Goal: Information Seeking & Learning: Learn about a topic

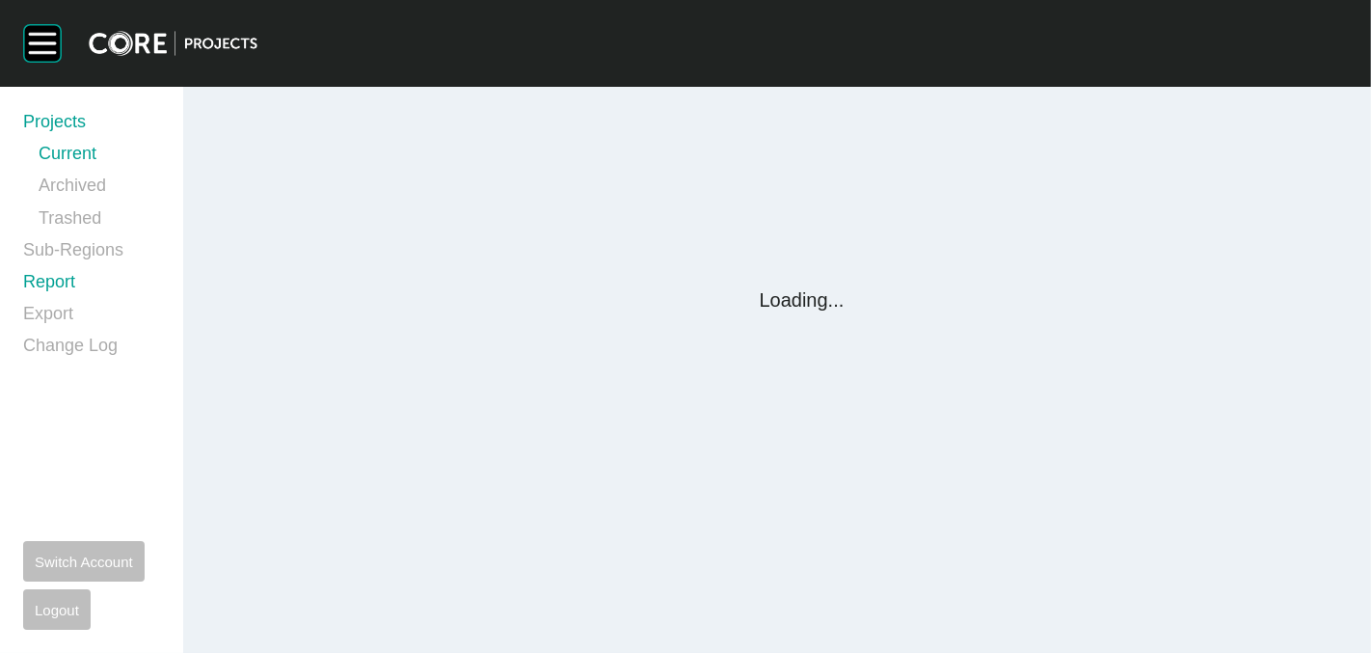
click at [46, 284] on link "Report" at bounding box center [91, 286] width 137 height 32
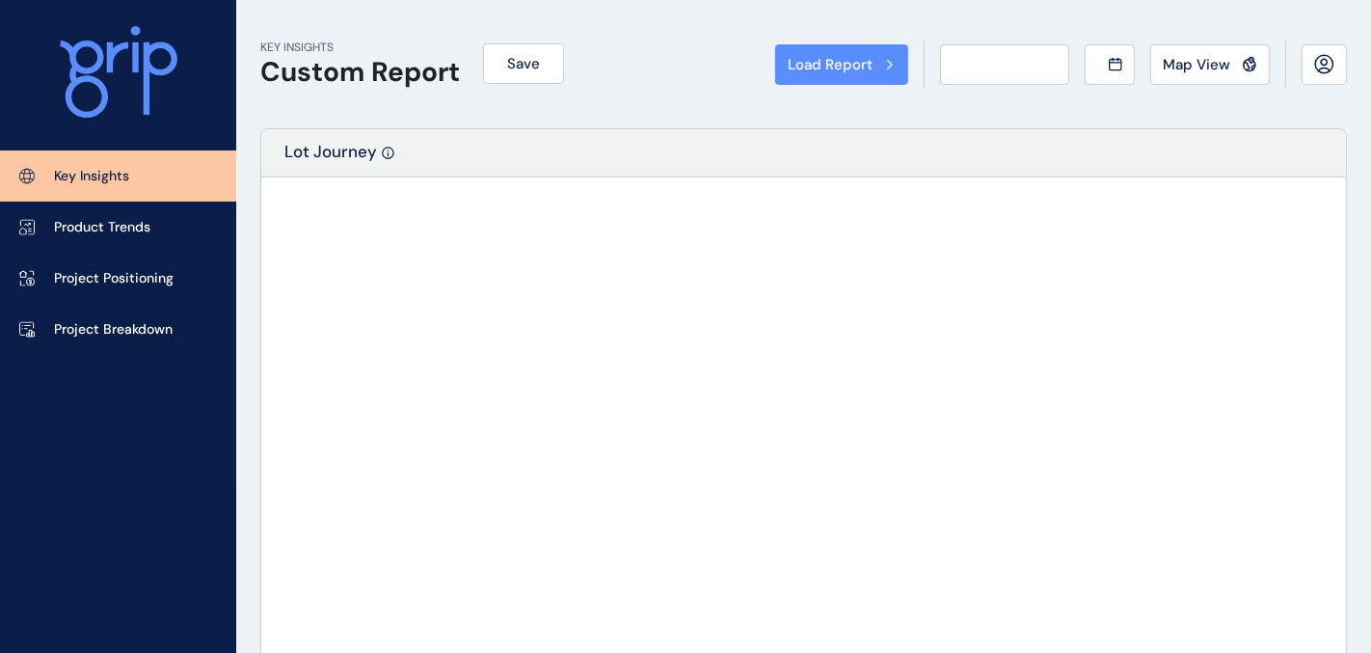
click at [48, 283] on div "Load Report Select from a previously saved report or search for a subregion bel…" at bounding box center [685, 326] width 1371 height 653
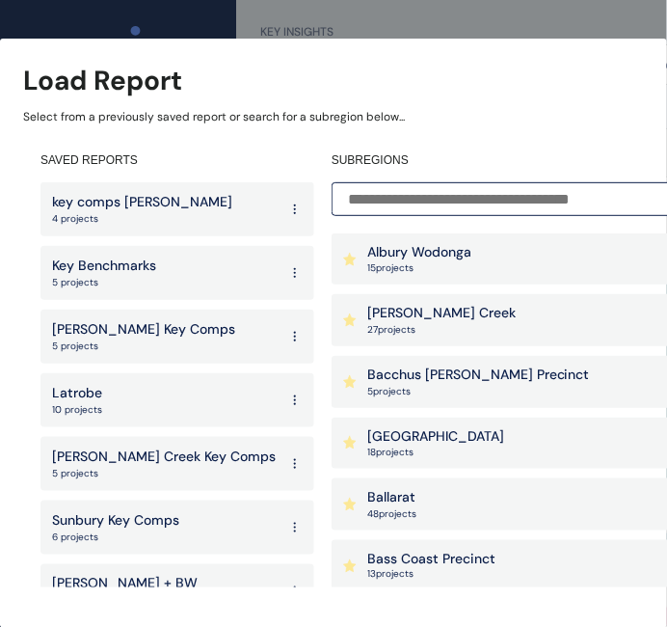
click at [469, 197] on input at bounding box center [521, 199] width 378 height 34
click at [428, 311] on p "[PERSON_NAME] Creek" at bounding box center [441, 313] width 148 height 19
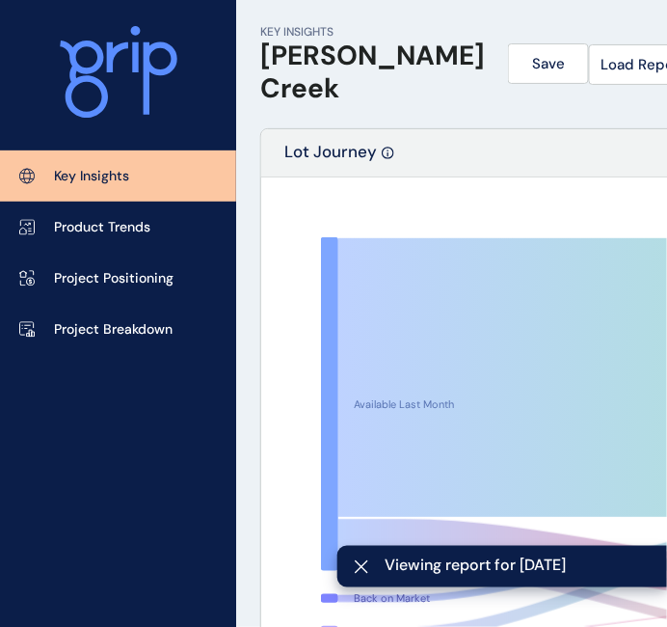
click at [601, 63] on span "Load Report" at bounding box center [643, 64] width 85 height 19
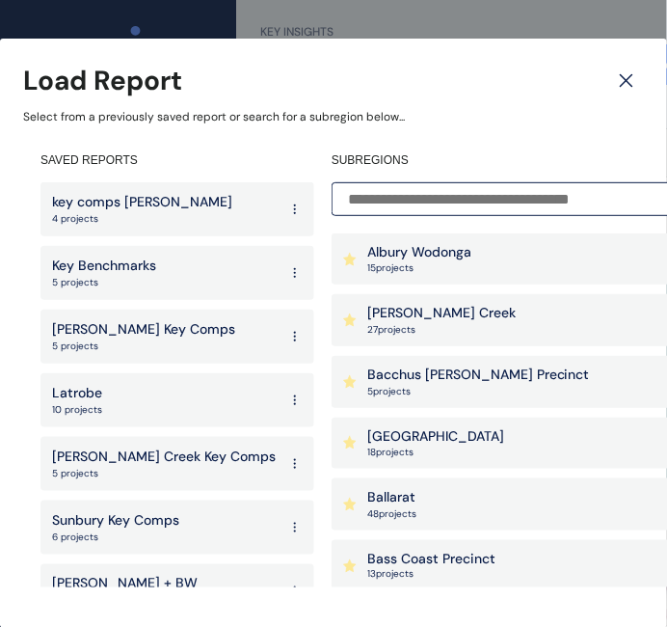
click at [426, 198] on input at bounding box center [521, 199] width 378 height 34
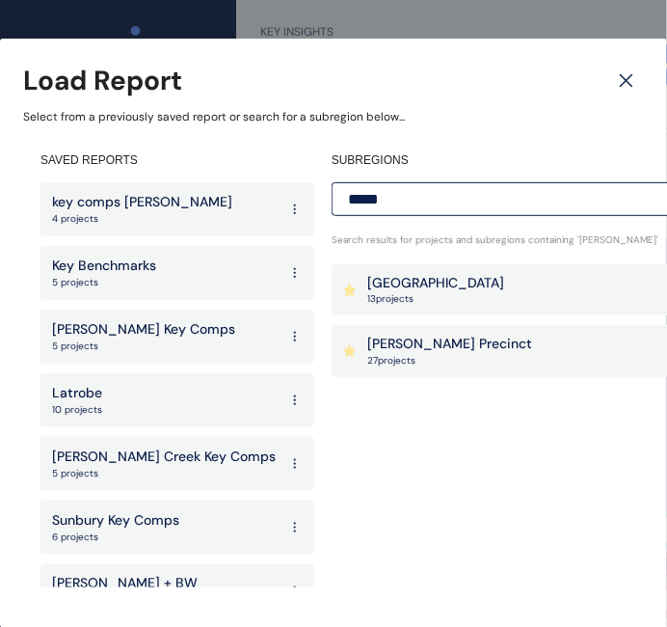
type input "*****"
click at [405, 360] on p "27 project s" at bounding box center [449, 360] width 165 height 13
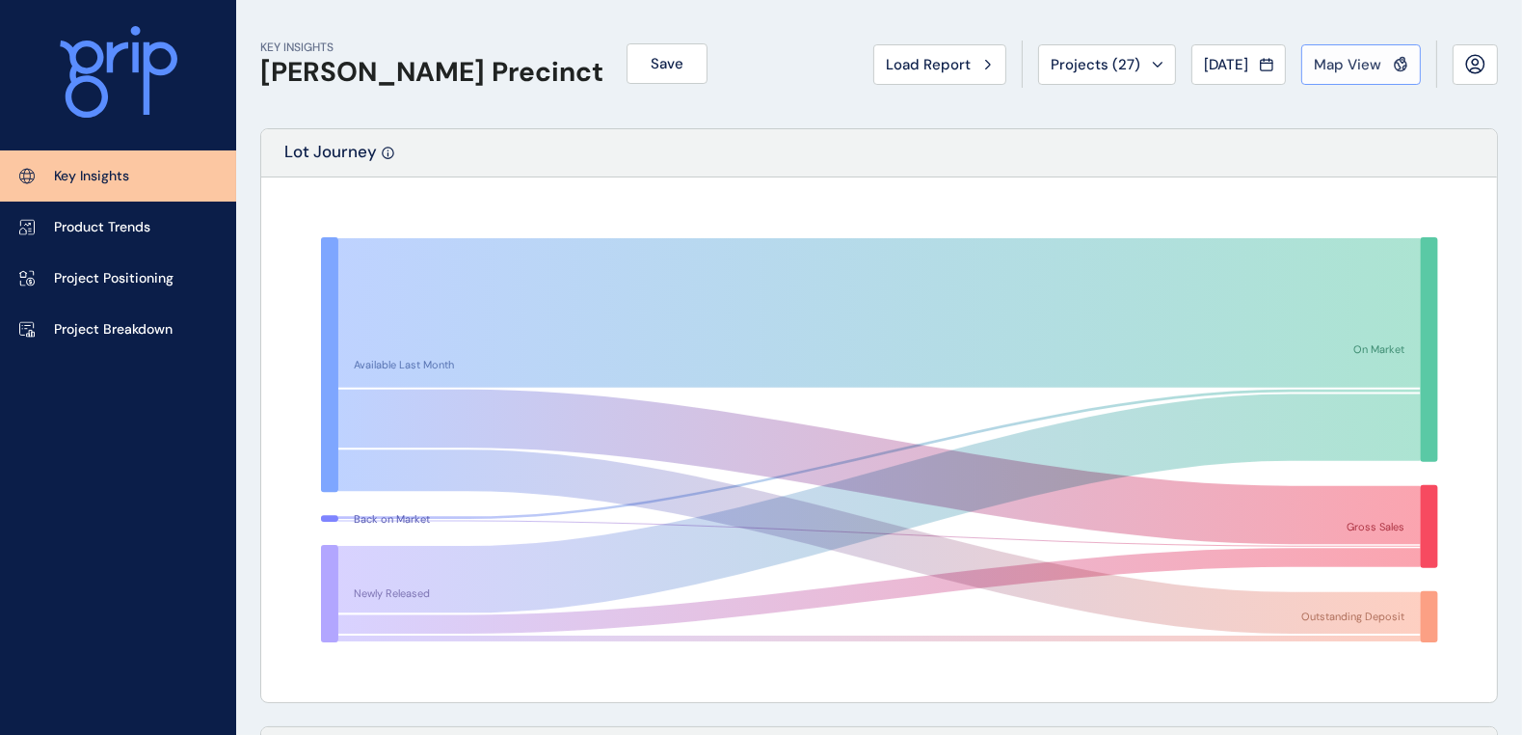
click at [1342, 63] on span "Map View" at bounding box center [1347, 64] width 67 height 19
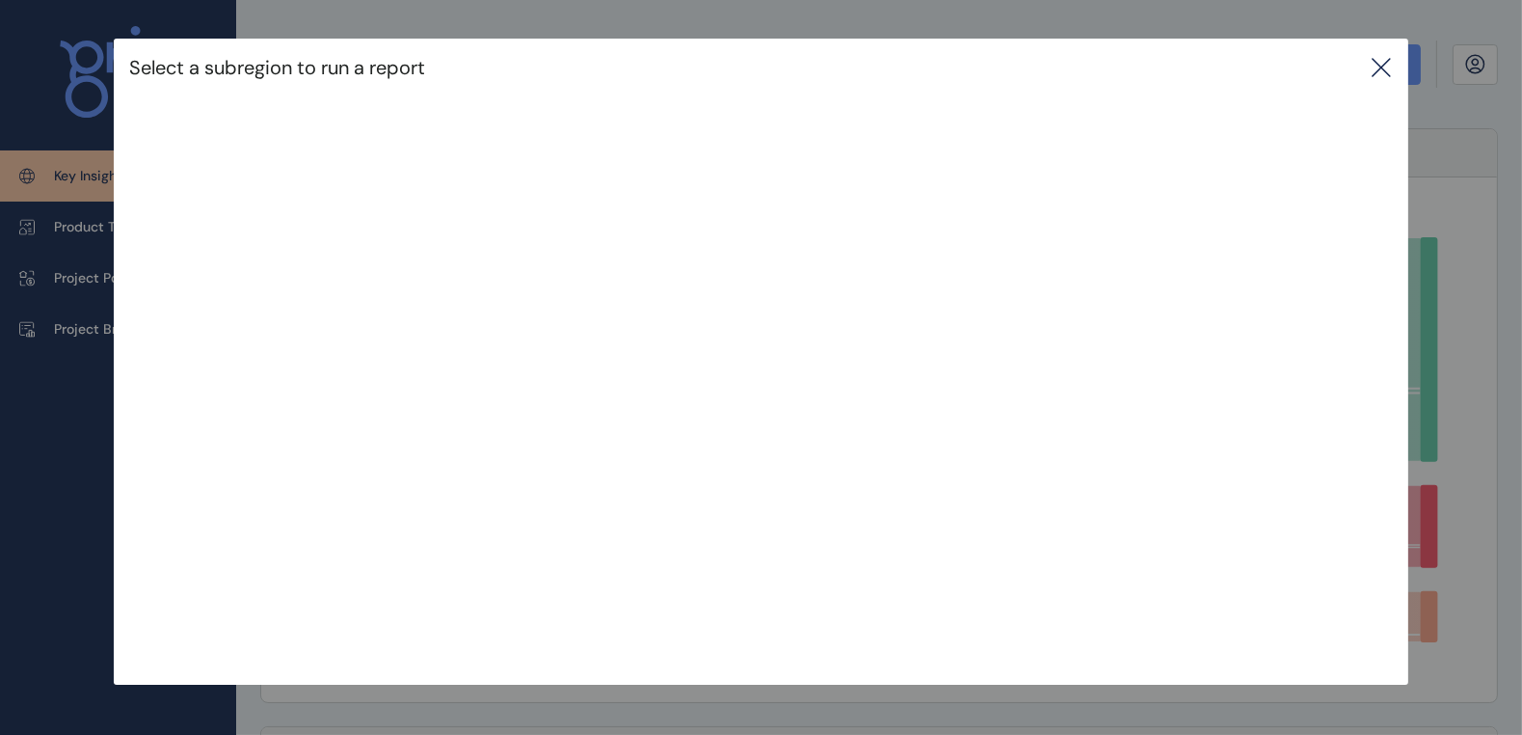
click at [1370, 66] on icon at bounding box center [1381, 67] width 23 height 23
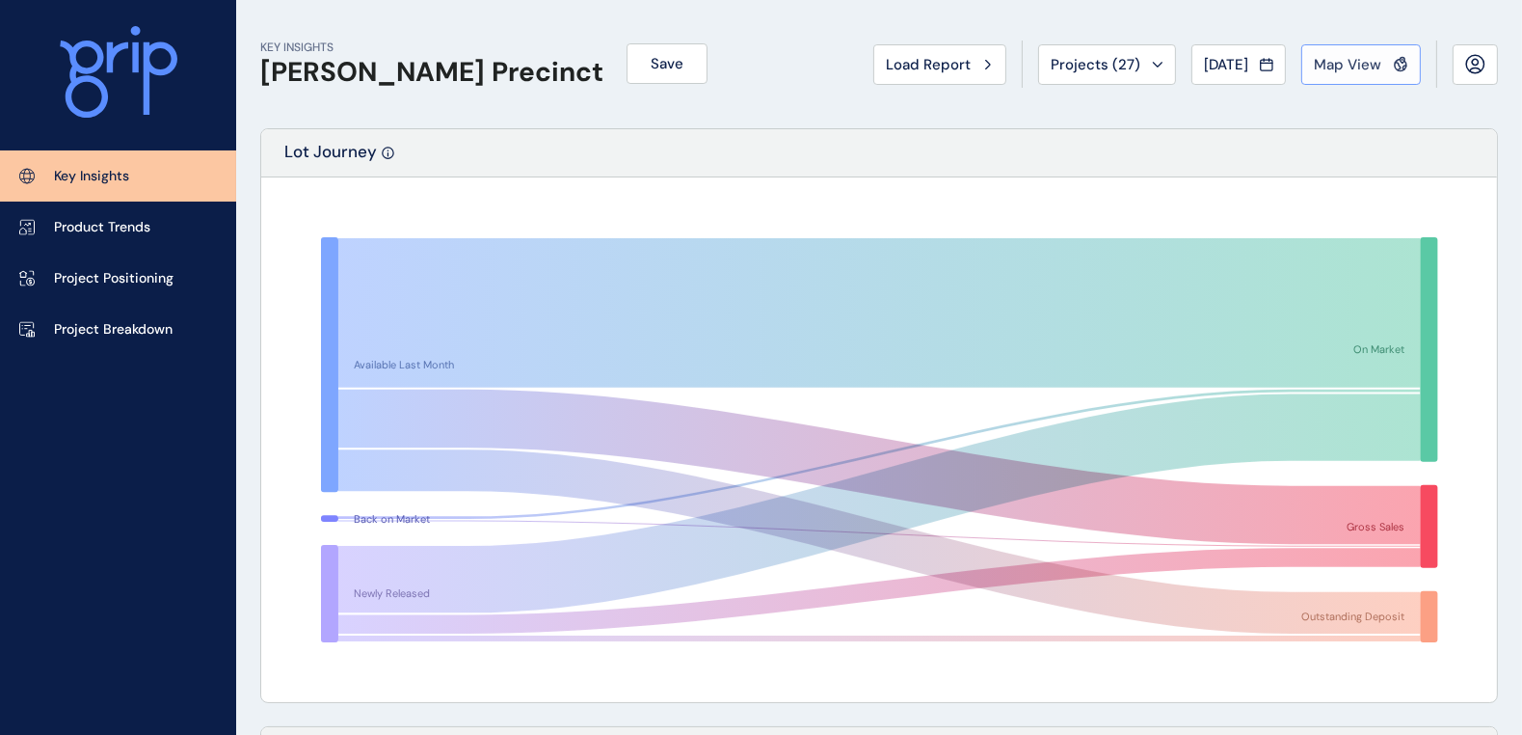
click at [1370, 64] on span "Map View" at bounding box center [1347, 64] width 67 height 19
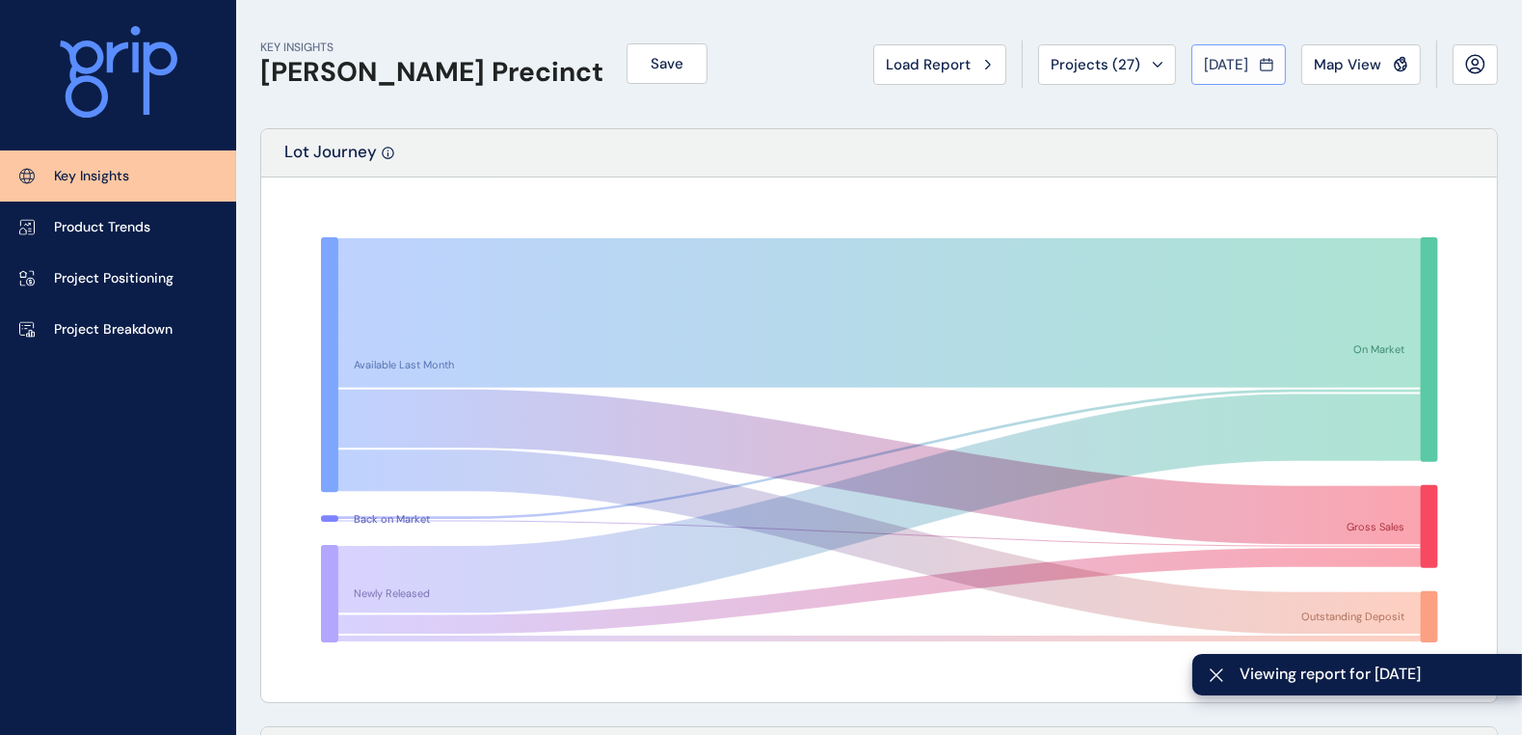
click at [1239, 61] on span "[DATE]" at bounding box center [1226, 64] width 44 height 19
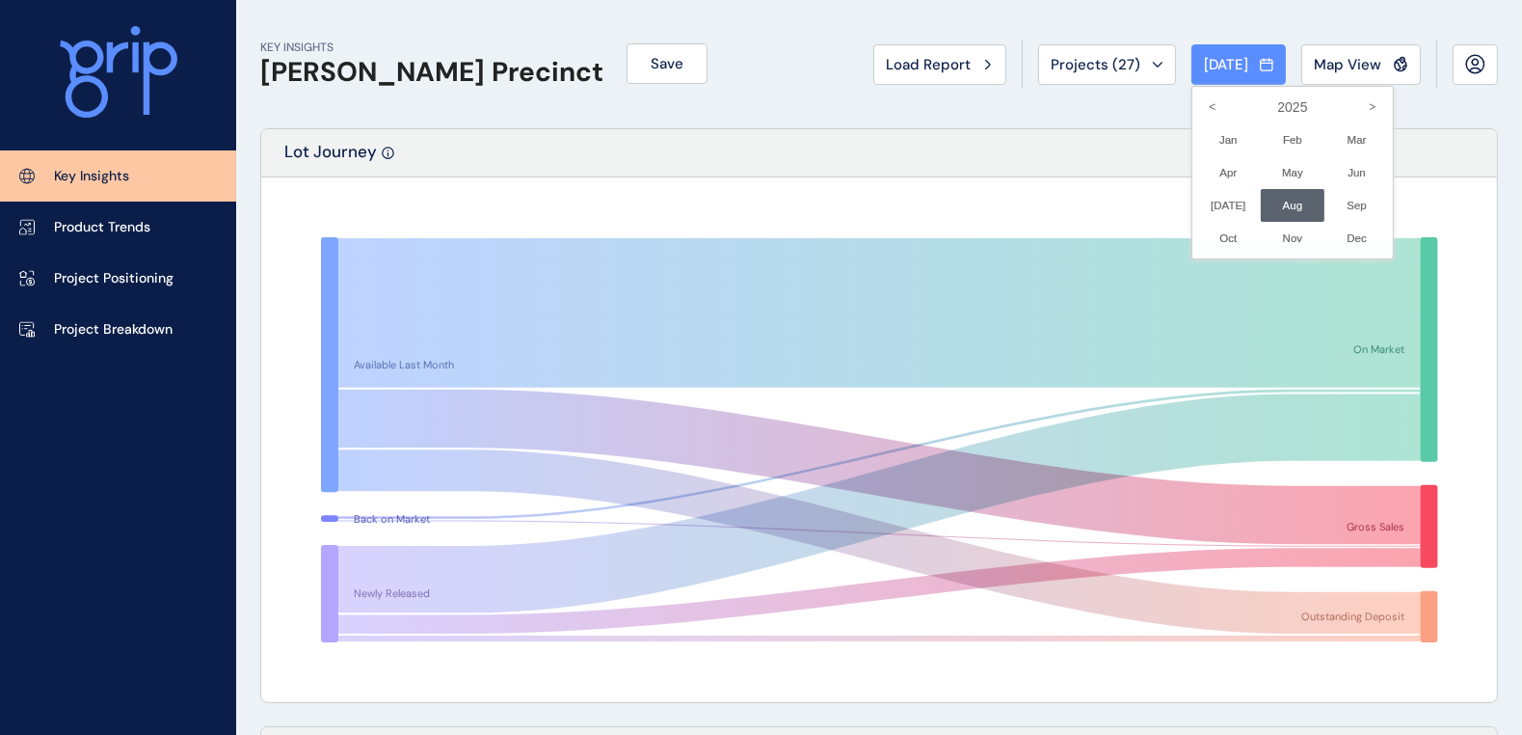
click at [1114, 117] on div at bounding box center [761, 367] width 1522 height 735
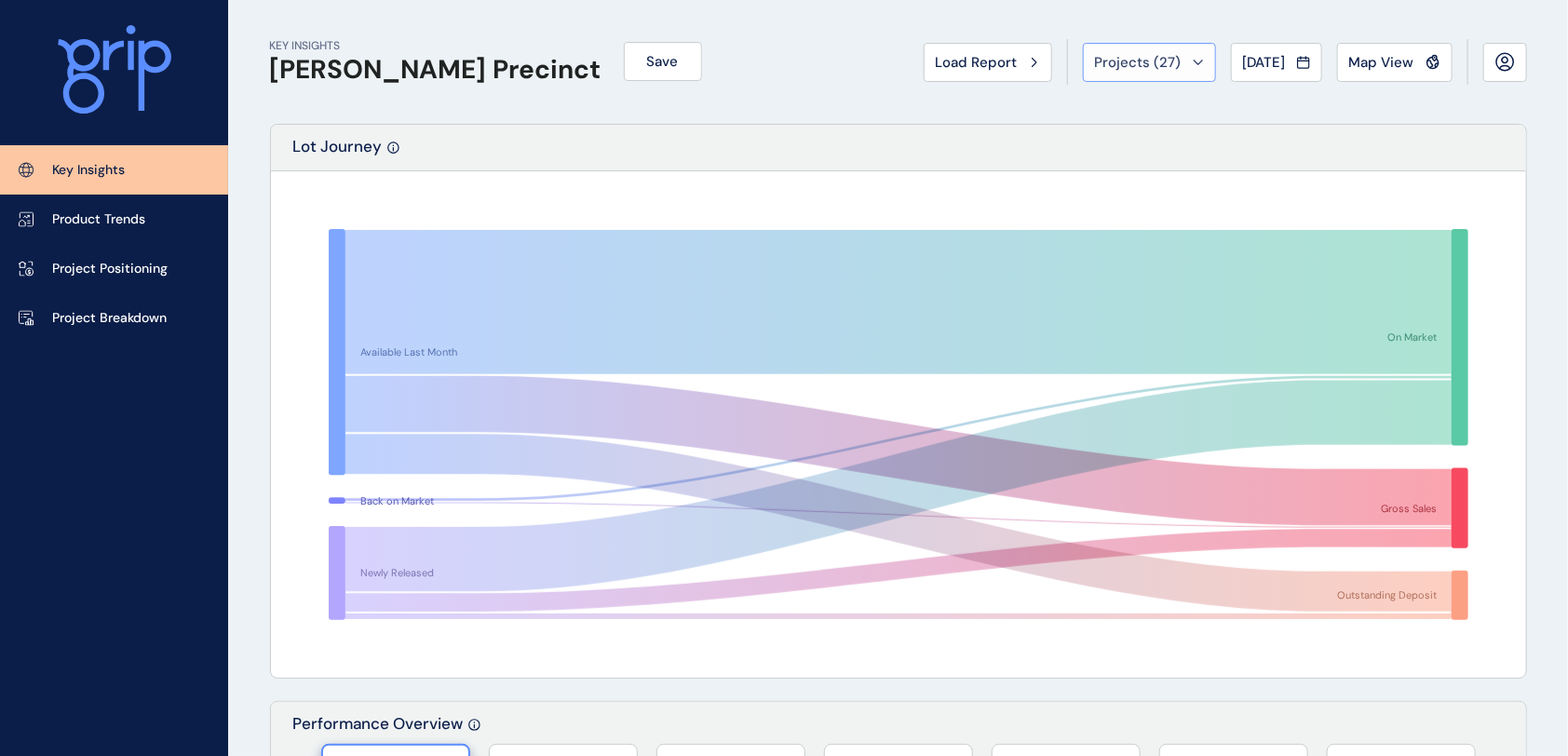
click at [1156, 61] on span "Projects ( 27 )" at bounding box center [1139, 62] width 87 height 18
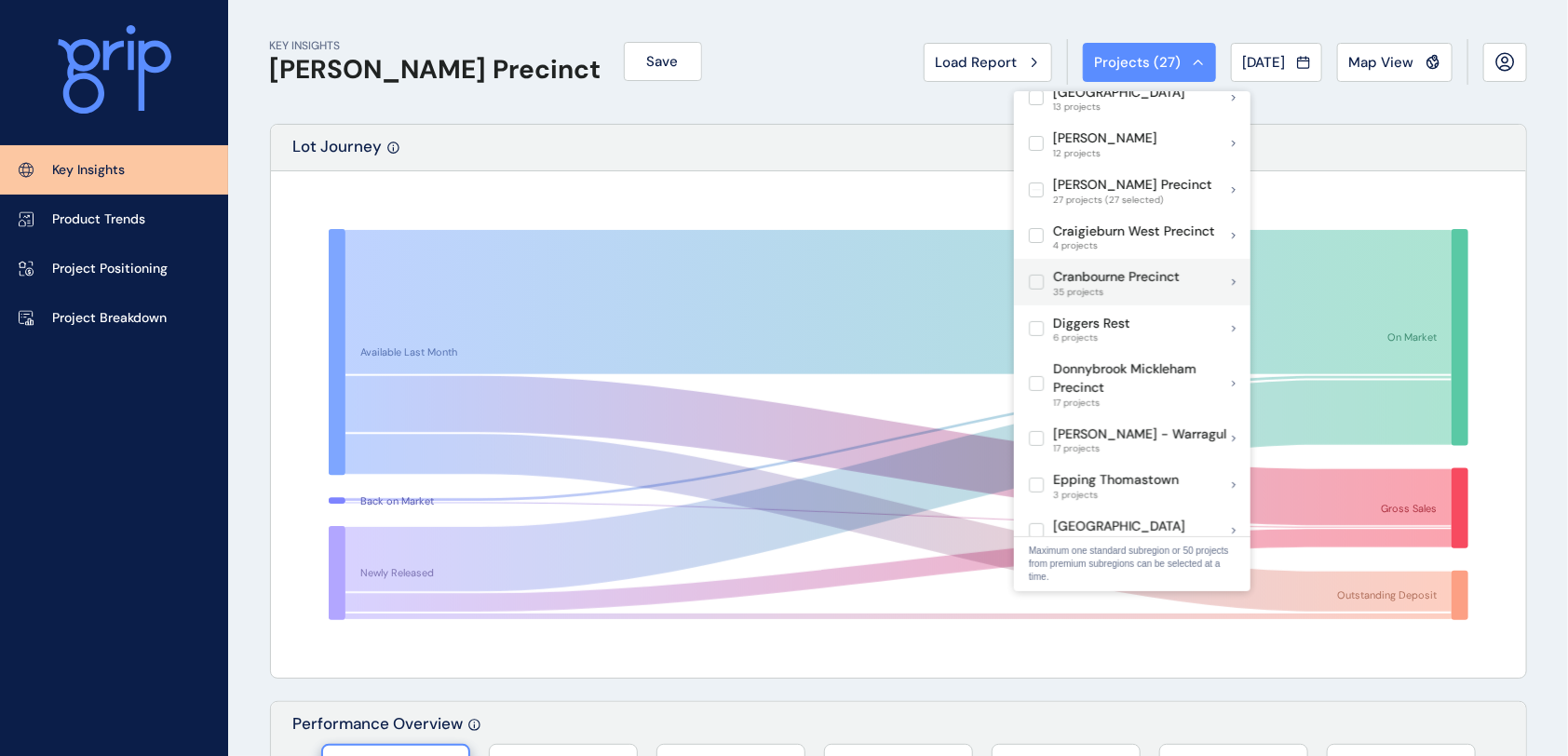
scroll to position [373, 0]
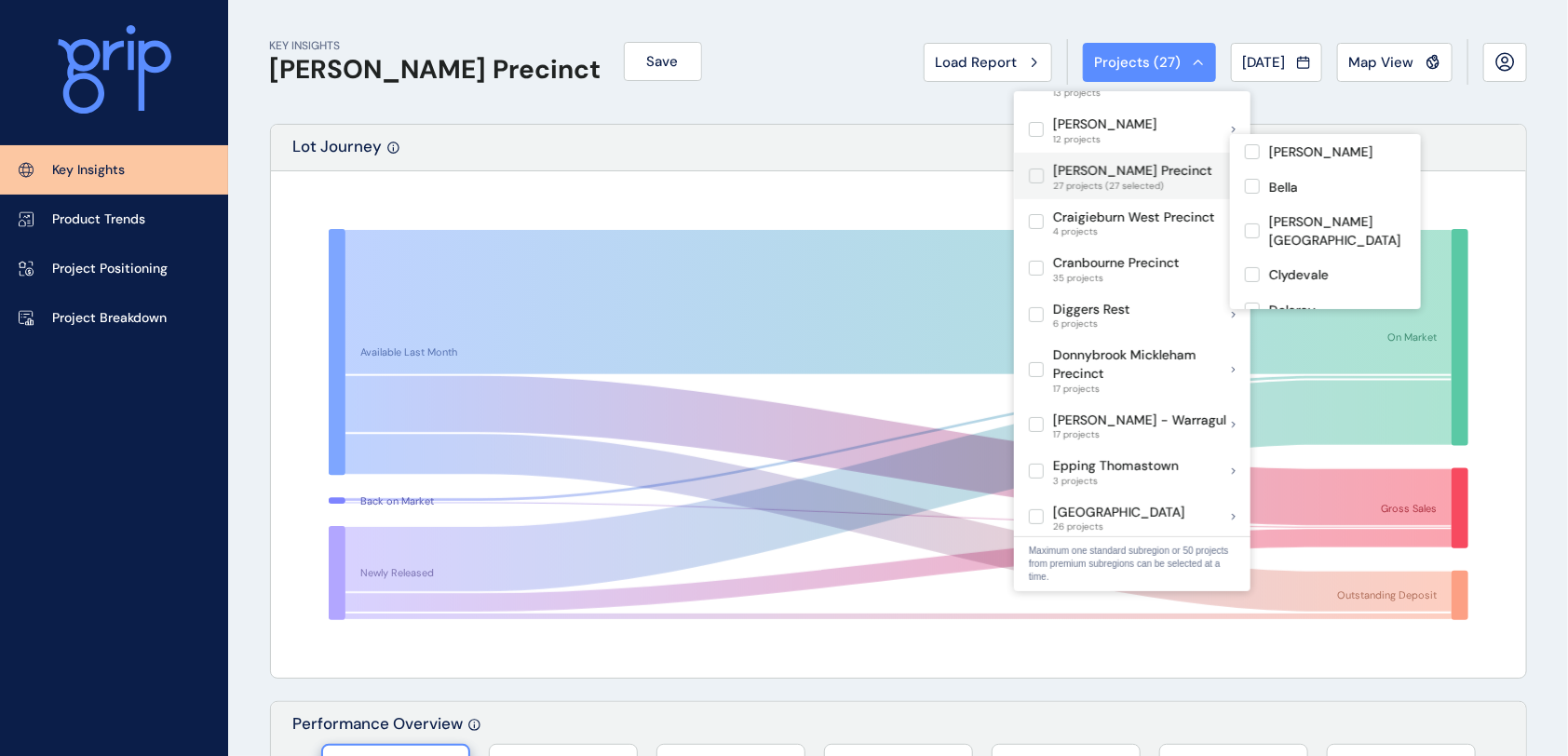
click at [1032, 168] on label at bounding box center [1036, 175] width 14 height 14
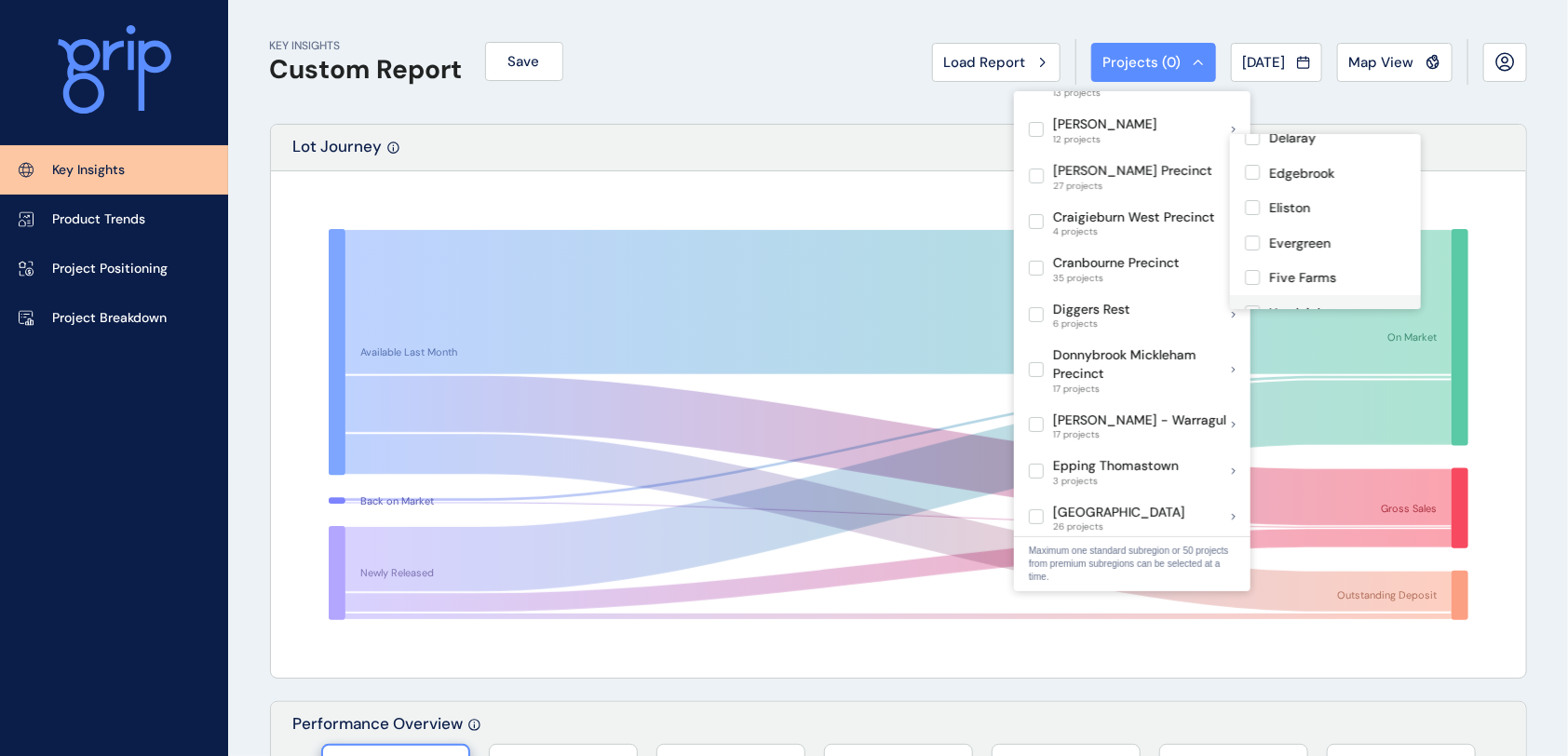
scroll to position [247, 0]
drag, startPoint x: 1252, startPoint y: 144, endPoint x: 1256, endPoint y: 168, distance: 24.3
click at [1252, 160] on label at bounding box center [1252, 167] width 14 height 14
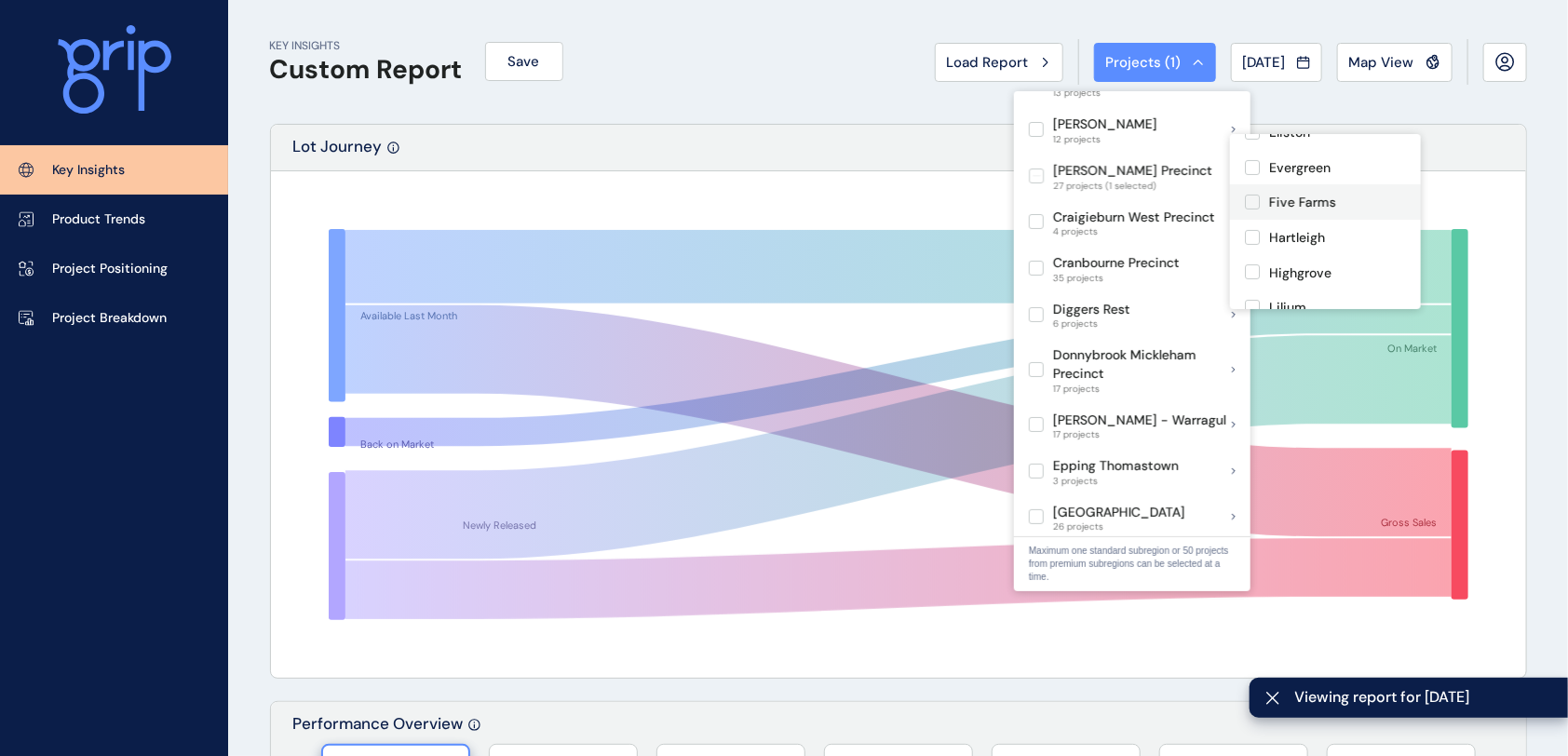
drag, startPoint x: 1252, startPoint y: 183, endPoint x: 1253, endPoint y: 193, distance: 10.0
click at [1252, 194] on label at bounding box center [1252, 201] width 14 height 14
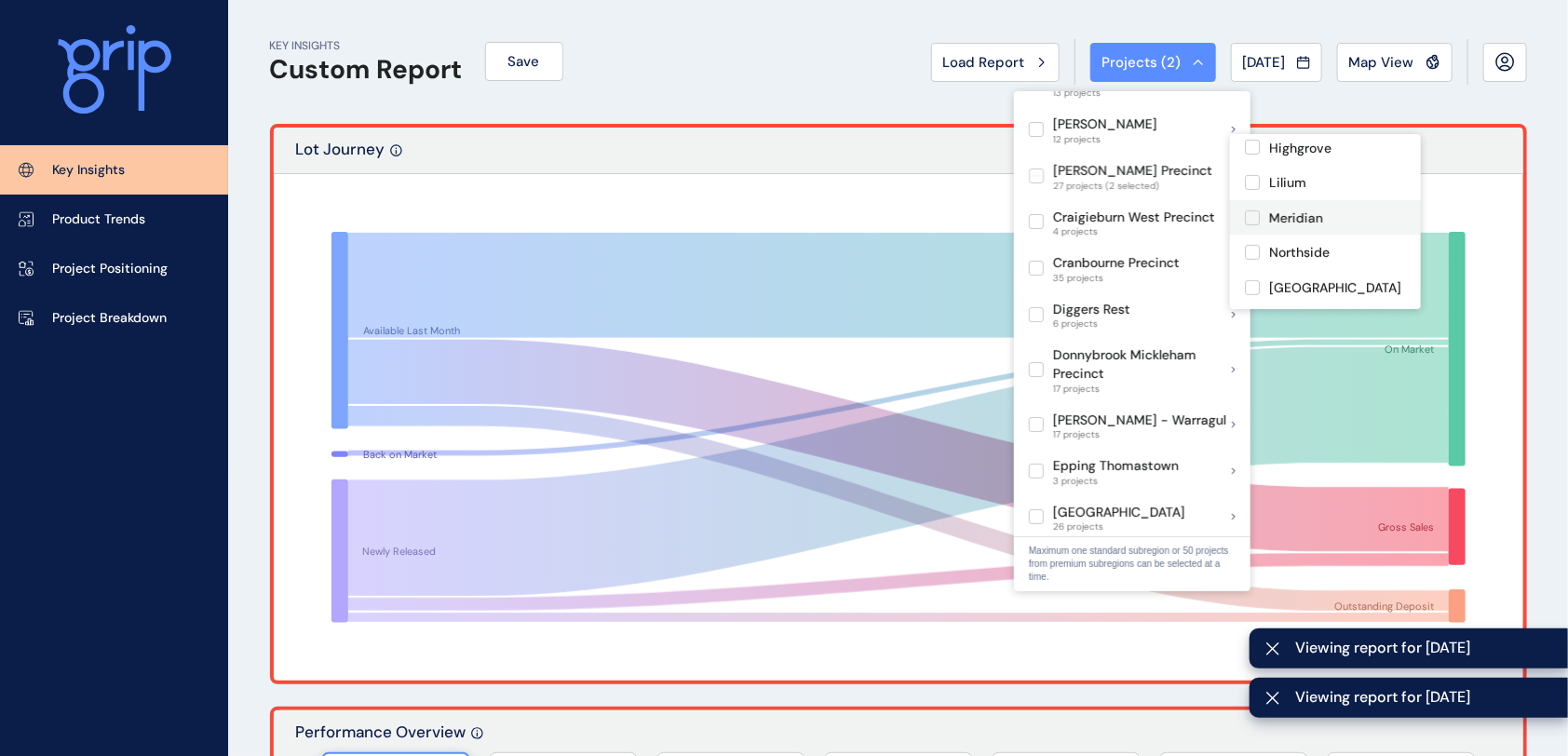
scroll to position [496, 0]
click at [1250, 226] on label at bounding box center [1252, 233] width 14 height 14
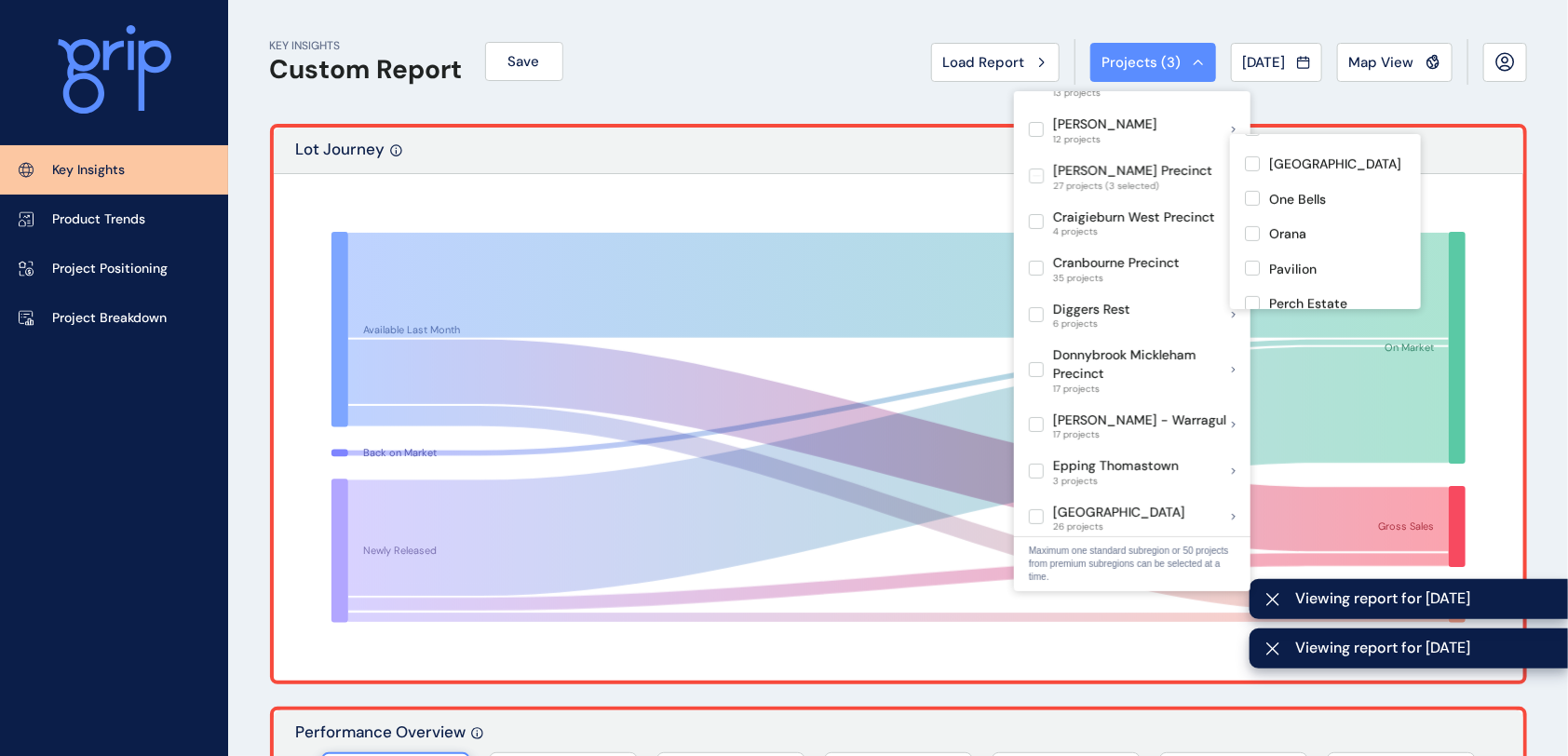
scroll to position [620, 0]
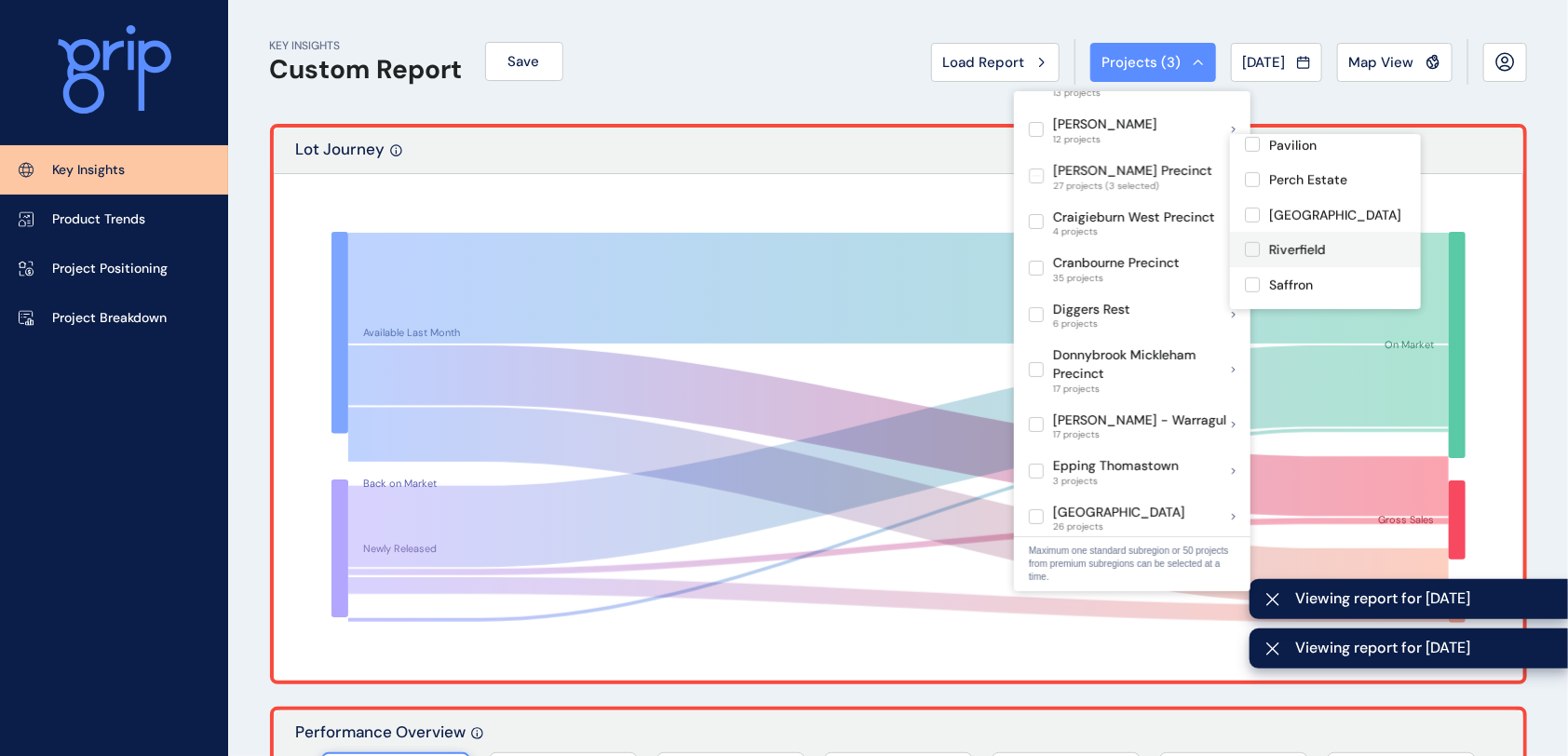
click at [1257, 242] on label at bounding box center [1252, 249] width 14 height 14
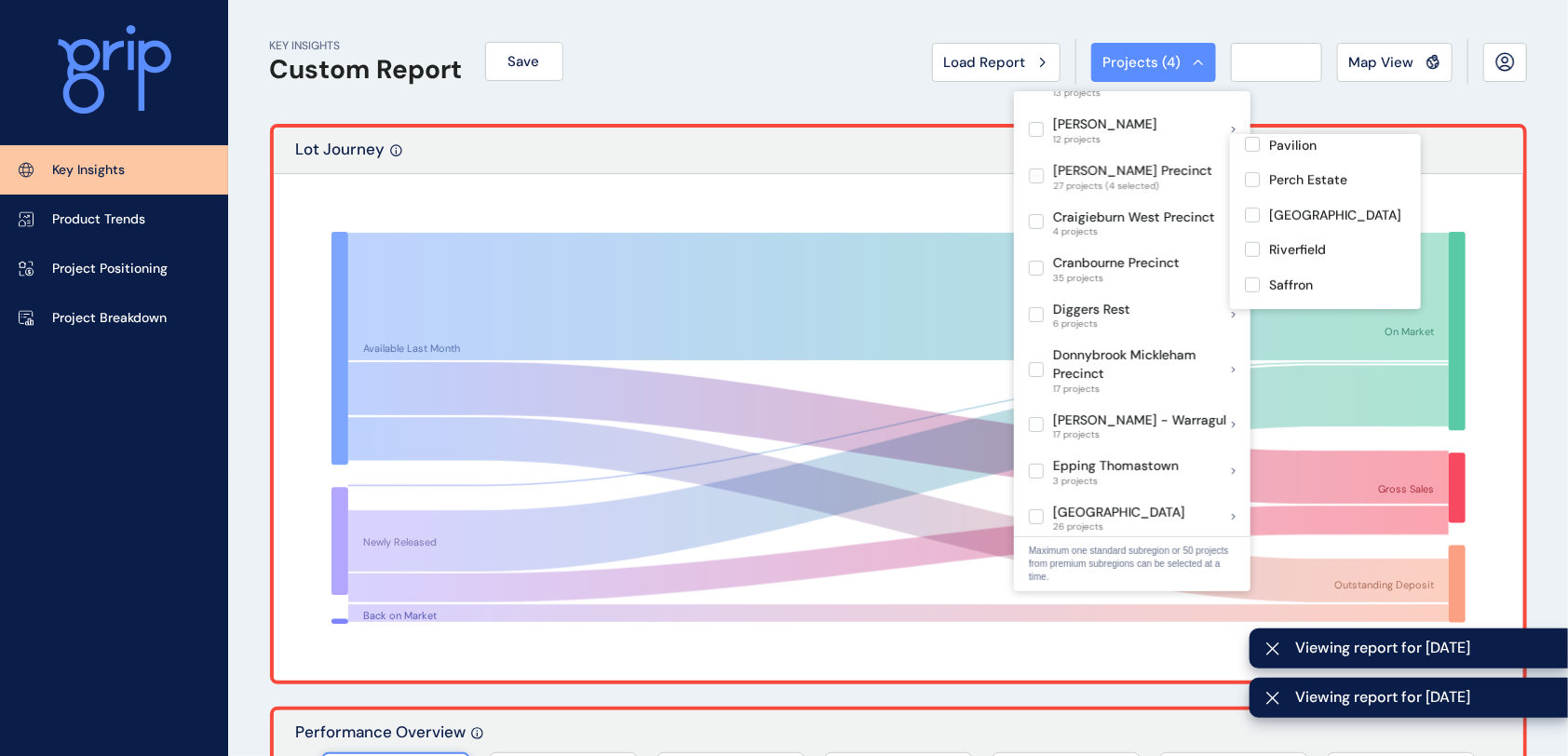
scroll to position [744, 0]
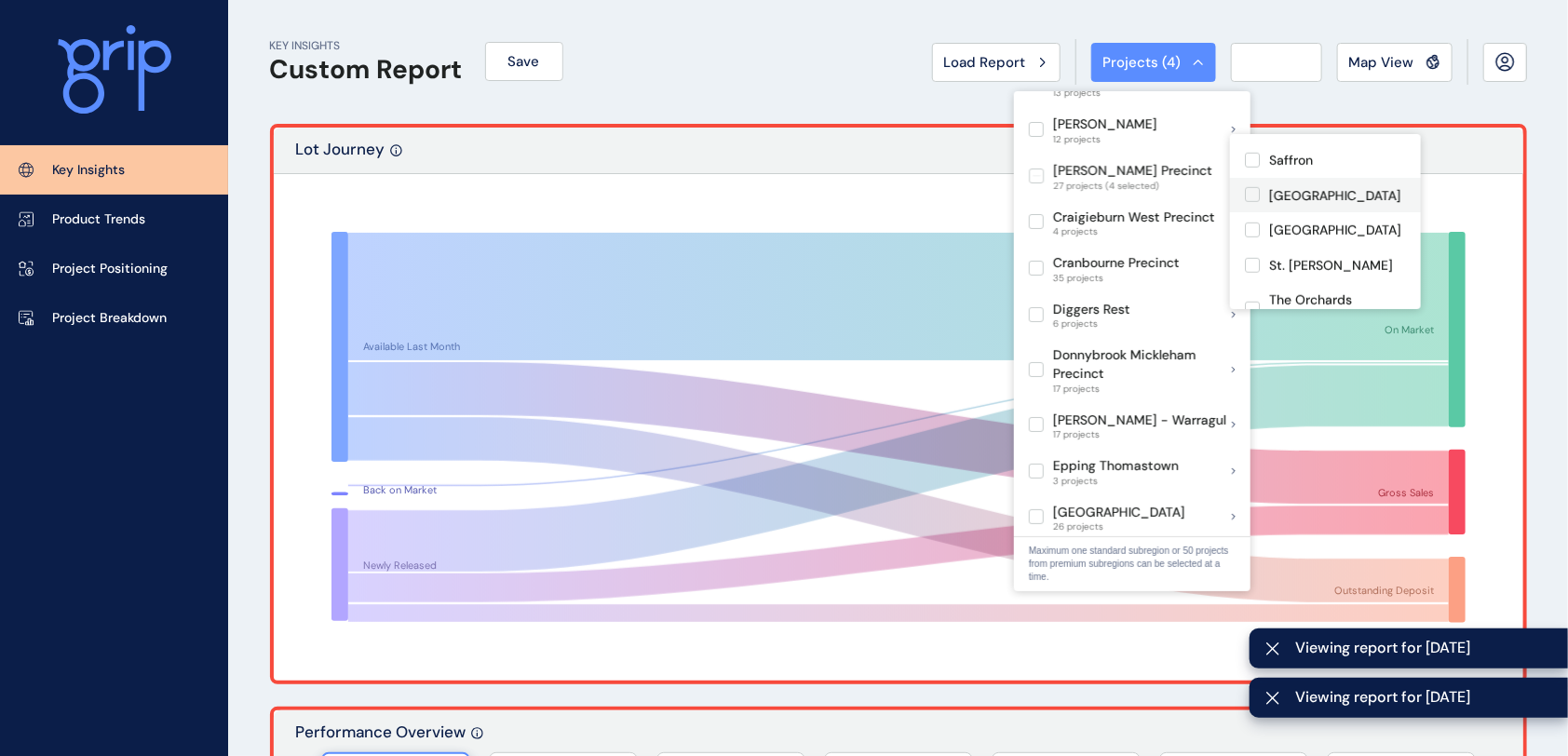
click at [1250, 187] on label at bounding box center [1252, 194] width 14 height 14
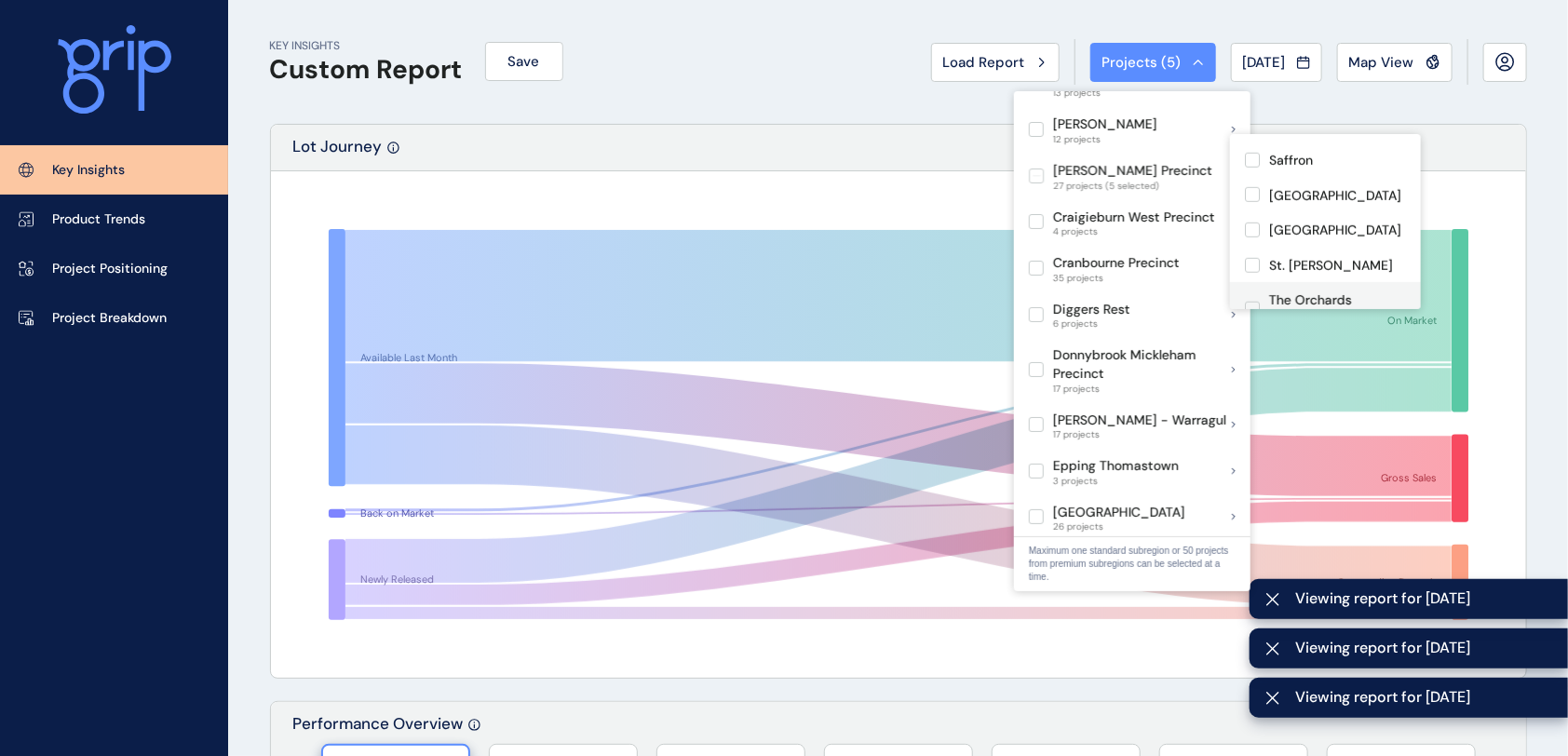
scroll to position [788, 0]
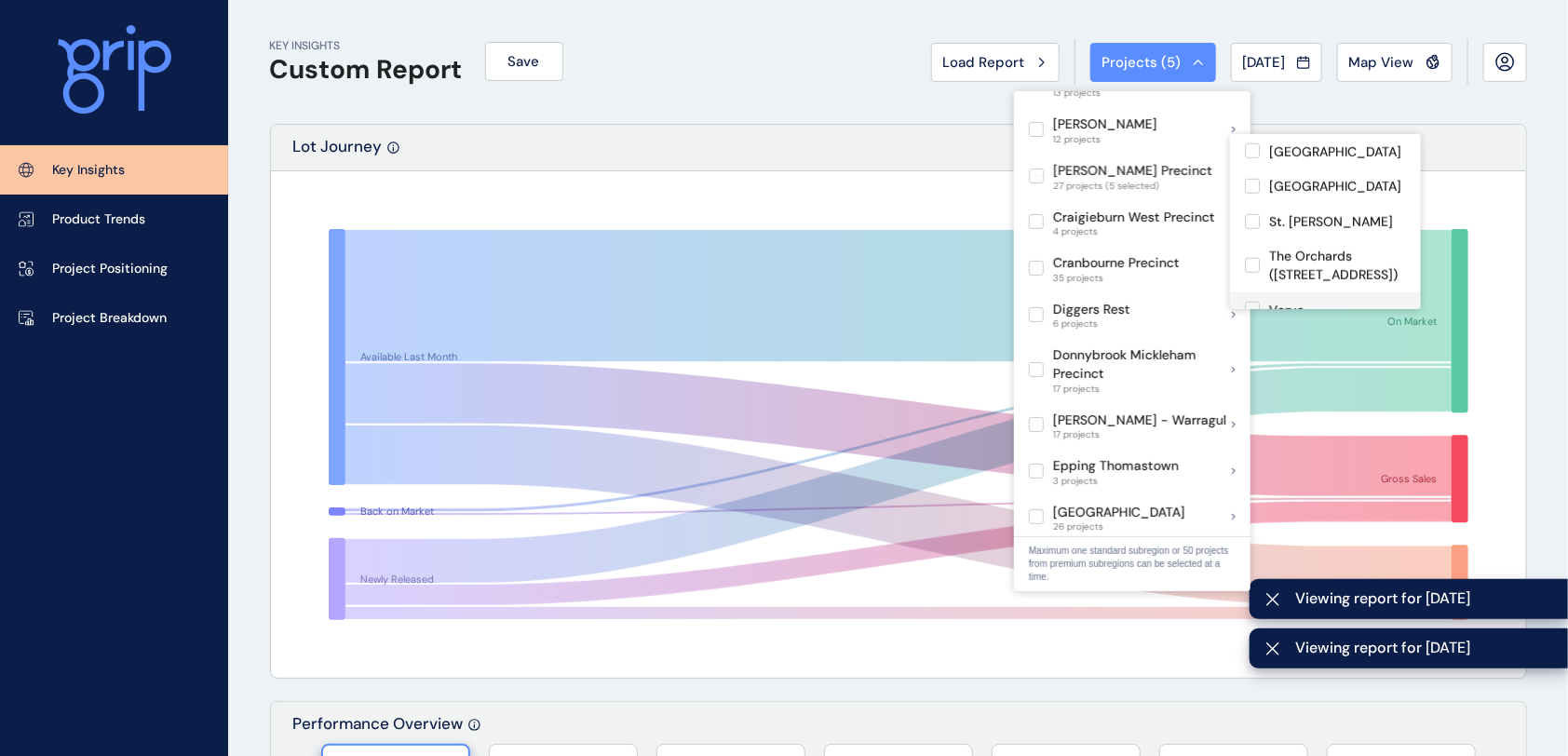
click at [1252, 301] on label at bounding box center [1252, 308] width 14 height 14
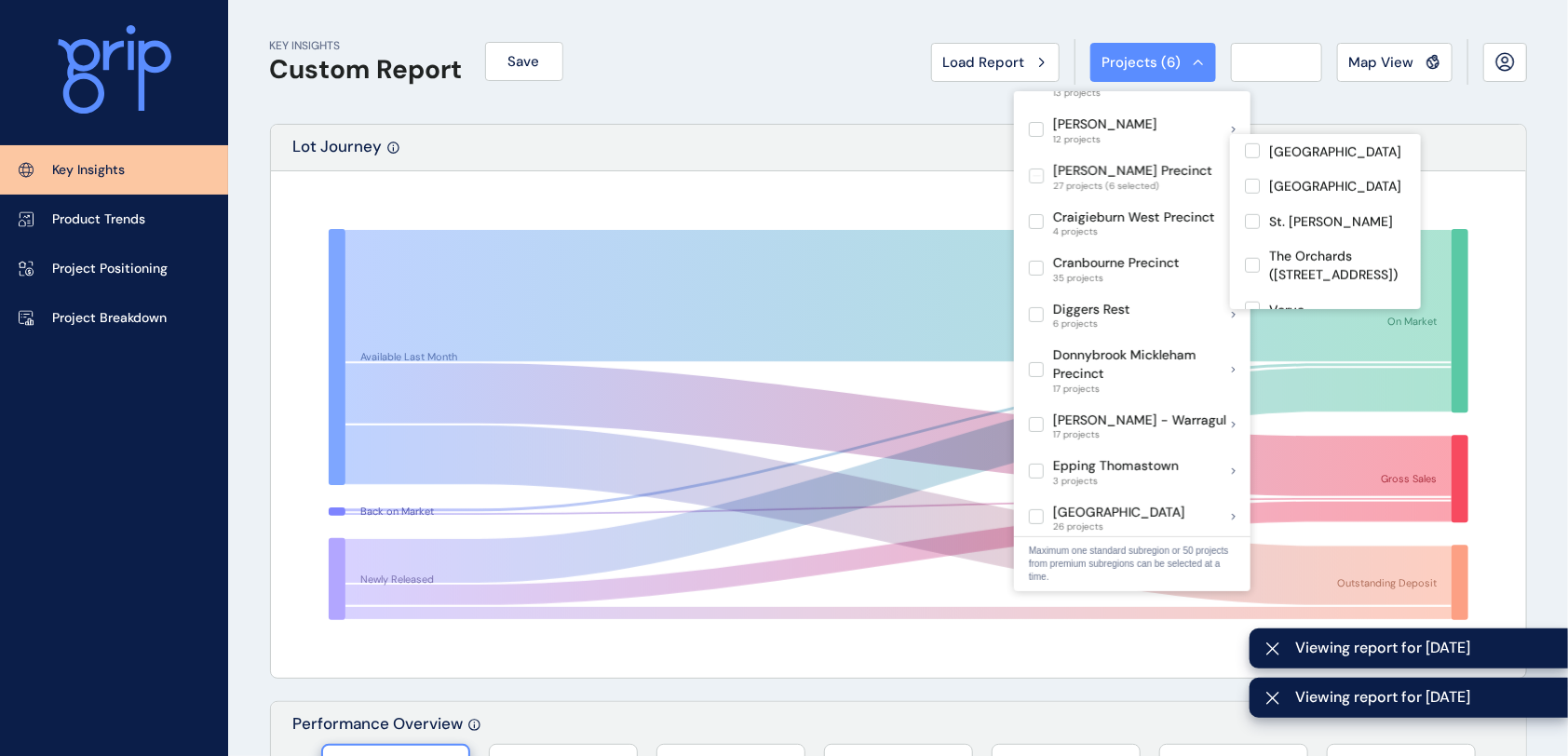
click at [830, 98] on div "KEY INSIGHTS Custom Report Save Load Report Projects ( 6 ) [DATE] 2025 < > Jan …" at bounding box center [898, 62] width 1257 height 124
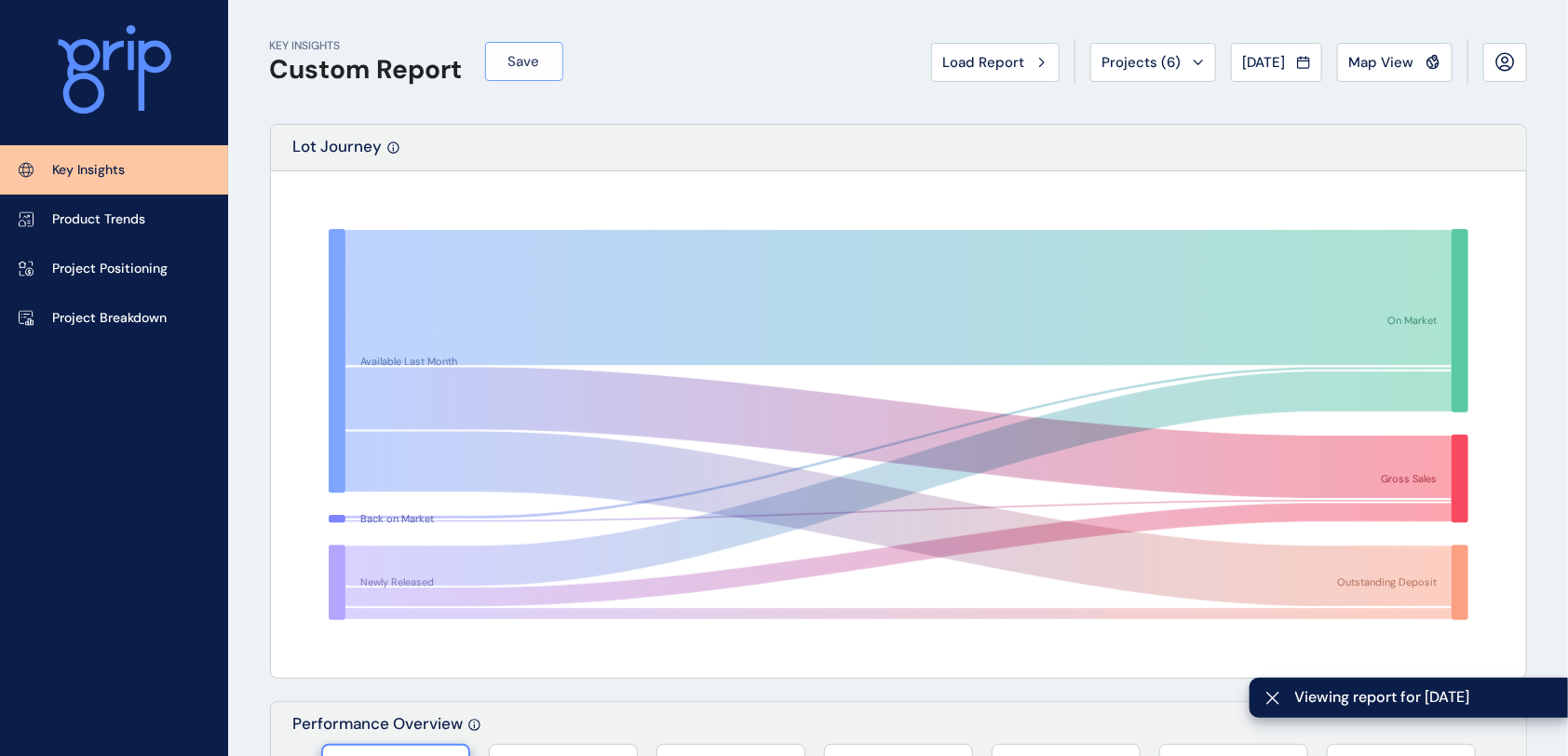
click at [518, 64] on span "Save" at bounding box center [524, 61] width 32 height 18
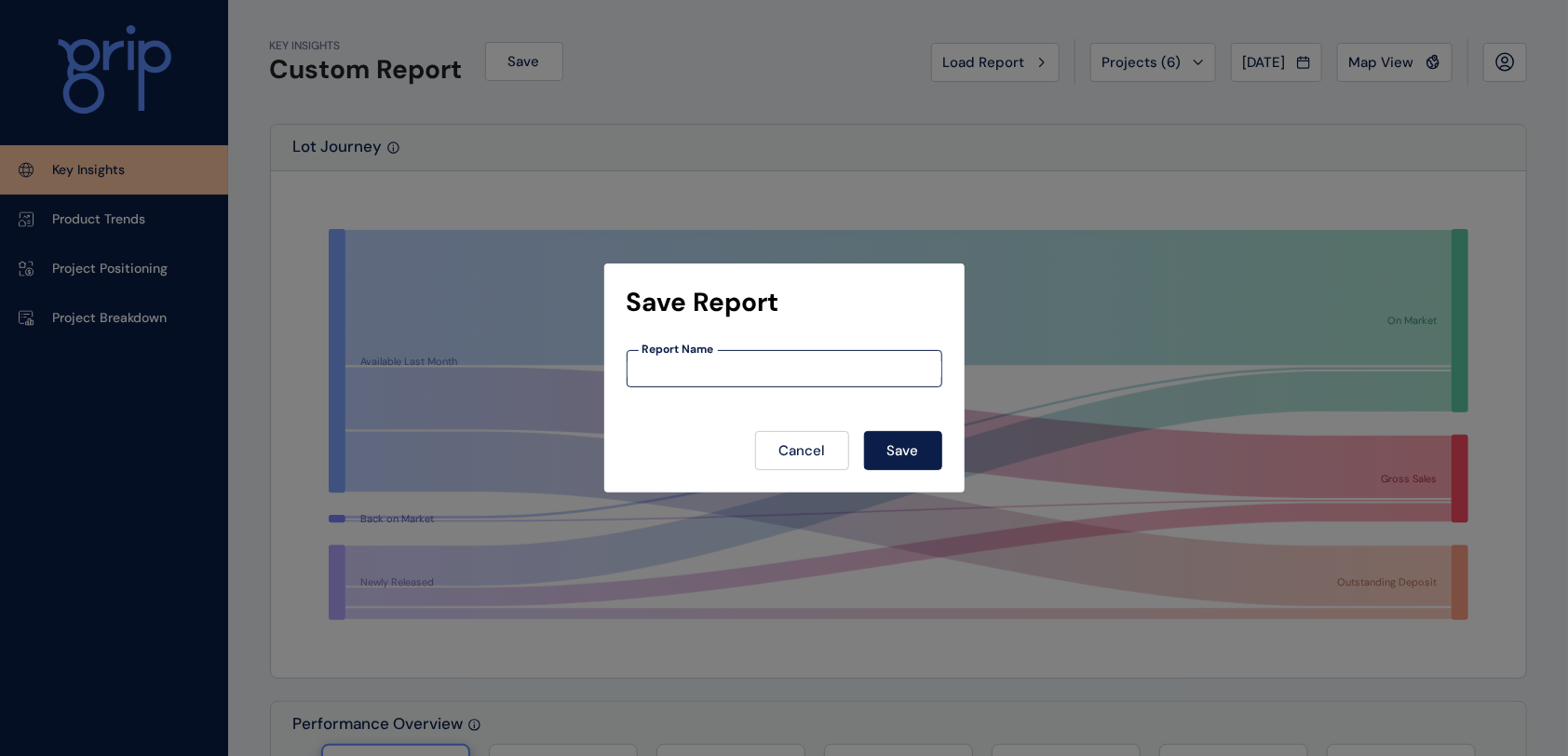
click at [677, 374] on input at bounding box center [784, 369] width 314 height 15
type input "**********"
click at [901, 443] on span "Save" at bounding box center [903, 450] width 32 height 18
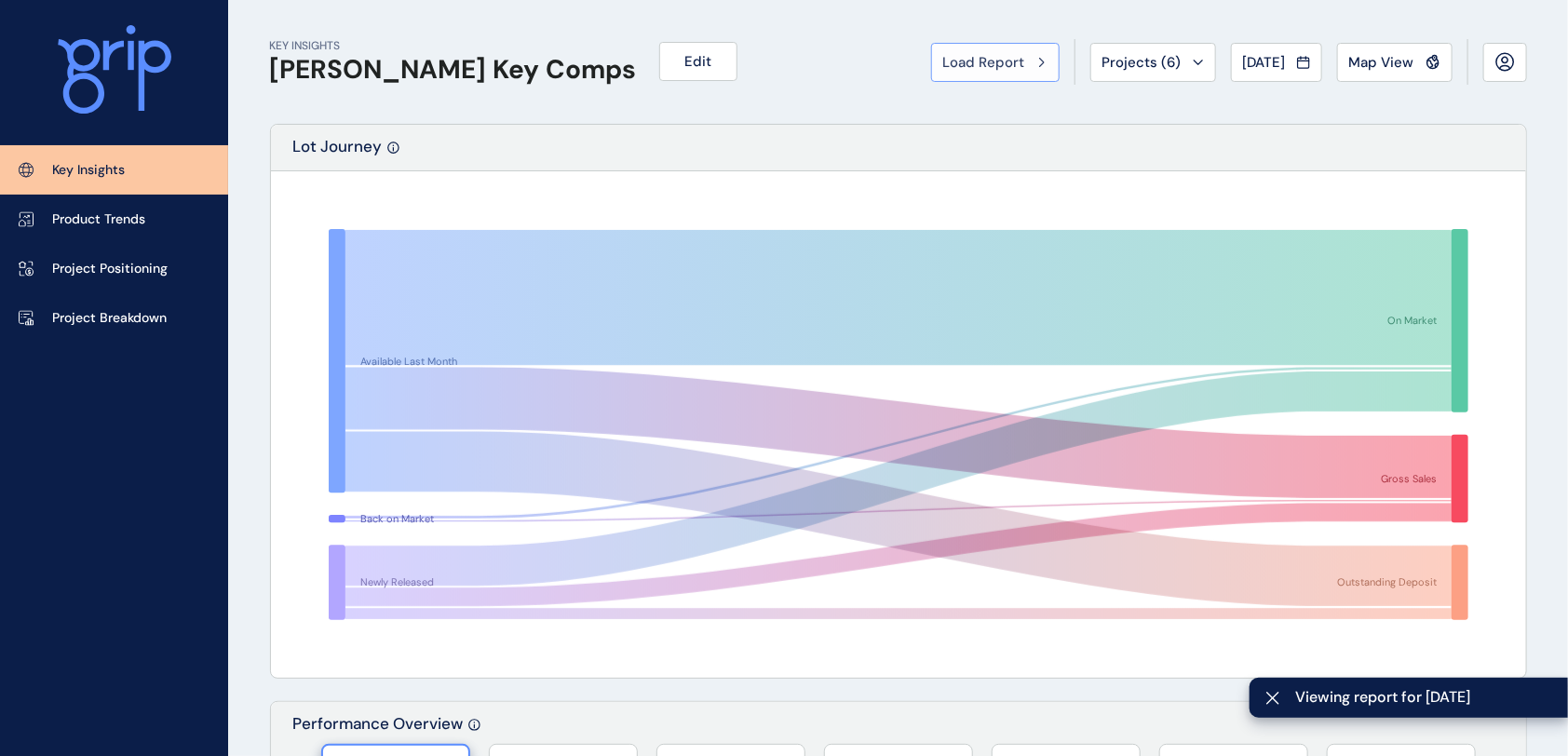
click at [970, 66] on span "Load Report" at bounding box center [984, 62] width 82 height 18
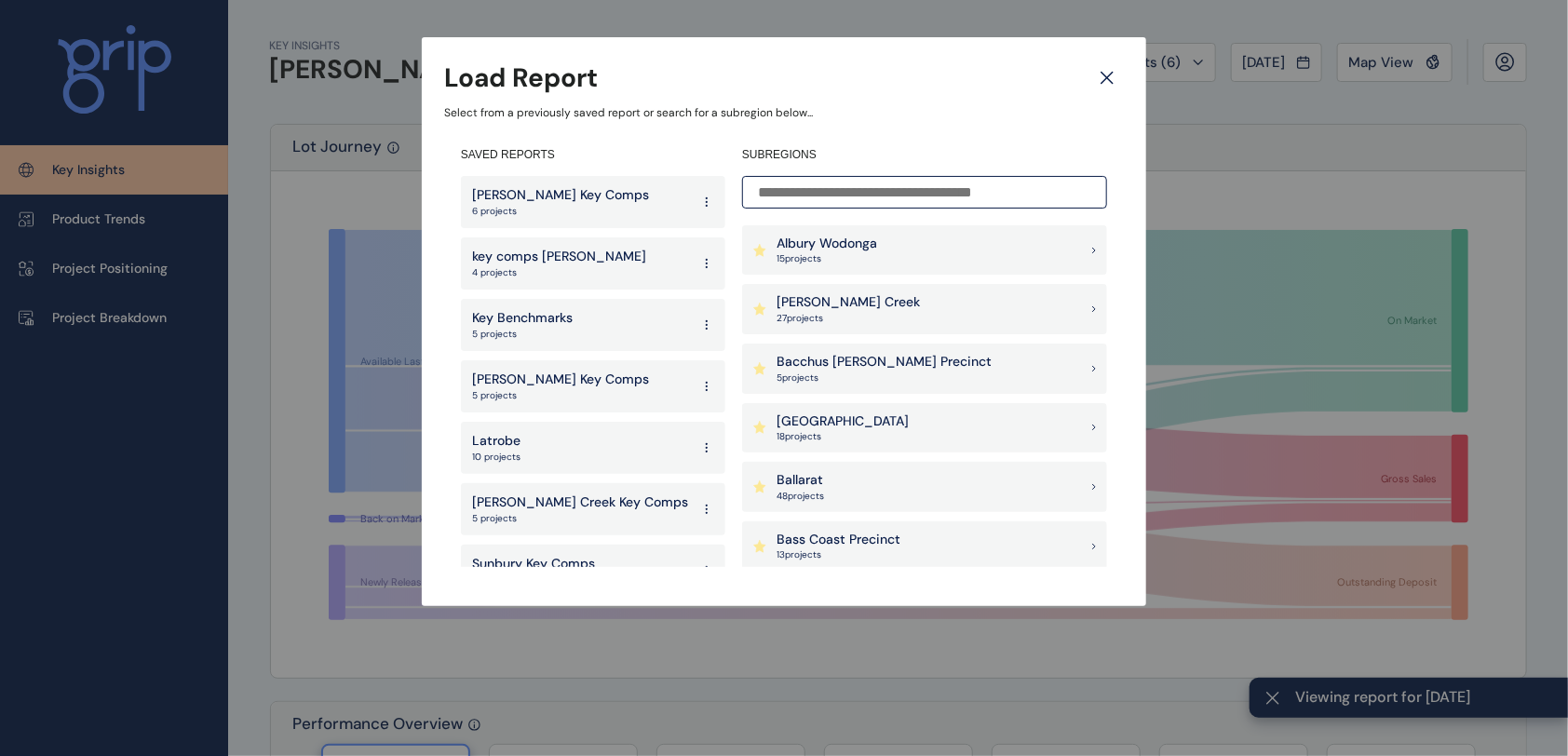
click at [838, 194] on input at bounding box center [925, 192] width 365 height 33
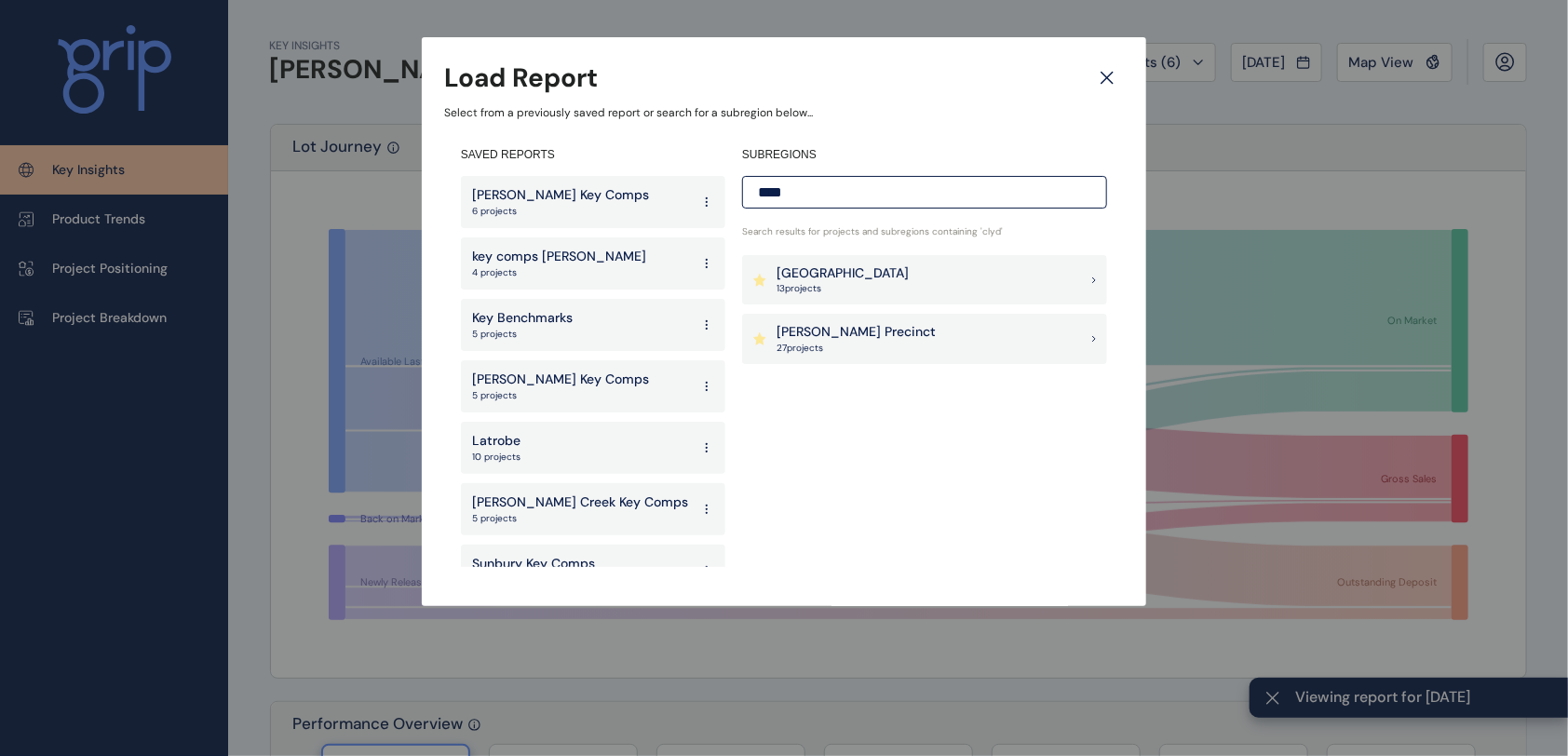
type input "****"
click at [784, 338] on p "[PERSON_NAME] Precinct" at bounding box center [856, 331] width 159 height 18
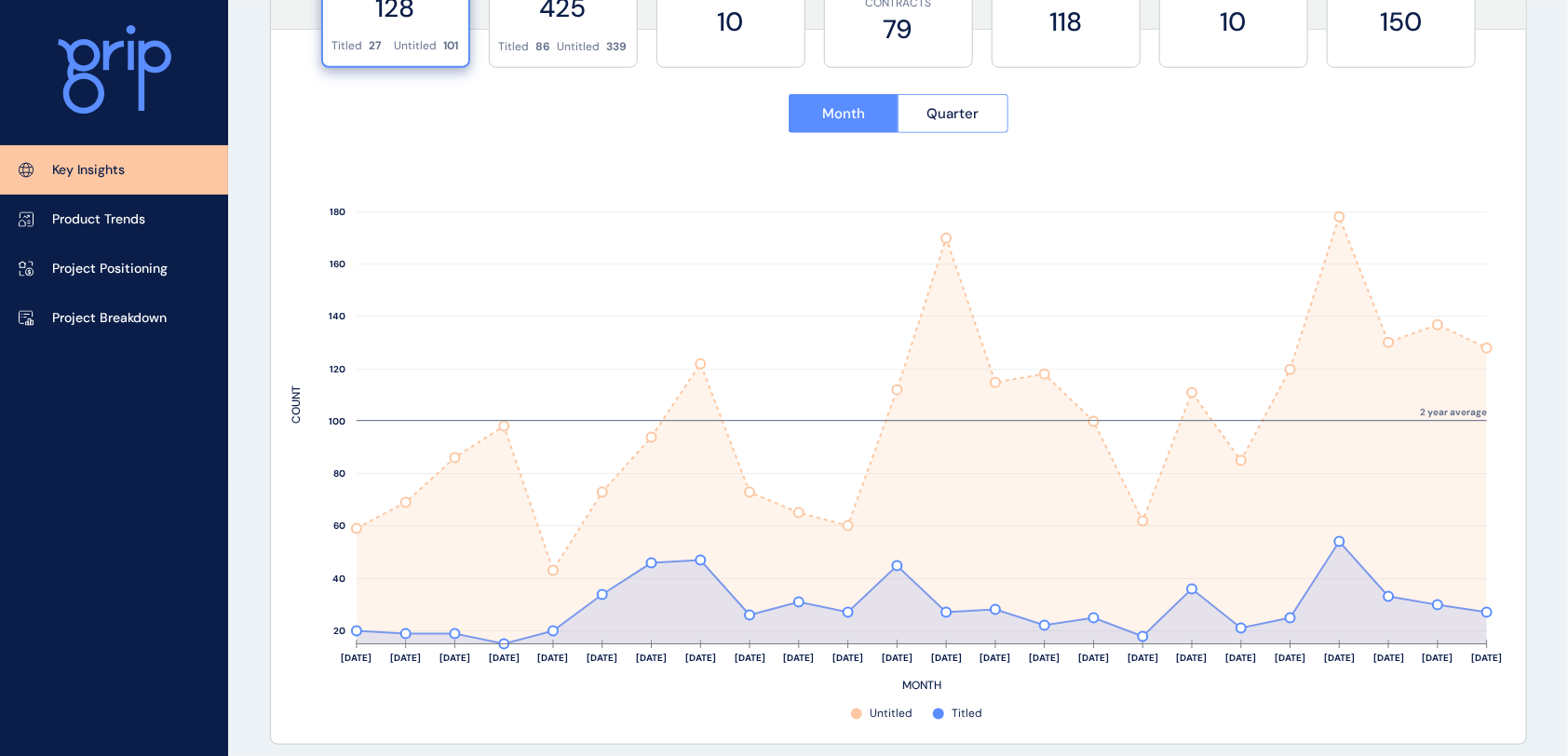
scroll to position [779, 0]
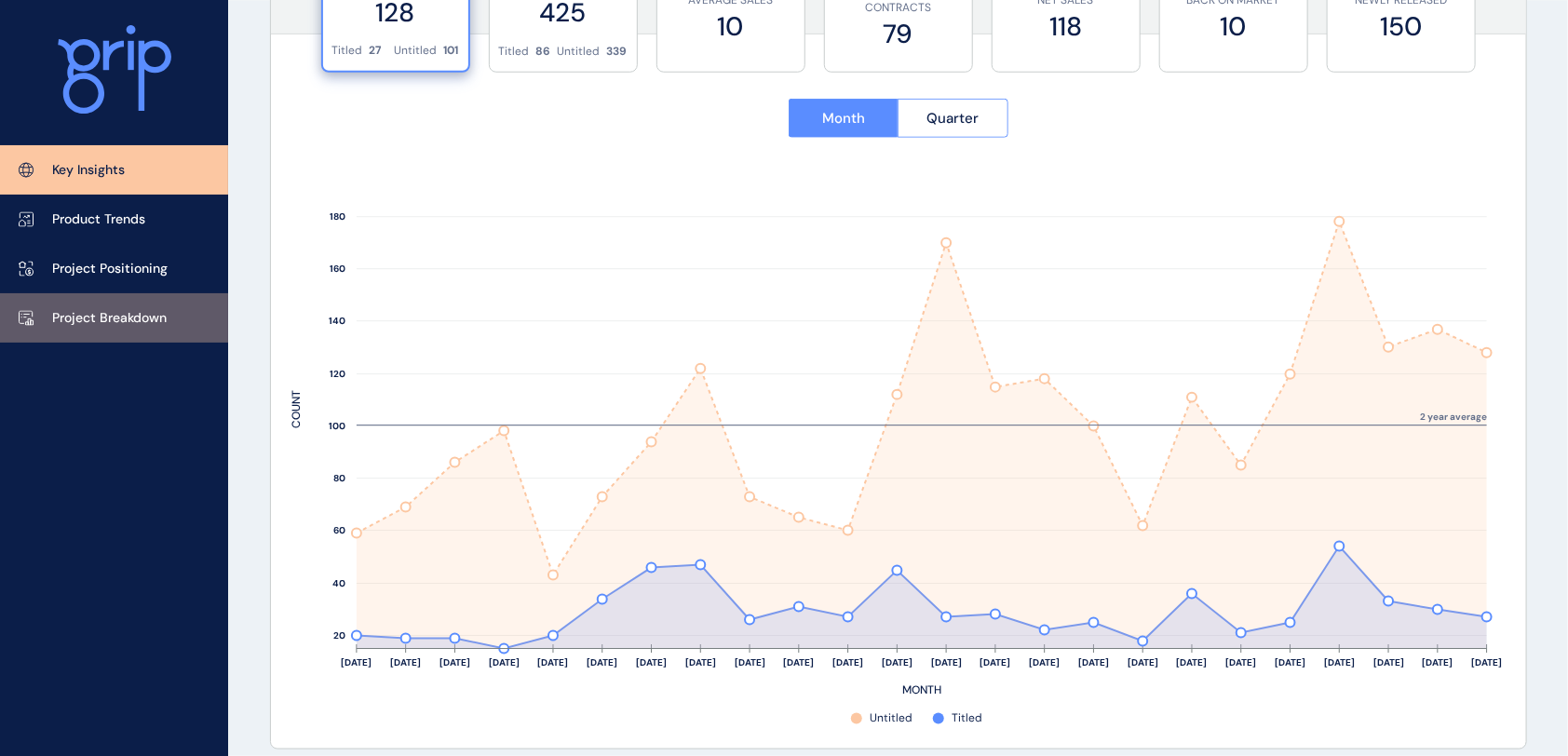
click at [87, 322] on p "Project Breakdown" at bounding box center [109, 318] width 115 height 18
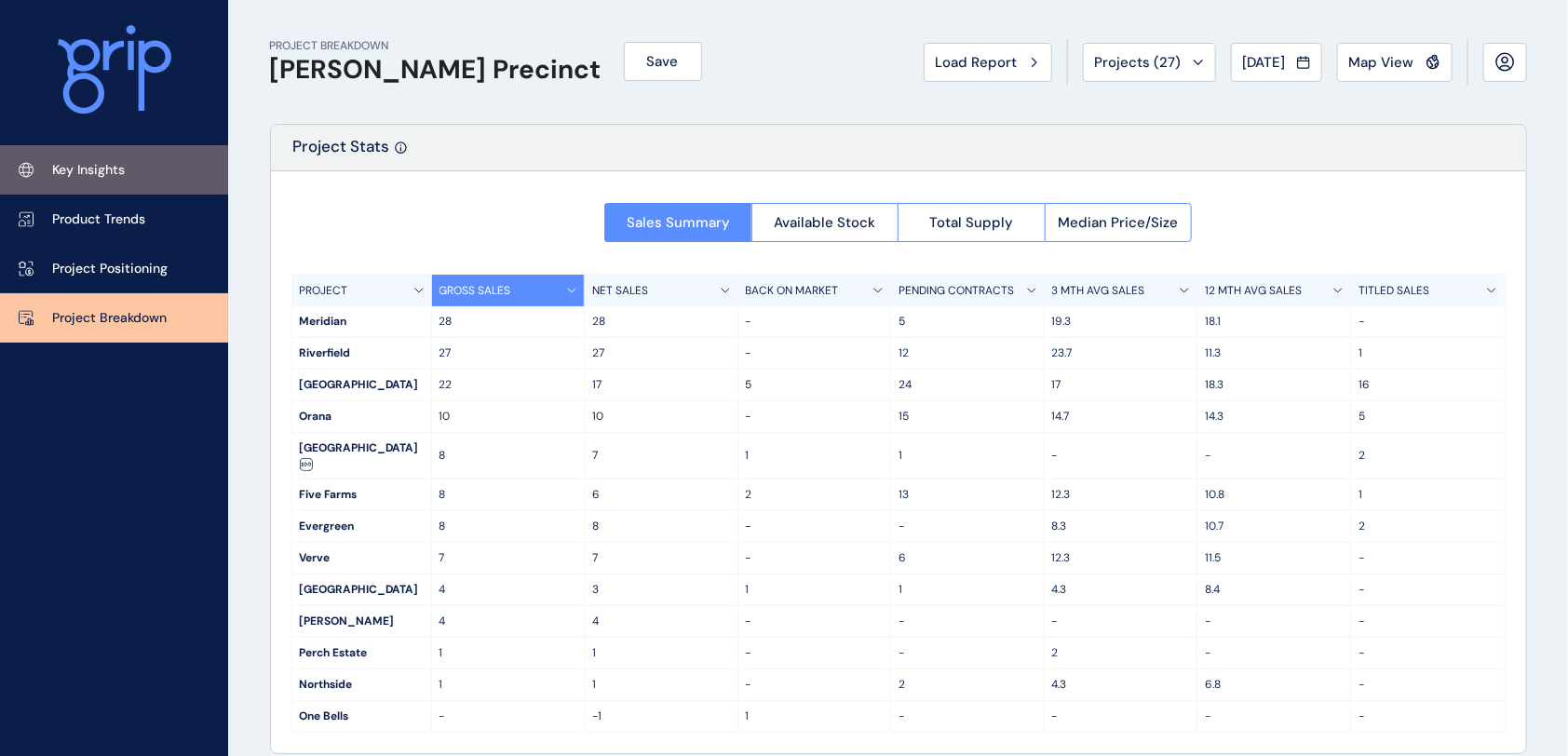
click at [128, 180] on link "Key Insights" at bounding box center [114, 169] width 228 height 49
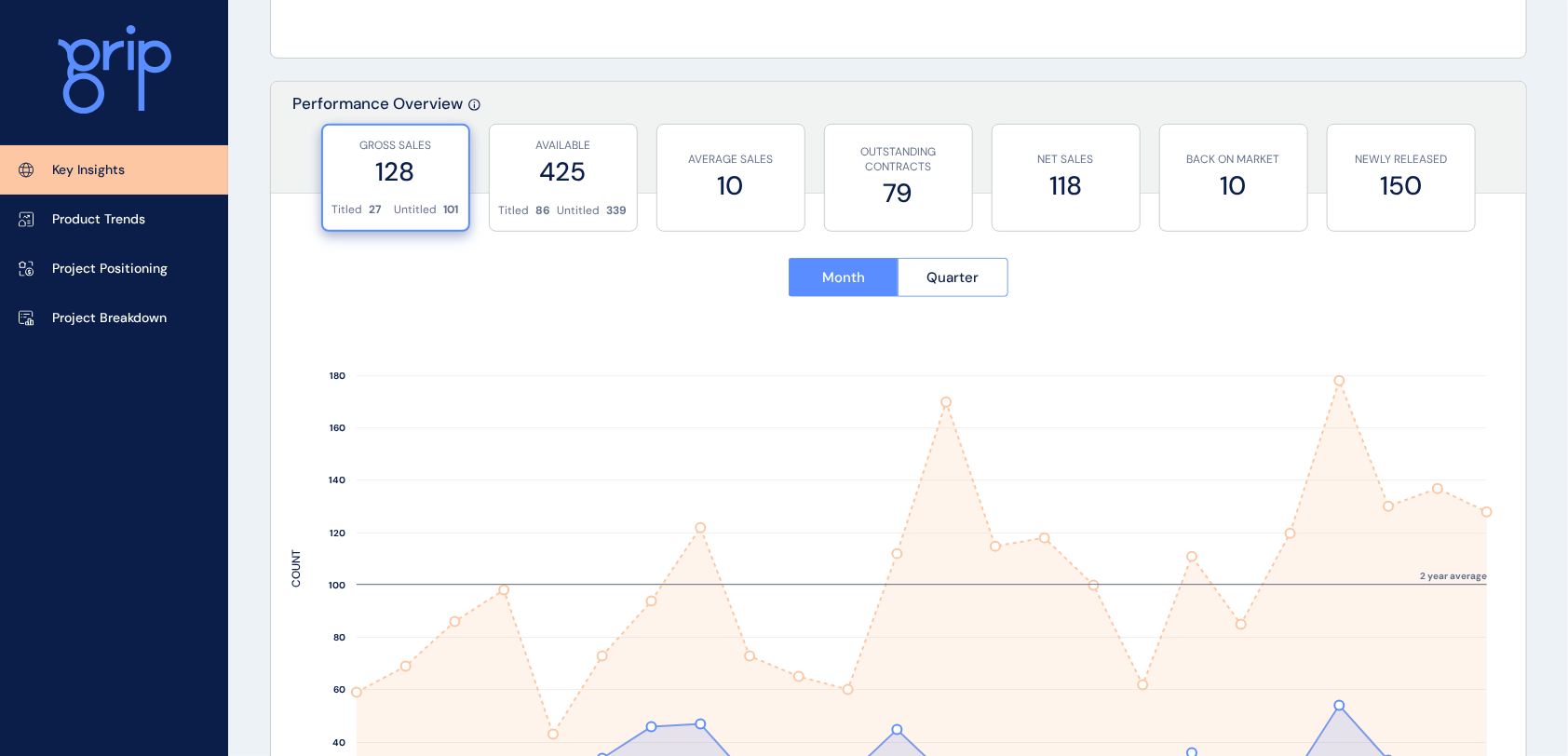
scroll to position [744, 0]
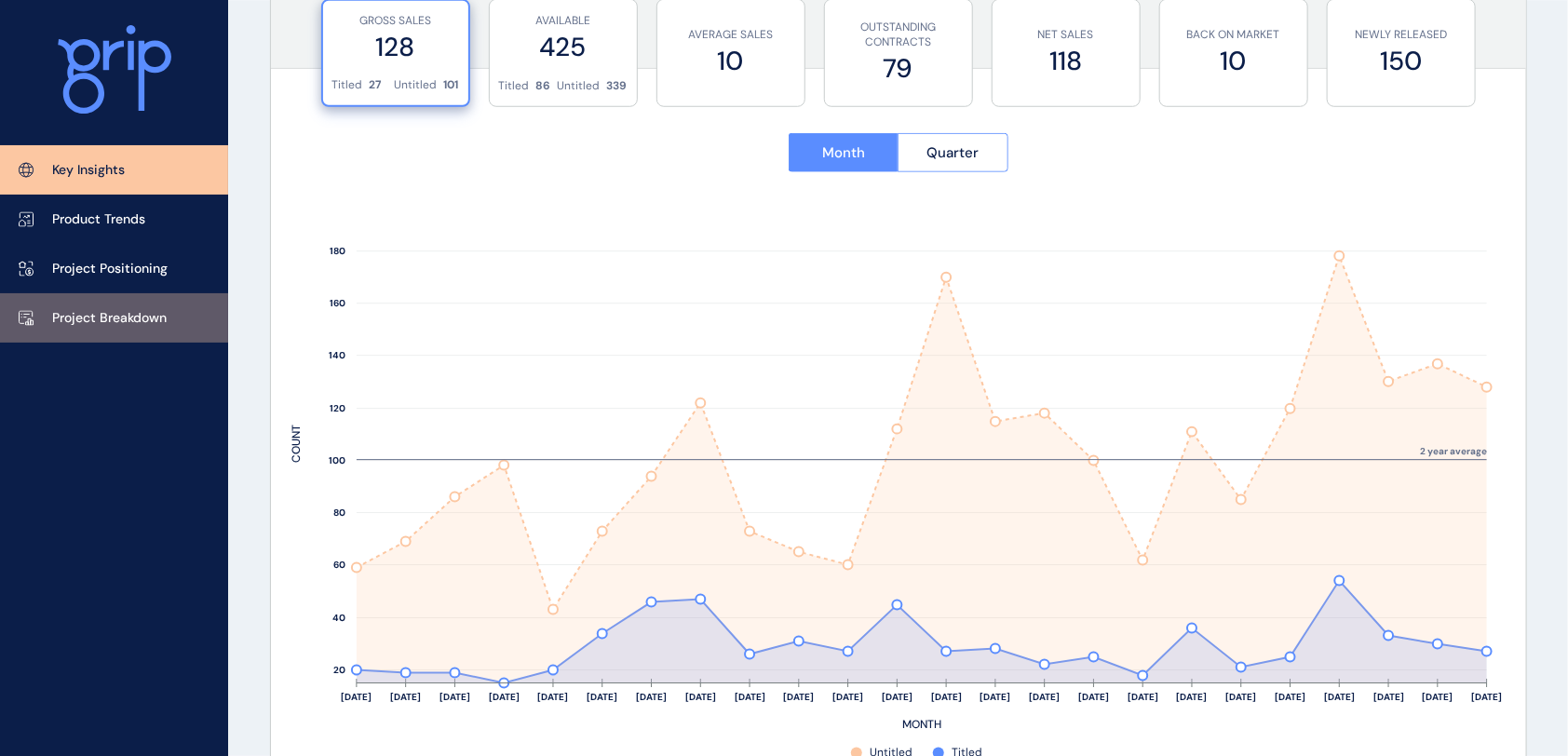
click at [127, 310] on p "Project Breakdown" at bounding box center [109, 318] width 115 height 18
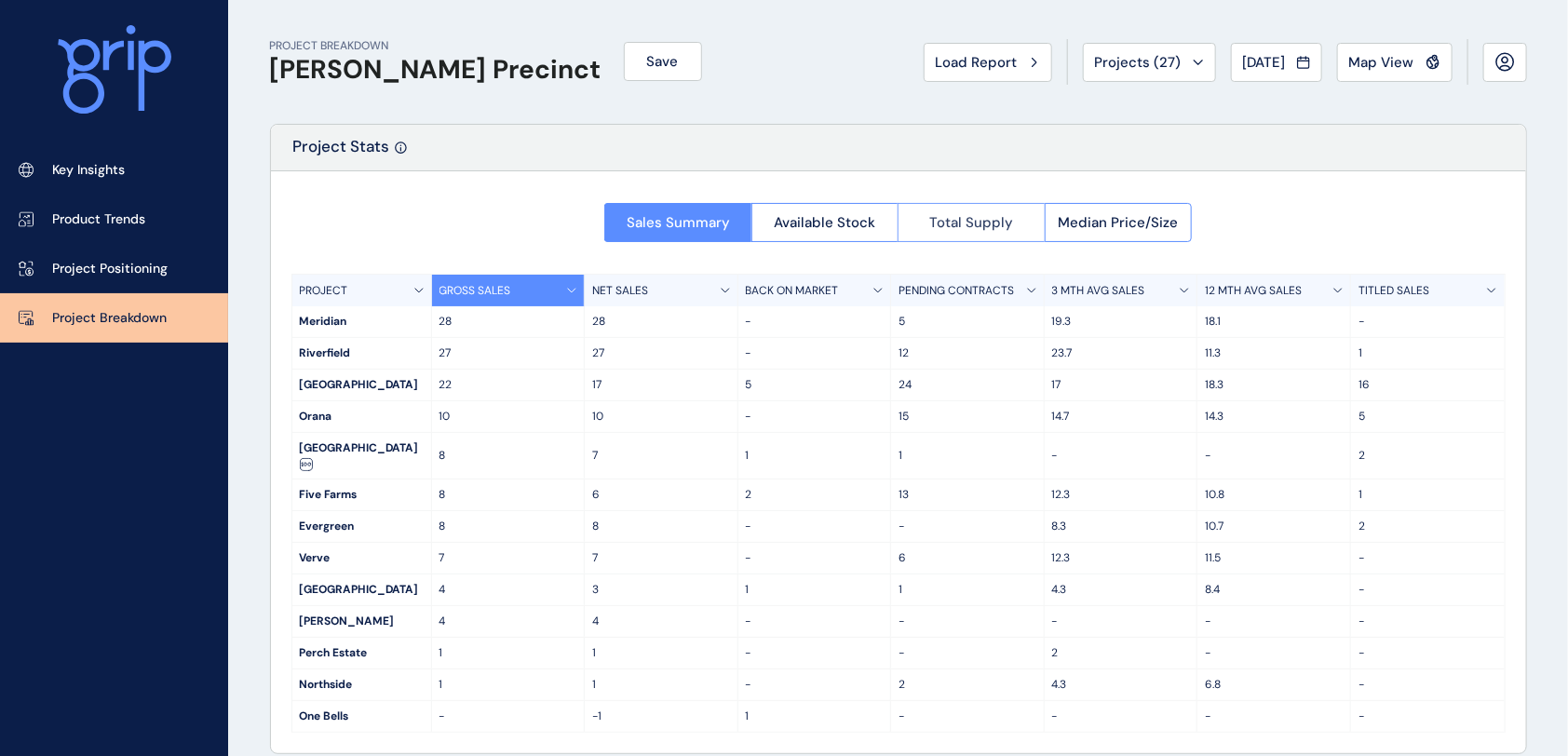
click at [945, 235] on button "Total Supply" at bounding box center [971, 222] width 147 height 39
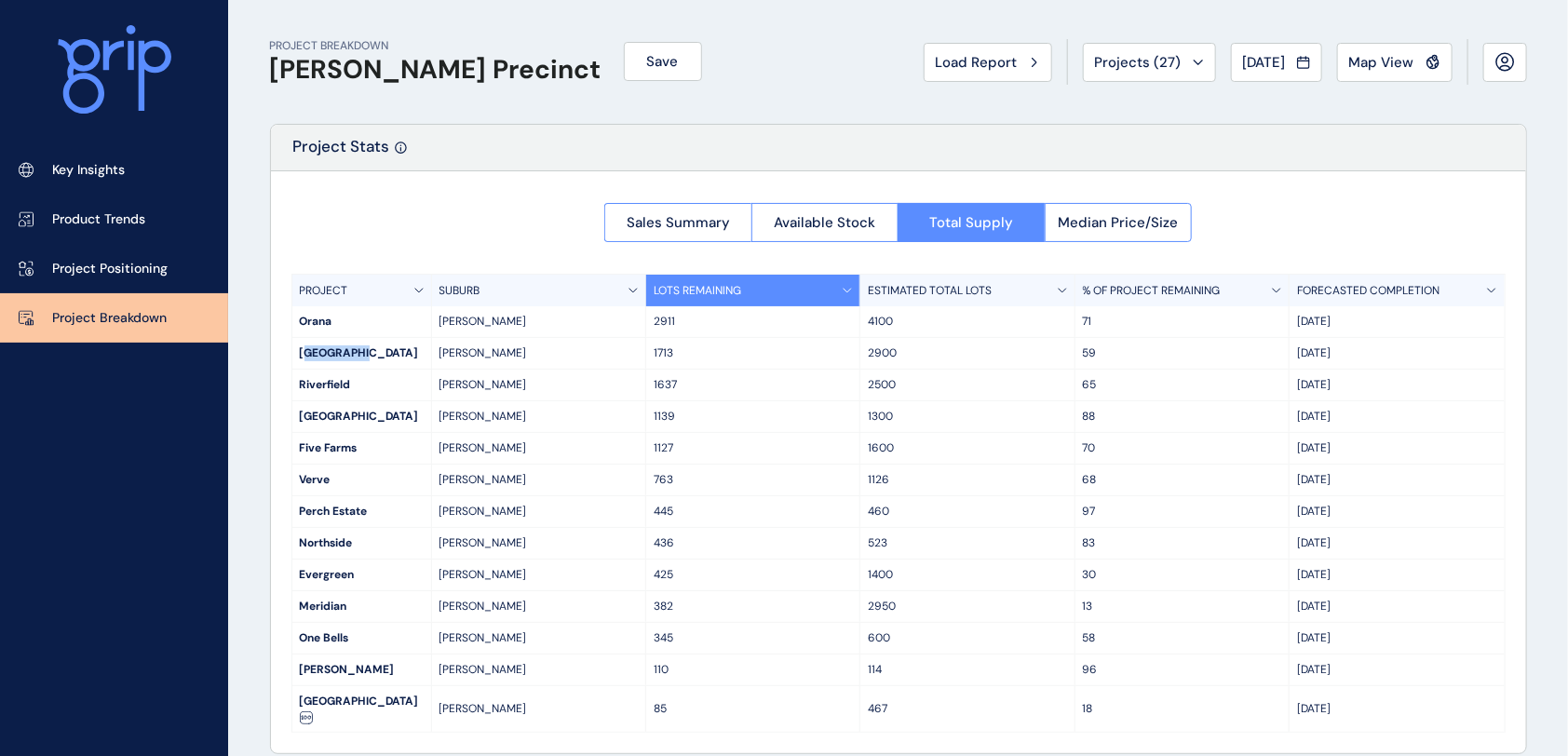
drag, startPoint x: 303, startPoint y: 353, endPoint x: 364, endPoint y: 356, distance: 61.1
click at [363, 356] on div "[GEOGRAPHIC_DATA]" at bounding box center [362, 353] width 139 height 31
click at [365, 357] on div "[GEOGRAPHIC_DATA]" at bounding box center [362, 353] width 139 height 31
click at [393, 347] on div "[GEOGRAPHIC_DATA]" at bounding box center [362, 353] width 139 height 31
click at [642, 342] on div "[PERSON_NAME]" at bounding box center [539, 353] width 214 height 31
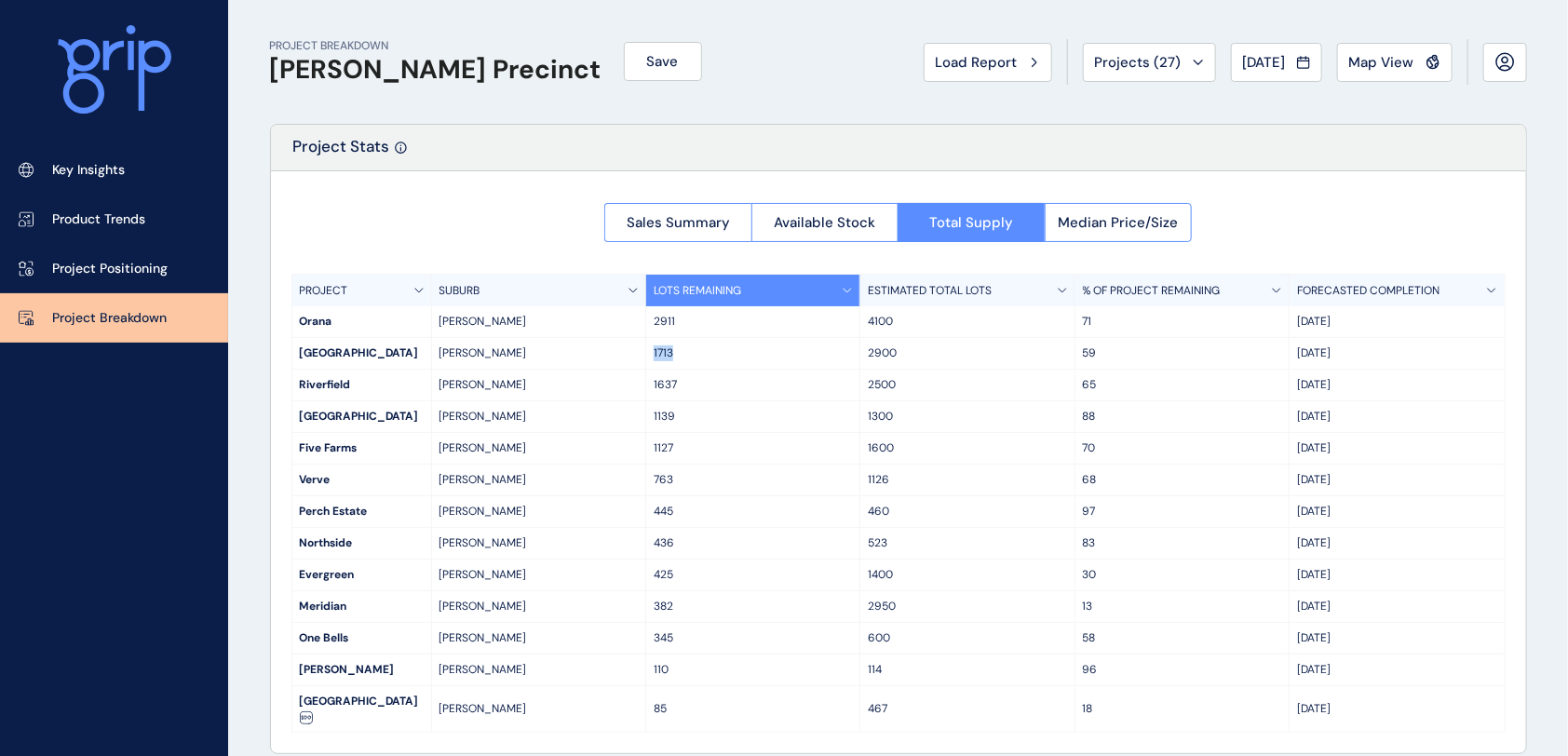
drag, startPoint x: 654, startPoint y: 354, endPoint x: 700, endPoint y: 353, distance: 46.0
click at [700, 353] on p "1713" at bounding box center [753, 353] width 198 height 15
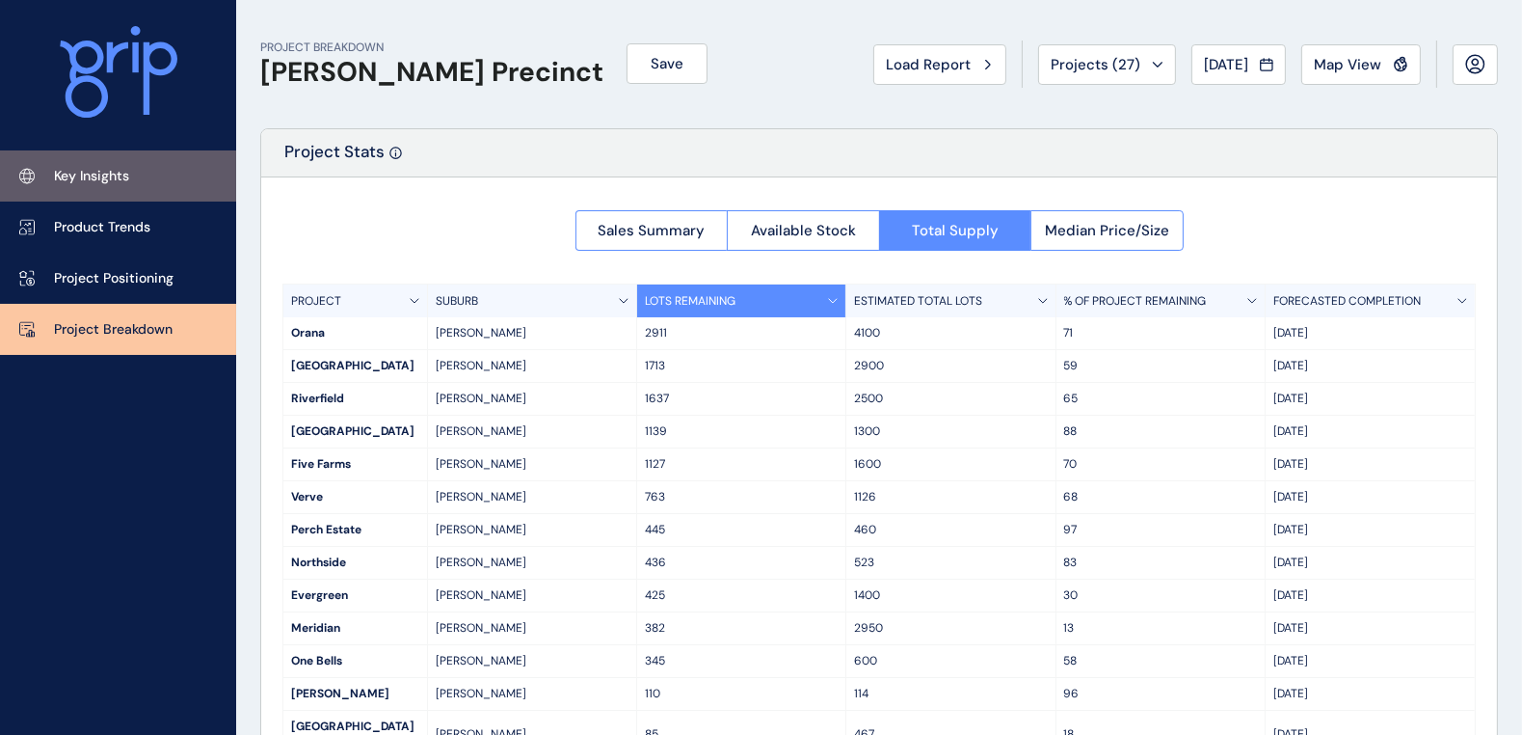
click at [116, 173] on p "Key Insights" at bounding box center [91, 176] width 75 height 19
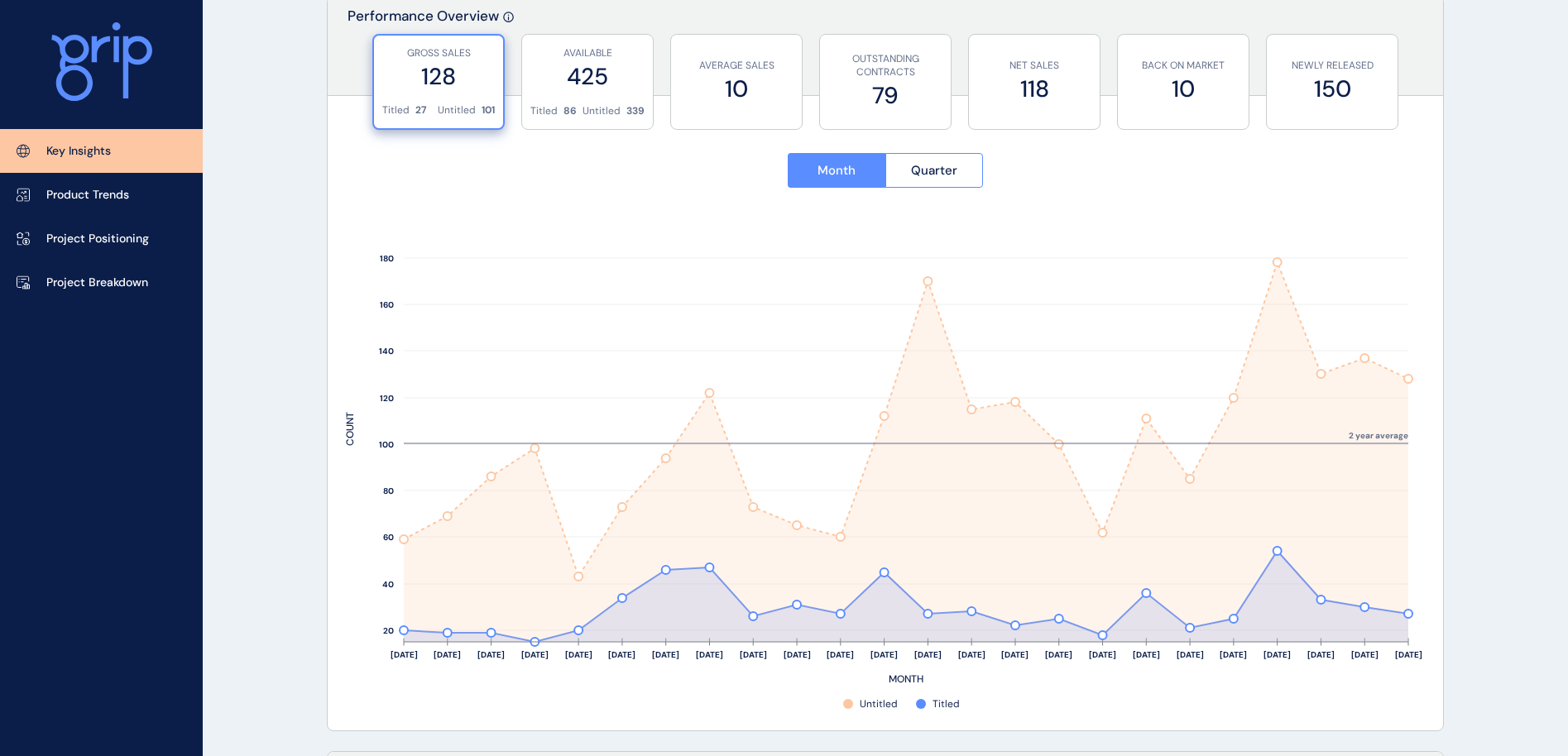
scroll to position [603, 0]
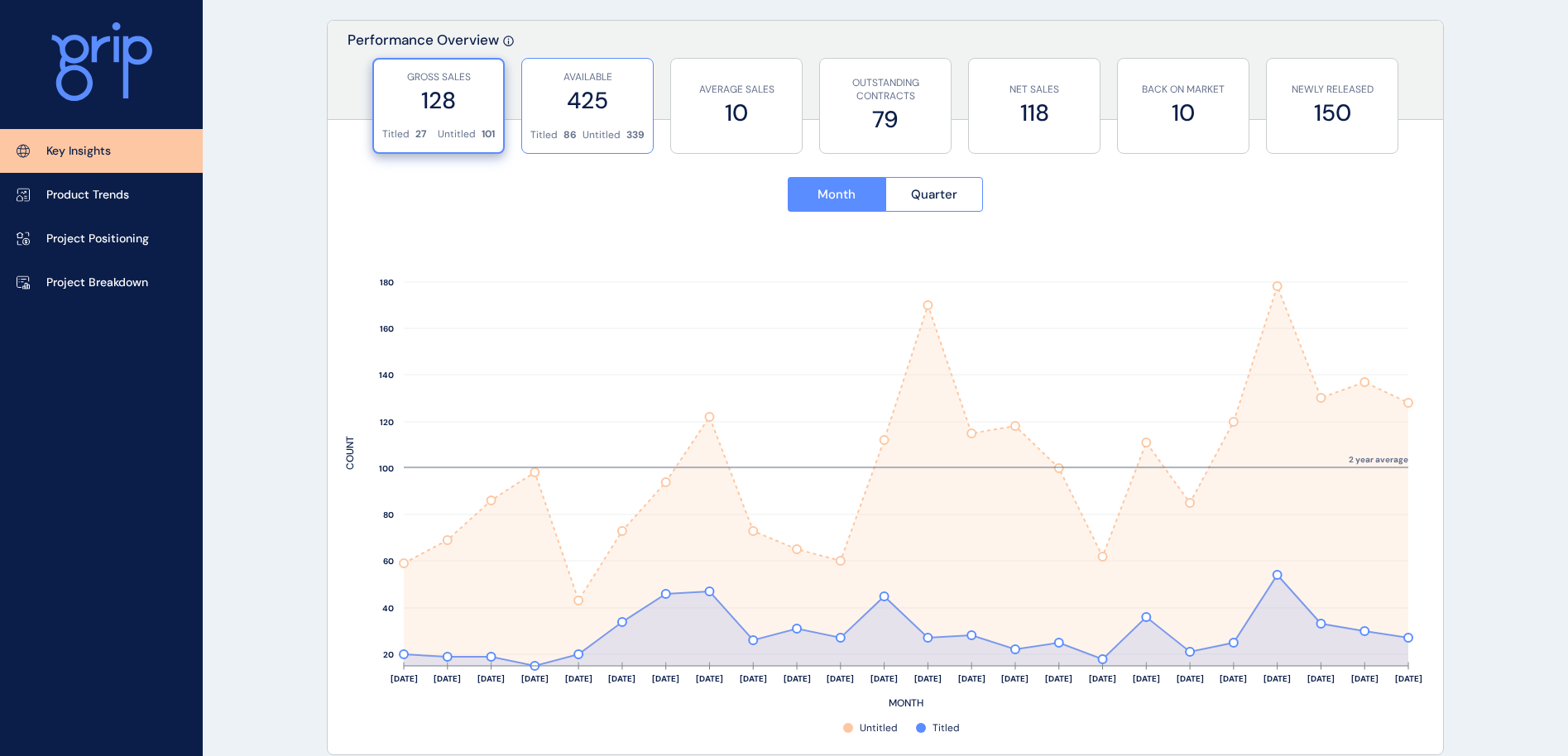
click at [584, 112] on label "425" at bounding box center [587, 100] width 114 height 33
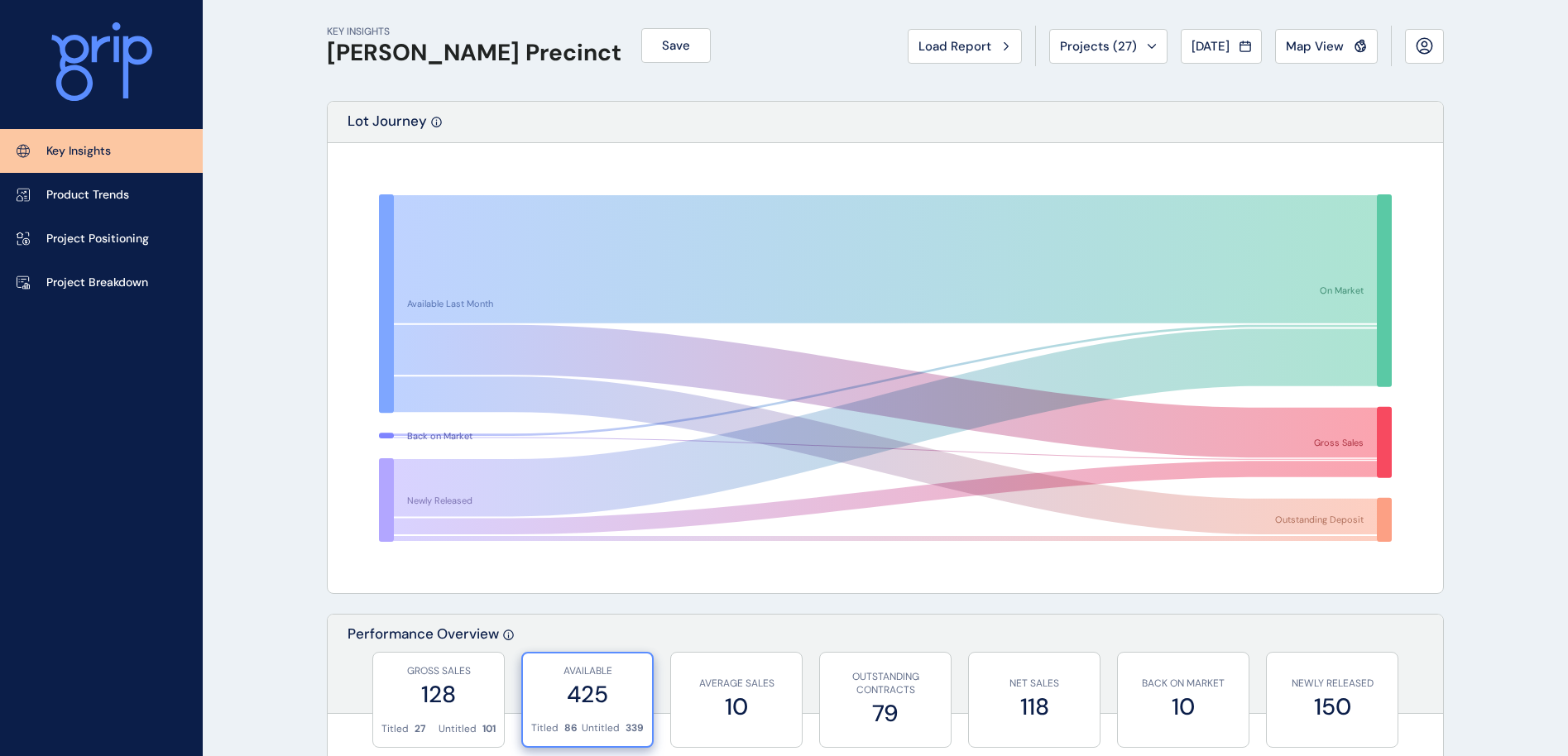
scroll to position [0, 0]
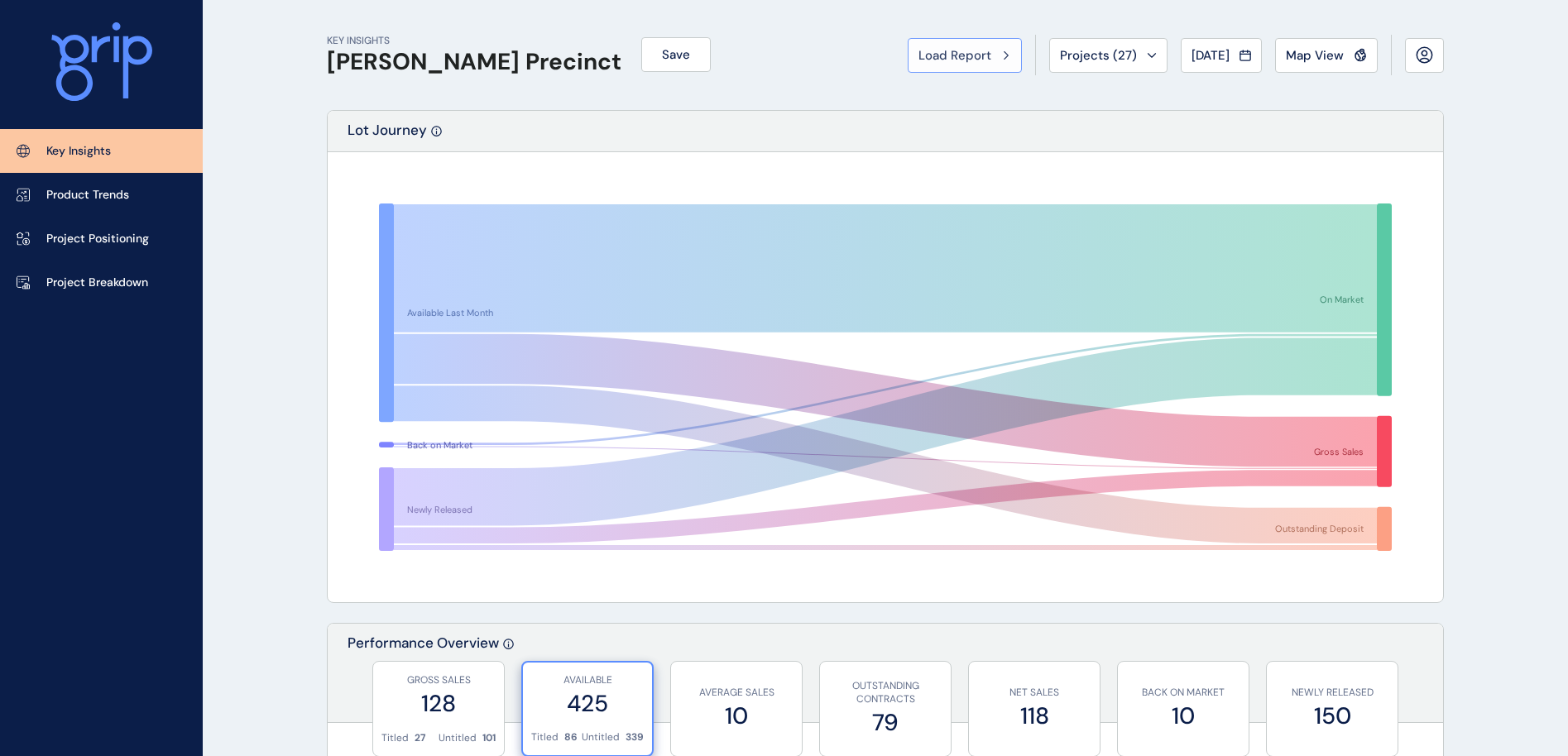
click at [967, 49] on span "Load Report" at bounding box center [954, 55] width 73 height 16
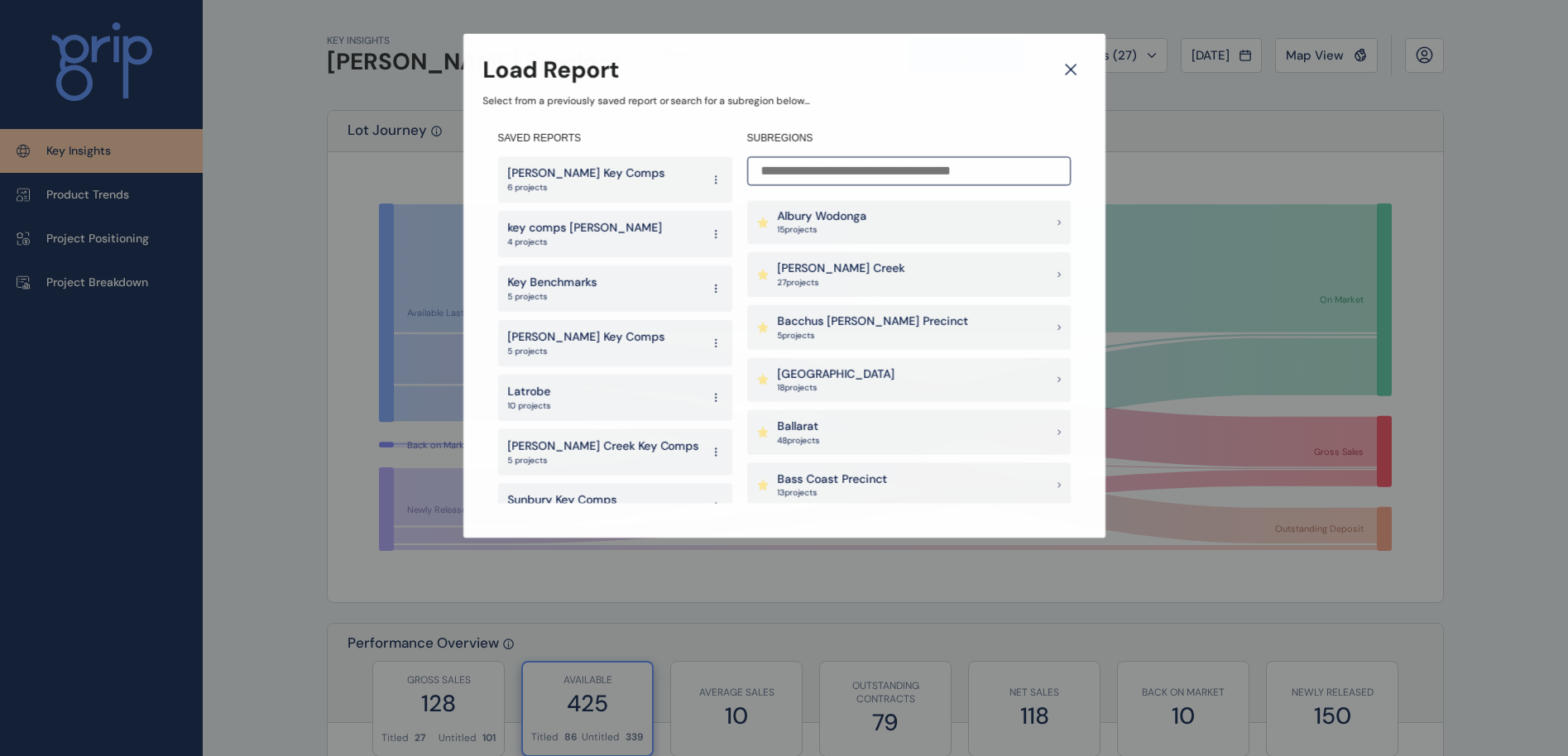
click at [782, 172] on input at bounding box center [908, 171] width 324 height 29
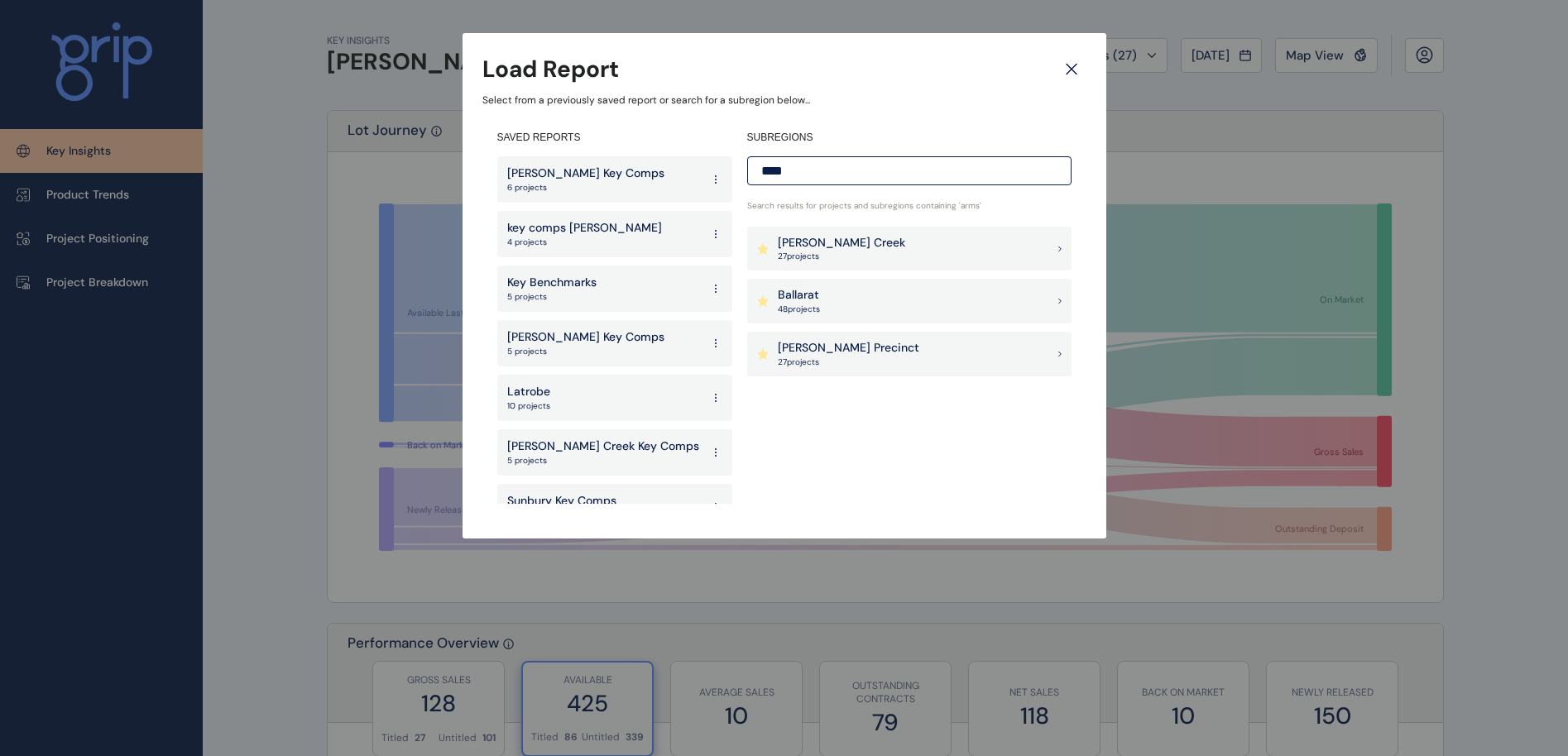
type input "****"
click at [878, 263] on div "[PERSON_NAME] Creek 27 project s" at bounding box center [909, 249] width 324 height 45
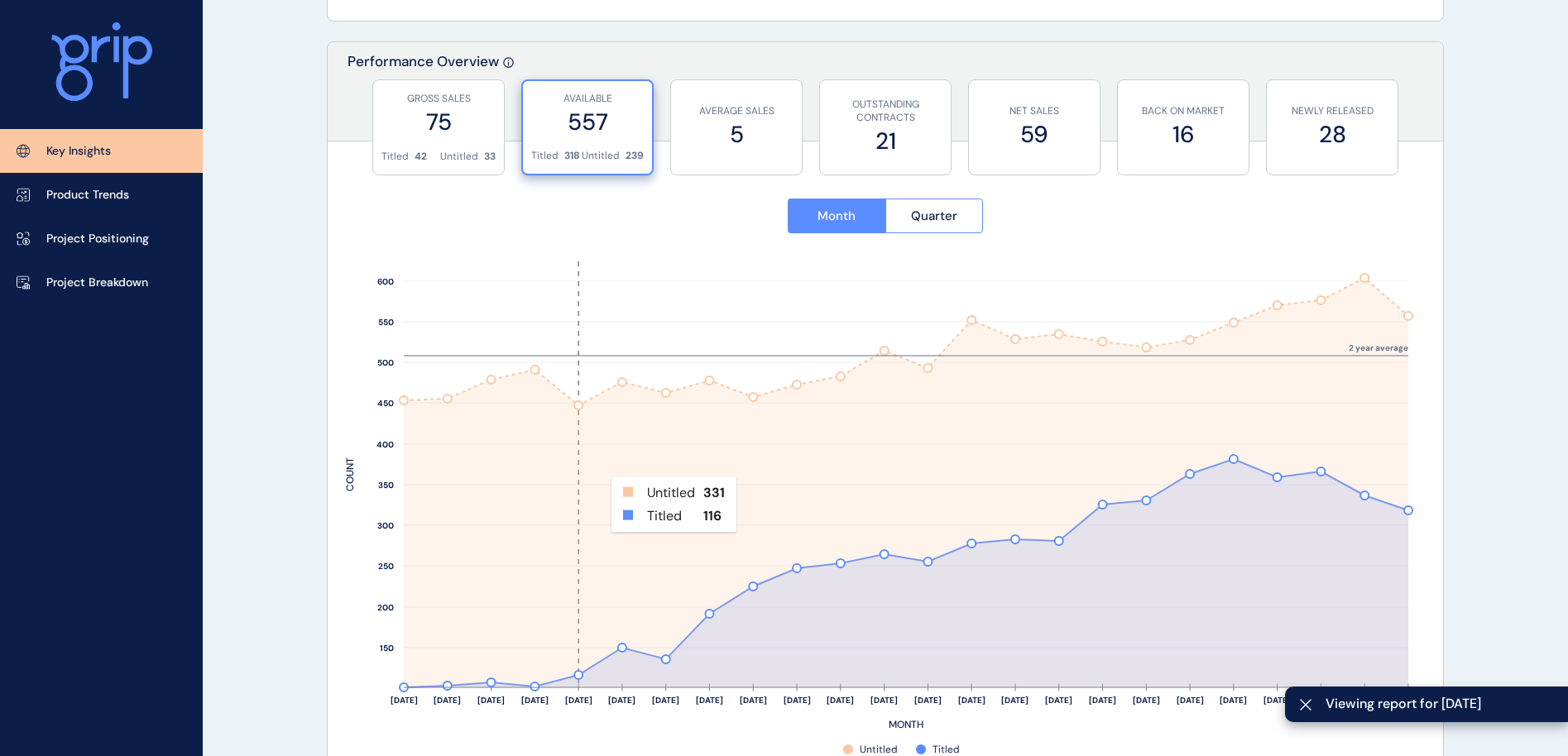
scroll to position [620, 0]
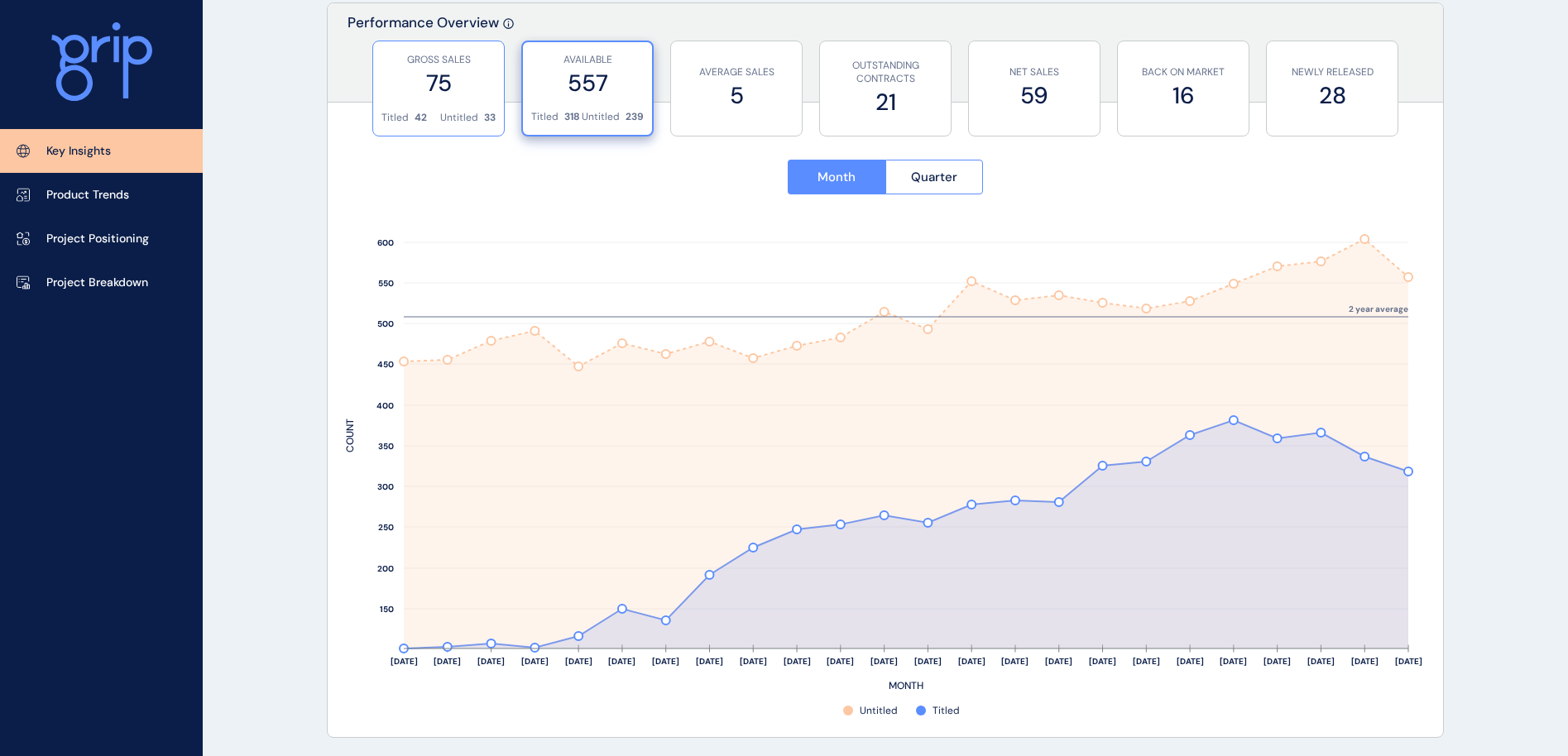
click at [473, 99] on label "75" at bounding box center [438, 83] width 114 height 33
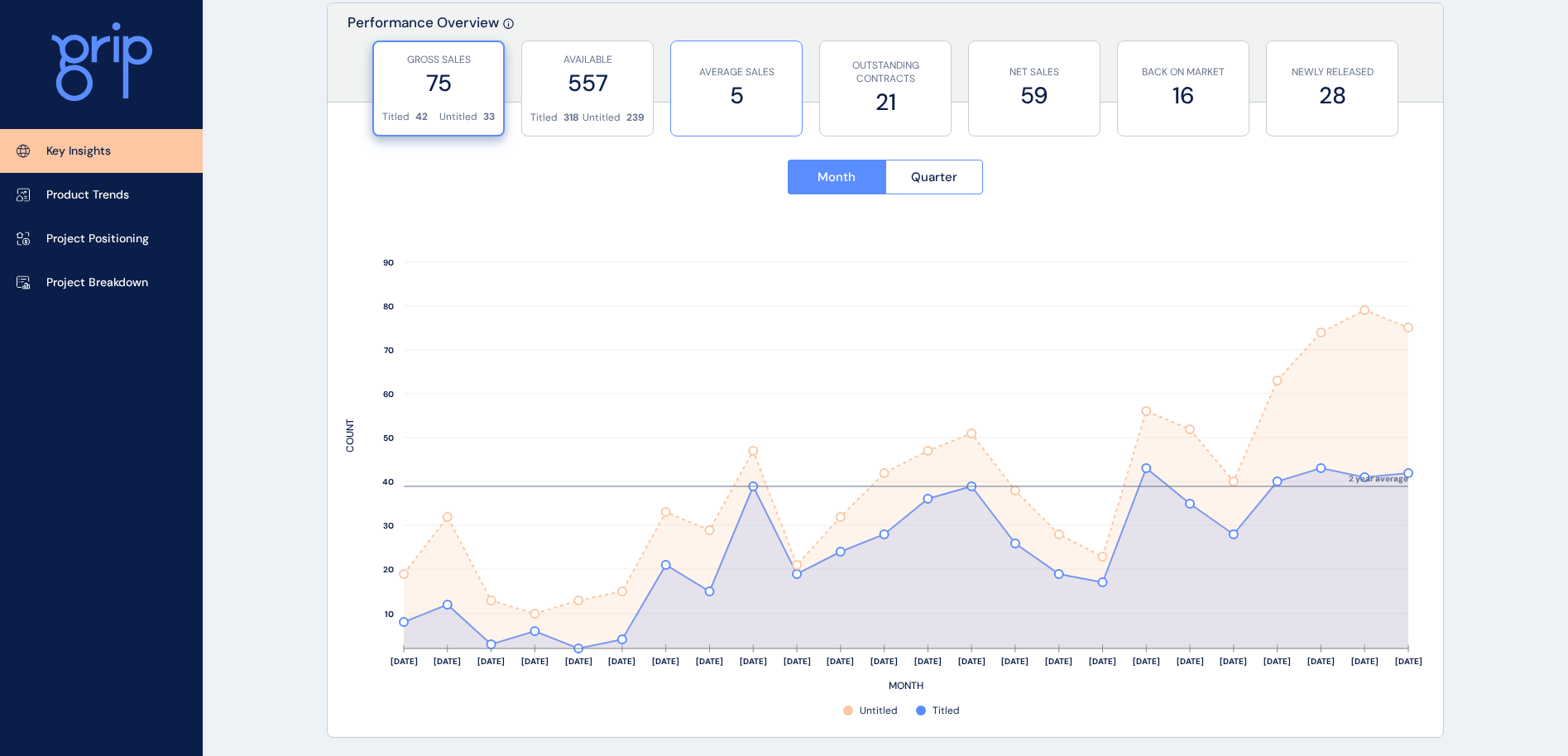
click at [774, 106] on label "5" at bounding box center [736, 96] width 114 height 33
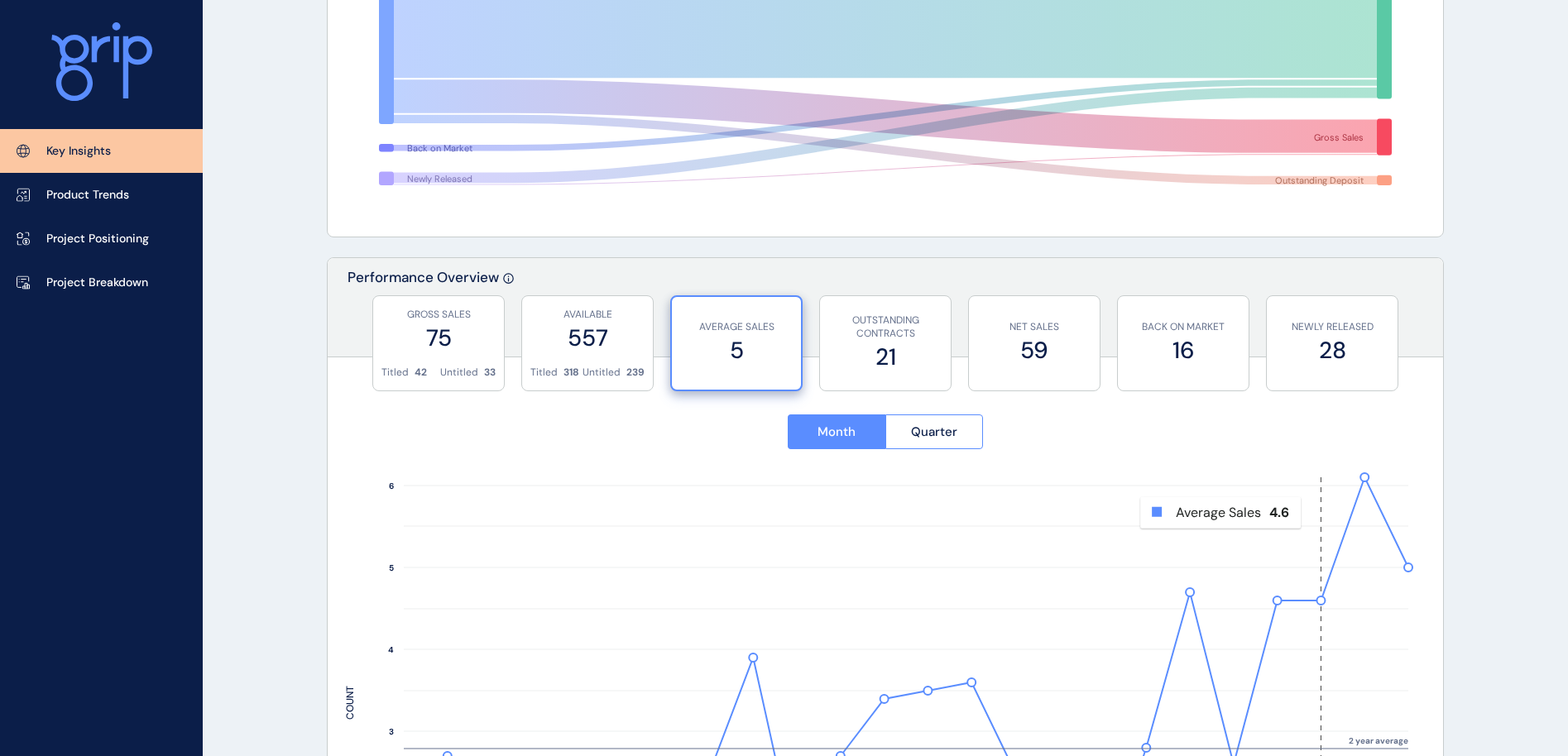
scroll to position [0, 0]
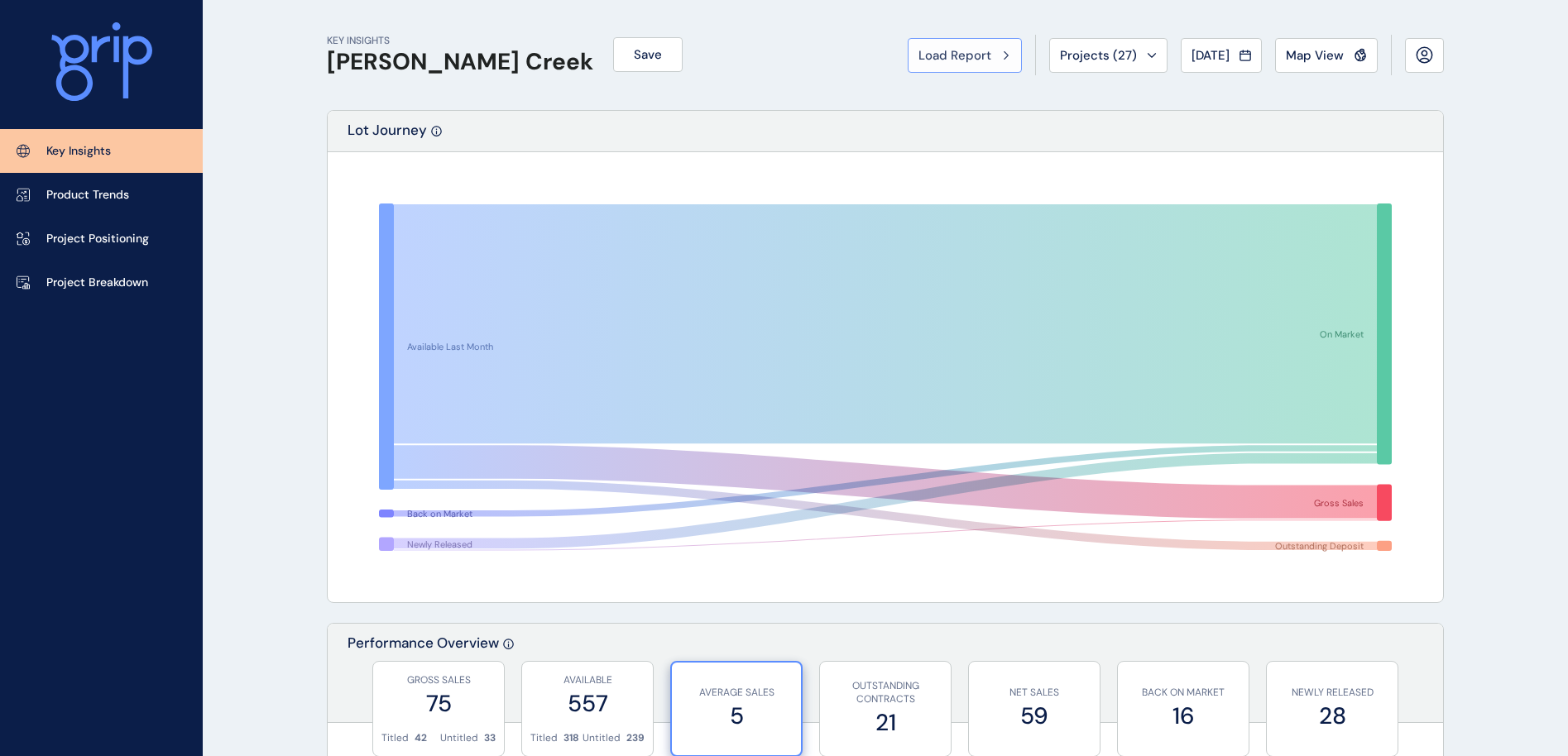
click at [957, 44] on button "Load Report" at bounding box center [964, 55] width 114 height 34
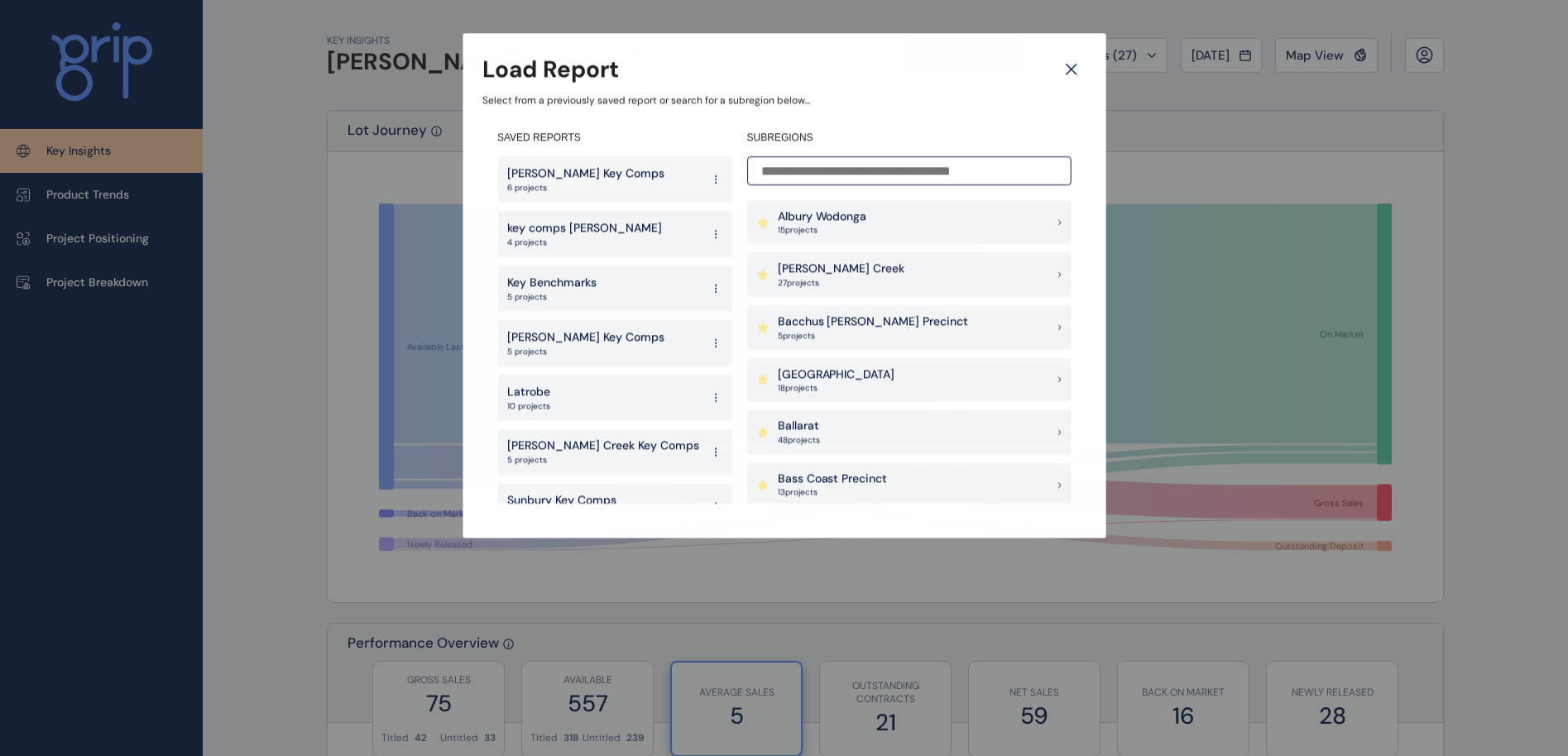
click at [850, 185] on div "SUBREGIONS [GEOGRAPHIC_DATA] 15 project s [PERSON_NAME] Creek 27 project s [GEO…" at bounding box center [909, 317] width 324 height 372
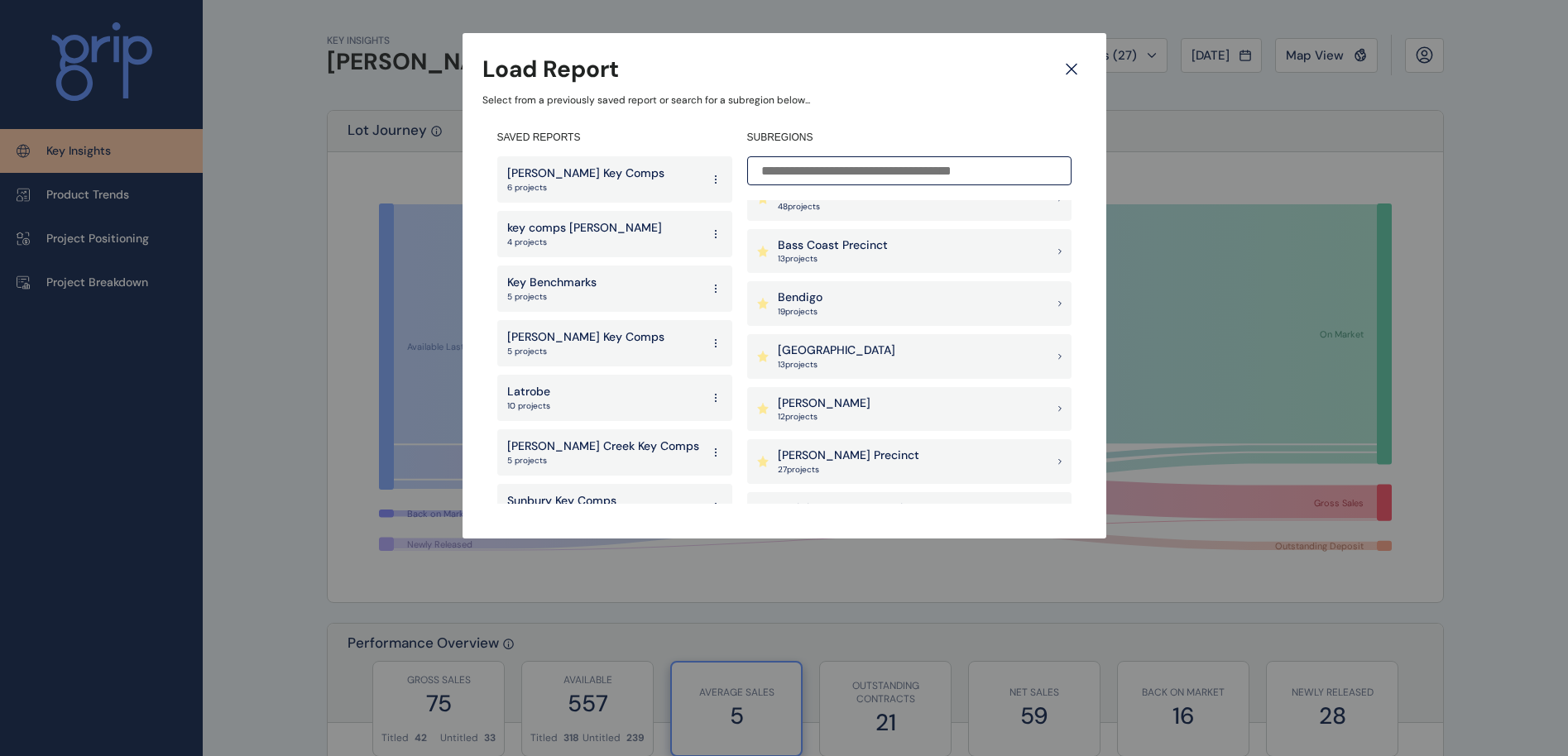
scroll to position [248, 0]
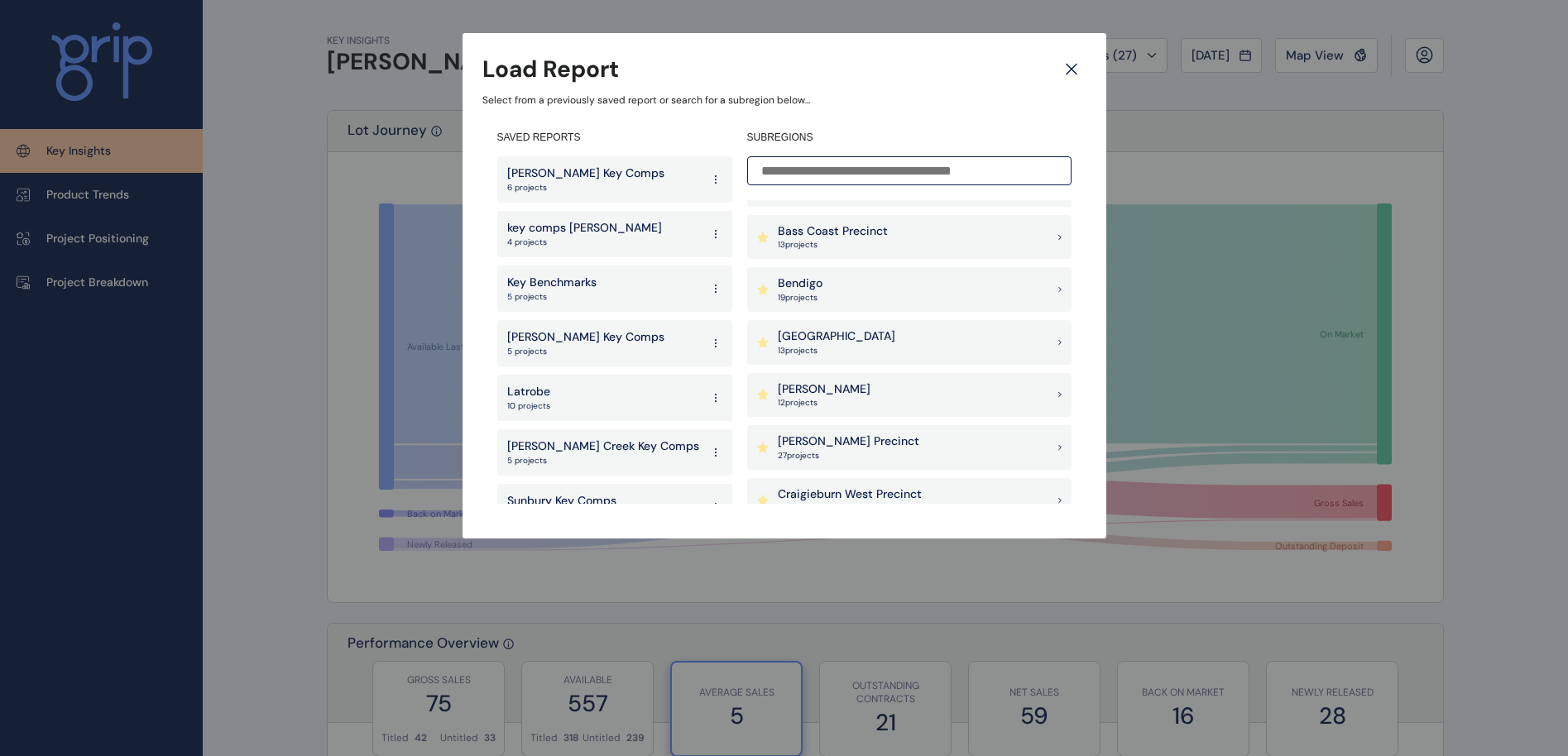
click at [816, 457] on p "27 project s" at bounding box center [848, 455] width 142 height 11
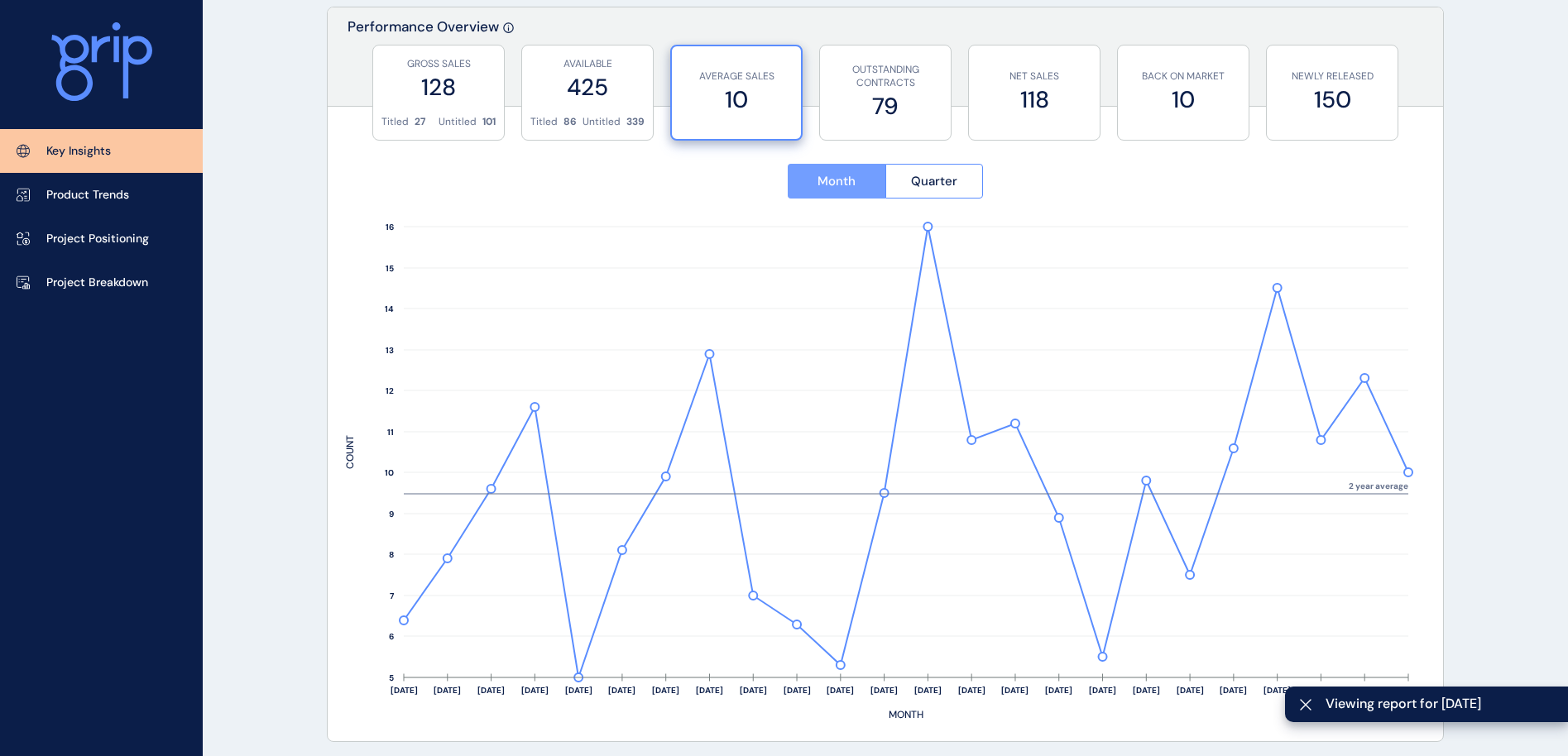
scroll to position [620, 0]
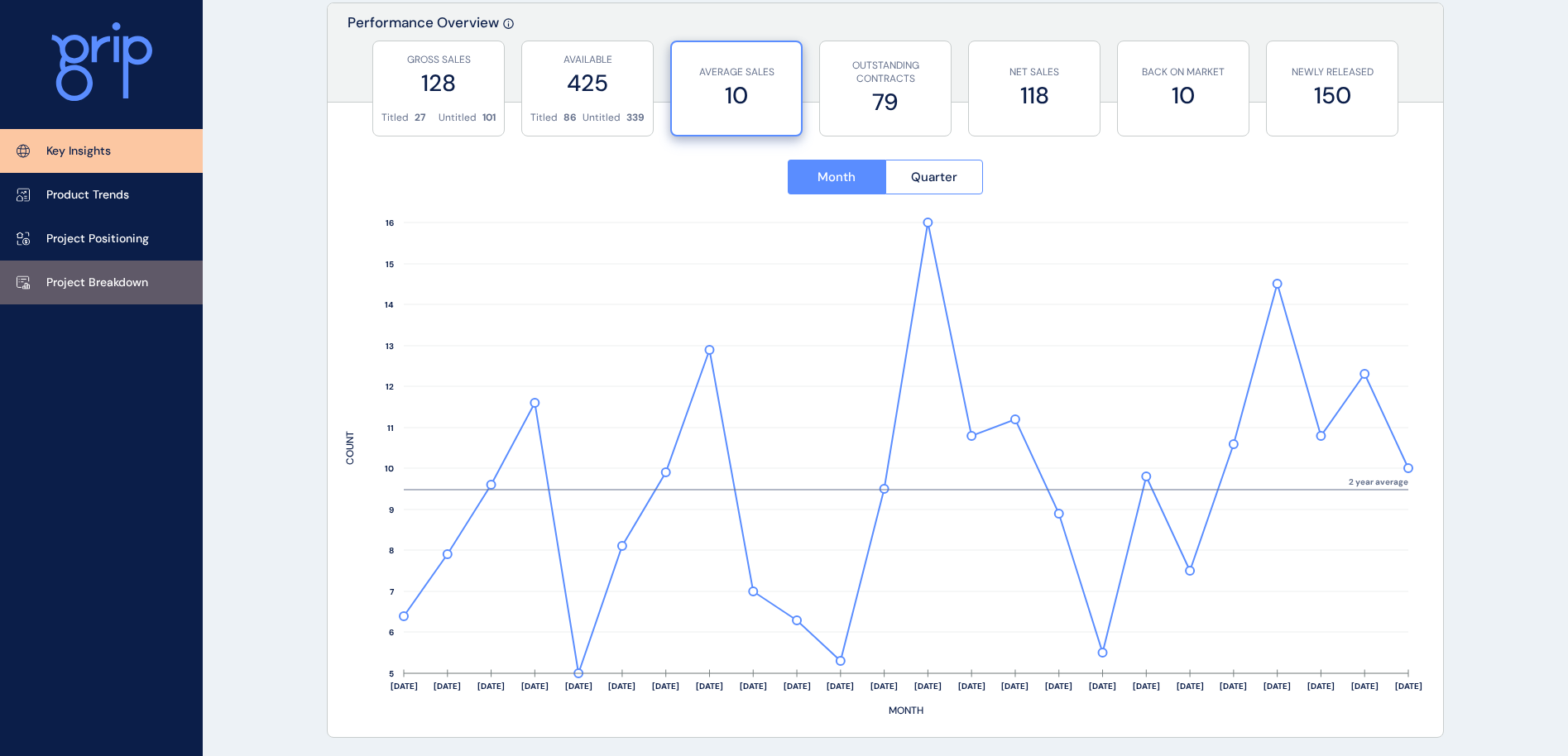
click at [110, 286] on p "Project Breakdown" at bounding box center [97, 282] width 102 height 16
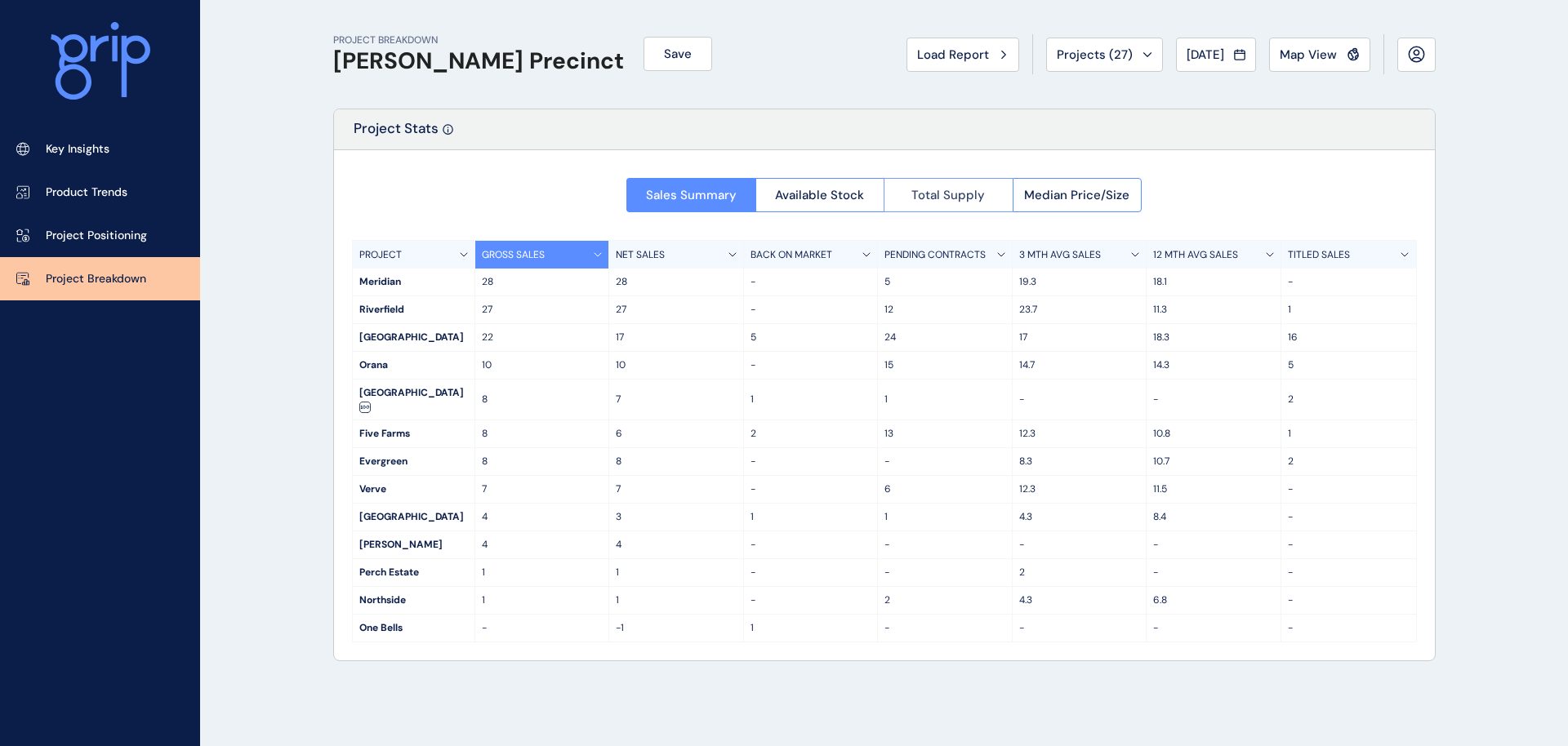
click at [933, 199] on span "Total Supply" at bounding box center [948, 195] width 74 height 16
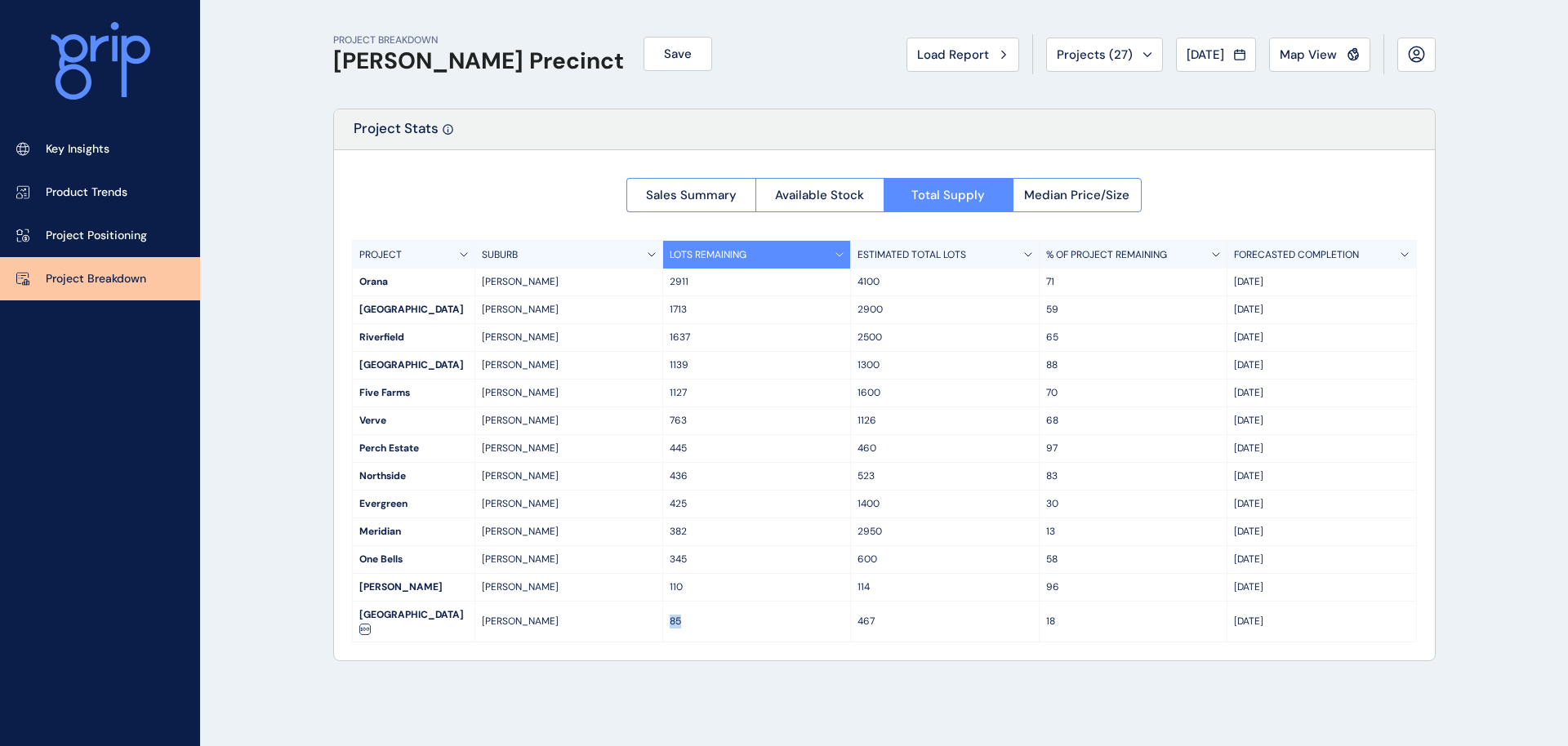
drag, startPoint x: 668, startPoint y: 620, endPoint x: 686, endPoint y: 620, distance: 18.0
click at [686, 552] on div "85" at bounding box center [757, 621] width 188 height 40
click at [686, 552] on p "85" at bounding box center [756, 622] width 174 height 14
drag, startPoint x: 363, startPoint y: 612, endPoint x: 687, endPoint y: 614, distance: 324.0
click at [687, 552] on div "[GEOGRAPHIC_DATA][PERSON_NAME] 85 467 [DATE]" at bounding box center [884, 622] width 1063 height 41
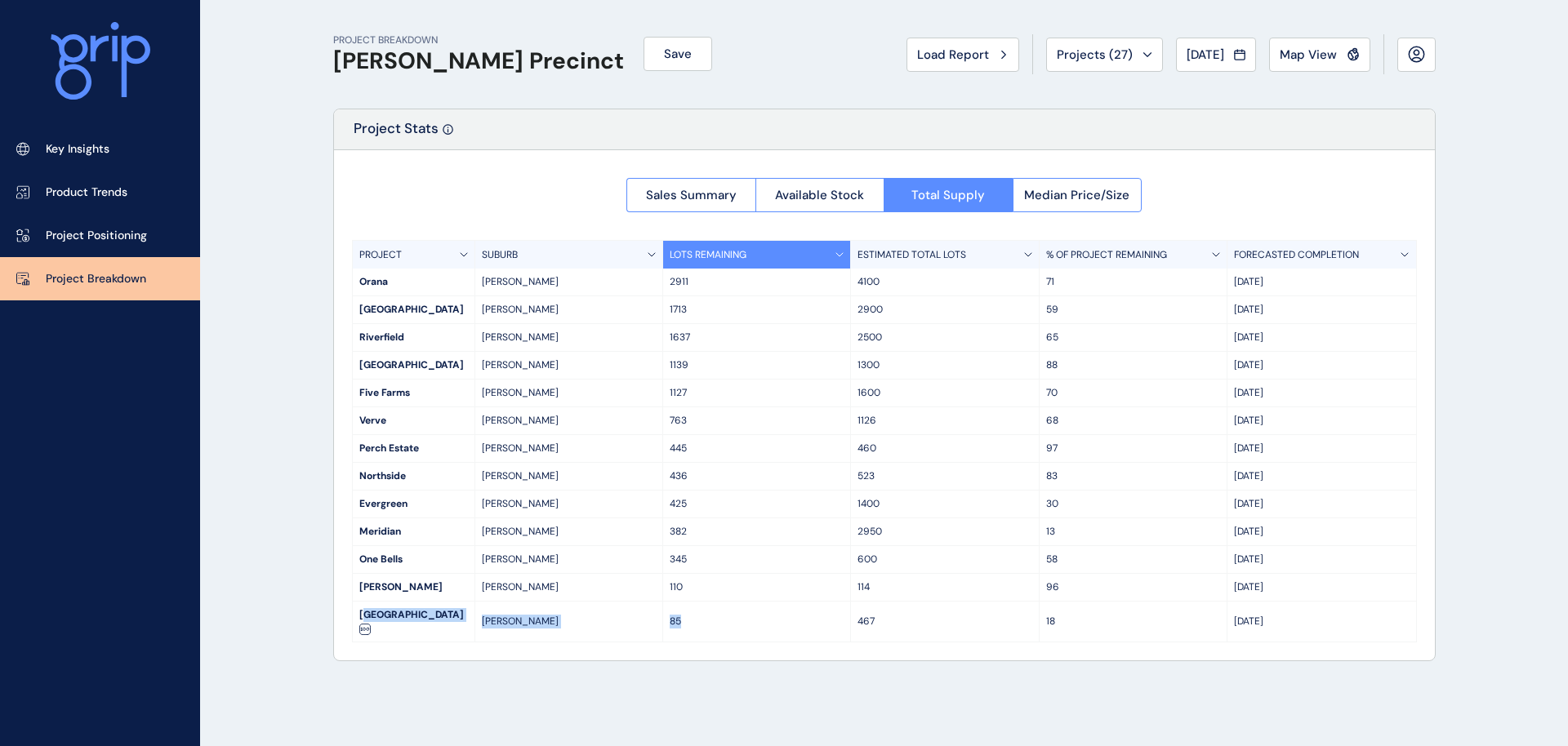
click at [688, 552] on p "85" at bounding box center [756, 622] width 174 height 14
drag, startPoint x: 688, startPoint y: 613, endPoint x: 354, endPoint y: 613, distance: 334.0
click at [354, 552] on div "[GEOGRAPHIC_DATA][PERSON_NAME] 85 467 [DATE]" at bounding box center [884, 622] width 1063 height 41
click at [356, 552] on div "[GEOGRAPHIC_DATA]" at bounding box center [413, 621] width 122 height 40
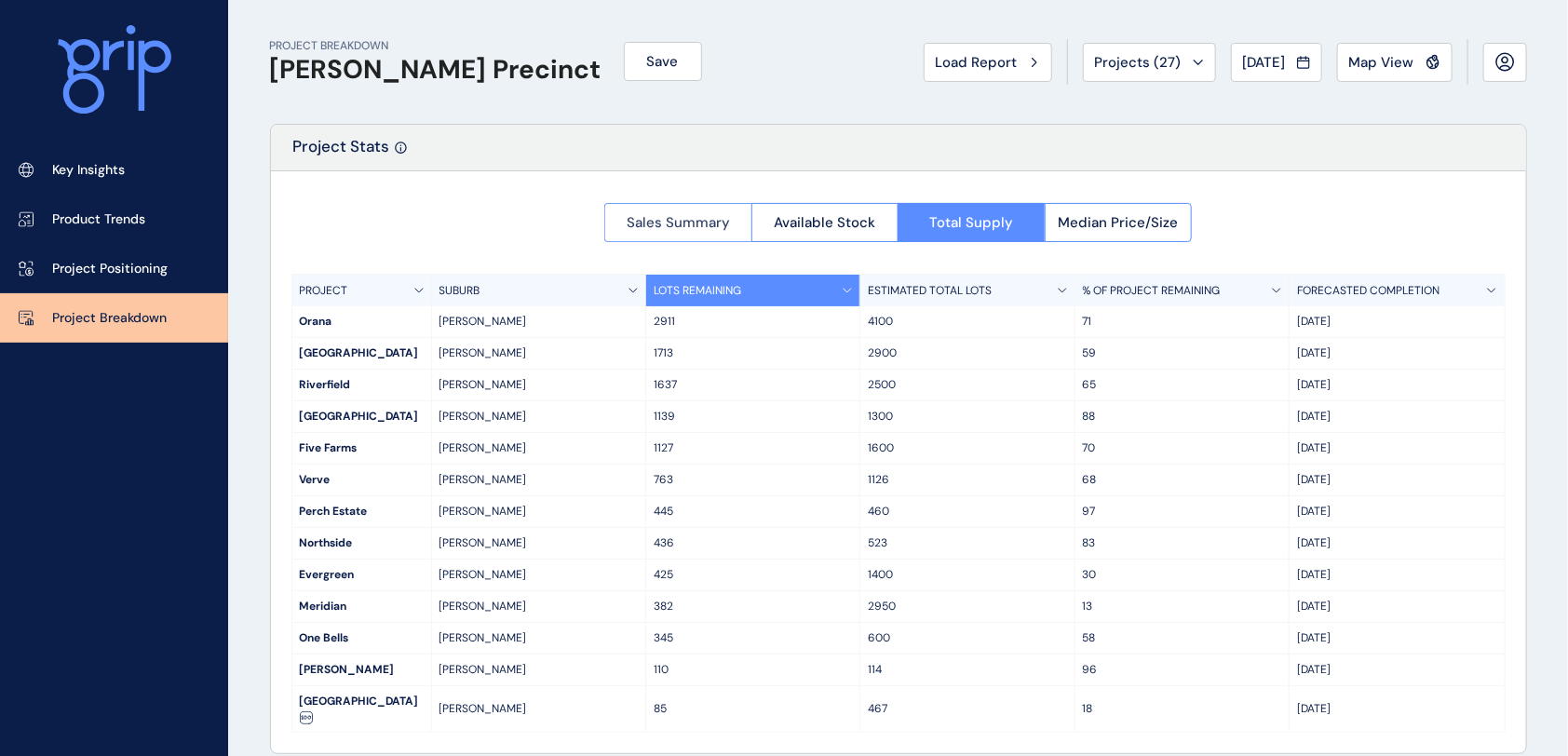
click at [711, 219] on span "Sales Summary" at bounding box center [678, 222] width 103 height 18
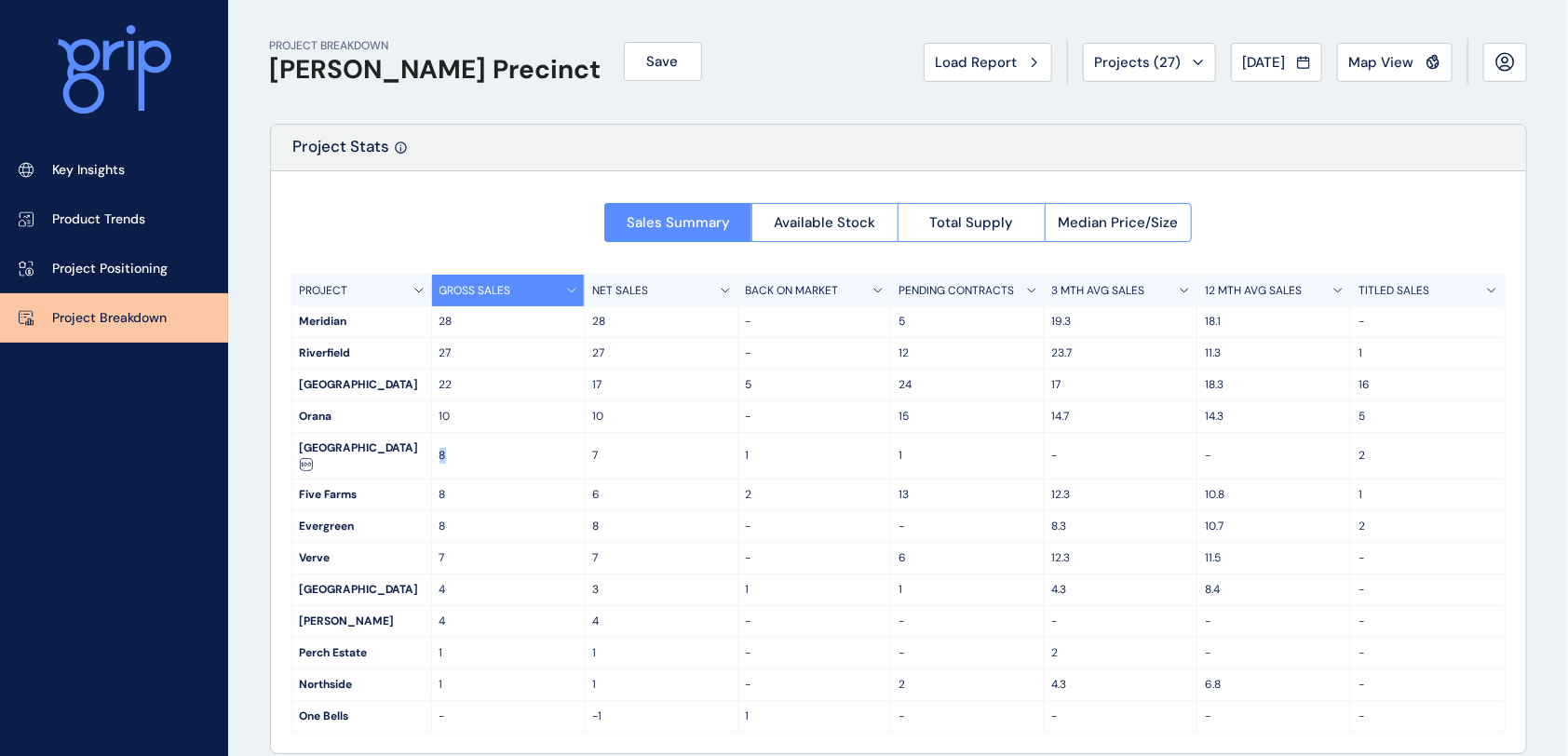
drag, startPoint x: 439, startPoint y: 447, endPoint x: 457, endPoint y: 442, distance: 18.7
click at [457, 448] on p "8" at bounding box center [508, 456] width 138 height 15
drag, startPoint x: 767, startPoint y: 452, endPoint x: 686, endPoint y: 452, distance: 81.0
click at [686, 452] on div "[GEOGRAPHIC_DATA] 8 7 1 1 - - 2" at bounding box center [898, 456] width 1212 height 46
click at [687, 451] on p "7" at bounding box center [661, 456] width 138 height 15
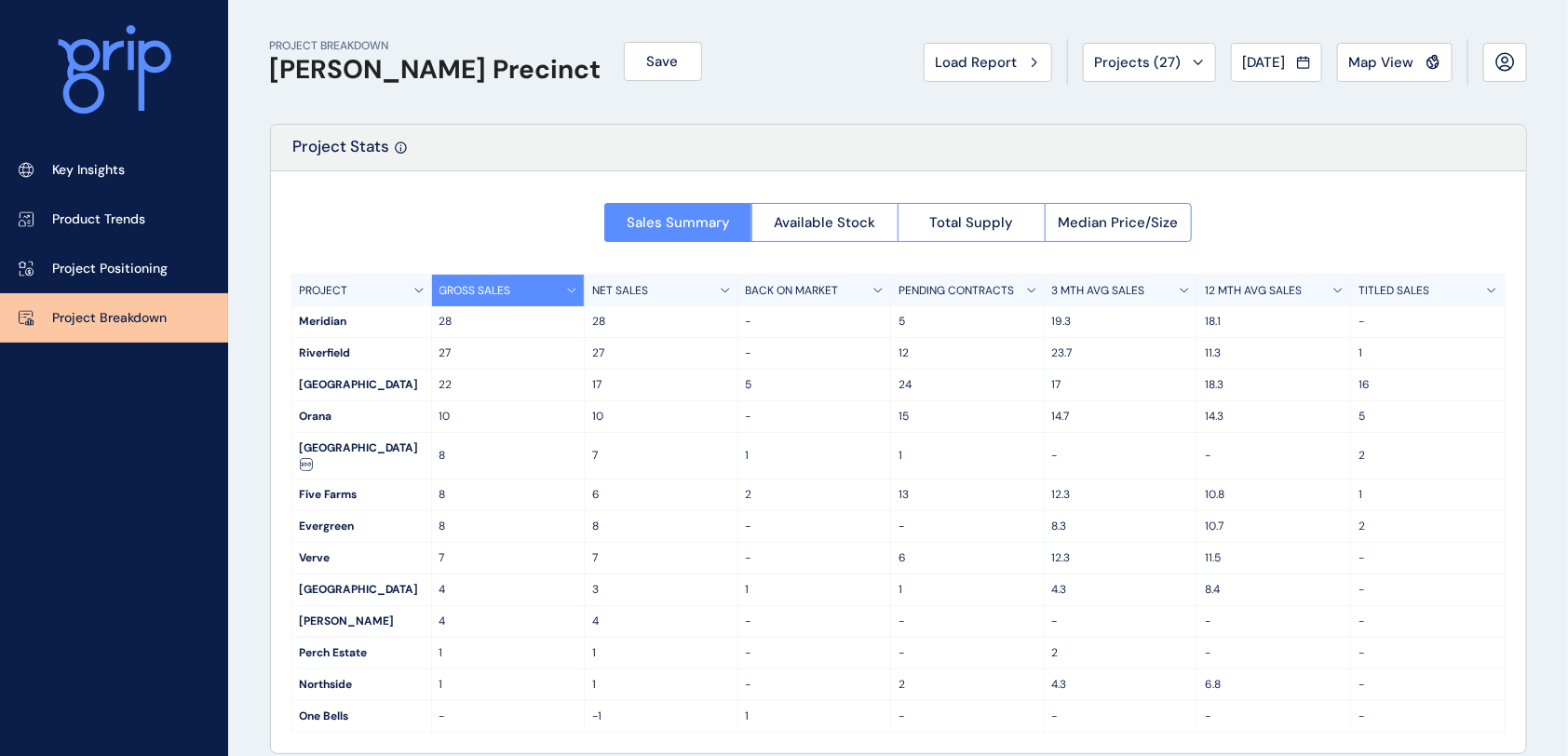
click at [1287, 286] on p "12 MTH AVG SALES" at bounding box center [1253, 291] width 97 height 15
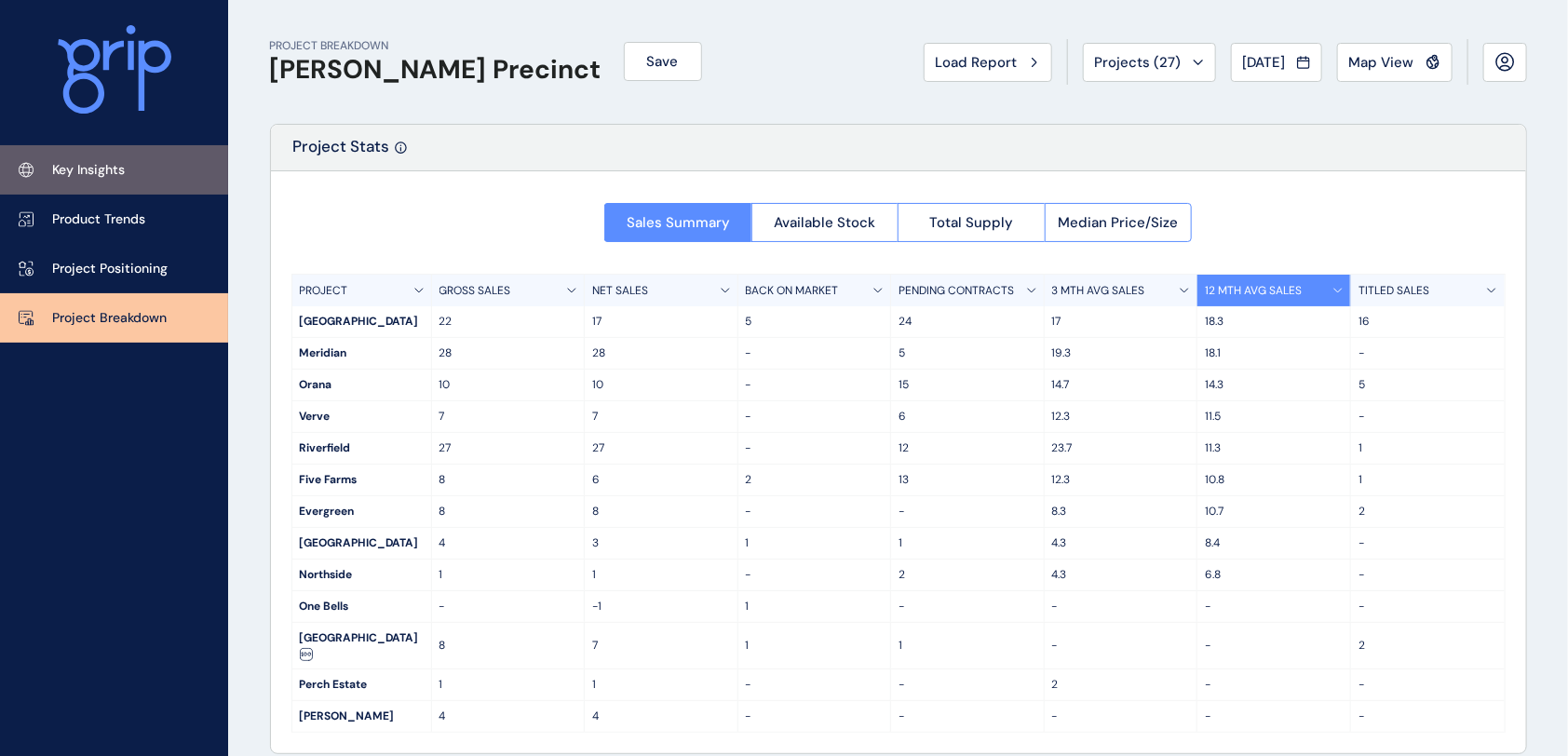
click at [135, 180] on link "Key Insights" at bounding box center [114, 169] width 228 height 49
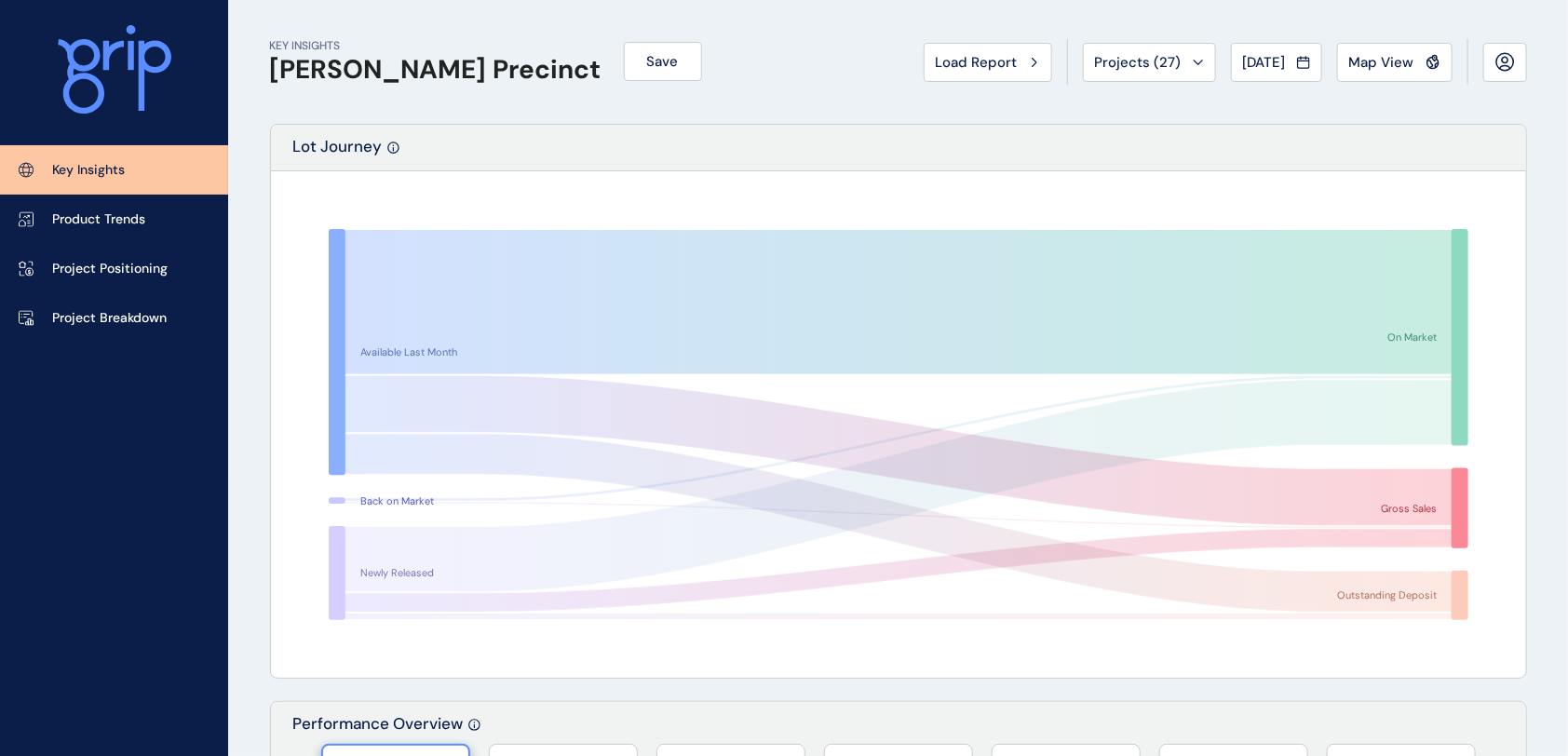
scroll to position [744, 0]
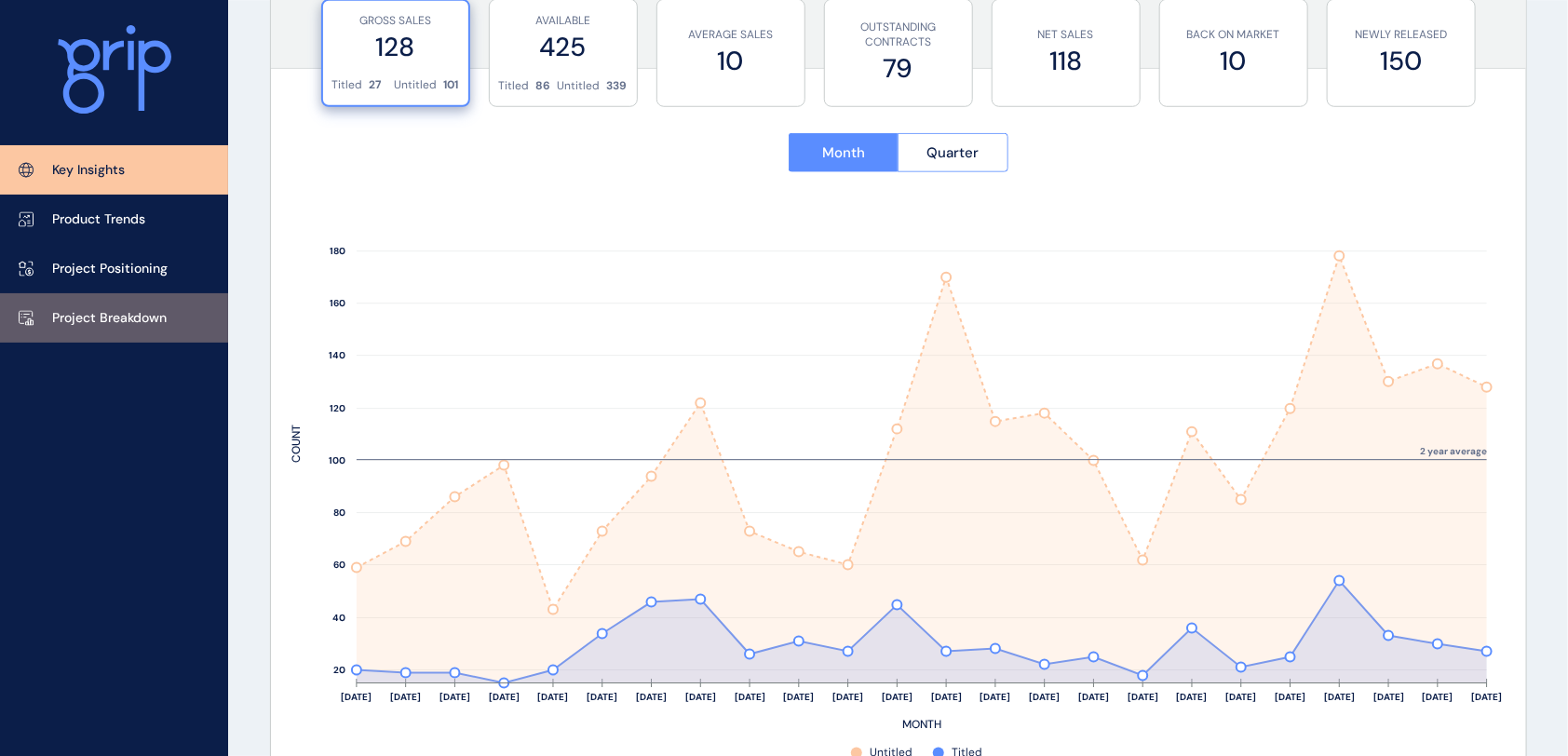
click at [113, 321] on p "Project Breakdown" at bounding box center [109, 318] width 115 height 18
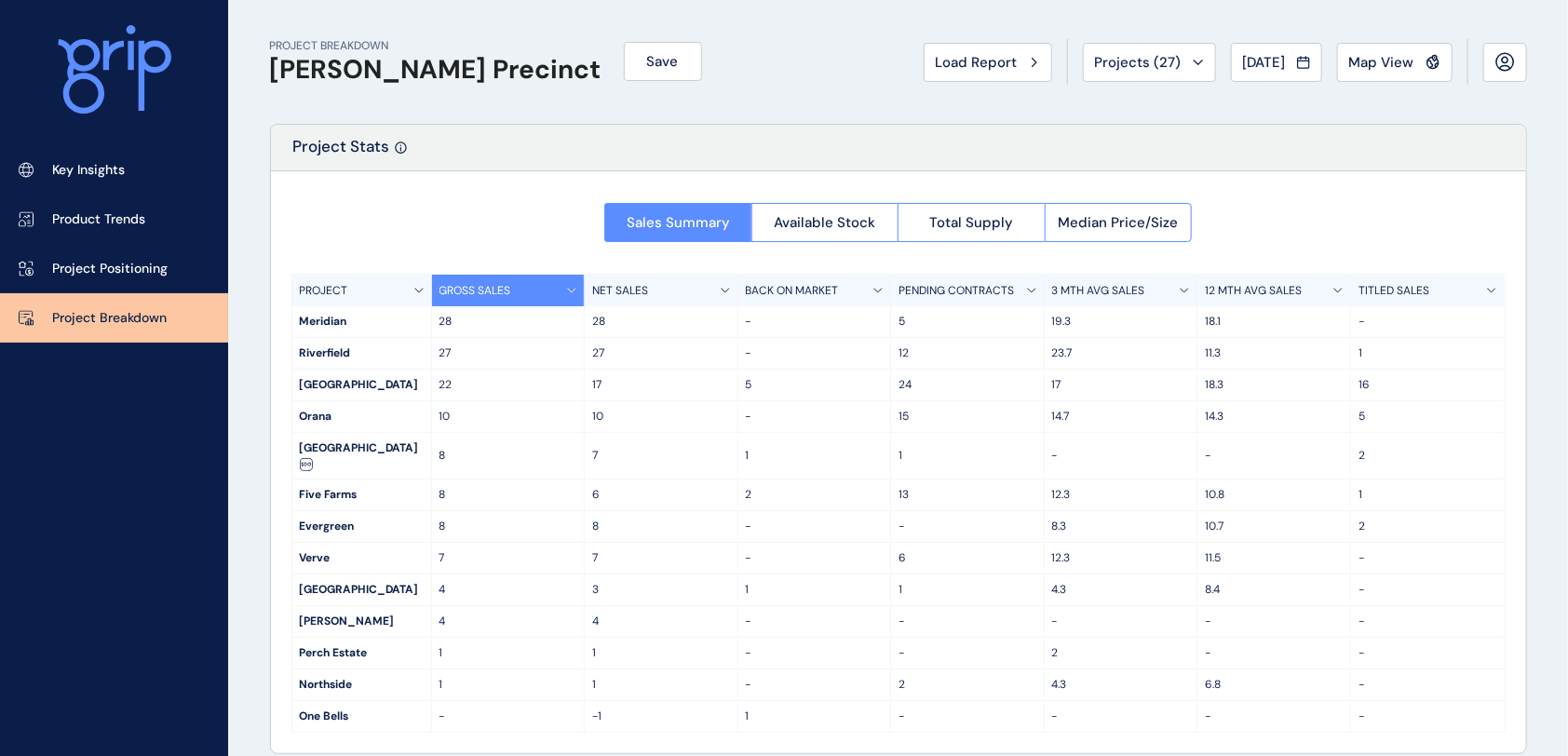
click at [1324, 287] on div "TITLED SALES" at bounding box center [1428, 290] width 154 height 32
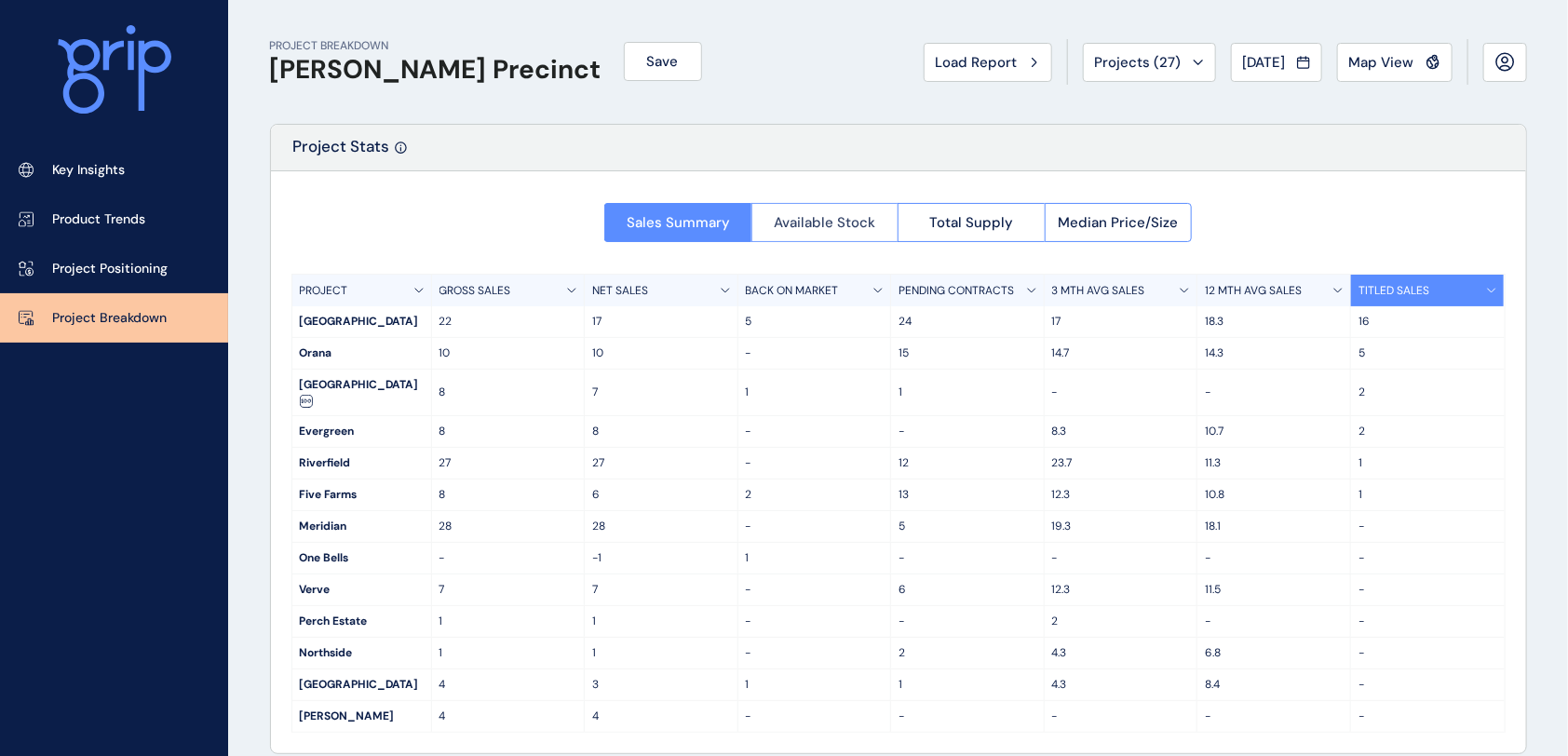
click at [822, 222] on span "Available Stock" at bounding box center [824, 222] width 101 height 18
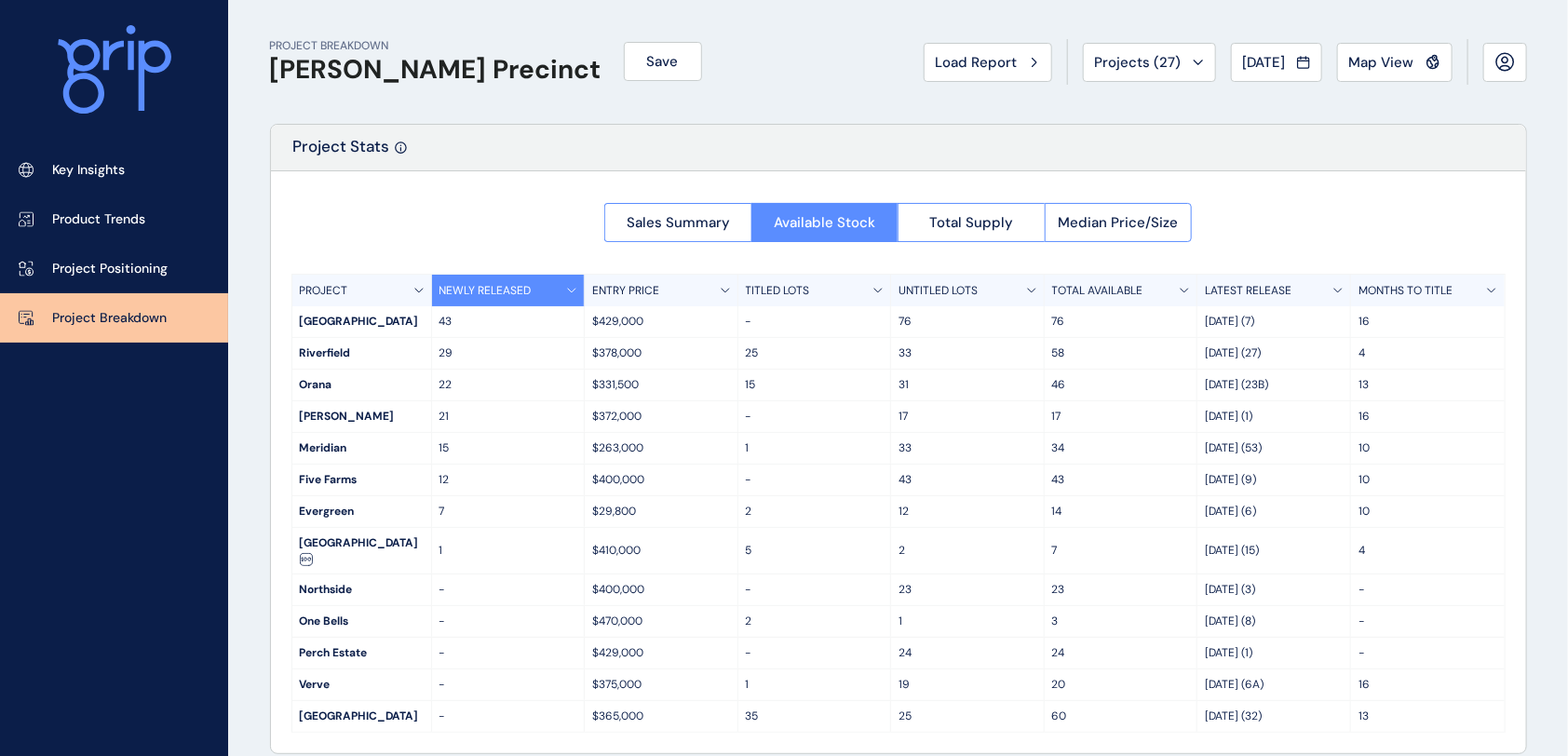
click at [852, 292] on div "TITLED LOTS" at bounding box center [814, 290] width 154 height 32
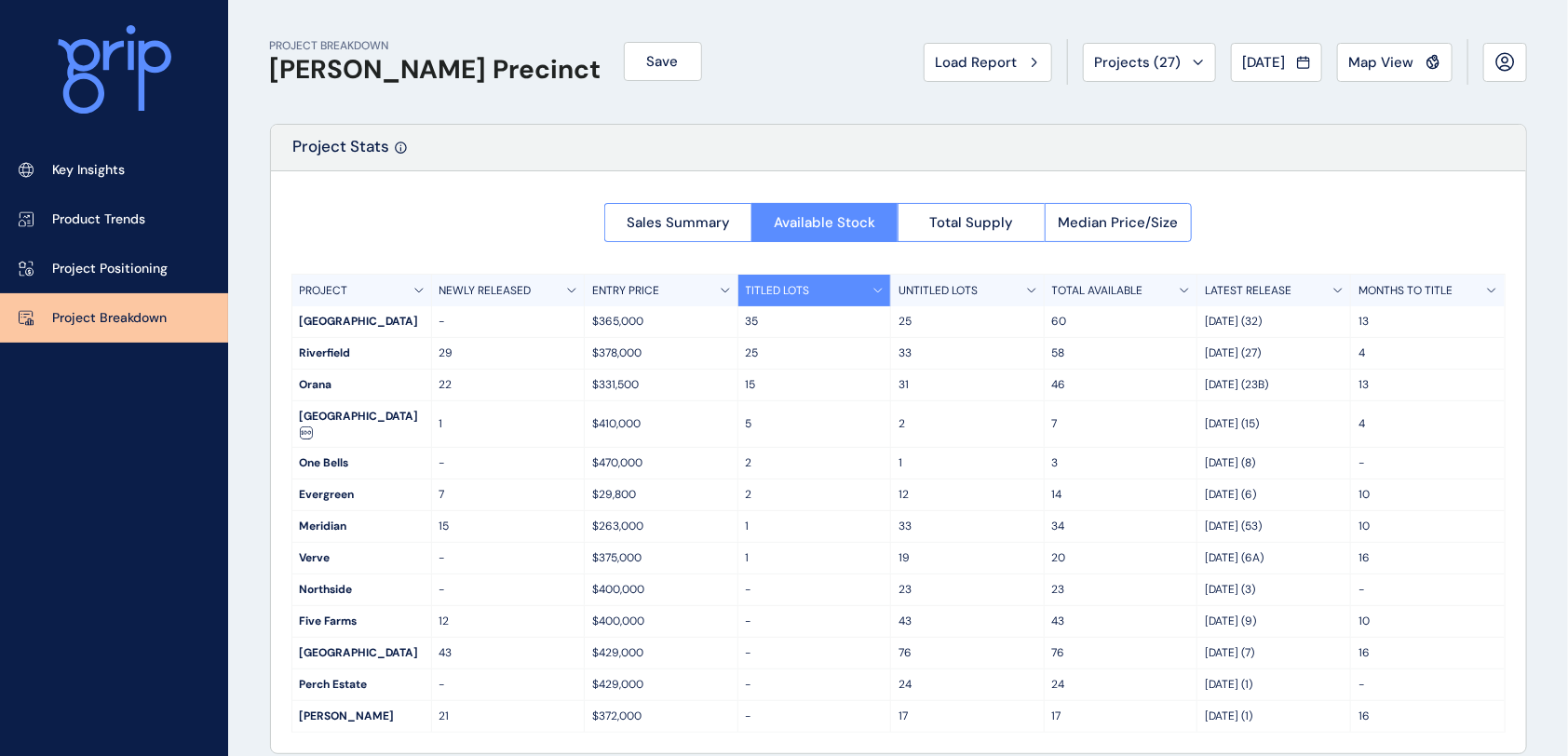
click at [1324, 292] on p "MONTHS TO TITLE" at bounding box center [1405, 291] width 94 height 15
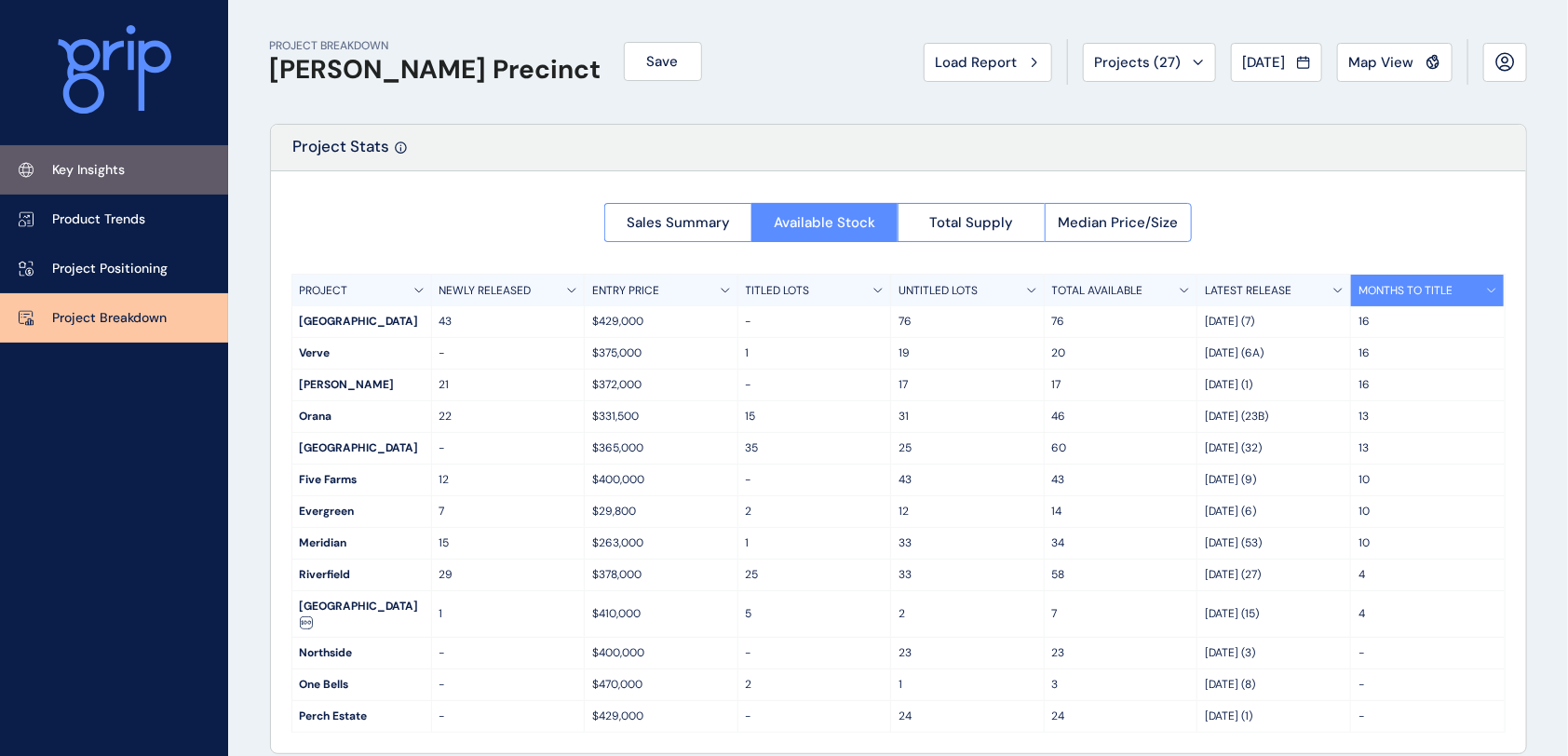
click at [119, 175] on p "Key Insights" at bounding box center [88, 170] width 72 height 18
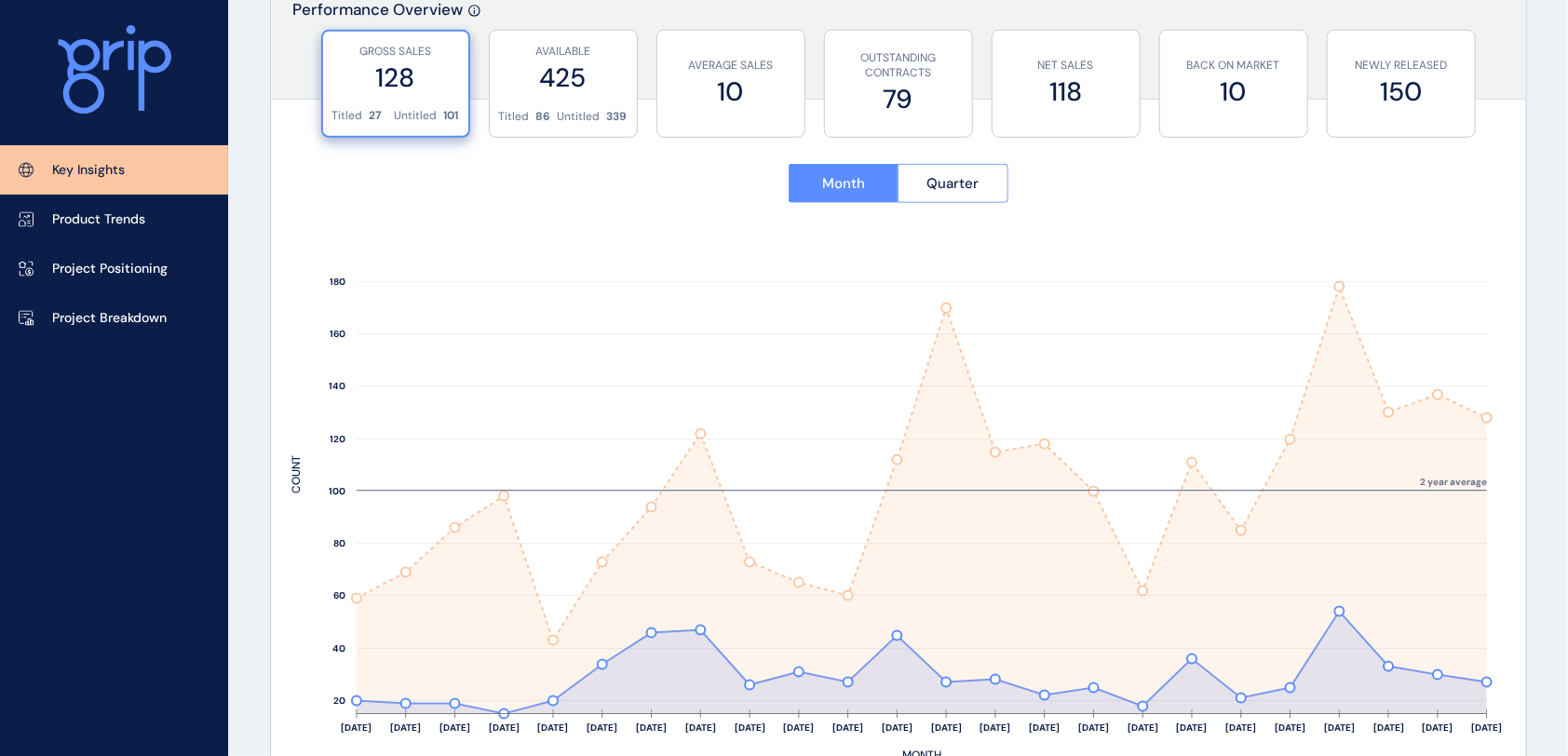
scroll to position [732, 0]
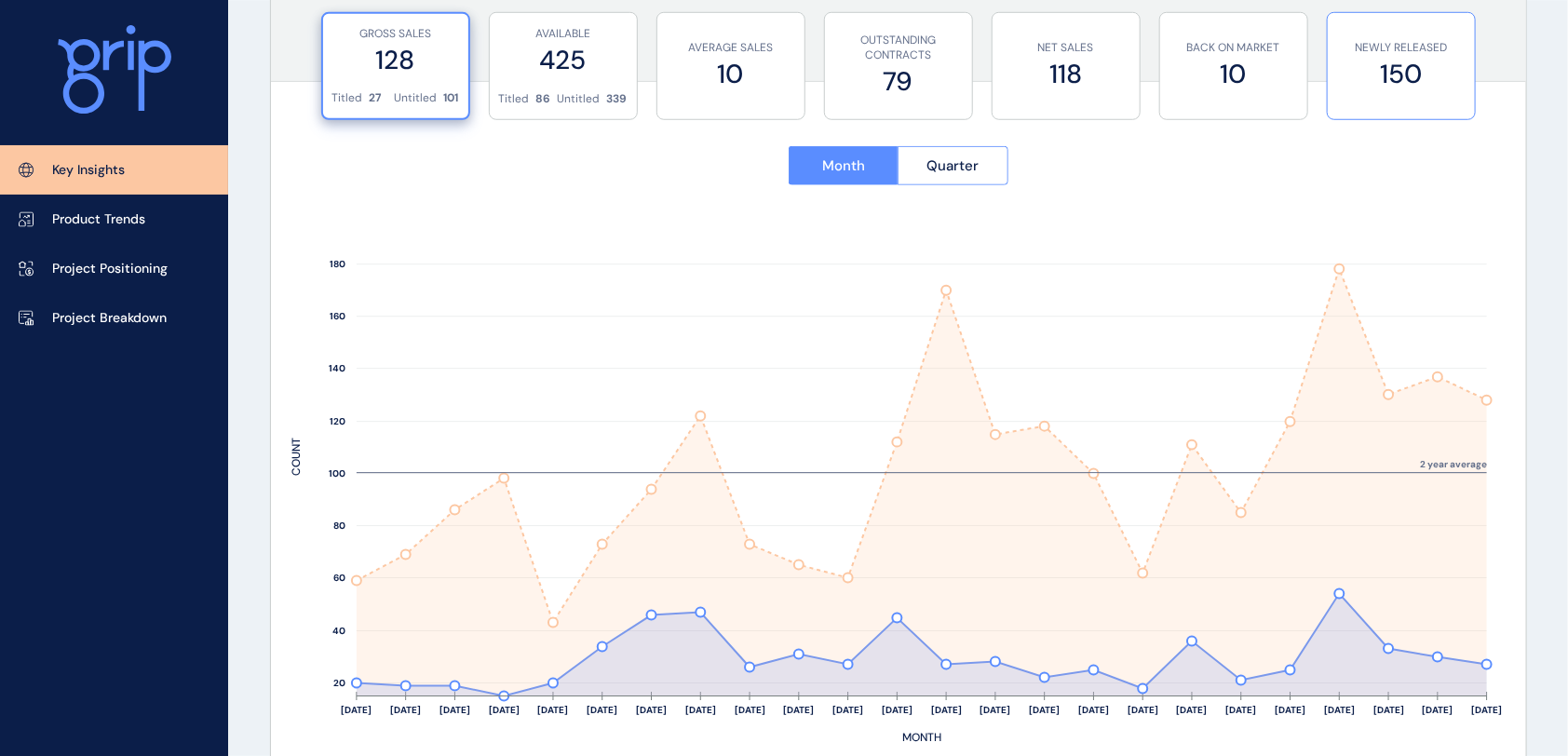
click at [1324, 67] on label "150" at bounding box center [1401, 74] width 128 height 37
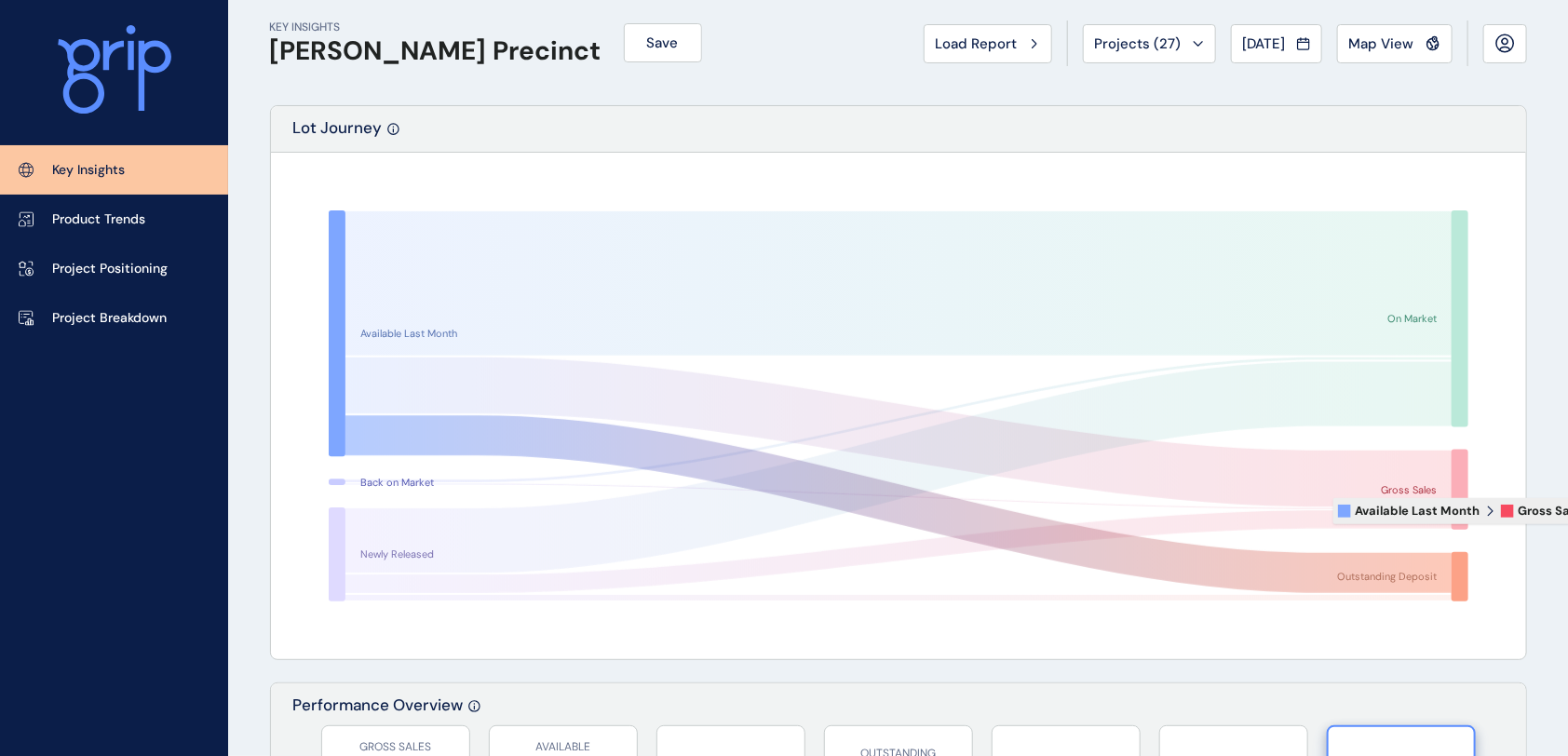
scroll to position [0, 0]
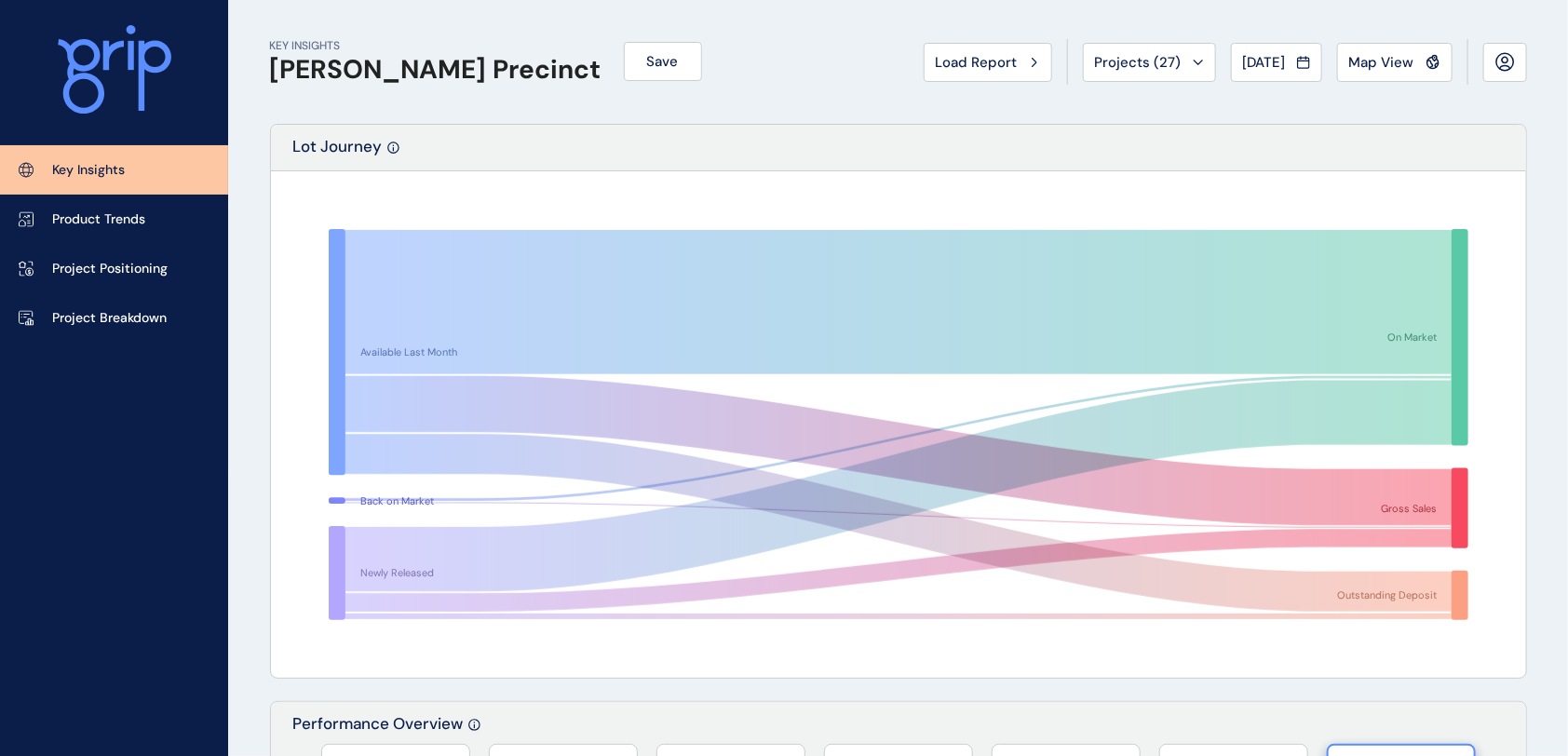
click at [1243, 68] on span "[DATE]" at bounding box center [1265, 62] width 43 height 18
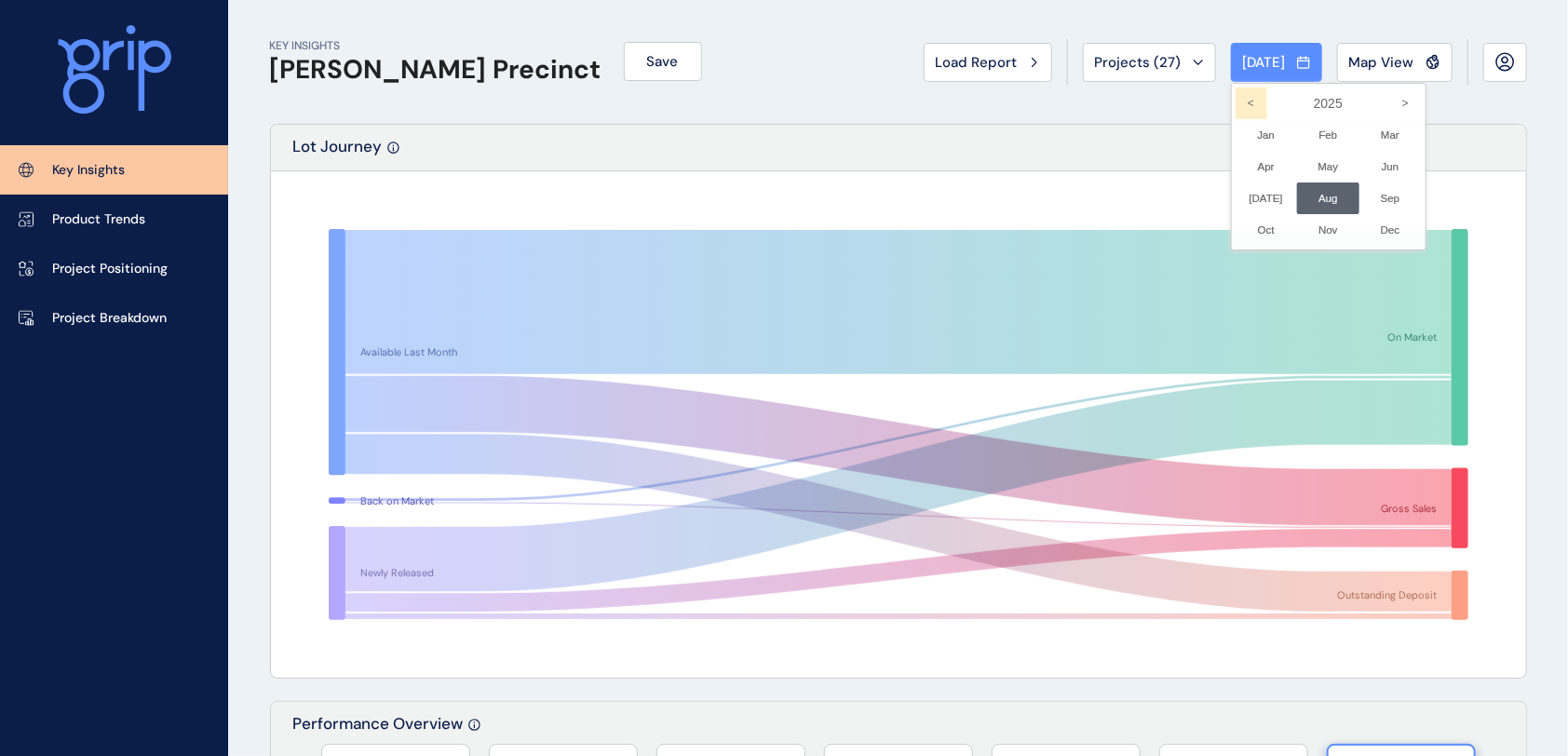
click at [1236, 100] on icon "<" at bounding box center [1251, 103] width 32 height 32
click at [1236, 99] on icon "<" at bounding box center [1251, 103] width 32 height 32
drag, startPoint x: 1234, startPoint y: 91, endPoint x: 1296, endPoint y: 130, distance: 73.2
click at [1236, 91] on icon "<" at bounding box center [1251, 103] width 32 height 32
click at [1324, 229] on li "Dec No report is available for this period. New months are usually published 5 …" at bounding box center [1390, 230] width 63 height 32
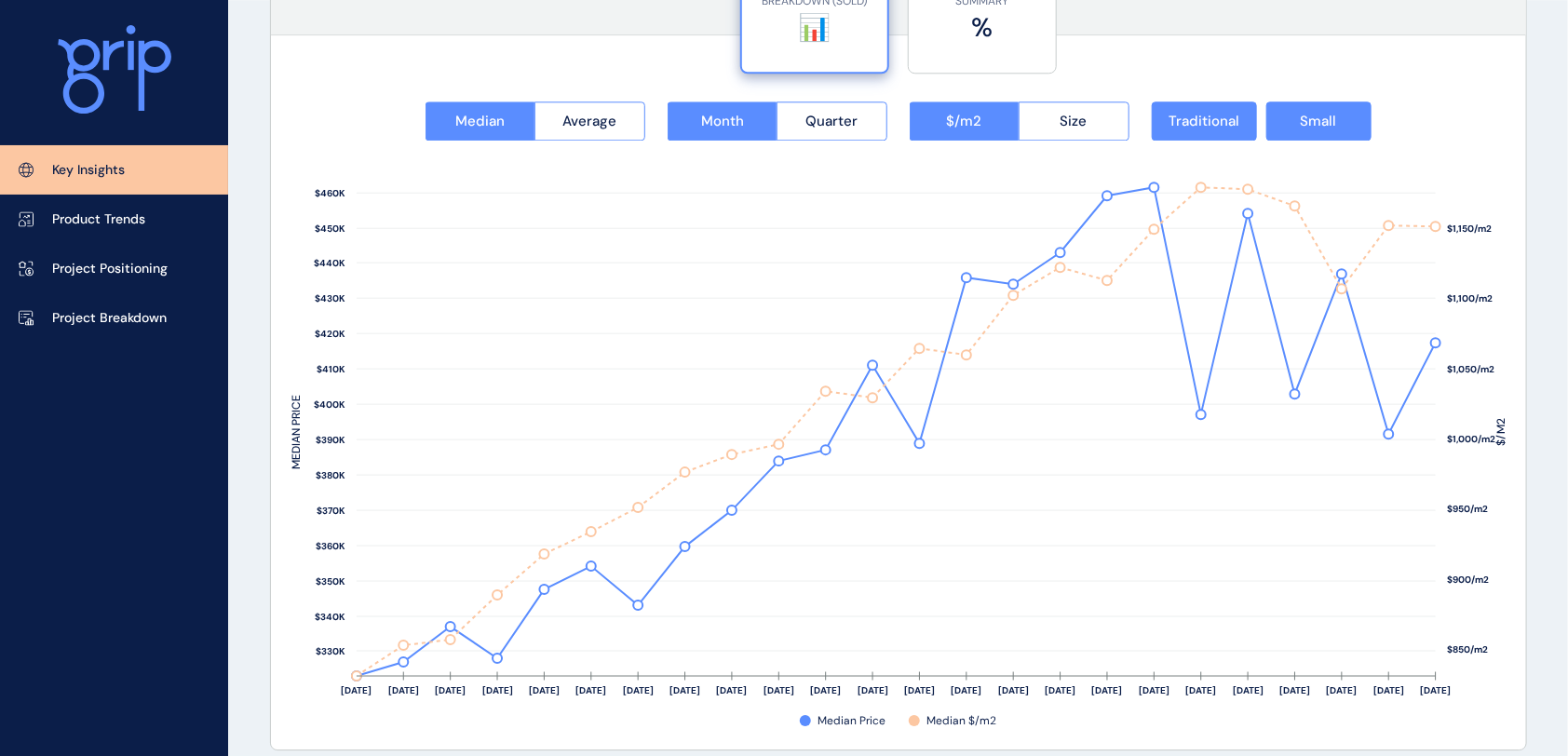
scroll to position [2432, 0]
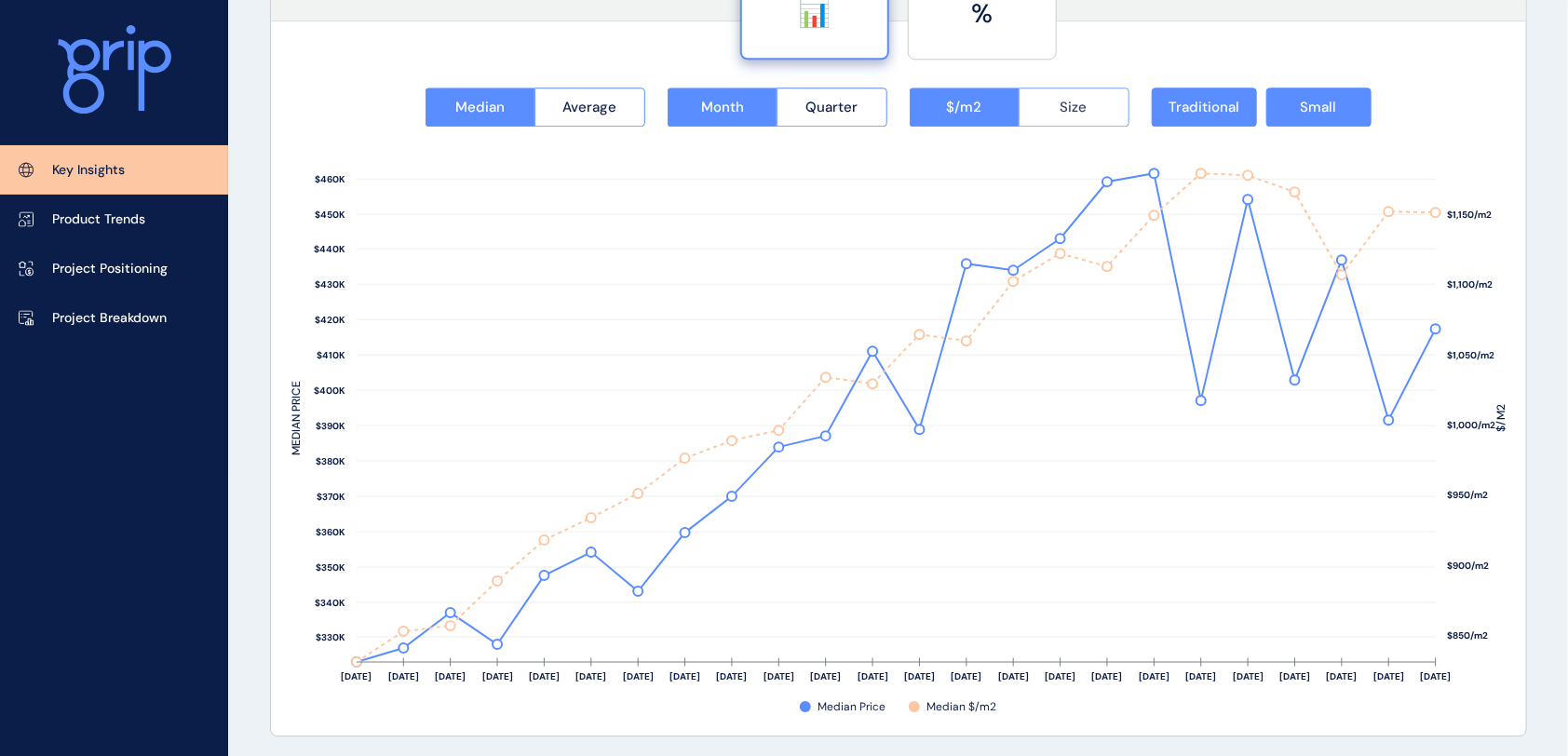
click at [1074, 108] on span "Size" at bounding box center [1074, 106] width 27 height 18
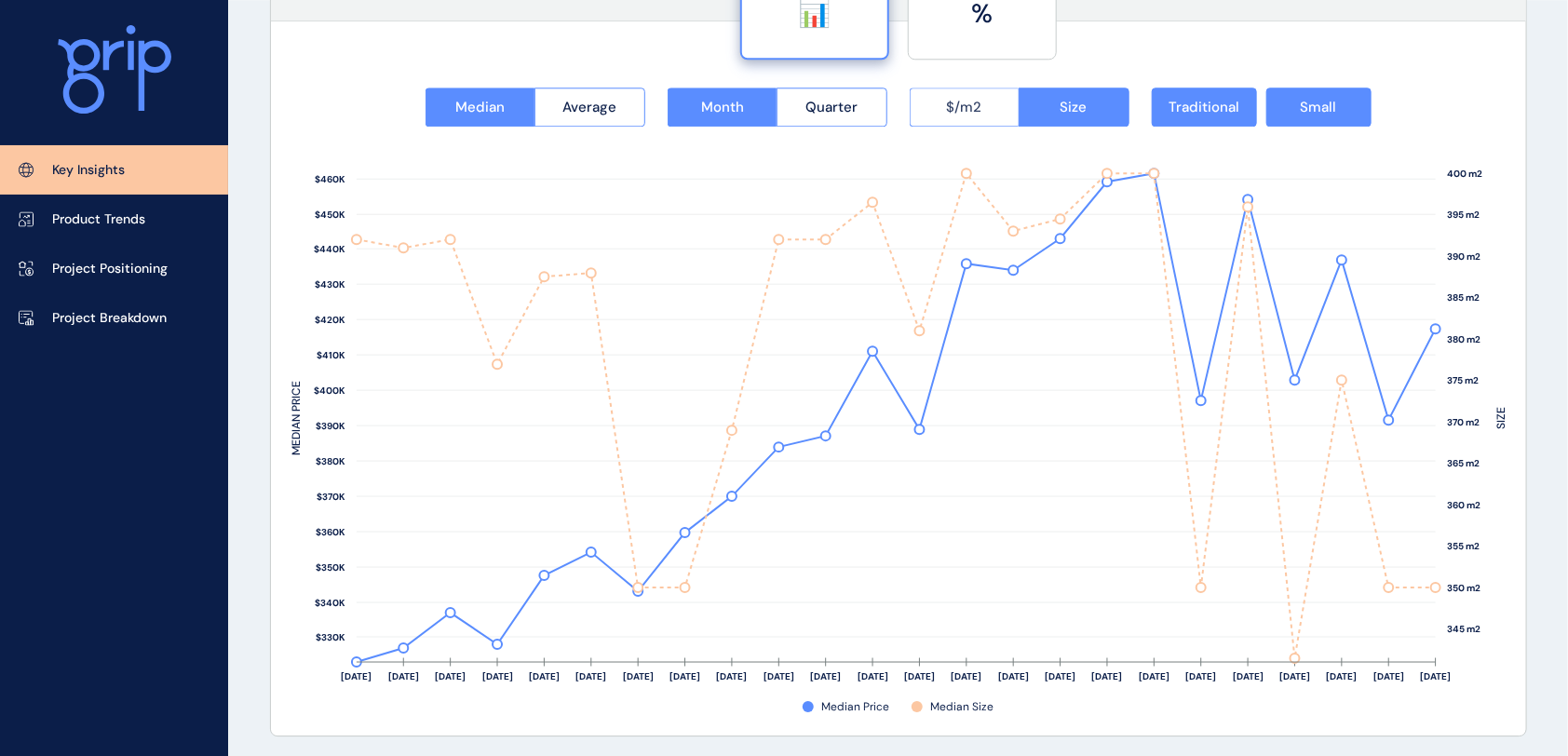
click at [1017, 115] on button "$/m2" at bounding box center [965, 107] width 110 height 39
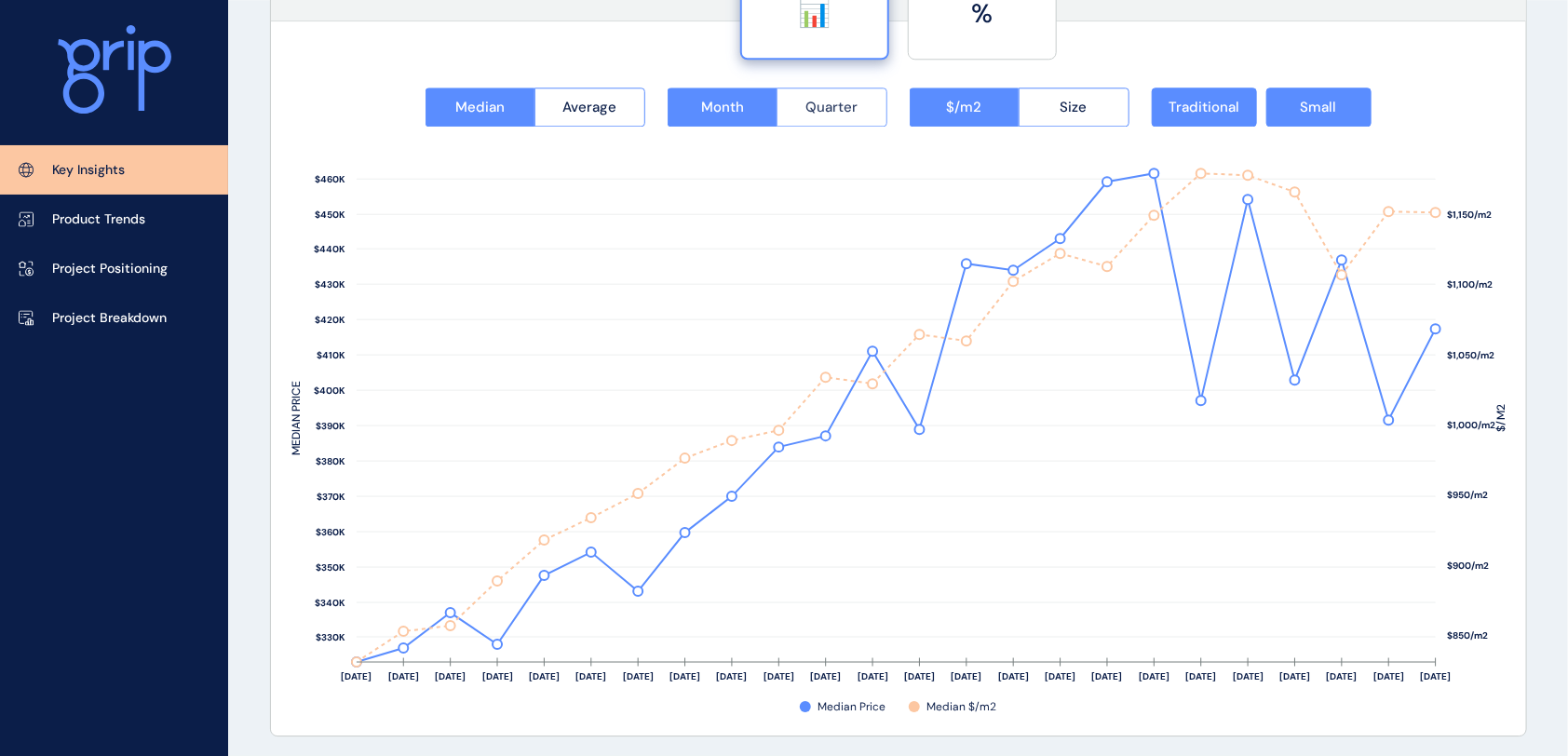
click at [865, 116] on button "Quarter" at bounding box center [832, 107] width 111 height 39
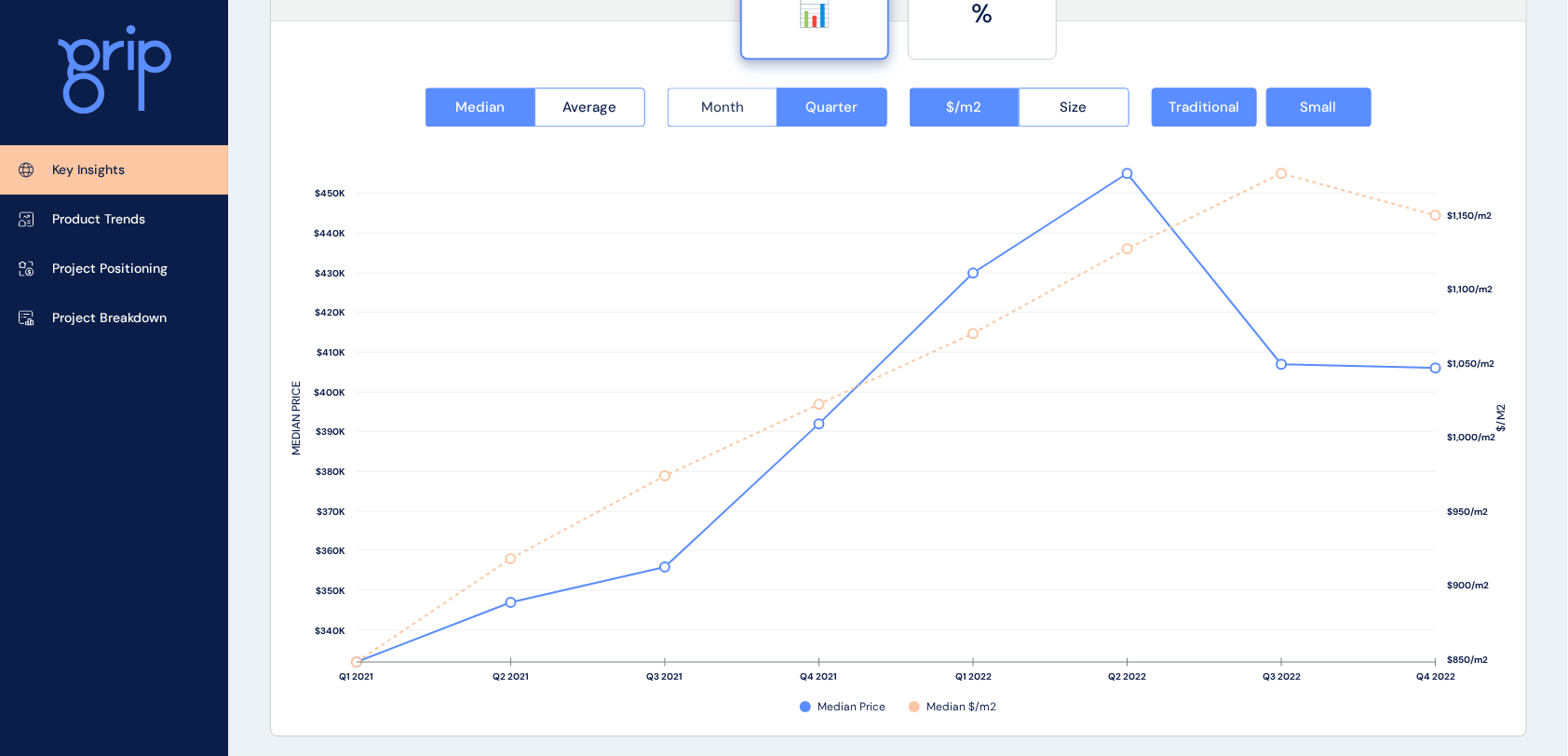
click at [757, 117] on button "Month" at bounding box center [723, 107] width 110 height 39
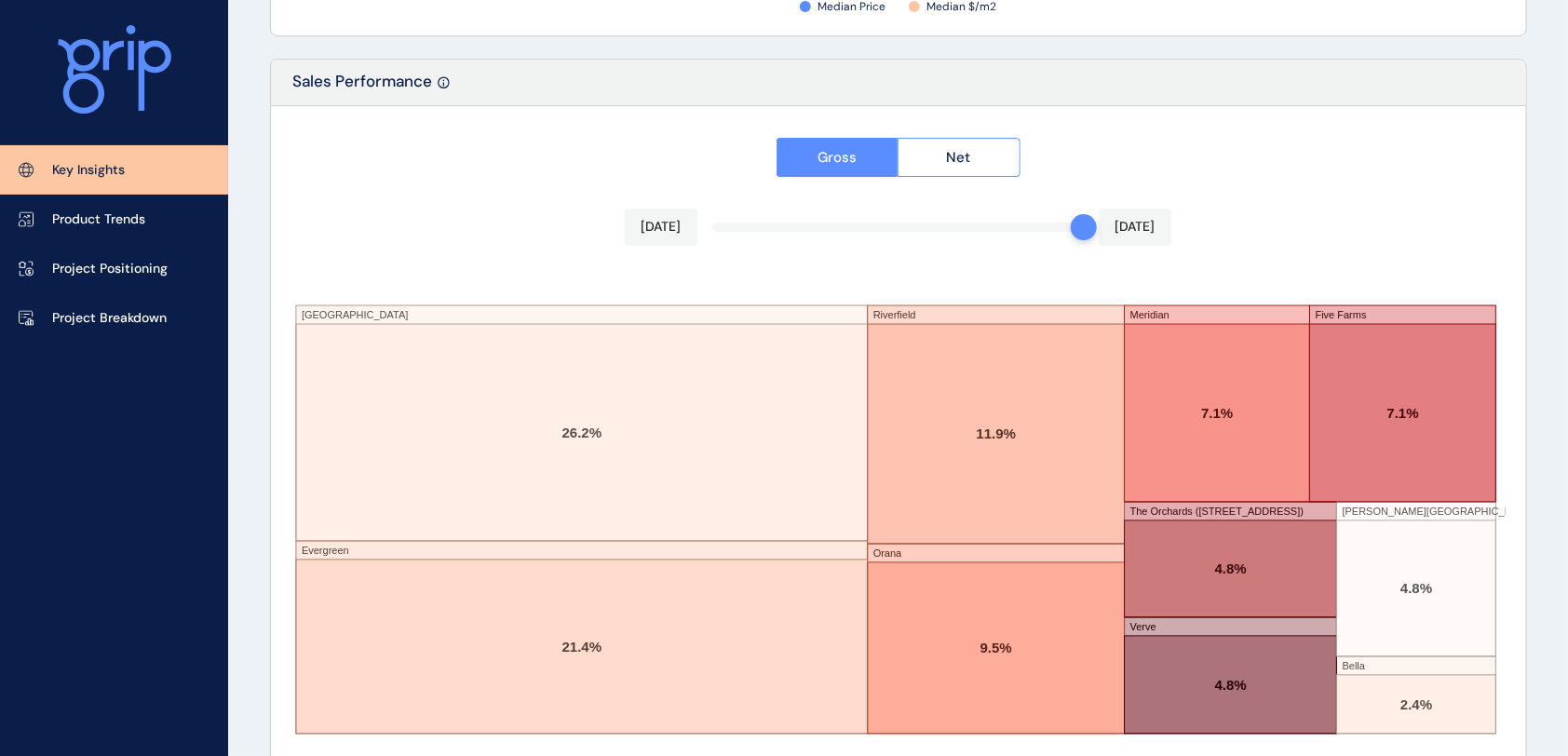
scroll to position [3160, 0]
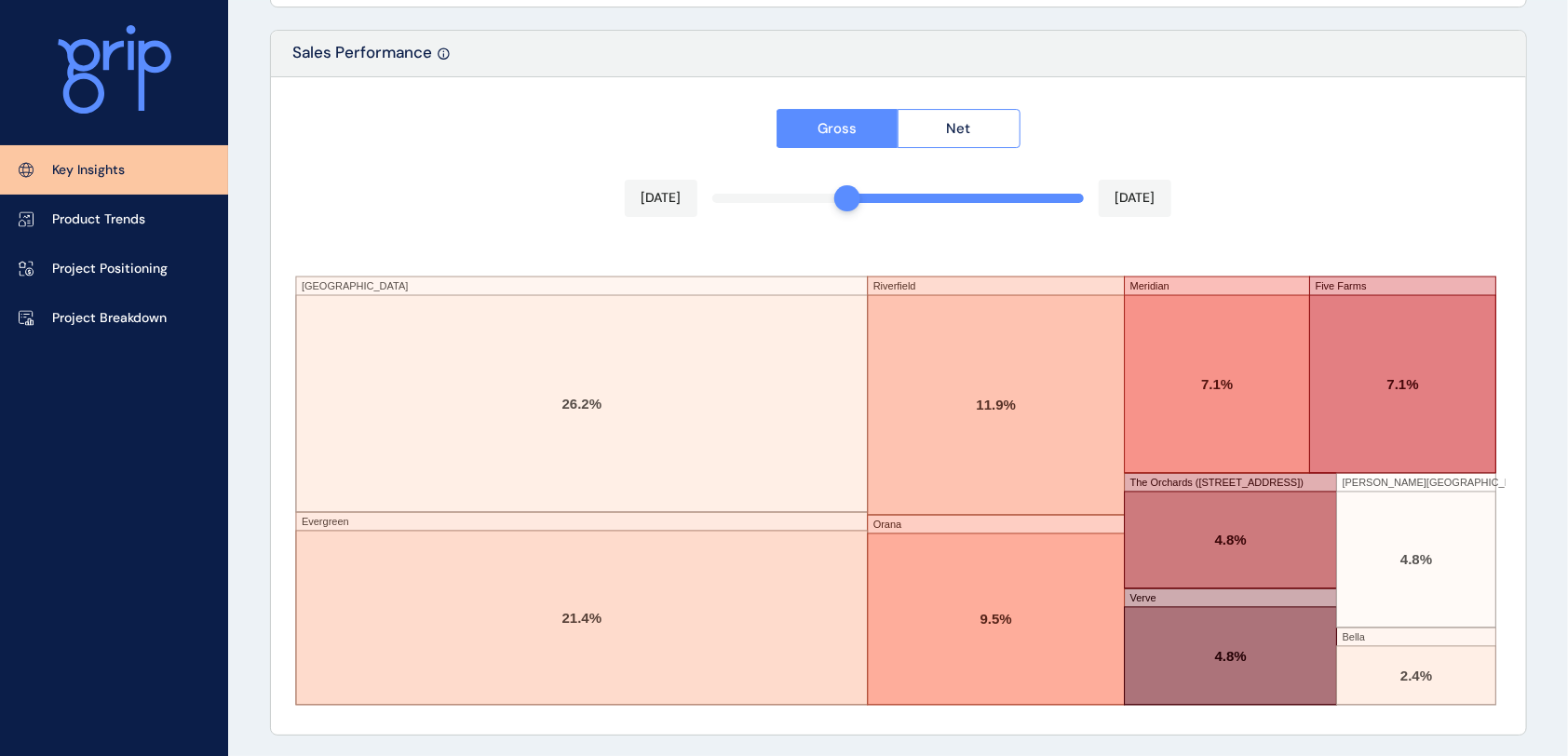
drag, startPoint x: 1069, startPoint y: 195, endPoint x: 713, endPoint y: 193, distance: 356.0
click at [713, 193] on div "Gross Net [DATE] [DATE] [GEOGRAPHIC_DATA] Evergreen Riverfield [GEOGRAPHIC_DATA…" at bounding box center [898, 406] width 1255 height 658
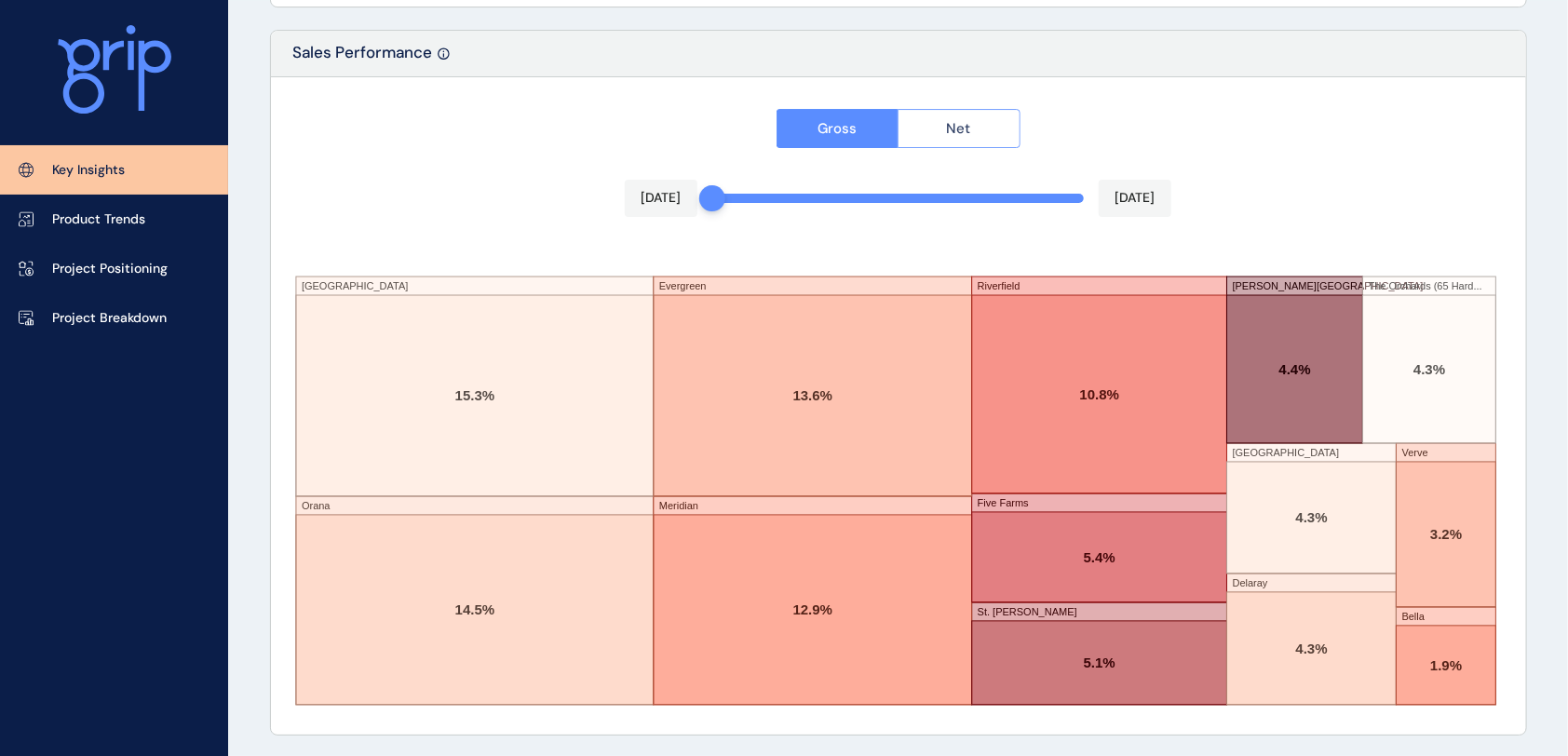
click at [944, 129] on button "Net" at bounding box center [958, 128] width 123 height 39
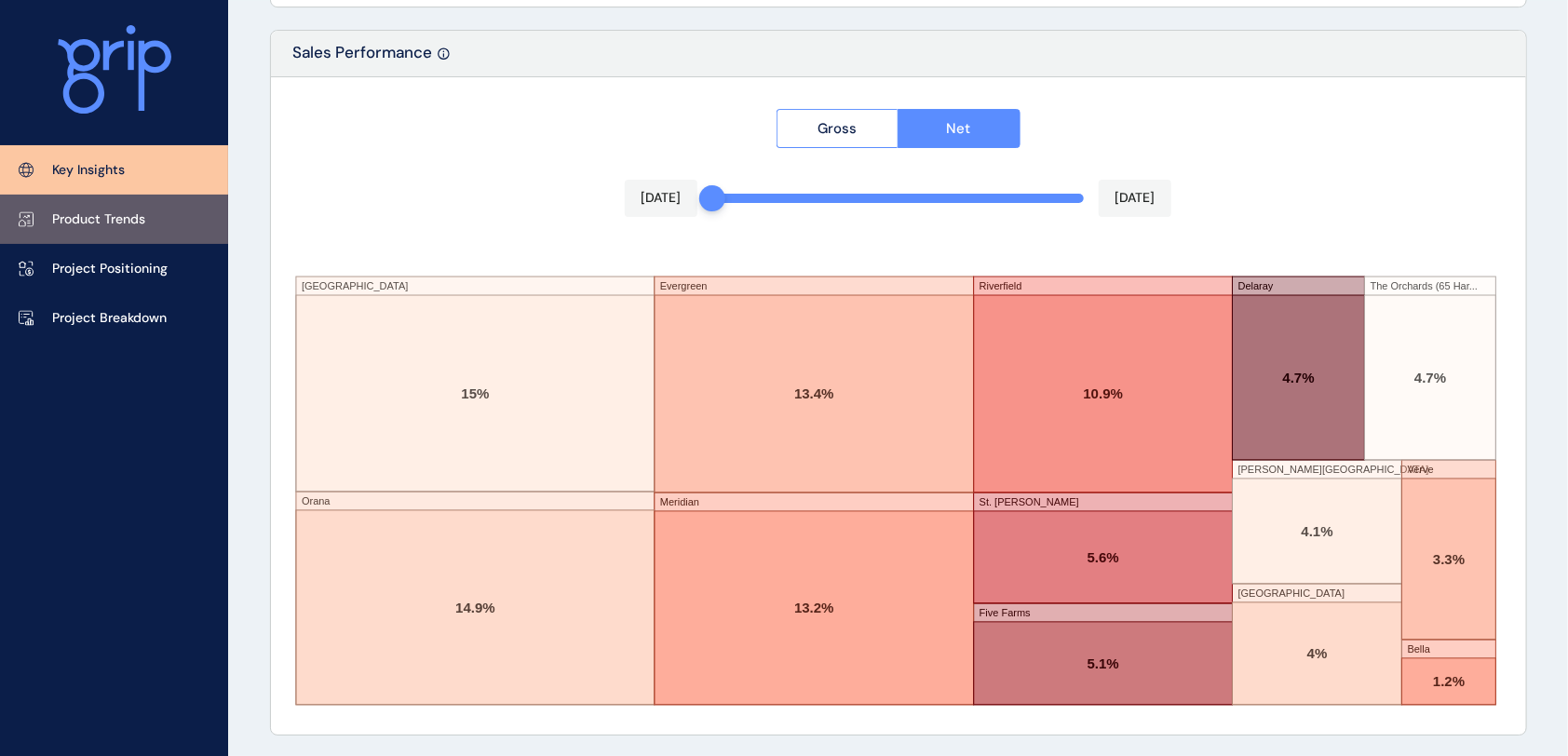
click at [114, 225] on p "Product Trends" at bounding box center [99, 219] width 93 height 18
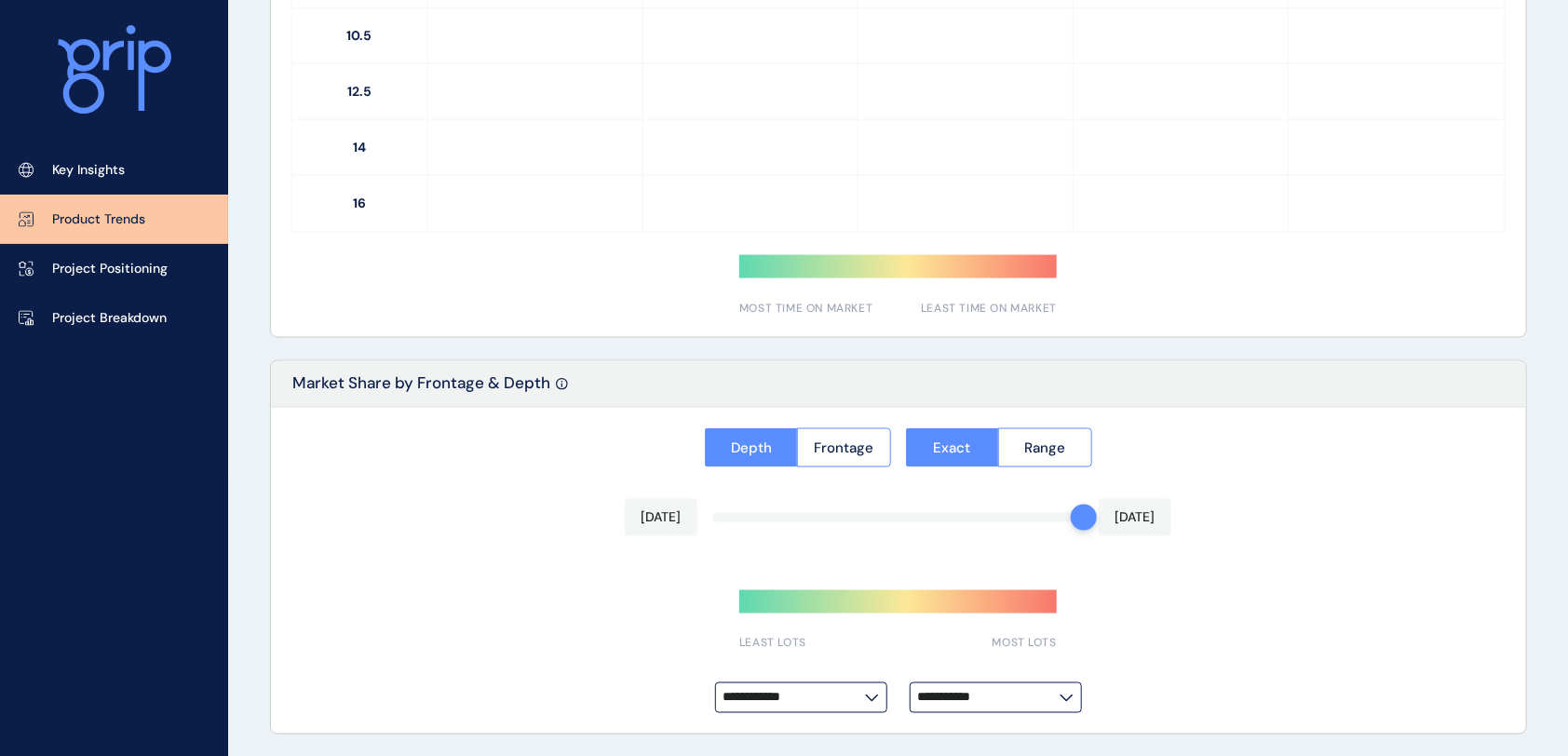
type input "**********"
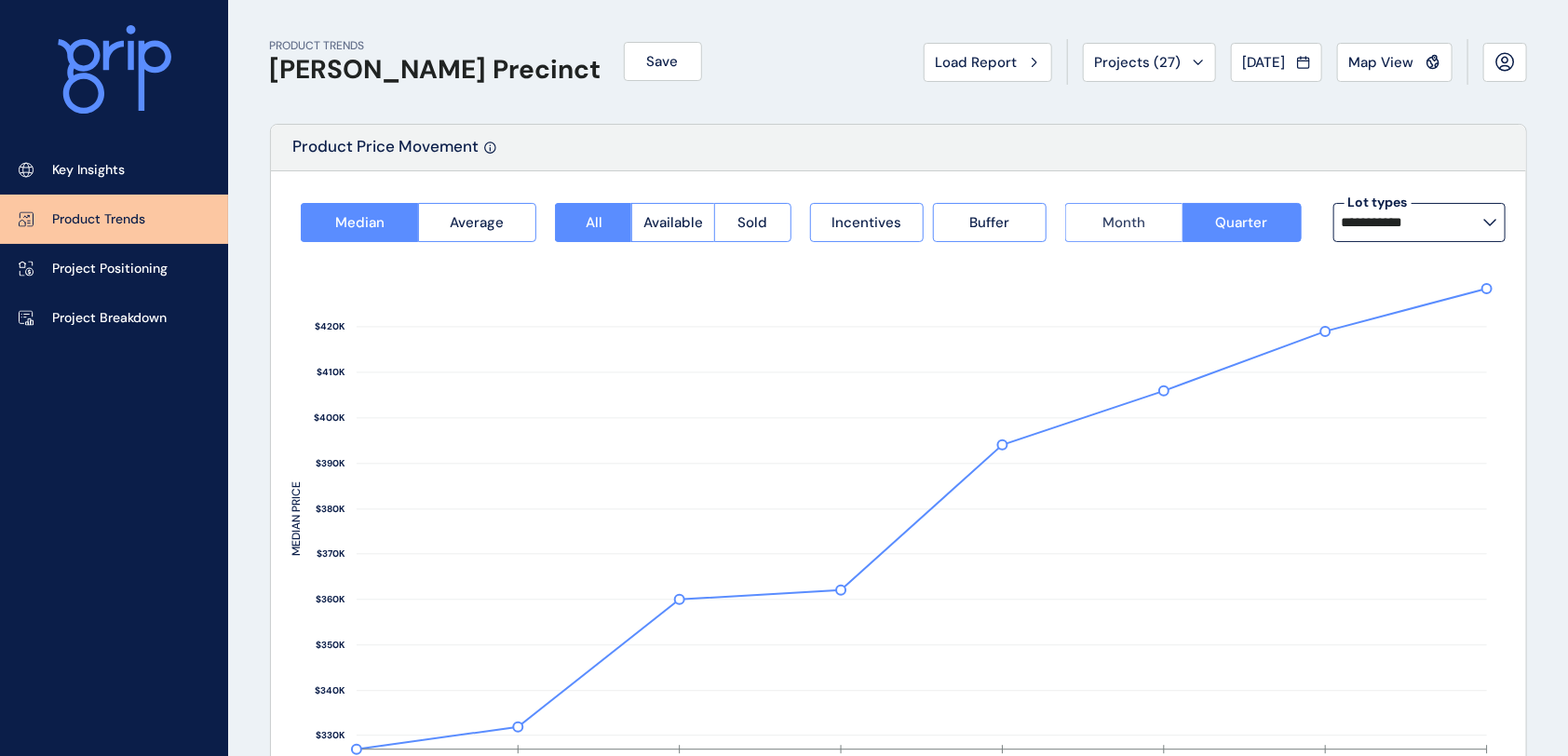
click at [1119, 235] on button "Month" at bounding box center [1124, 222] width 117 height 39
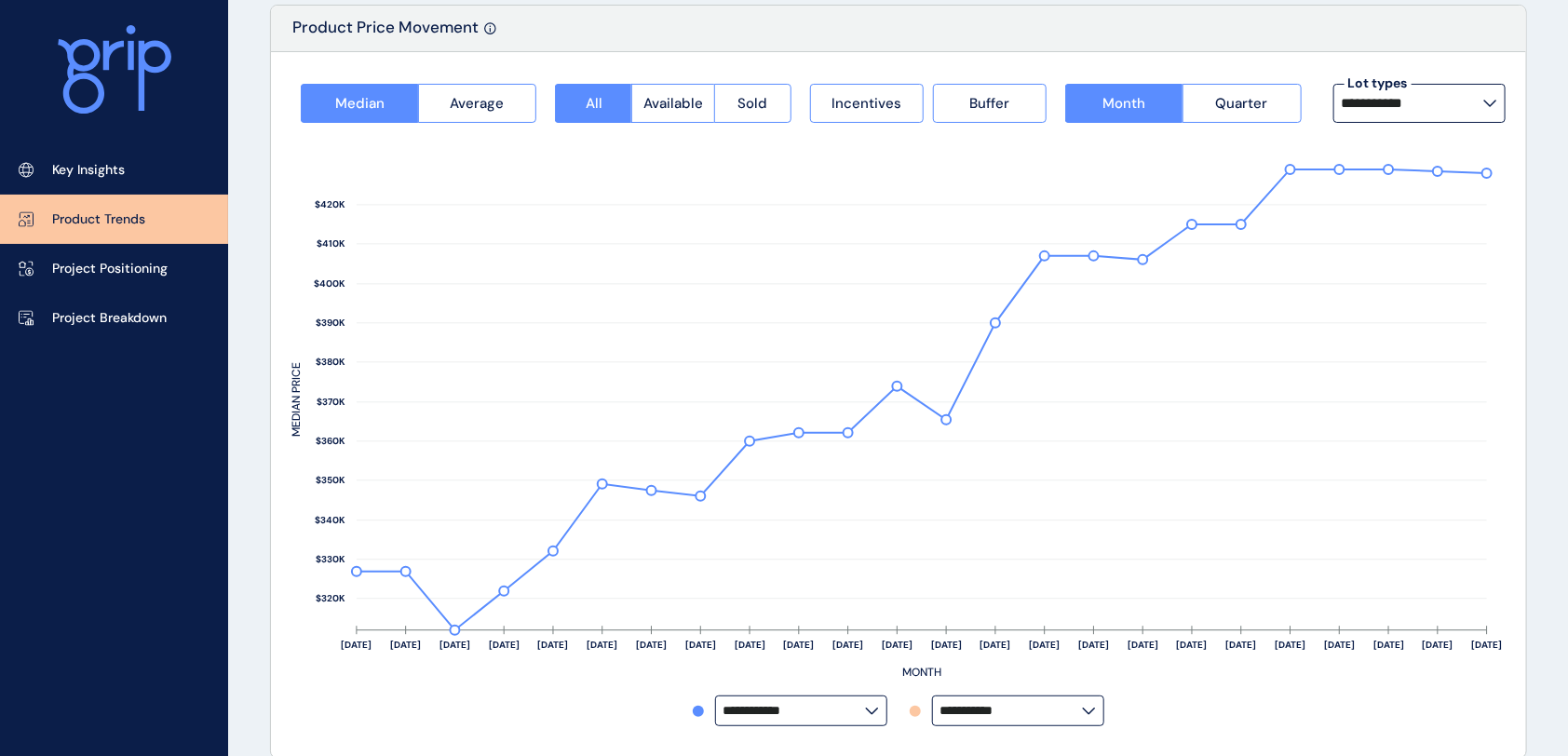
scroll to position [122, 0]
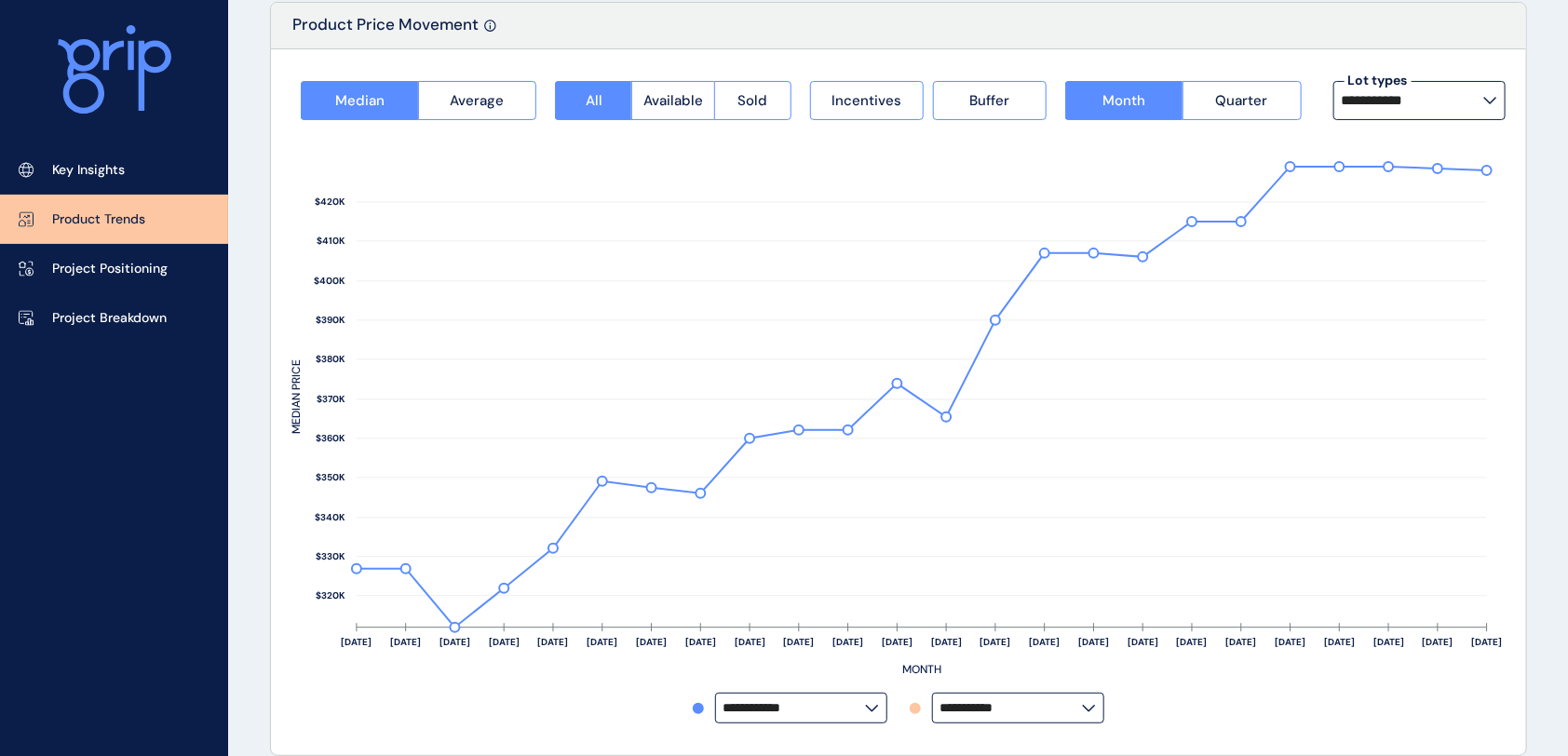
click at [1324, 94] on label "**********" at bounding box center [1419, 100] width 172 height 39
click at [1324, 52] on div "**********" at bounding box center [898, 402] width 1255 height 706
click at [1094, 630] on label "**********" at bounding box center [1018, 708] width 172 height 31
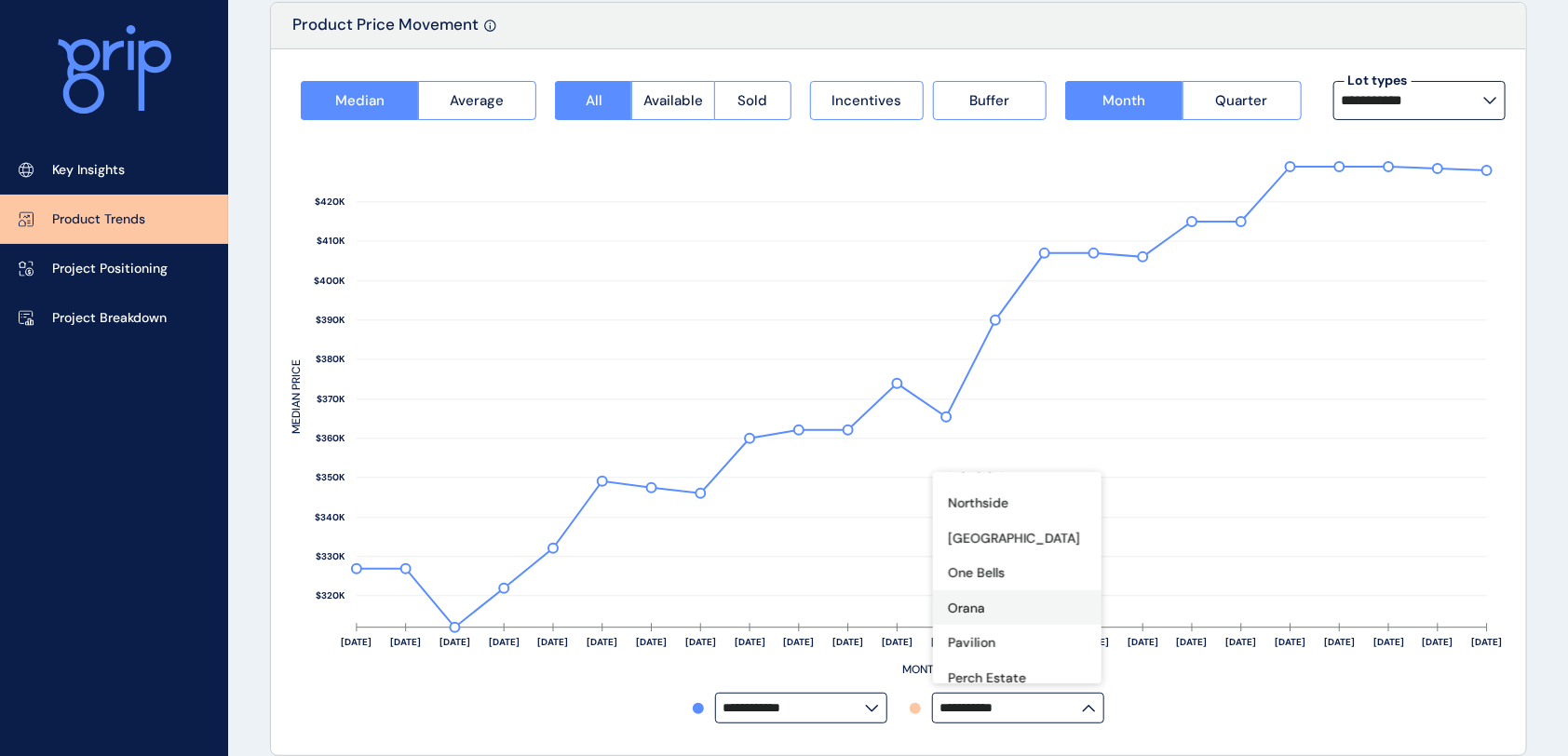
click at [991, 590] on div "Orana" at bounding box center [1017, 607] width 168 height 36
type input "*****"
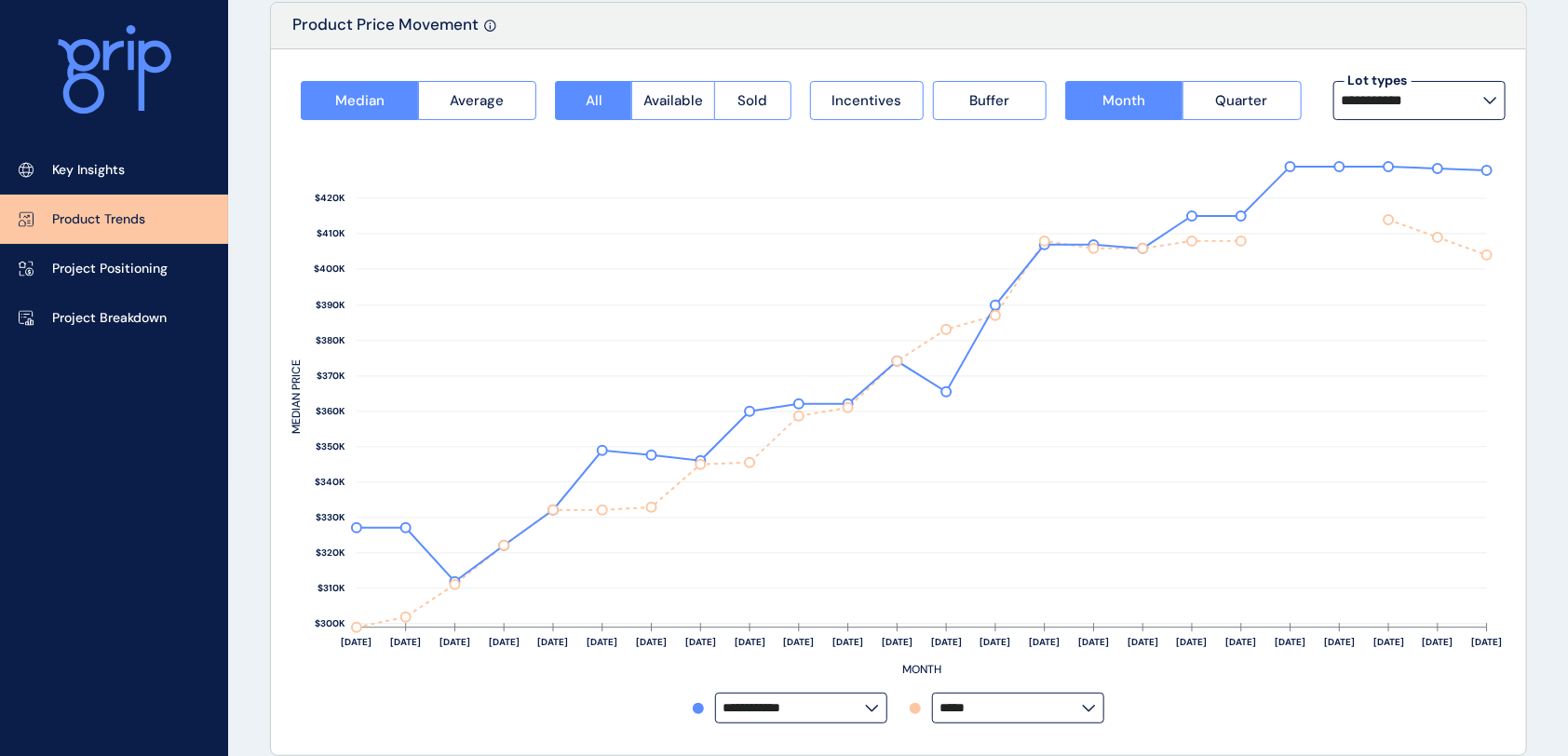
click at [1186, 630] on div "[DATE] Feb ’[DATE] Apr ’[DATE] Jun ’[DATE] Aug ’[DATE] Oct ’[DATE] Dec ’[DATE] …" at bounding box center [898, 408] width 1214 height 578
click at [905, 630] on rect at bounding box center [898, 406] width 1214 height 573
click at [854, 630] on input "**********" at bounding box center [794, 708] width 142 height 14
click at [777, 630] on p "[GEOGRAPHIC_DATA]" at bounding box center [797, 659] width 132 height 18
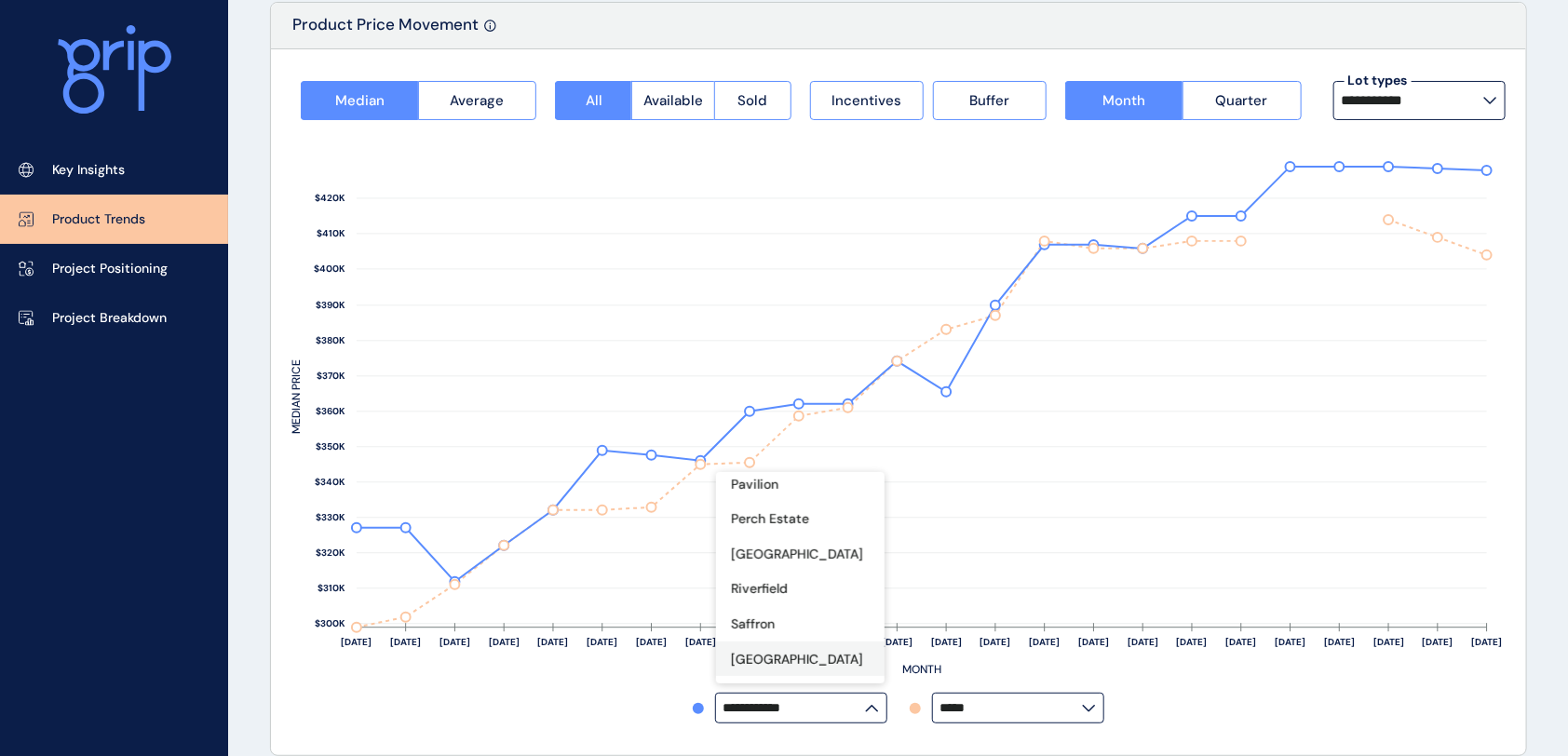
type input "**********"
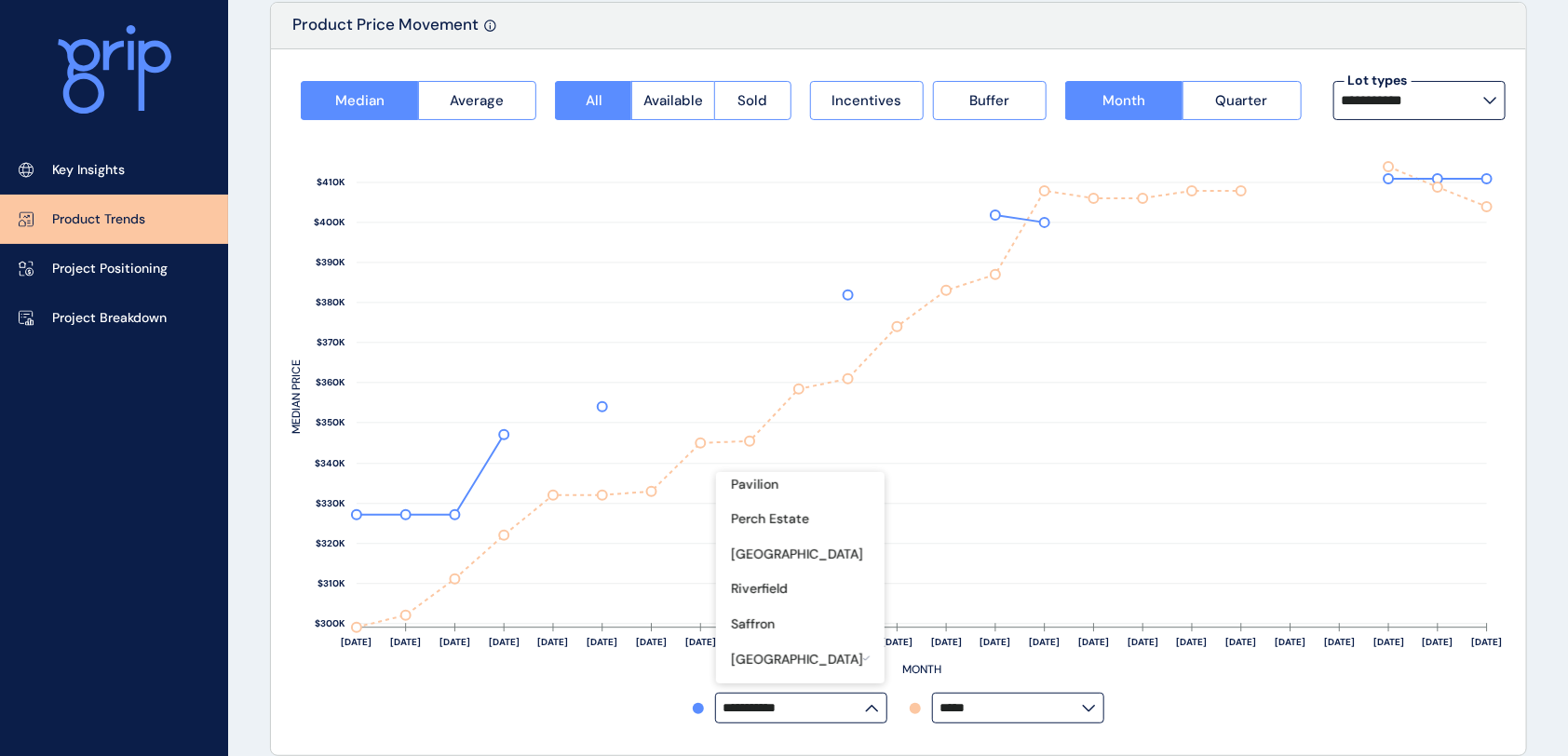
click at [1222, 630] on rect at bounding box center [898, 406] width 1214 height 573
click at [1324, 84] on label "**********" at bounding box center [1419, 100] width 172 height 39
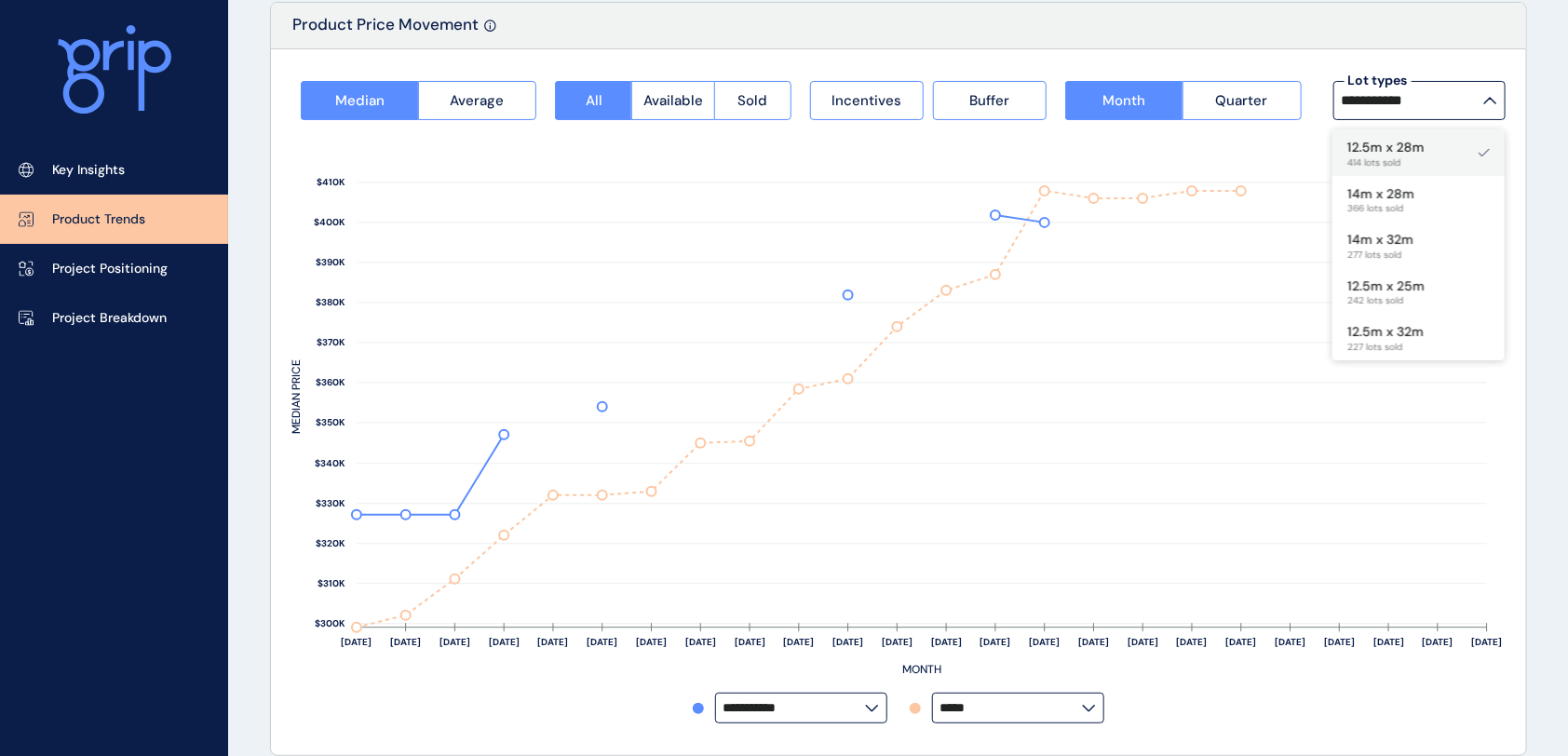
click at [1324, 140] on p "12.5m x 28m" at bounding box center [1386, 148] width 77 height 18
click at [1187, 39] on div "Product Price Movement" at bounding box center [898, 26] width 1255 height 46
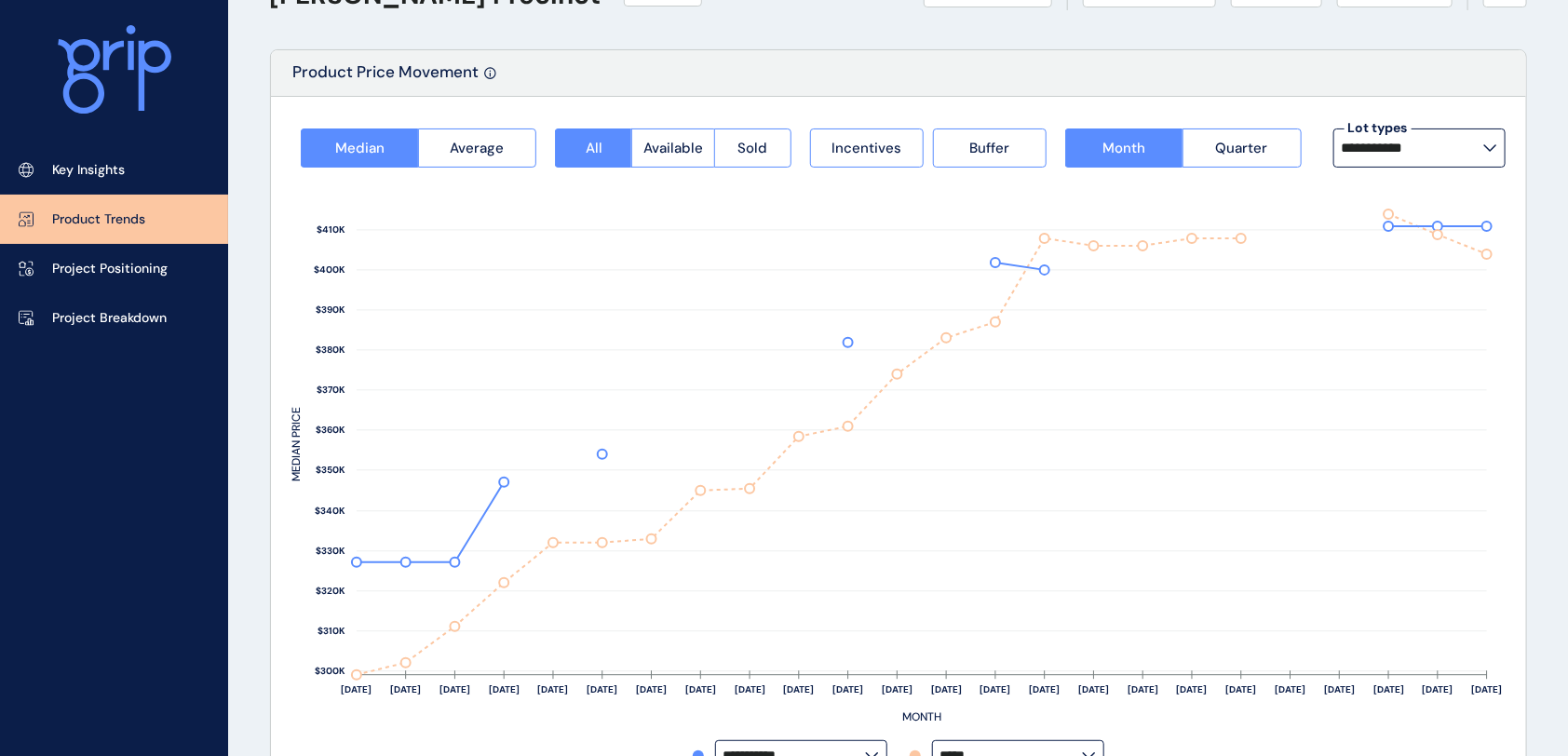
scroll to position [0, 0]
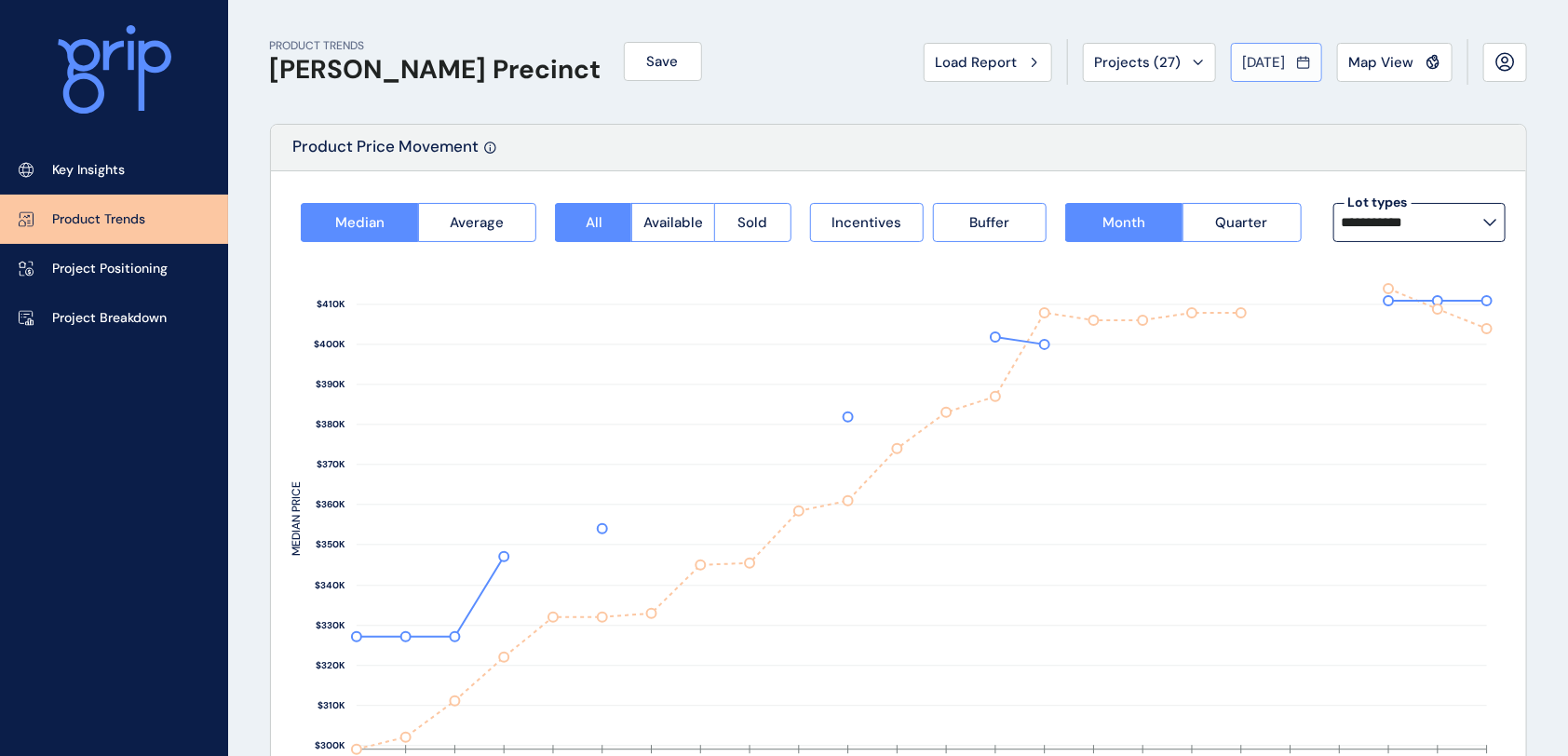
click at [1243, 65] on span "[DATE]" at bounding box center [1265, 62] width 43 height 18
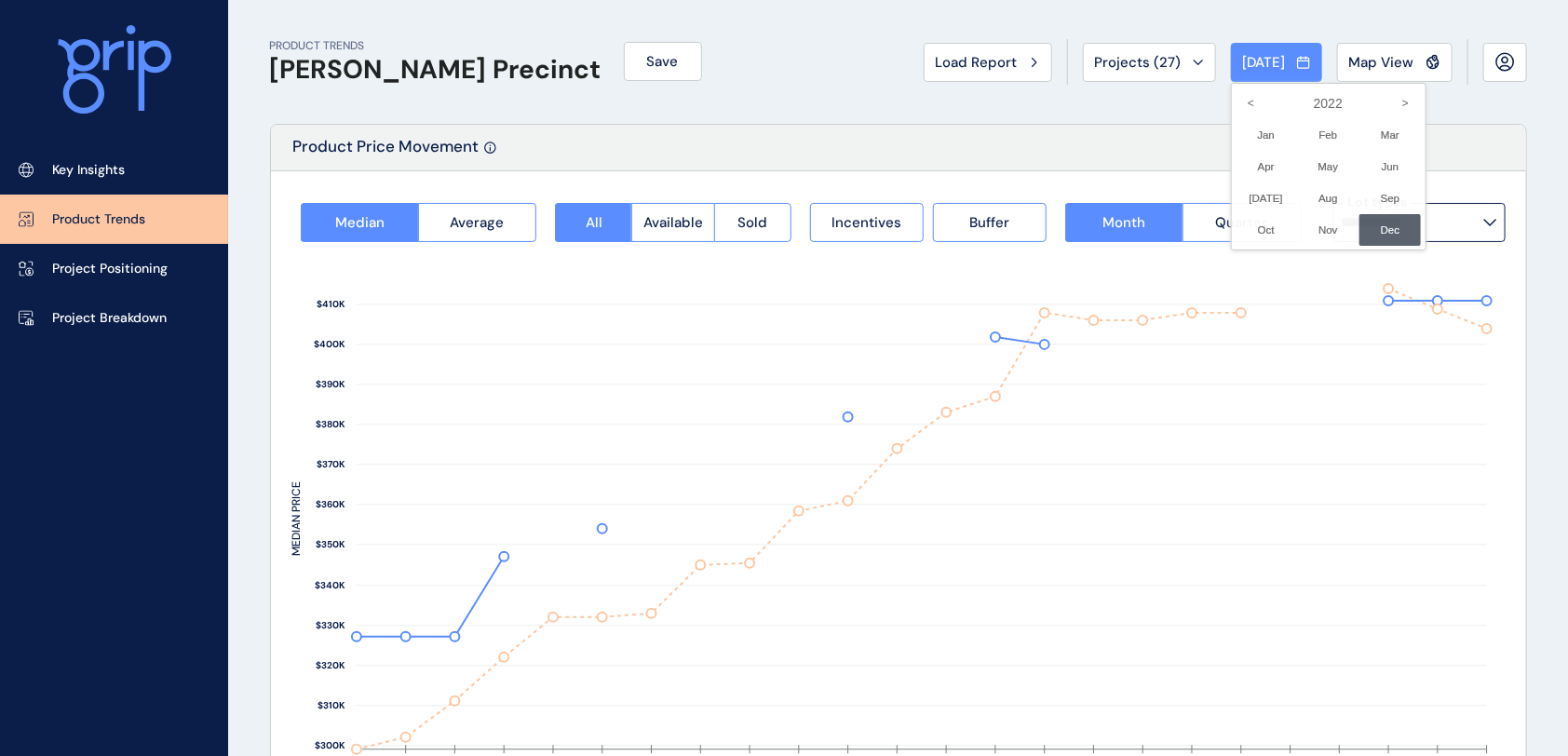
click at [1053, 121] on div at bounding box center [784, 378] width 1568 height 756
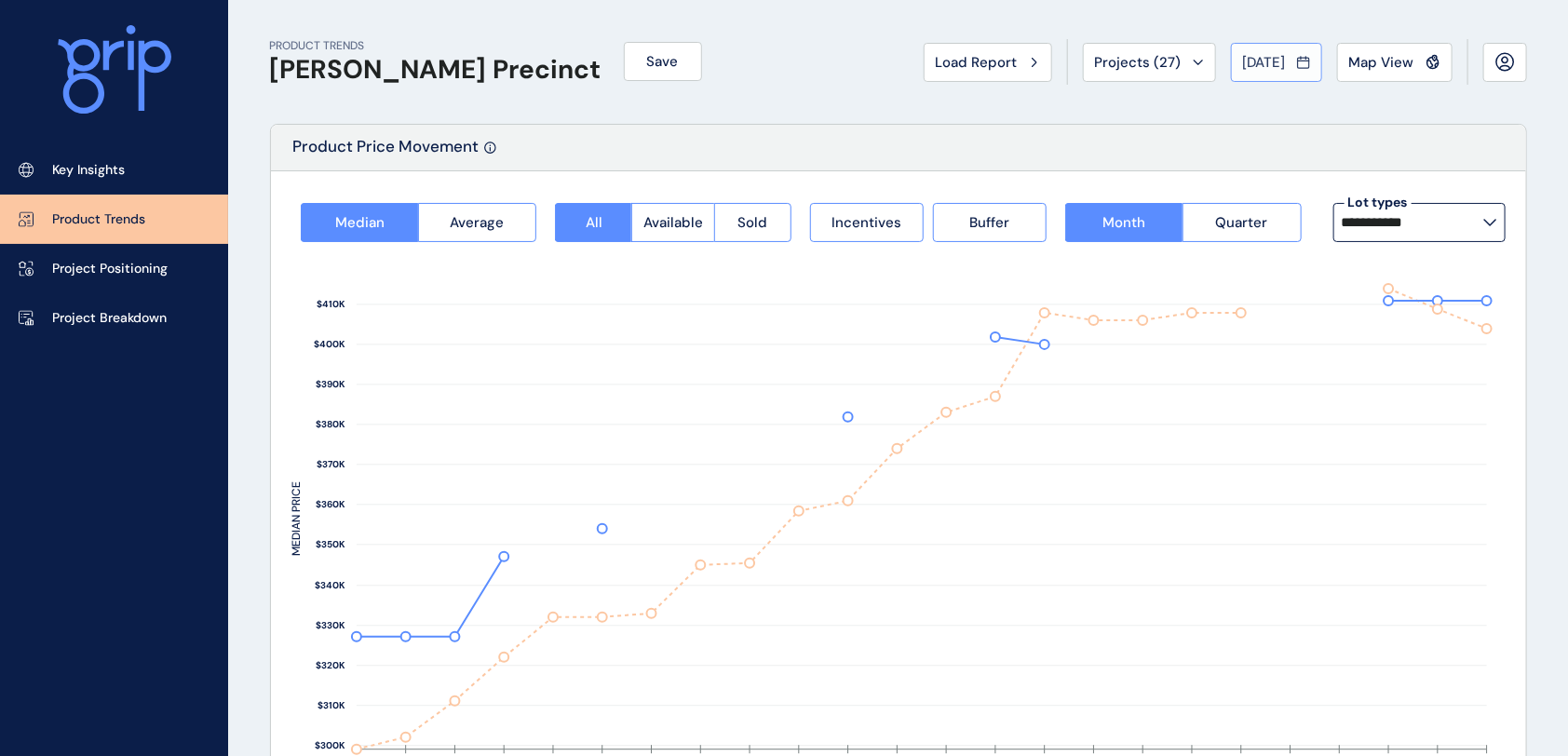
click at [1289, 68] on div "[DATE]" at bounding box center [1276, 62] width 67 height 18
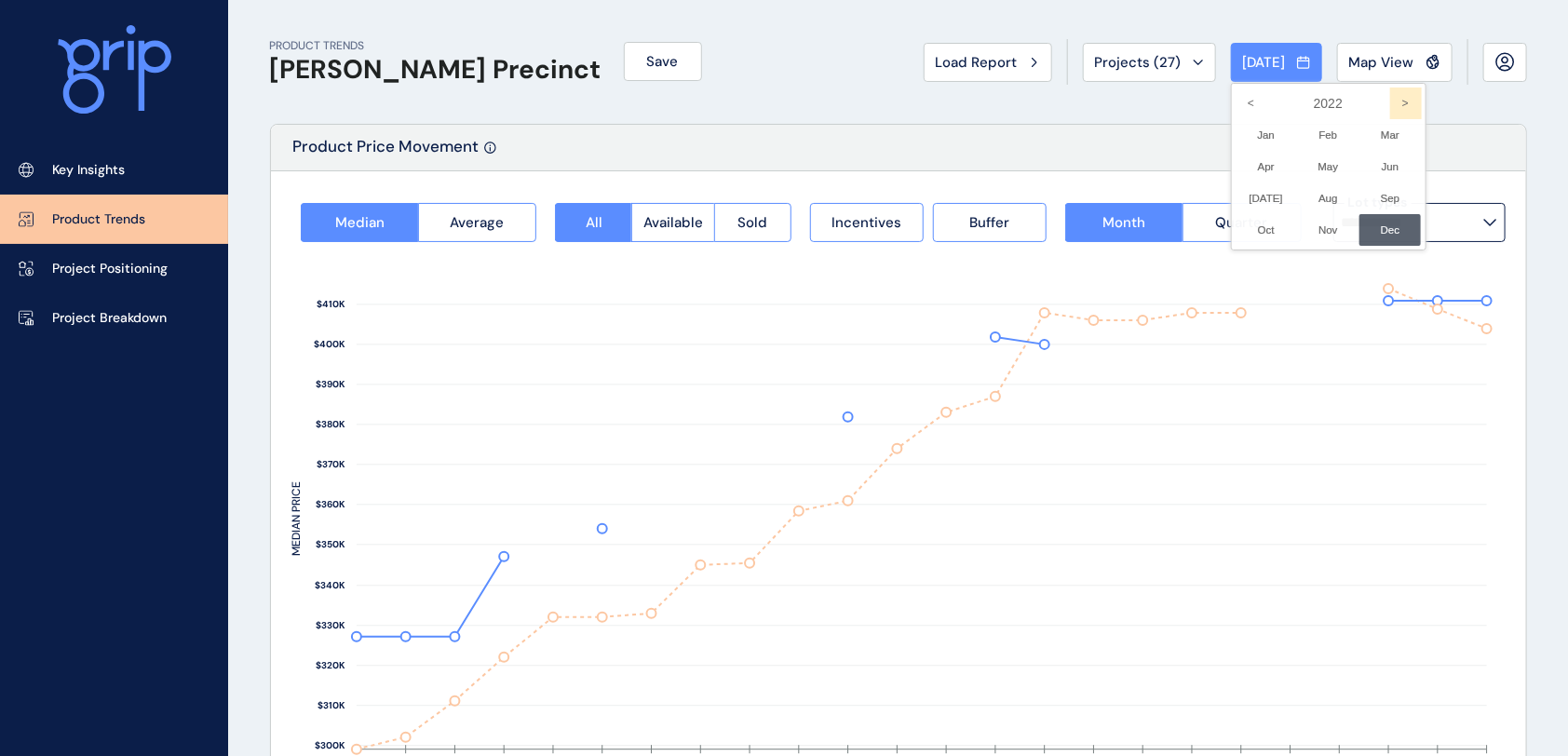
click at [1324, 102] on icon ">" at bounding box center [1406, 103] width 32 height 32
click at [1324, 103] on icon ">" at bounding box center [1406, 103] width 32 height 32
click at [1324, 102] on icon ">" at bounding box center [1406, 103] width 32 height 32
click at [1317, 195] on li "Aug No report is available for this period. New months are usually published 5 …" at bounding box center [1328, 198] width 63 height 32
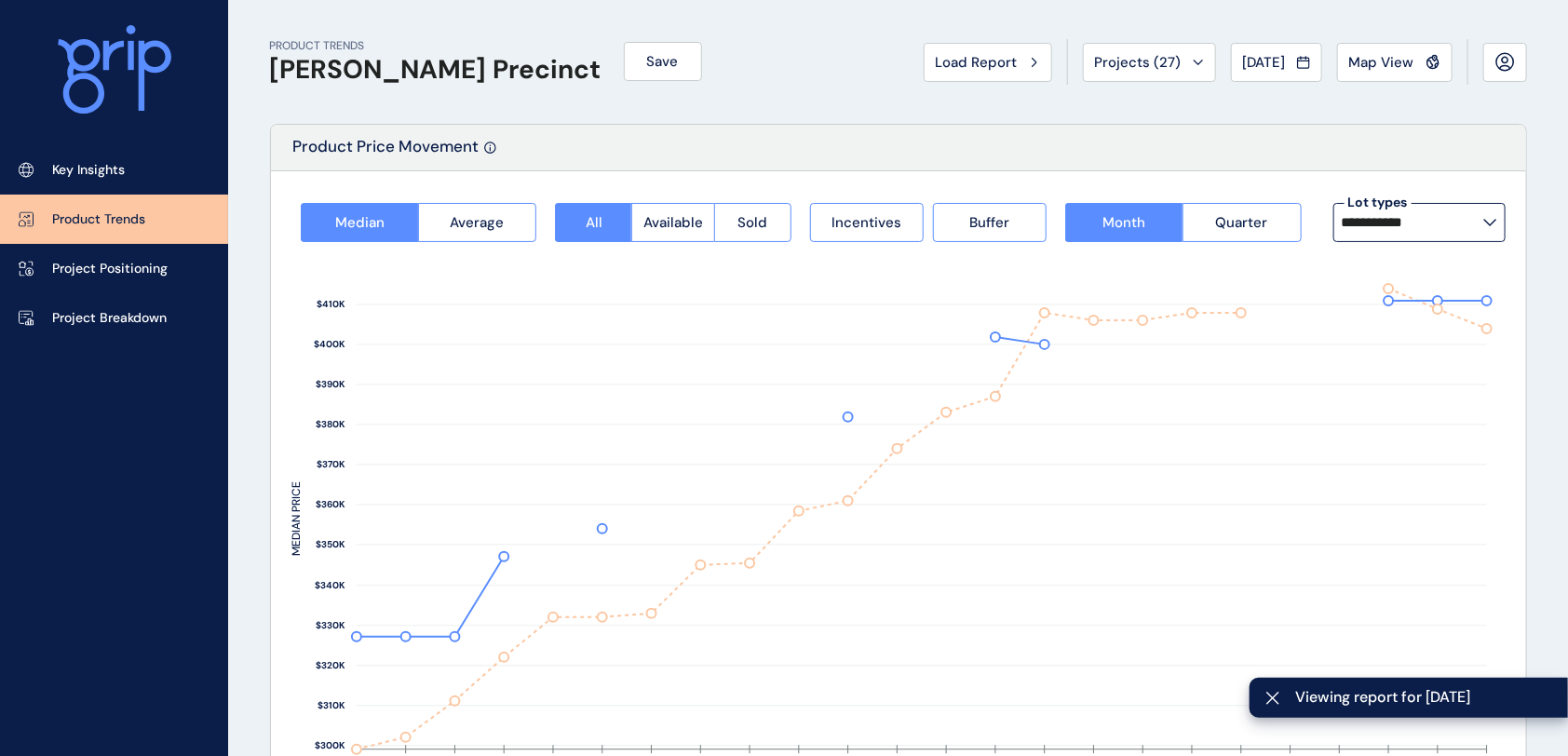
click at [826, 99] on div "PRODUCT TRENDS [PERSON_NAME] Precinct Save Load Report Projects ( 27 ) [DATE] 2…" at bounding box center [898, 62] width 1257 height 124
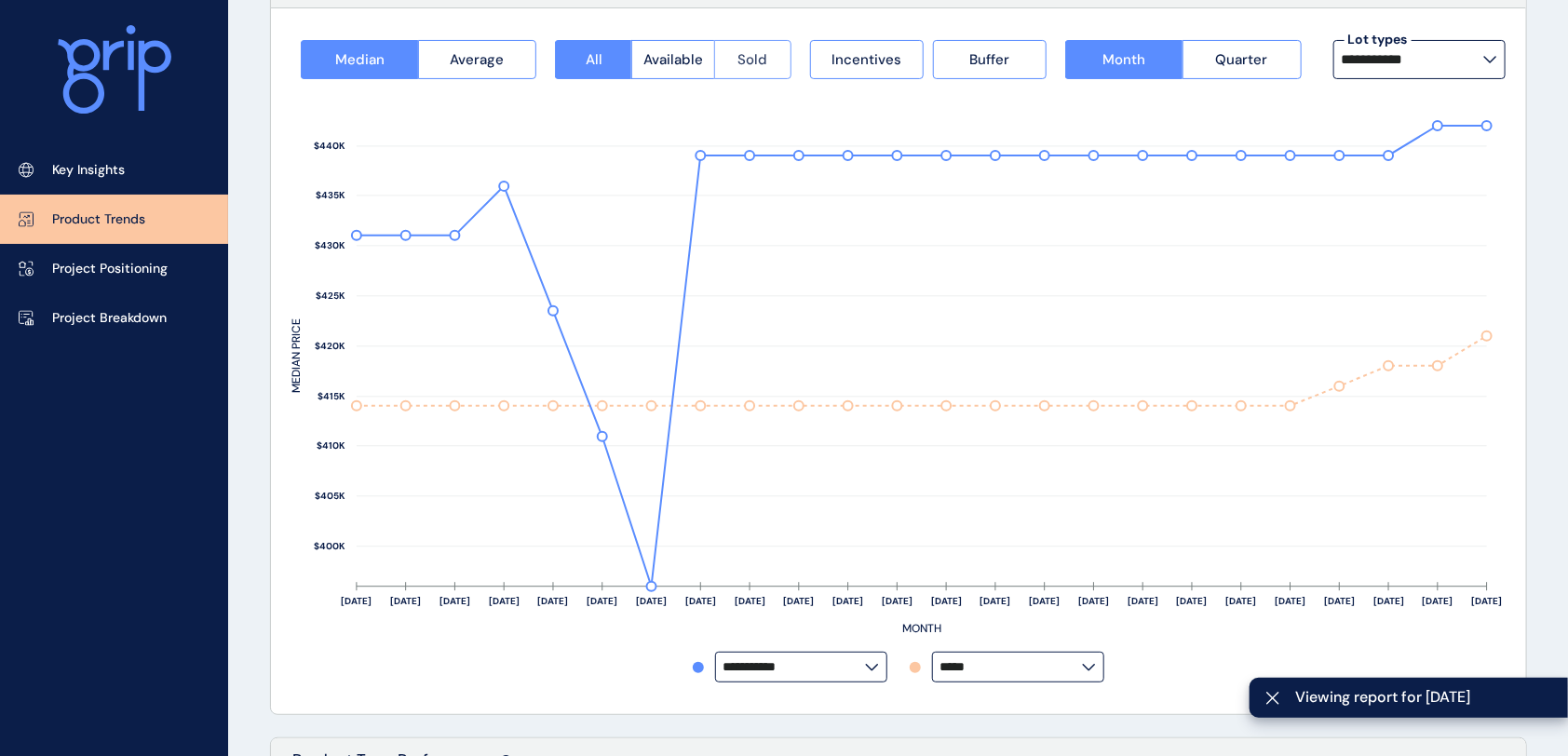
scroll to position [124, 0]
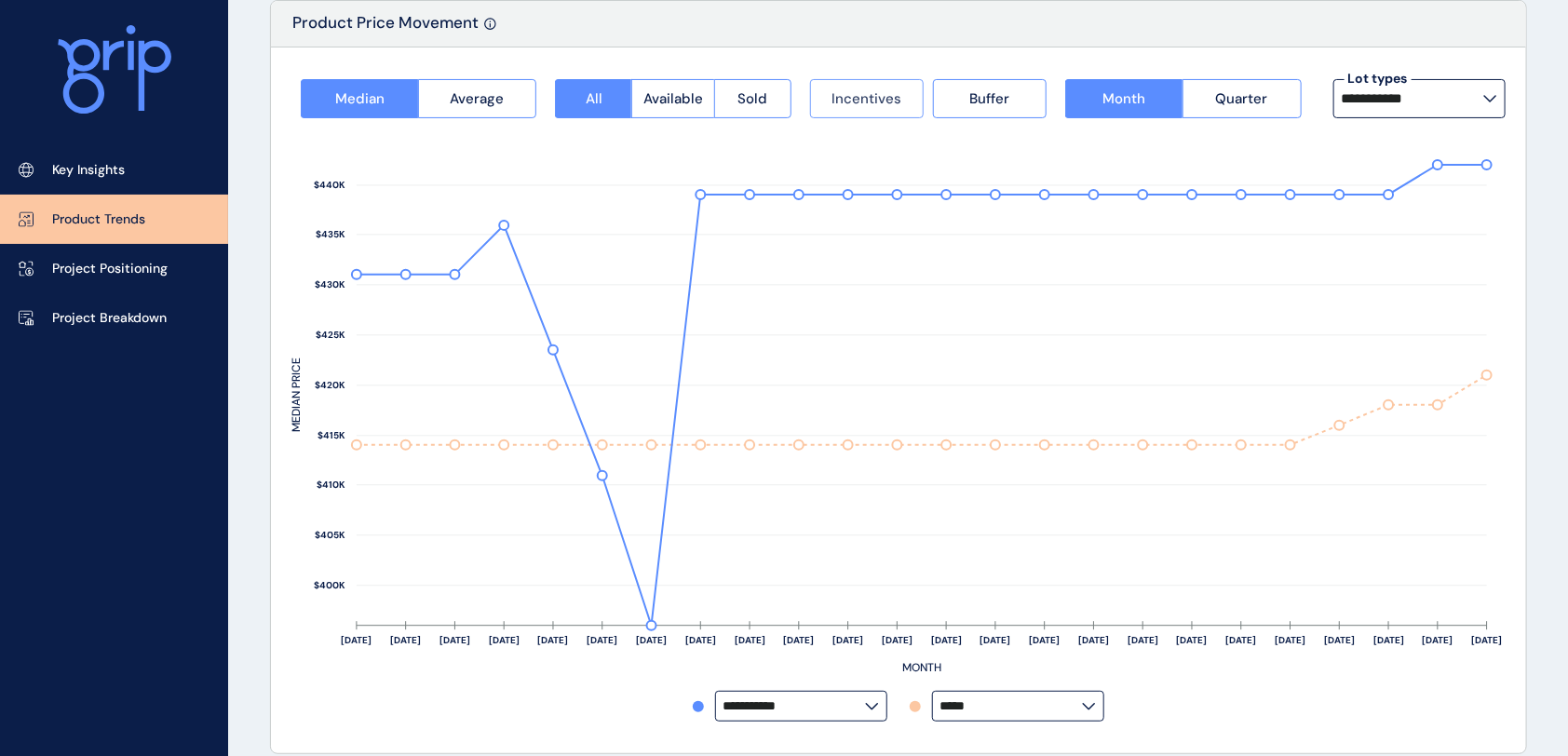
click at [889, 98] on span "Incentives" at bounding box center [867, 98] width 70 height 18
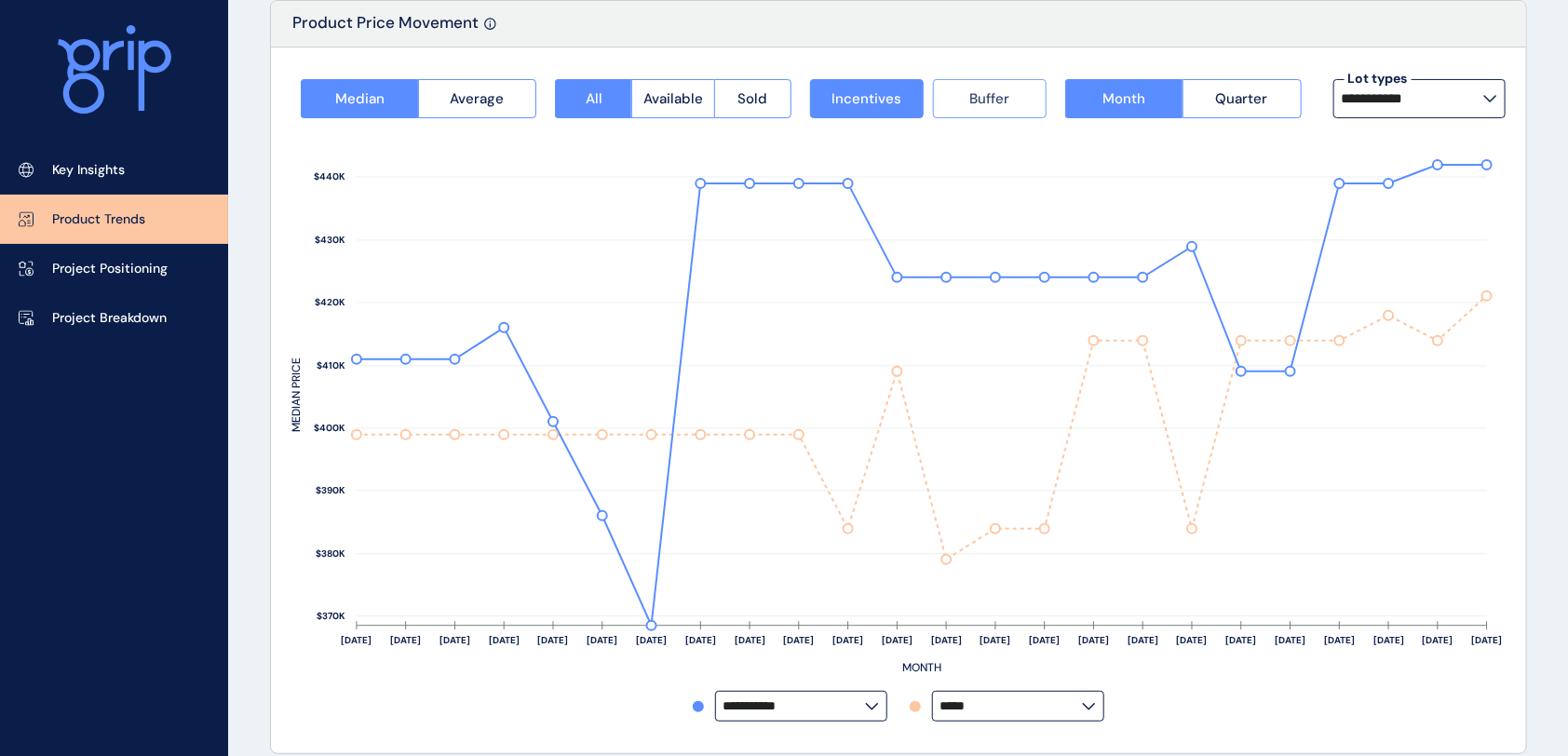
click at [946, 93] on button "Buffer" at bounding box center [990, 98] width 114 height 39
click at [948, 101] on button "Buffer" at bounding box center [990, 98] width 114 height 39
click at [868, 98] on span "Incentives" at bounding box center [867, 98] width 70 height 18
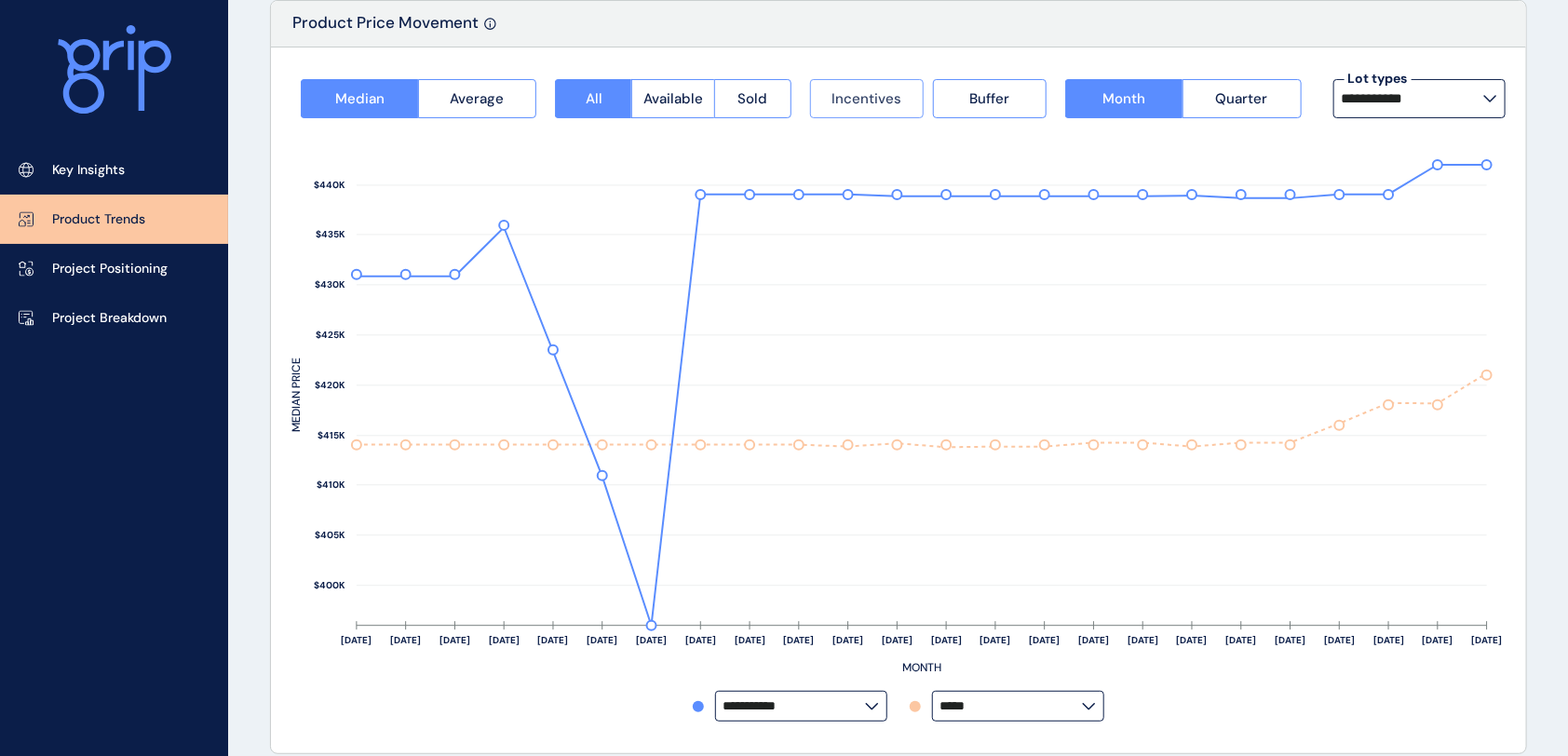
click at [900, 100] on span "Incentives" at bounding box center [867, 98] width 70 height 18
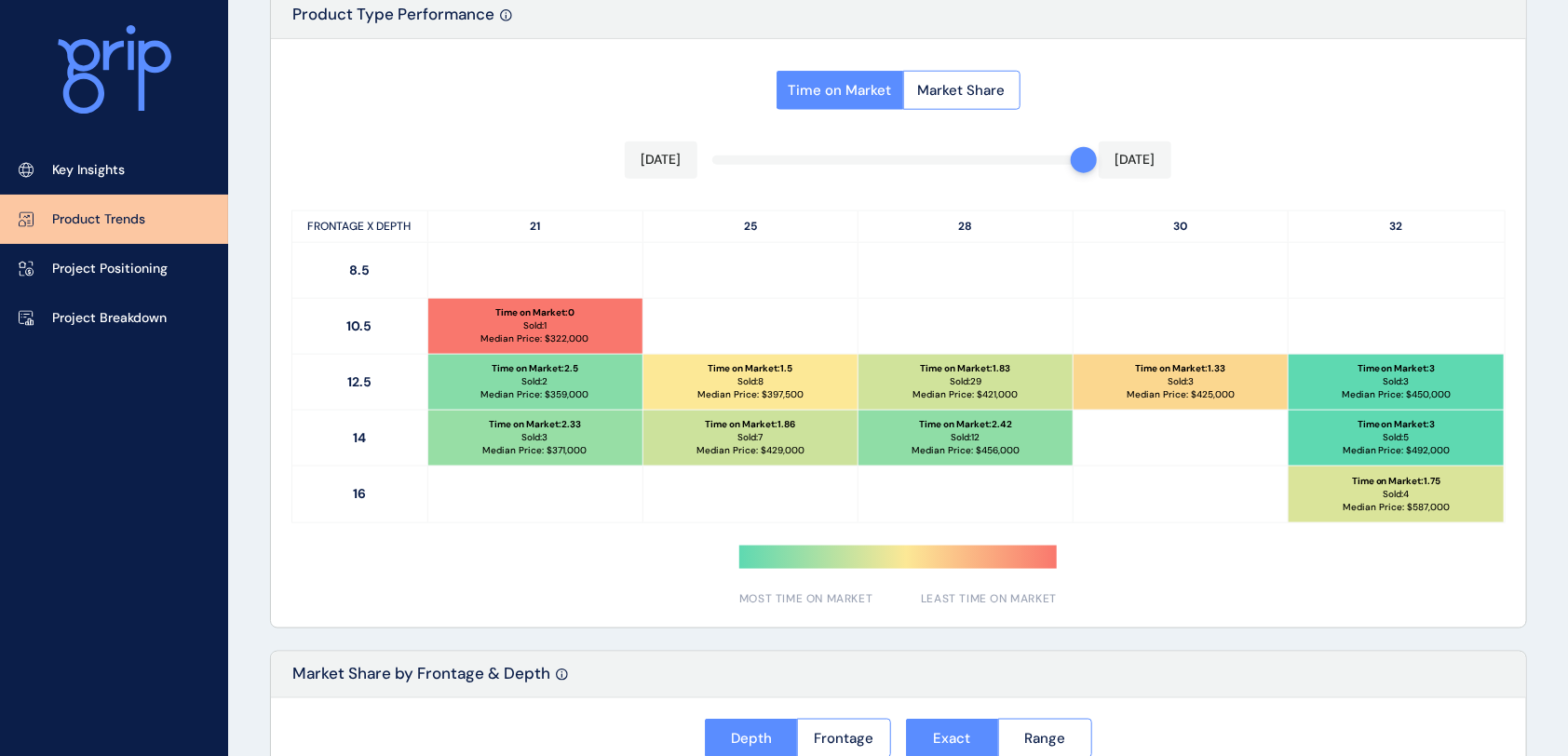
scroll to position [917, 0]
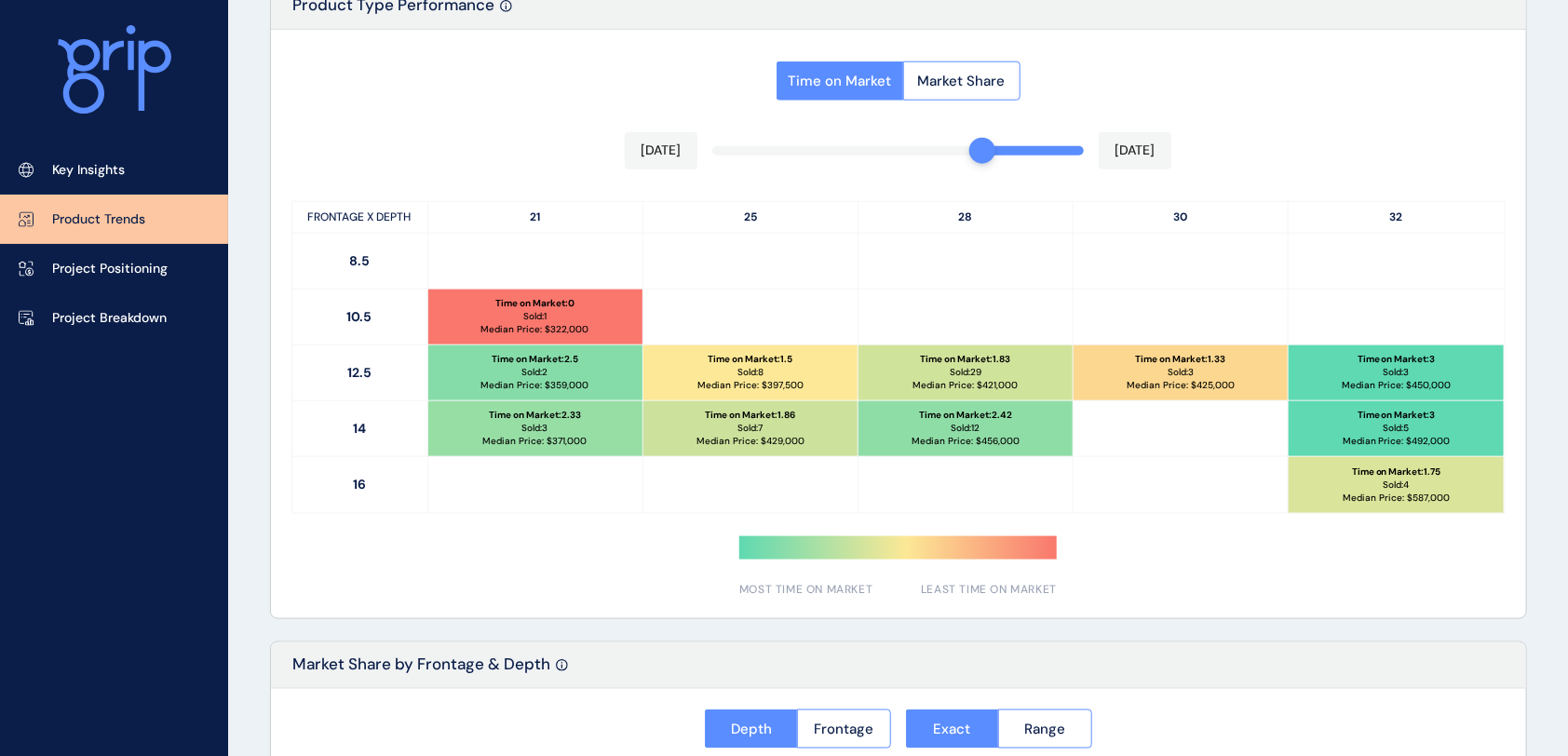
drag, startPoint x: 1070, startPoint y: 141, endPoint x: 594, endPoint y: 143, distance: 476.0
click at [594, 143] on div "Time on Market Market Share [DATE] [DATE] FRONTAGE X DEPTH 21 25 28 30 32 8.5 1…" at bounding box center [898, 323] width 1255 height 588
click at [969, 80] on div at bounding box center [898, 323] width 1255 height 588
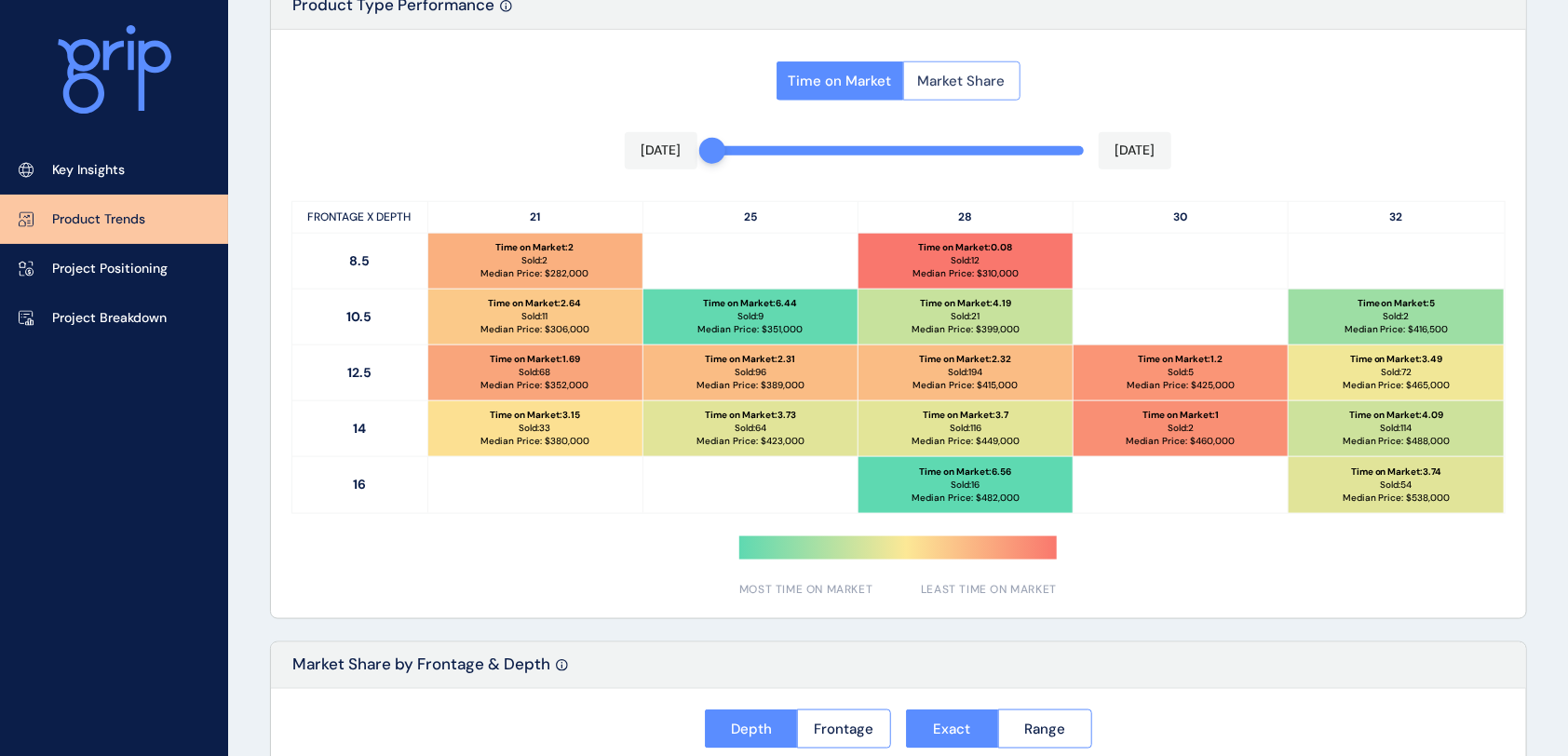
click at [950, 76] on span "Market Share" at bounding box center [961, 80] width 88 height 18
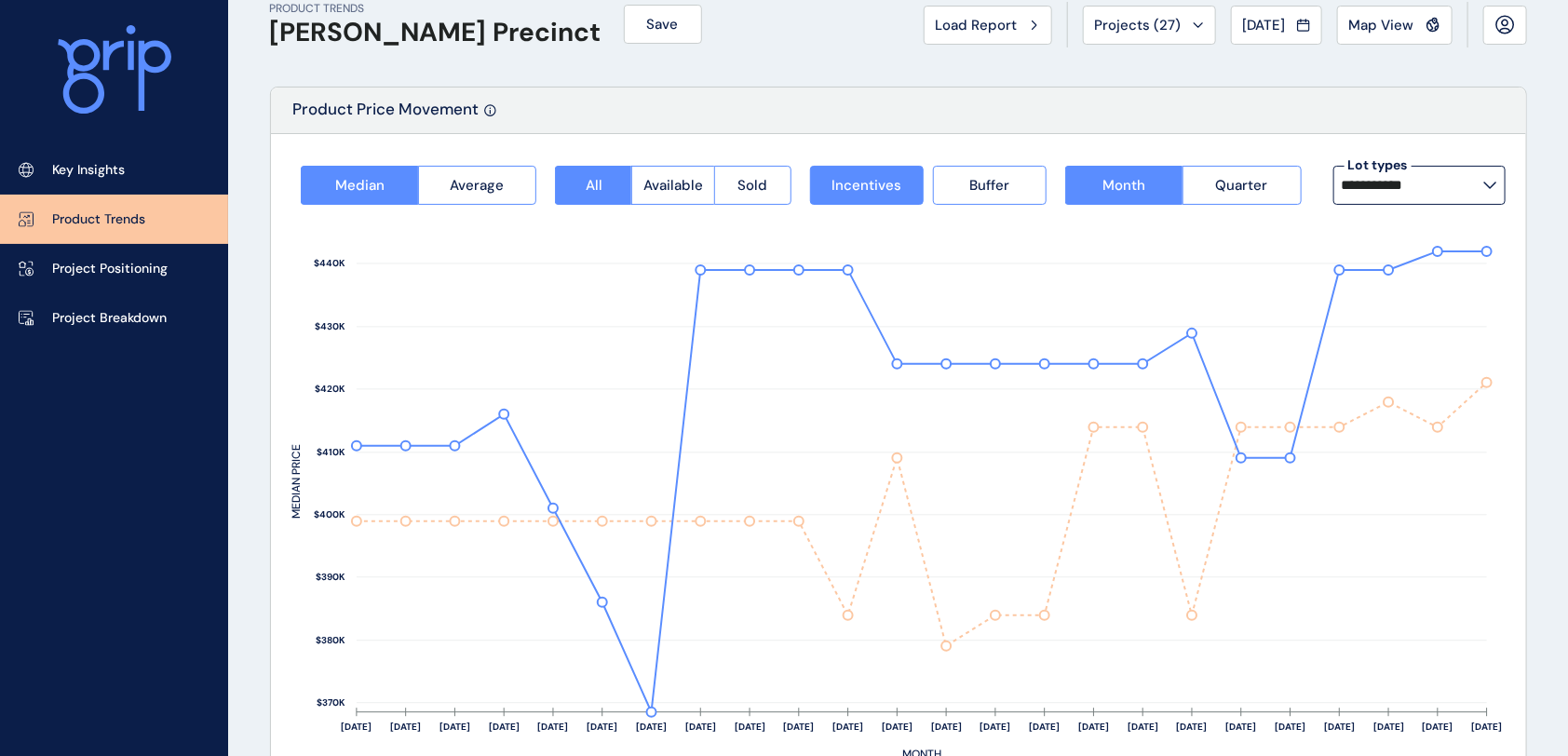
scroll to position [0, 0]
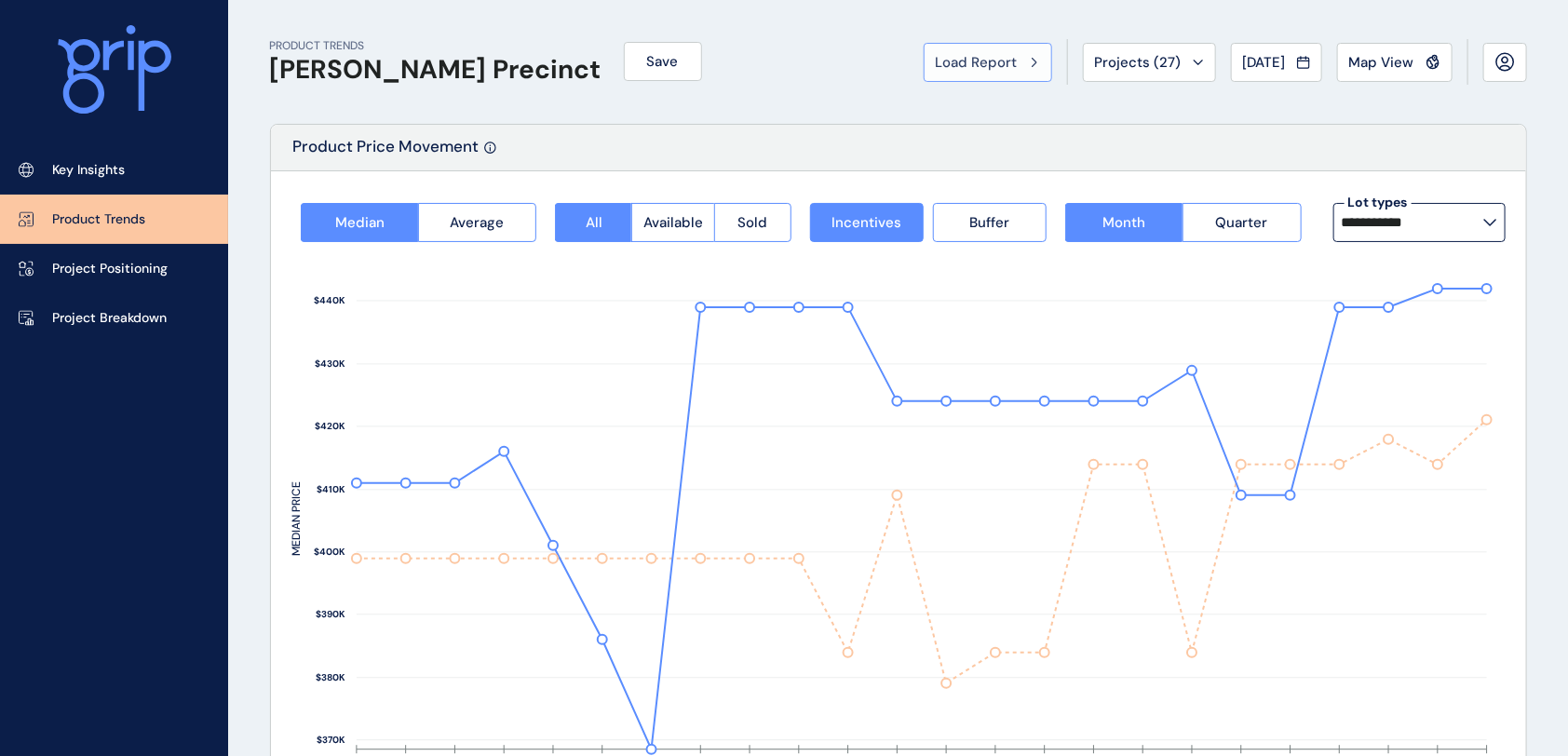
click at [936, 55] on span "Load Report" at bounding box center [977, 62] width 82 height 18
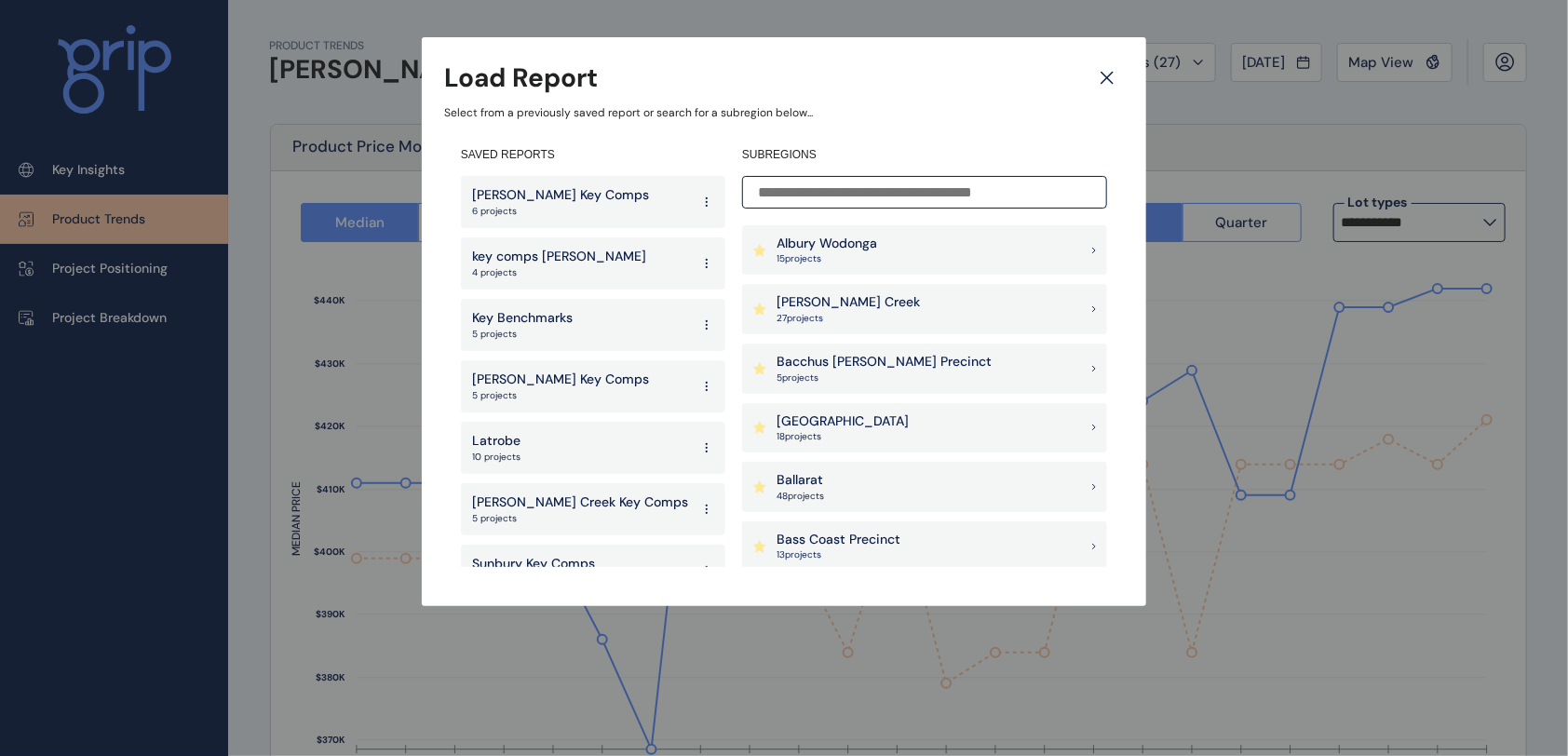
click at [514, 195] on p "[PERSON_NAME] Key Comps" at bounding box center [560, 195] width 177 height 18
type input "**********"
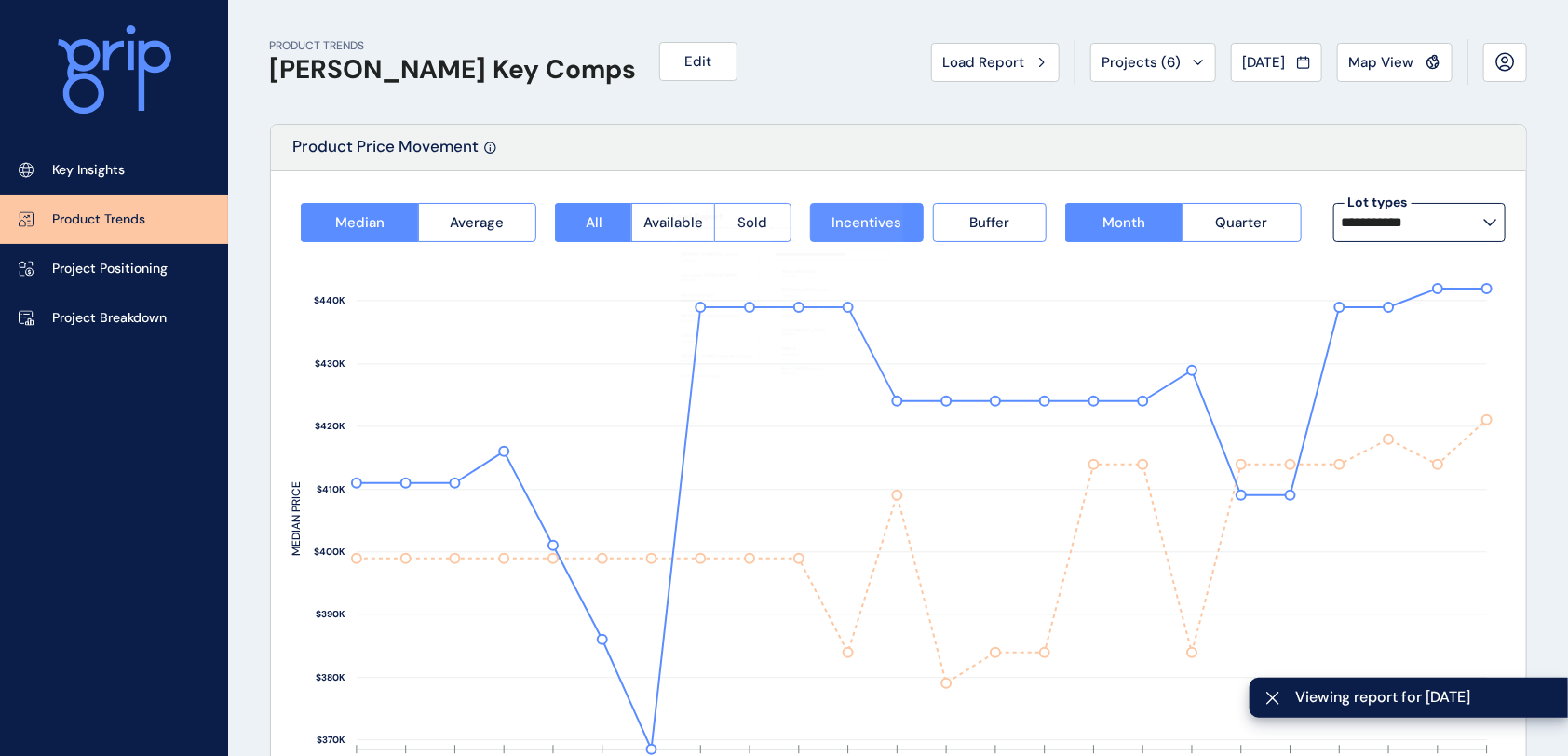
click at [655, 110] on div "PRODUCT TRENDS [PERSON_NAME] Key Comps Edit Load Report Projects ( 6 ) [DATE] 2…" at bounding box center [898, 62] width 1257 height 124
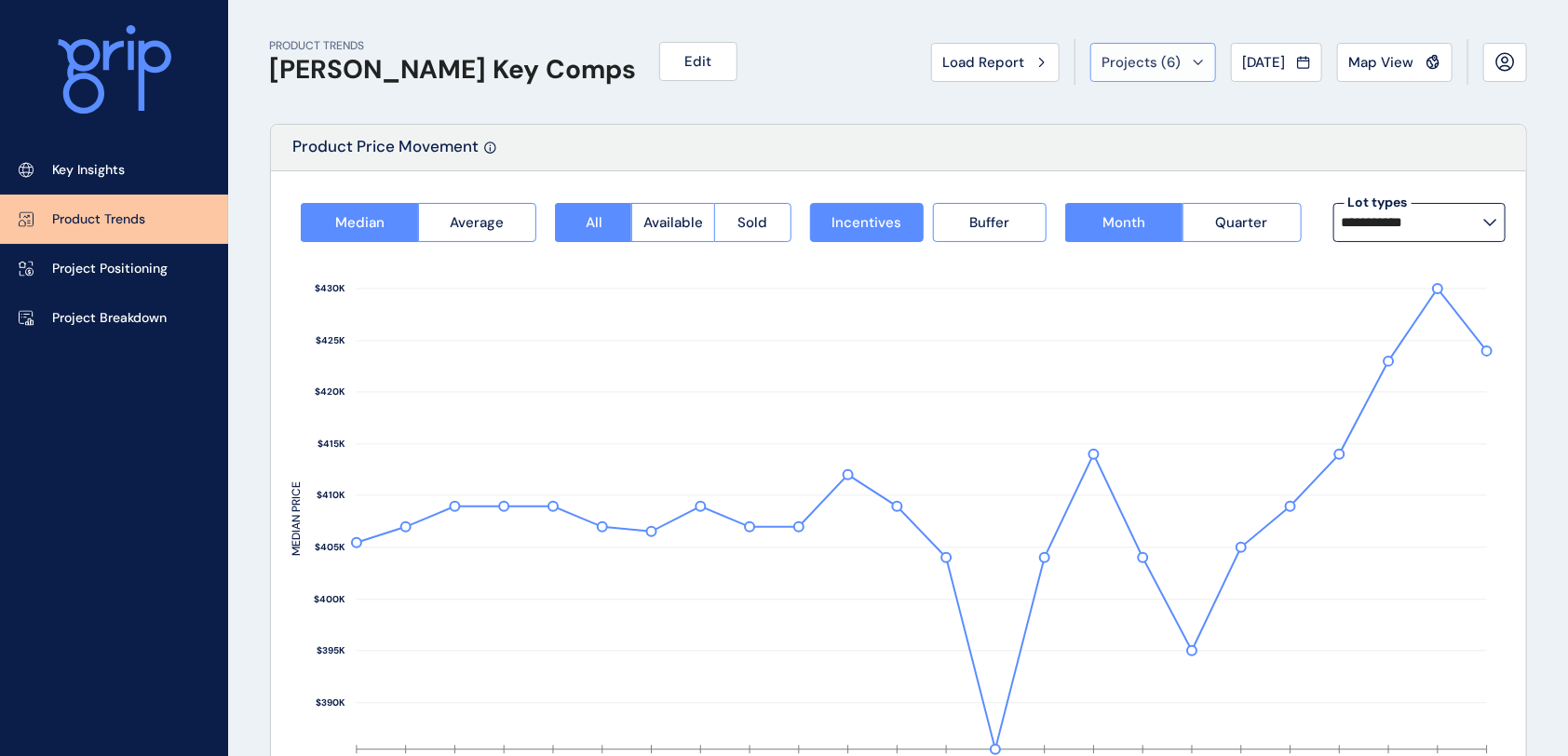
click at [1111, 69] on span "Projects ( 6 )" at bounding box center [1142, 62] width 79 height 18
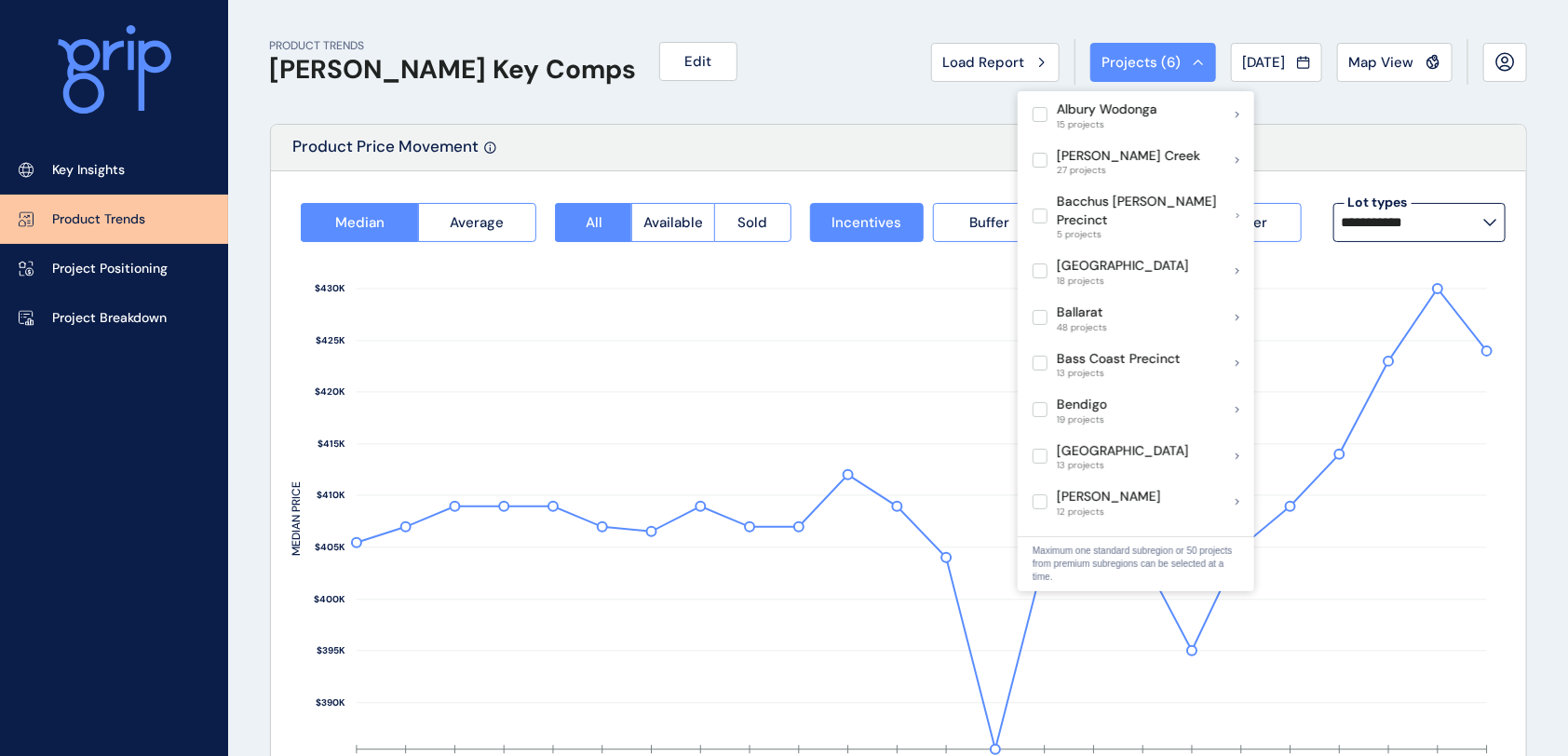
drag, startPoint x: 704, startPoint y: 78, endPoint x: 737, endPoint y: 71, distance: 33.7
click at [703, 78] on div "PRODUCT TRENDS [PERSON_NAME] Key Comps Edit Load Report Projects ( 6 ) [DATE] 2…" at bounding box center [898, 62] width 1257 height 124
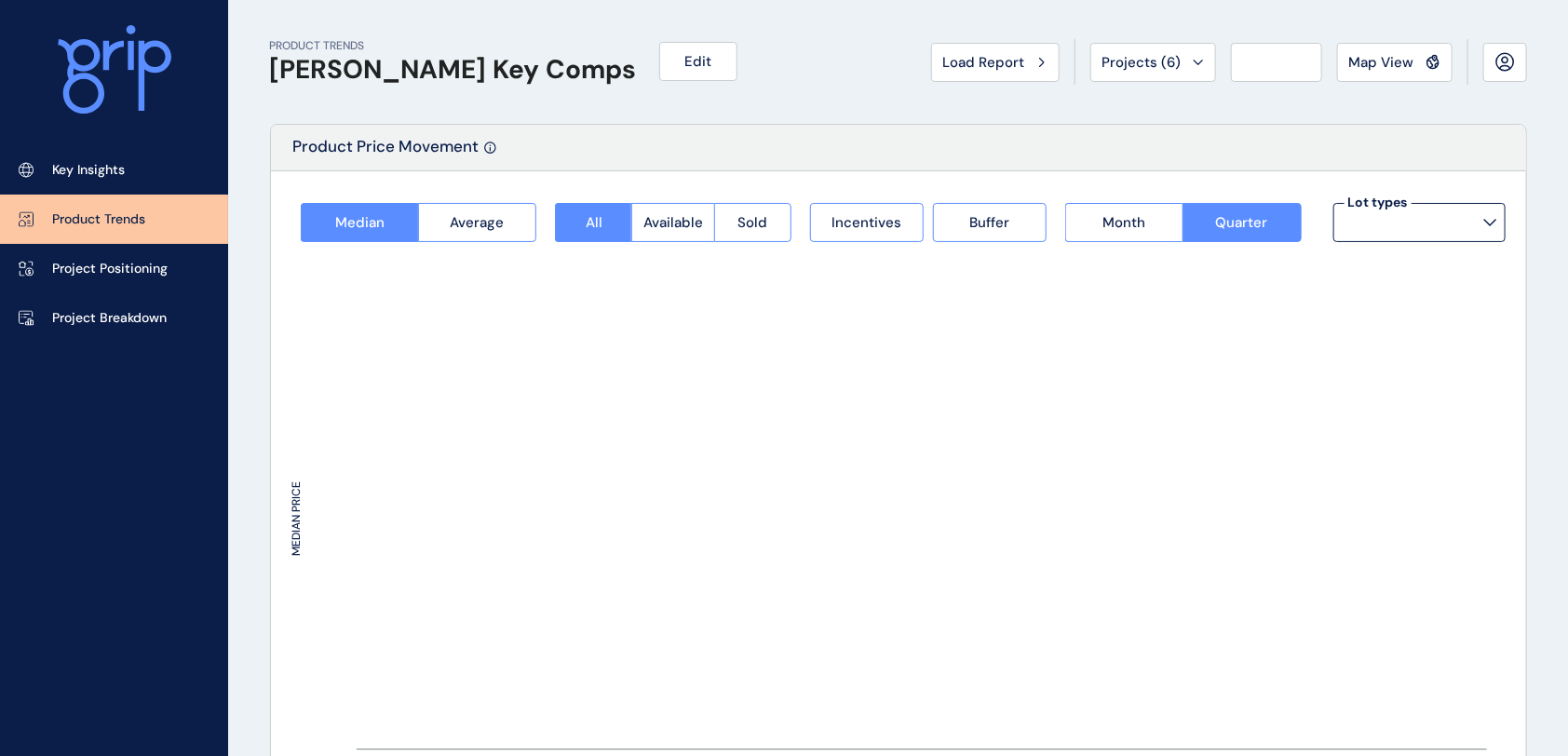
type input "**********"
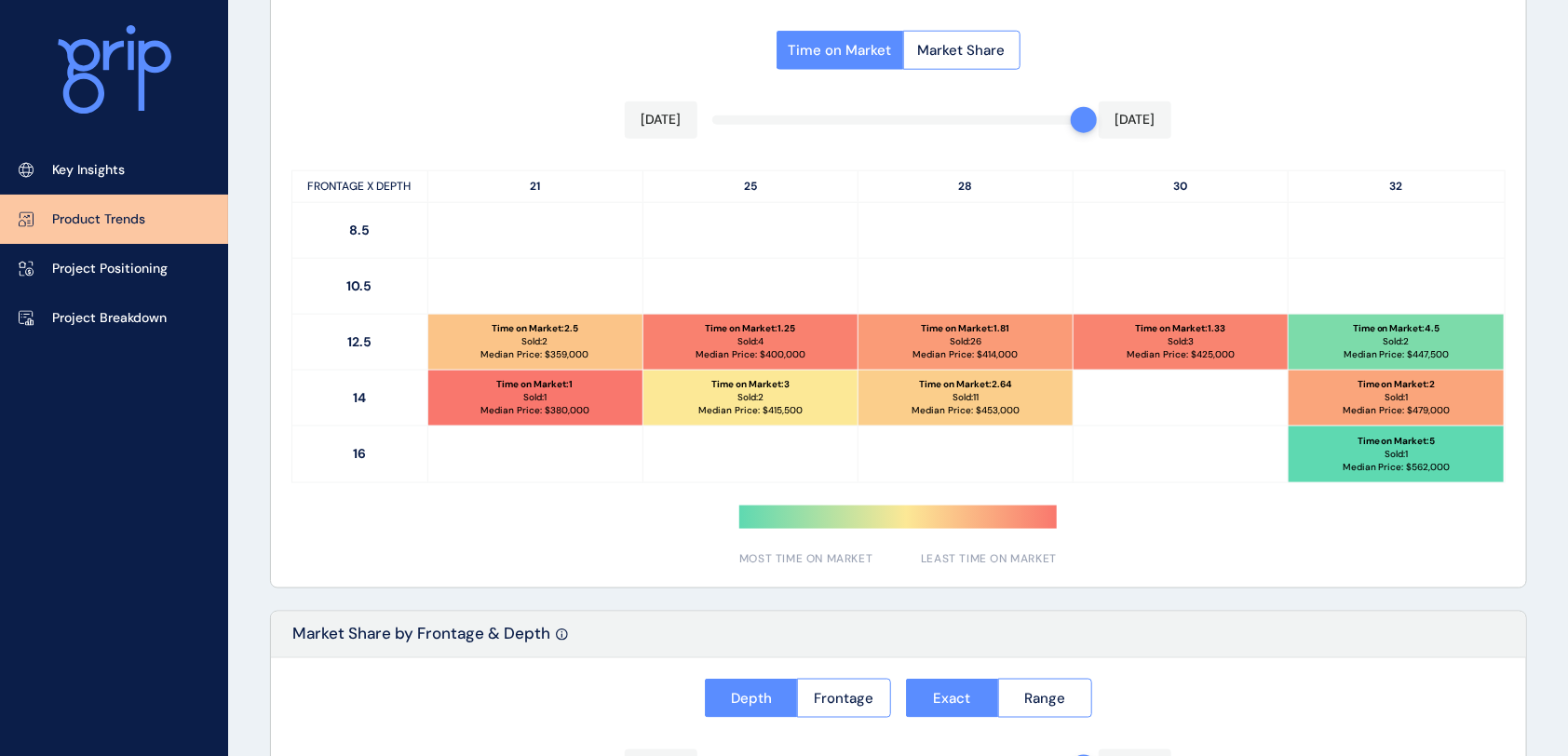
scroll to position [993, 0]
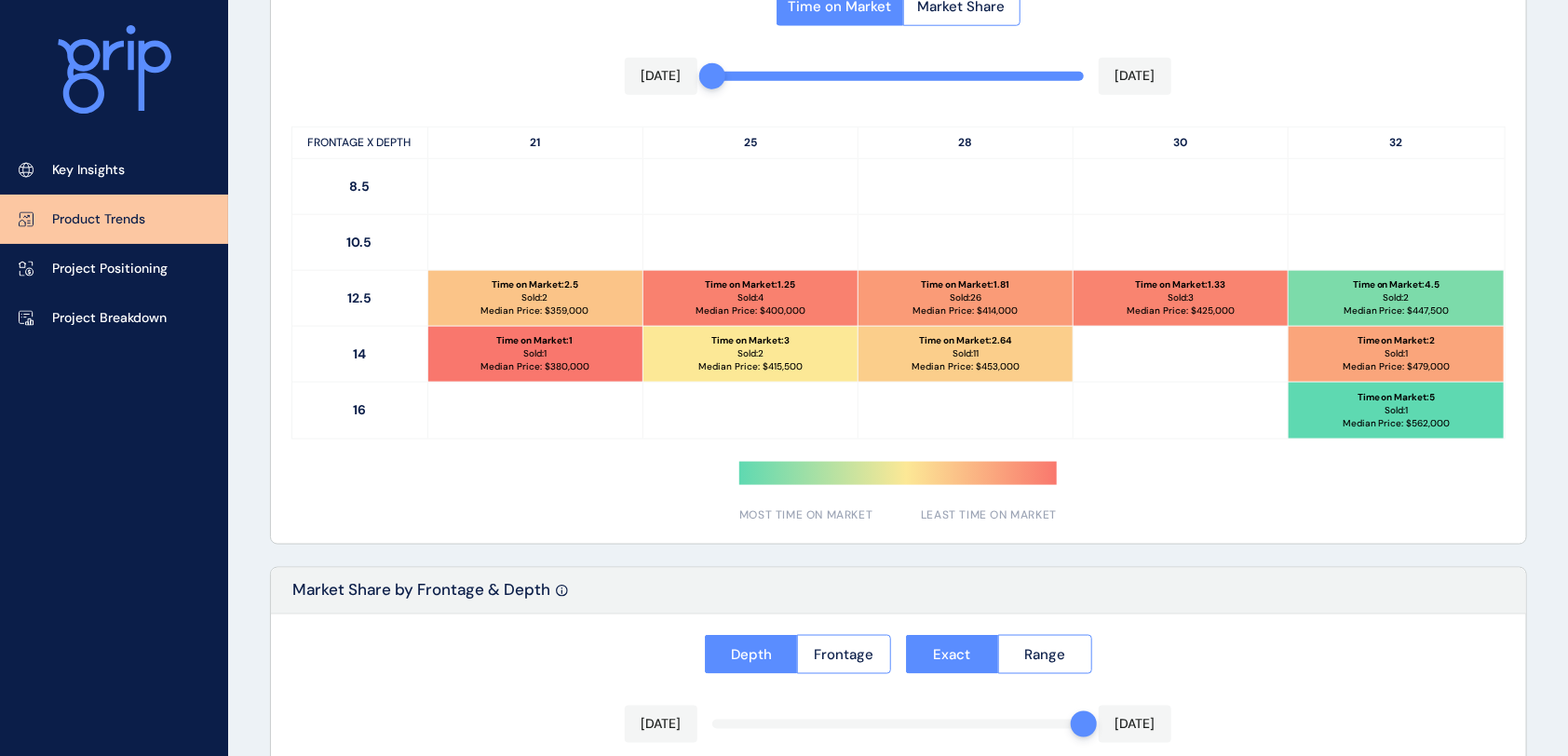
drag, startPoint x: 1076, startPoint y: 75, endPoint x: 693, endPoint y: 80, distance: 383.0
click at [693, 78] on div "Time on Market Market Share [DATE] [DATE] FRONTAGE X DEPTH 21 25 28 30 32 8.5 1…" at bounding box center [898, 249] width 1255 height 588
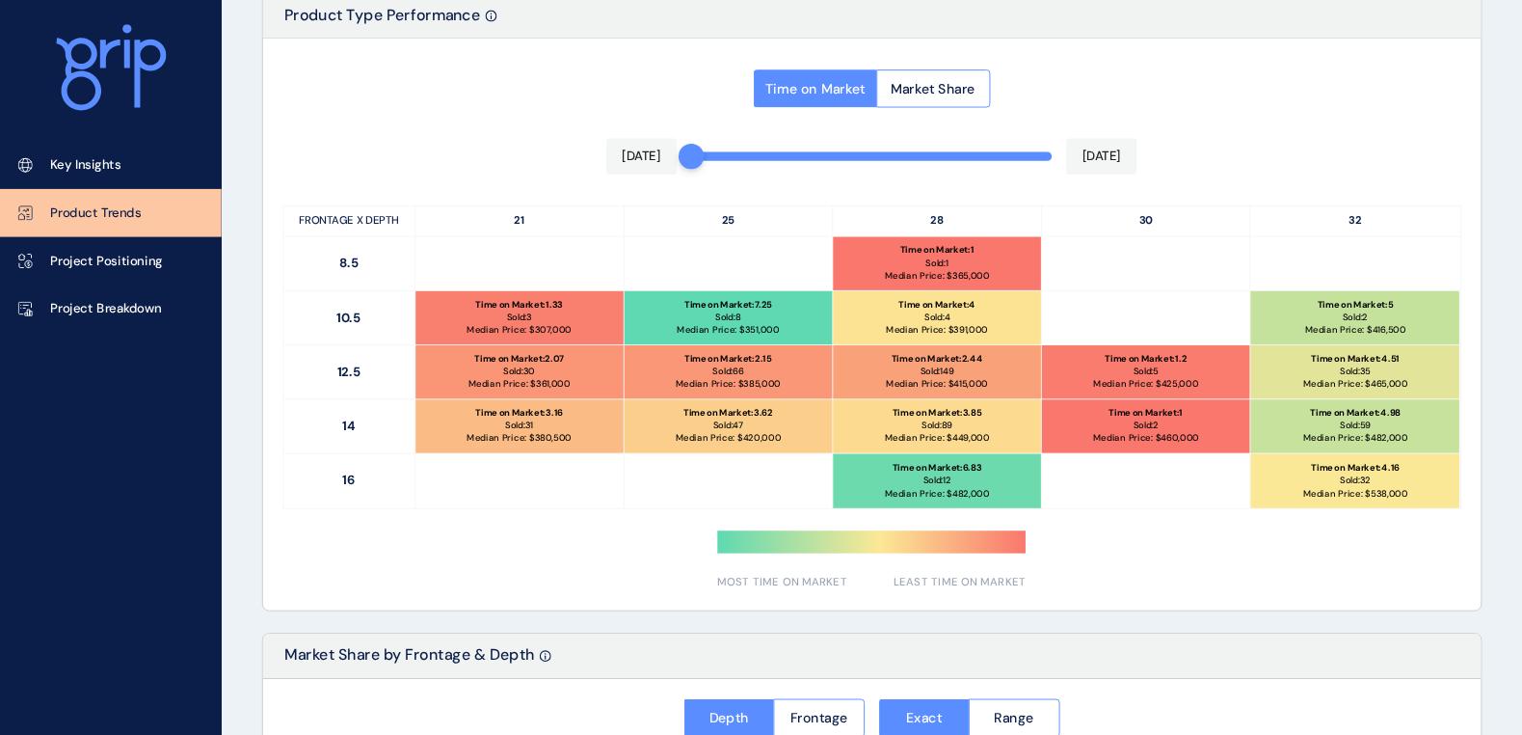
scroll to position [899, 0]
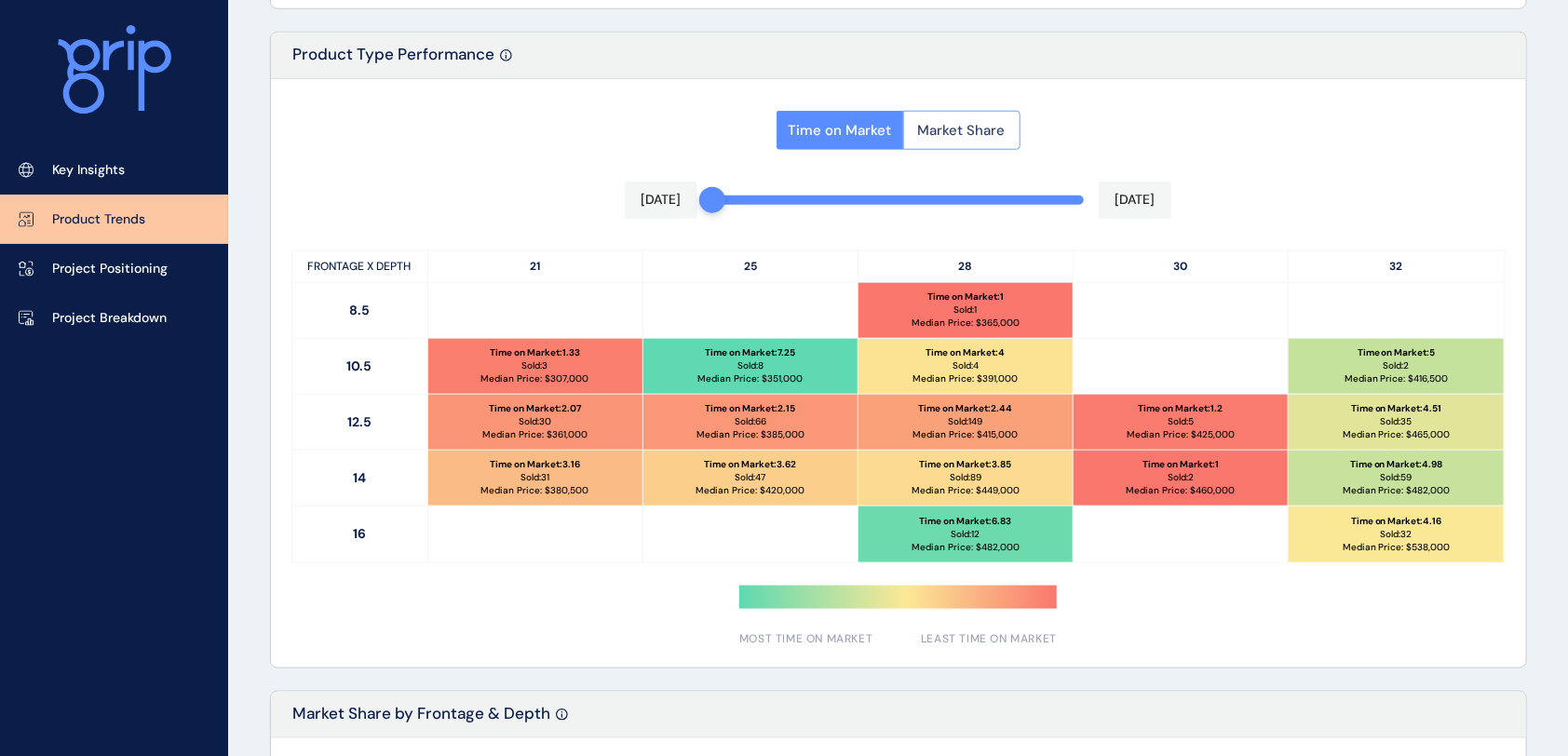
click at [932, 135] on span "Market Share" at bounding box center [961, 129] width 88 height 18
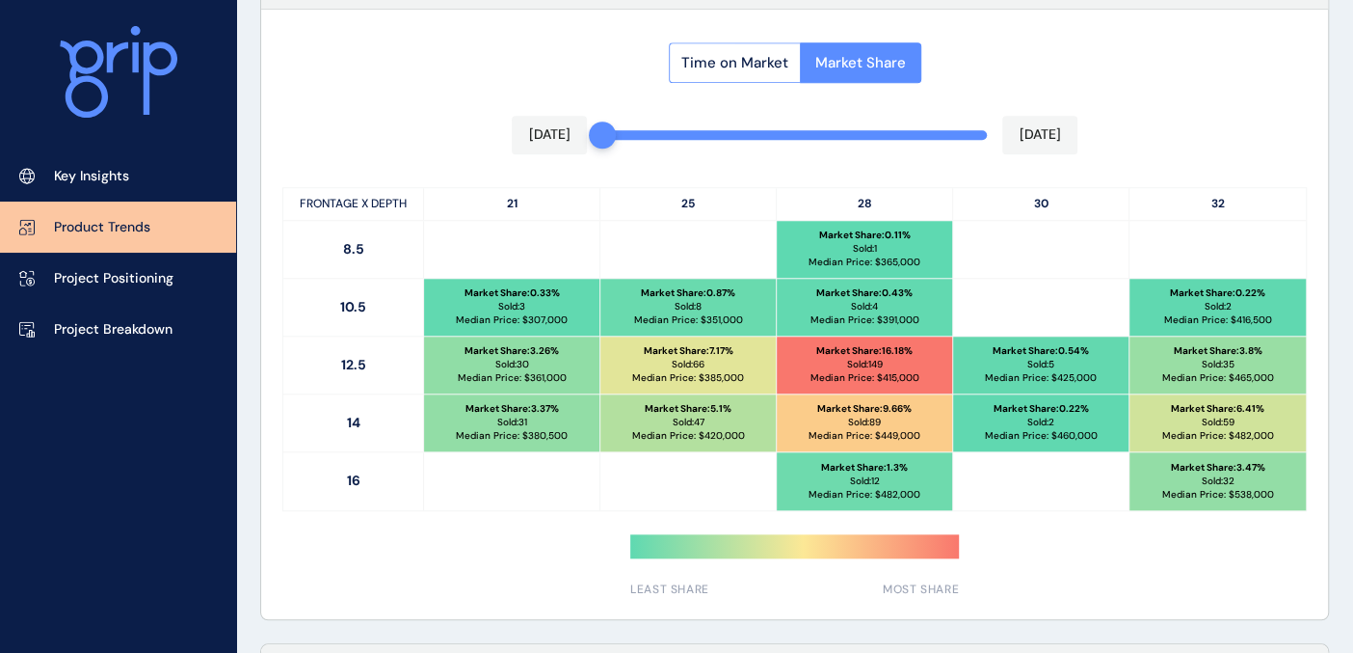
scroll to position [1005, 0]
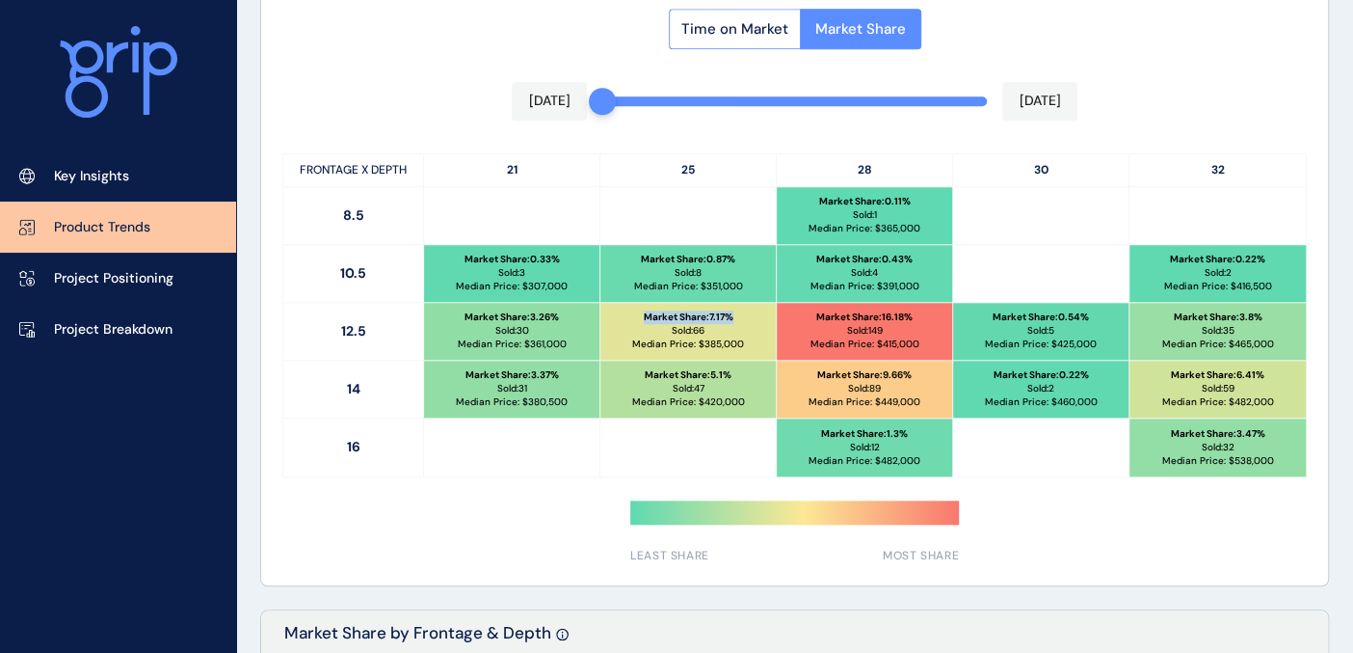
drag, startPoint x: 738, startPoint y: 309, endPoint x: 628, endPoint y: 314, distance: 111.0
click at [628, 314] on div "Market Share : 7.17 % Sold: 66 Median Price: $ 385,000" at bounding box center [688, 331] width 175 height 57
click at [609, 419] on div at bounding box center [689, 447] width 176 height 58
drag, startPoint x: 506, startPoint y: 166, endPoint x: 517, endPoint y: 166, distance: 10.6
click at [517, 166] on p "21" at bounding box center [512, 170] width 176 height 32
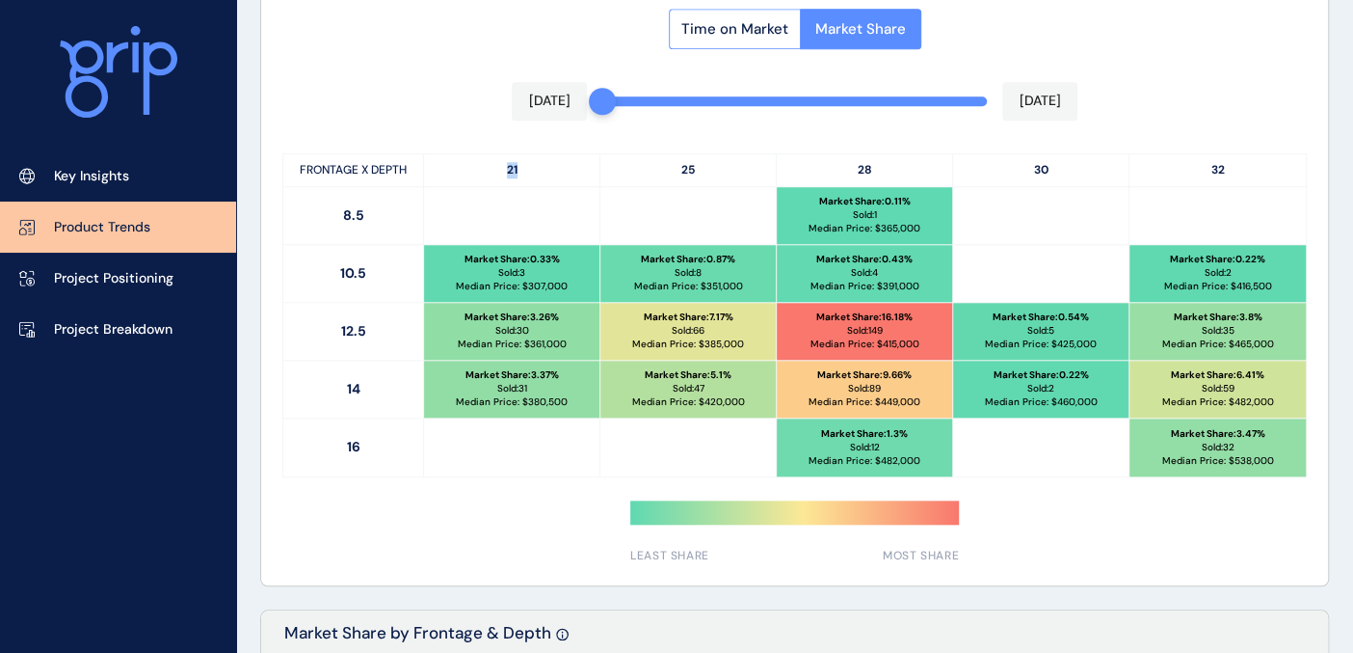
click at [534, 164] on p "21" at bounding box center [512, 170] width 176 height 32
drag, startPoint x: 675, startPoint y: 164, endPoint x: 903, endPoint y: 172, distance: 228.6
click at [903, 172] on div "FRONTAGE X DEPTH 21 25 28 30 32" at bounding box center [794, 170] width 1023 height 33
click at [915, 164] on p "28" at bounding box center [865, 170] width 176 height 32
click at [724, 30] on span "Time on Market" at bounding box center [734, 28] width 107 height 19
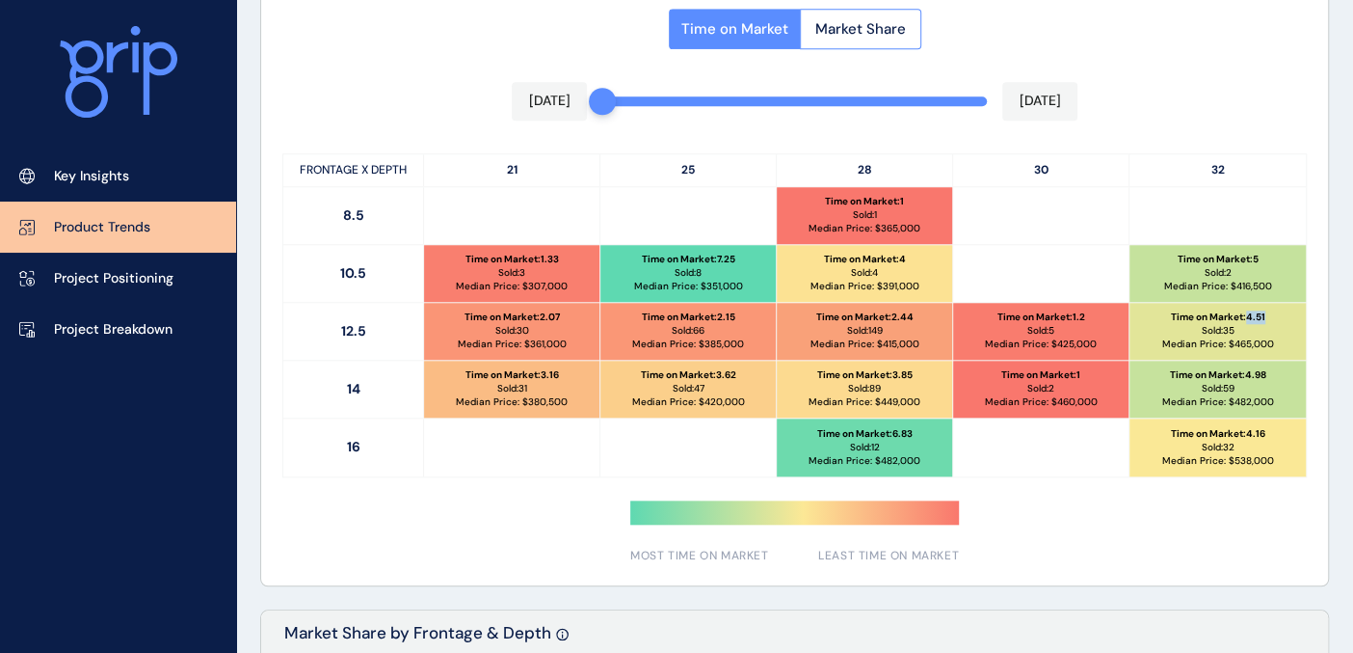
drag, startPoint x: 1249, startPoint y: 316, endPoint x: 1267, endPoint y: 312, distance: 17.8
click at [1267, 312] on div "Time on Market : 4.51 Sold: 35 Median Price: $ 465,000" at bounding box center [1218, 331] width 176 height 57
drag, startPoint x: 1243, startPoint y: 377, endPoint x: 1289, endPoint y: 372, distance: 45.6
click at [1289, 372] on div "Time on Market : 4.98 Sold: 59 Median Price: $ 482,000" at bounding box center [1218, 389] width 176 height 57
click at [1249, 403] on p "Median Price: $ 482,000" at bounding box center [1218, 401] width 112 height 13
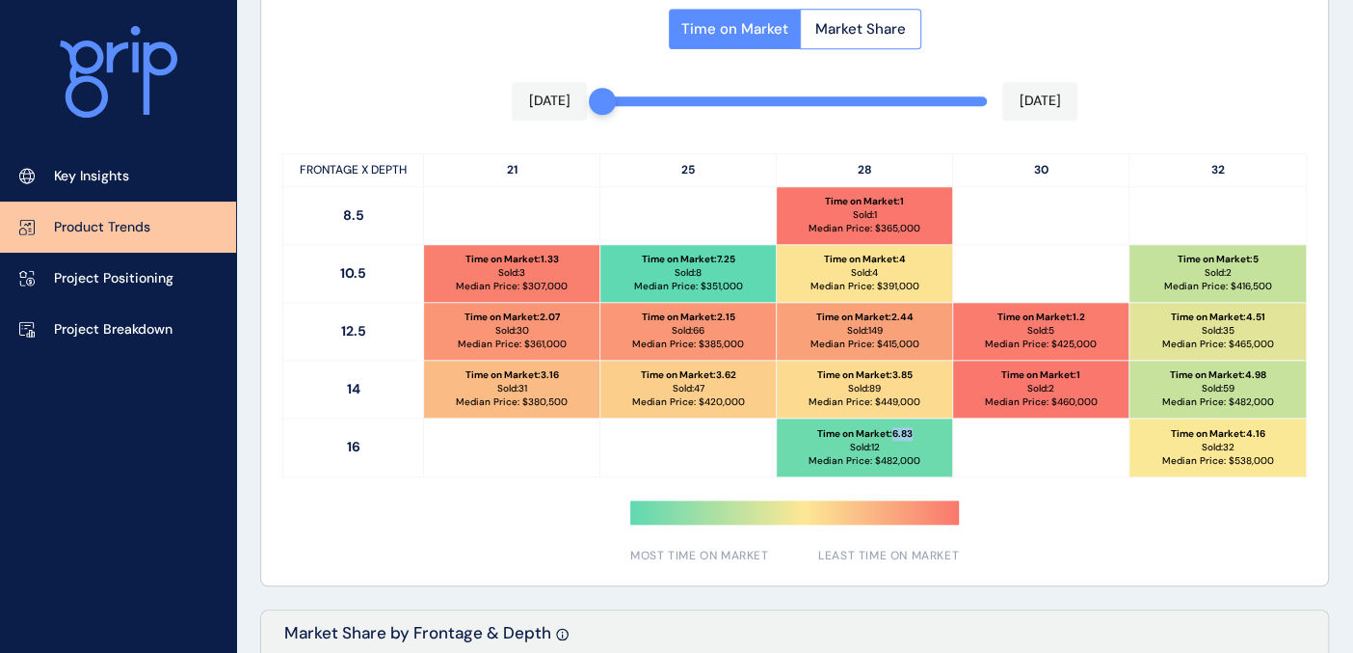
drag, startPoint x: 914, startPoint y: 430, endPoint x: 890, endPoint y: 434, distance: 24.4
click at [890, 434] on div "Time on Market : 6.83 Sold: 12 Median Price: $ 482,000" at bounding box center [864, 447] width 175 height 58
click at [879, 441] on p "Sold: 12" at bounding box center [865, 447] width 30 height 13
drag, startPoint x: 609, startPoint y: 102, endPoint x: 805, endPoint y: 113, distance: 196.0
click at [805, 113] on div "Mar 2025 Aug 2025" at bounding box center [795, 101] width 567 height 39
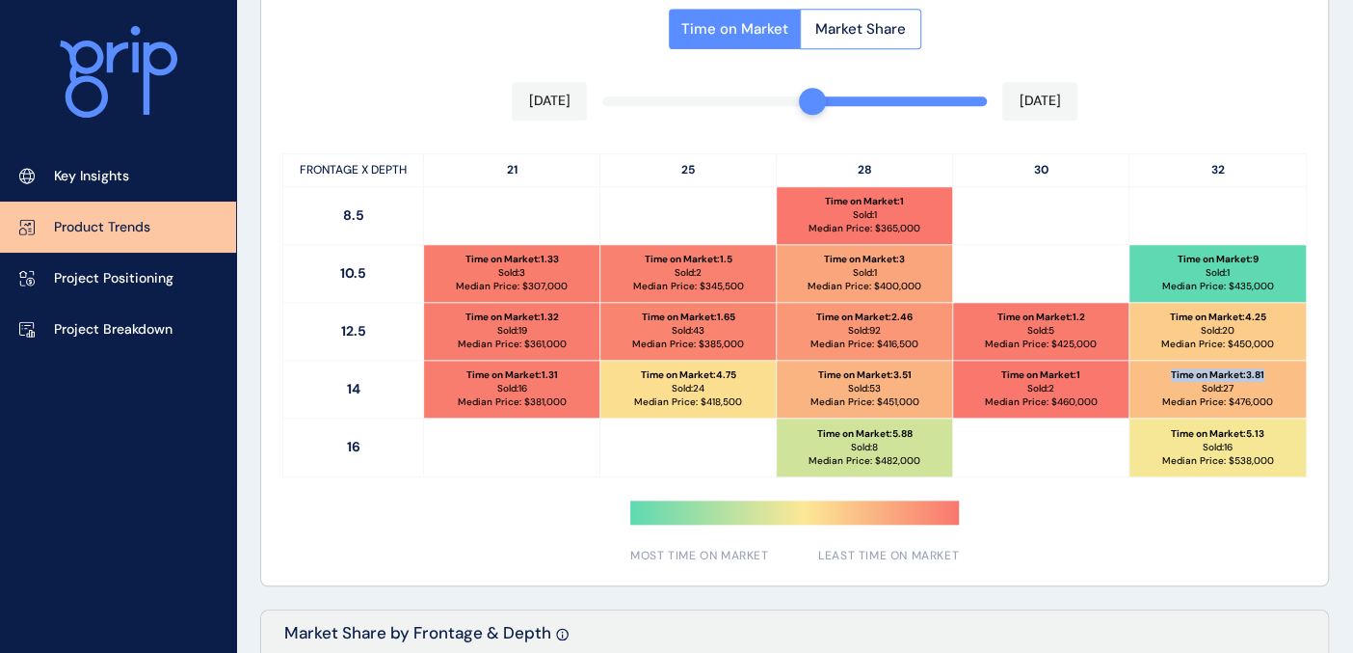
drag, startPoint x: 1283, startPoint y: 372, endPoint x: 1162, endPoint y: 367, distance: 121.5
click at [1162, 367] on div "Time on Market : 3.81 Sold: 27 Median Price: $ 476,000" at bounding box center [1218, 389] width 176 height 57
click at [1283, 382] on div "Time on Market : 3.81 Sold: 27 Median Price: $ 476,000" at bounding box center [1218, 389] width 176 height 57
drag, startPoint x: 817, startPoint y: 97, endPoint x: 840, endPoint y: 94, distance: 22.4
click at [891, 91] on div "Time on Market Market Share May 2025 Aug 2025 FRONTAGE X DEPTH 21 25 28 30 32 8…" at bounding box center [794, 280] width 1067 height 609
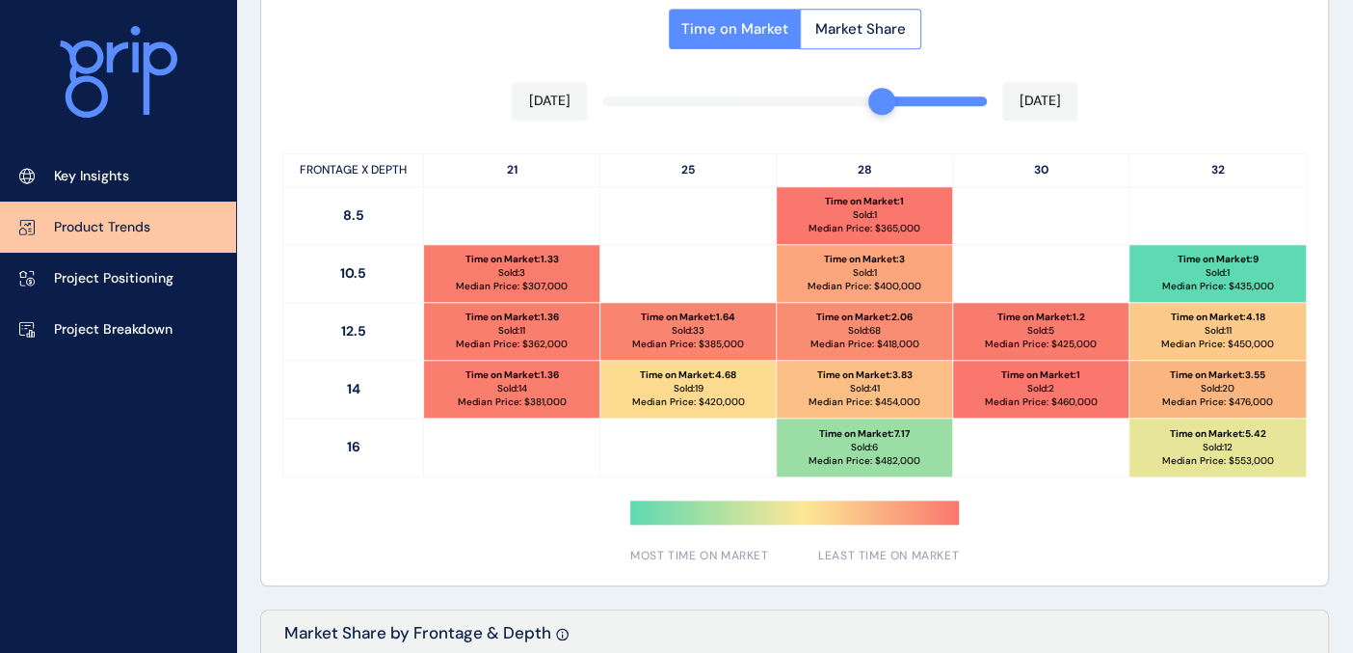
click at [1037, 107] on div "Time on Market Market Share May 2025 Aug 2025 FRONTAGE X DEPTH 21 25 28 30 32 8…" at bounding box center [794, 280] width 1067 height 609
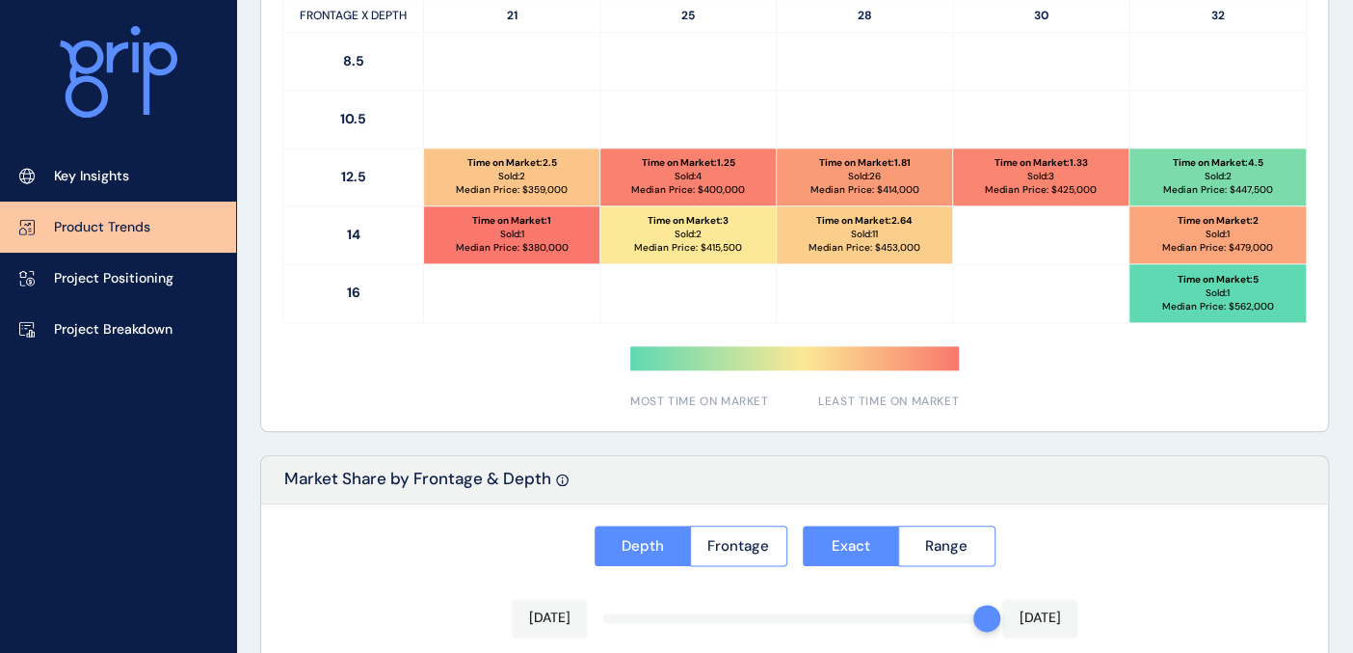
scroll to position [1112, 0]
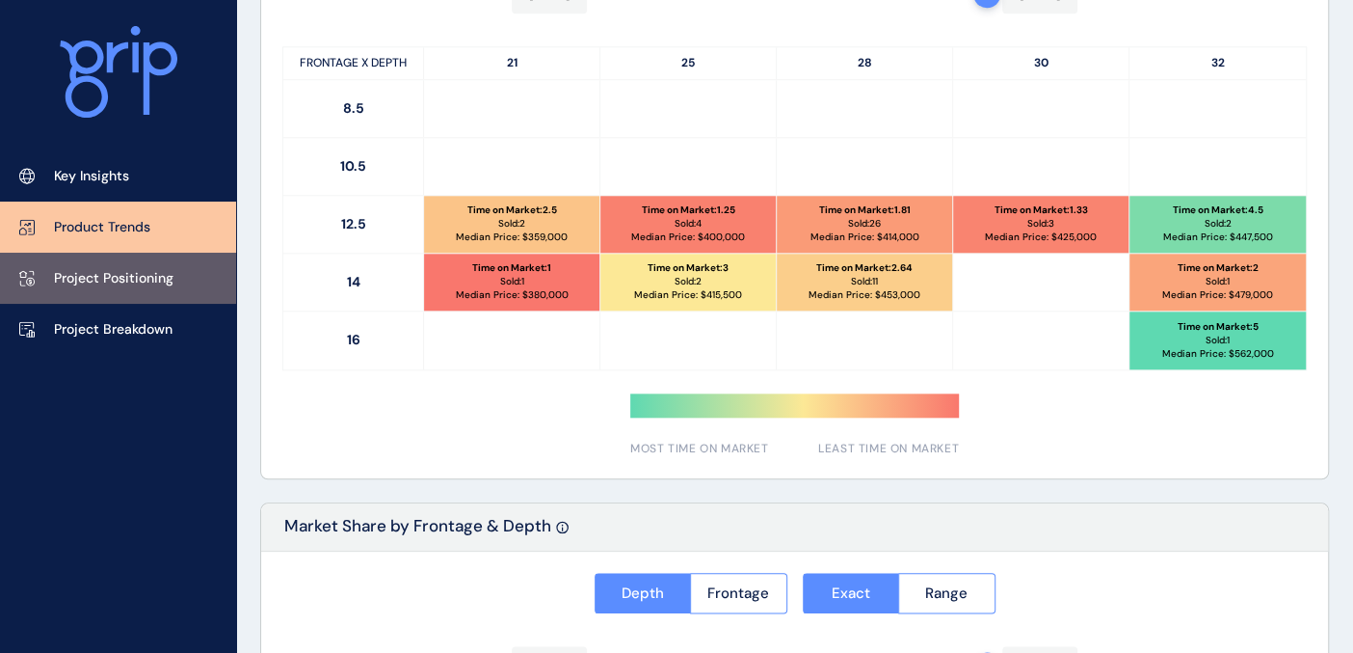
click at [127, 281] on p "Project Positioning" at bounding box center [114, 278] width 120 height 19
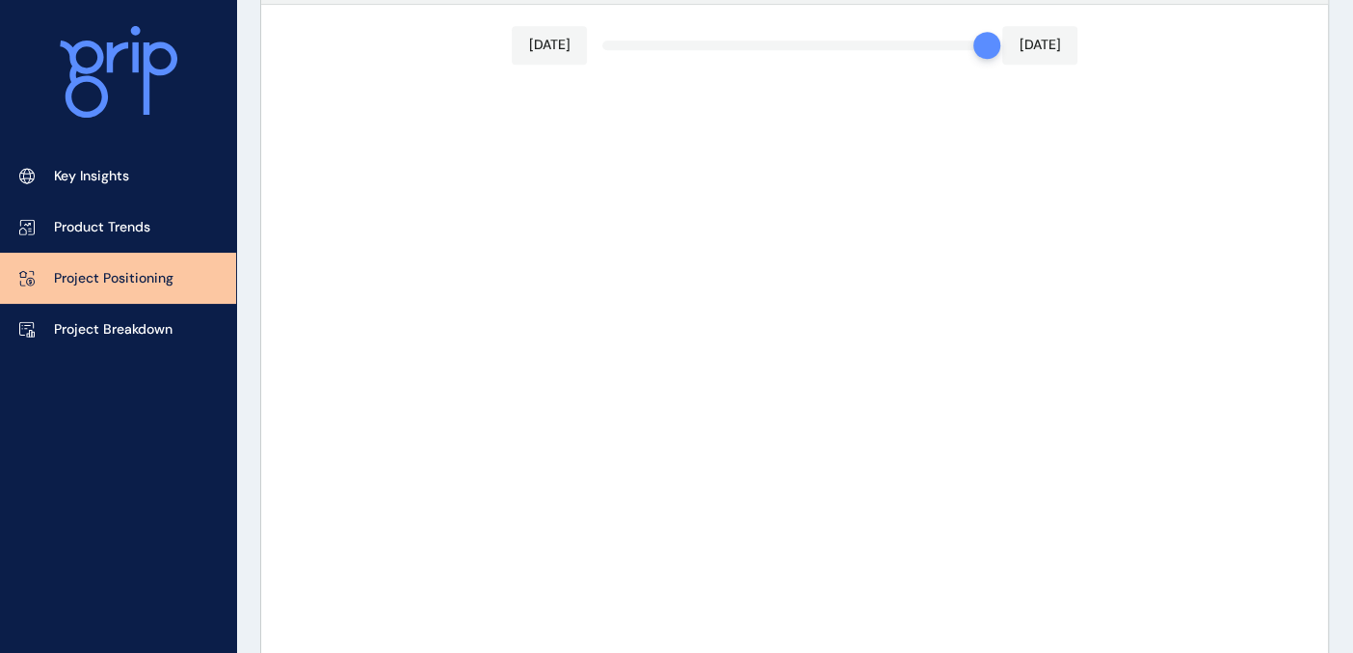
type input "**********"
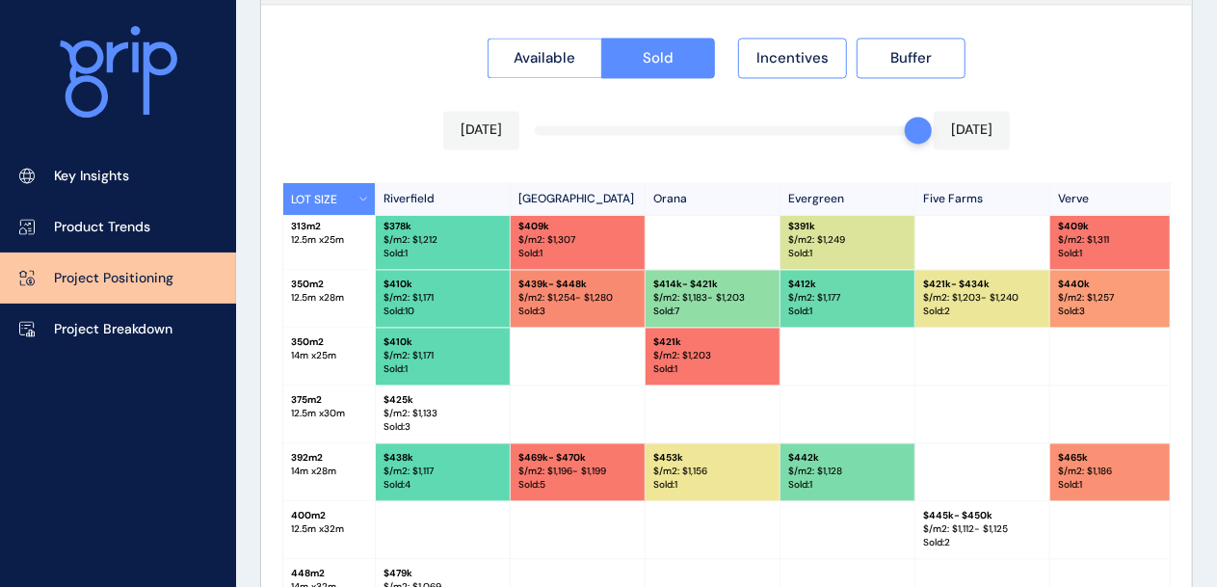
scroll to position [131, 0]
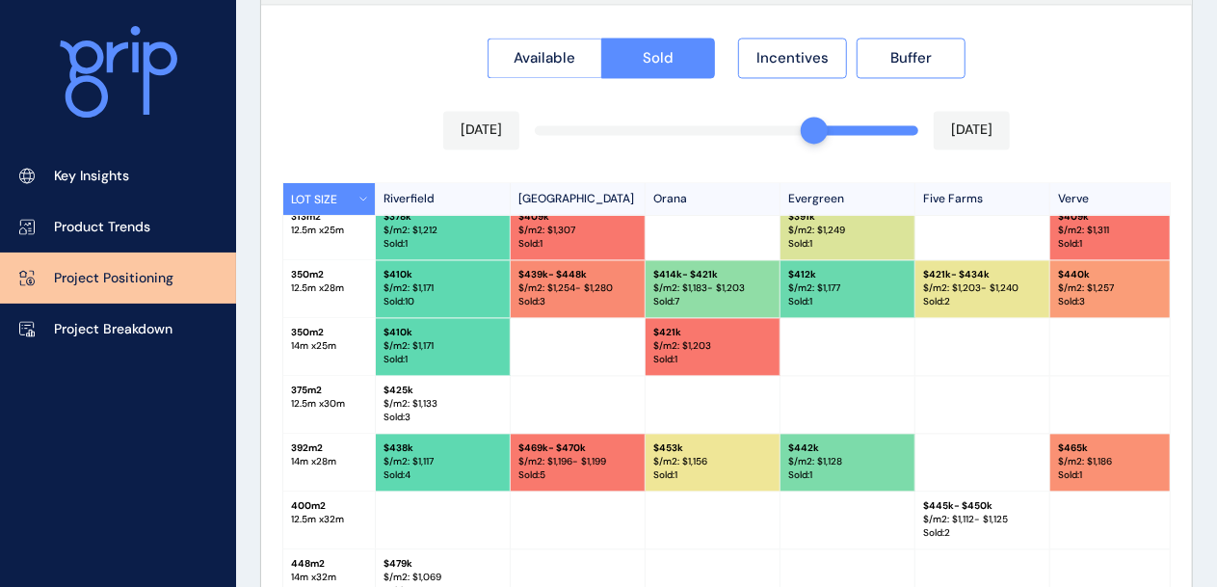
drag, startPoint x: 912, startPoint y: 126, endPoint x: 813, endPoint y: 133, distance: 99.5
click at [814, 133] on div at bounding box center [814, 130] width 27 height 27
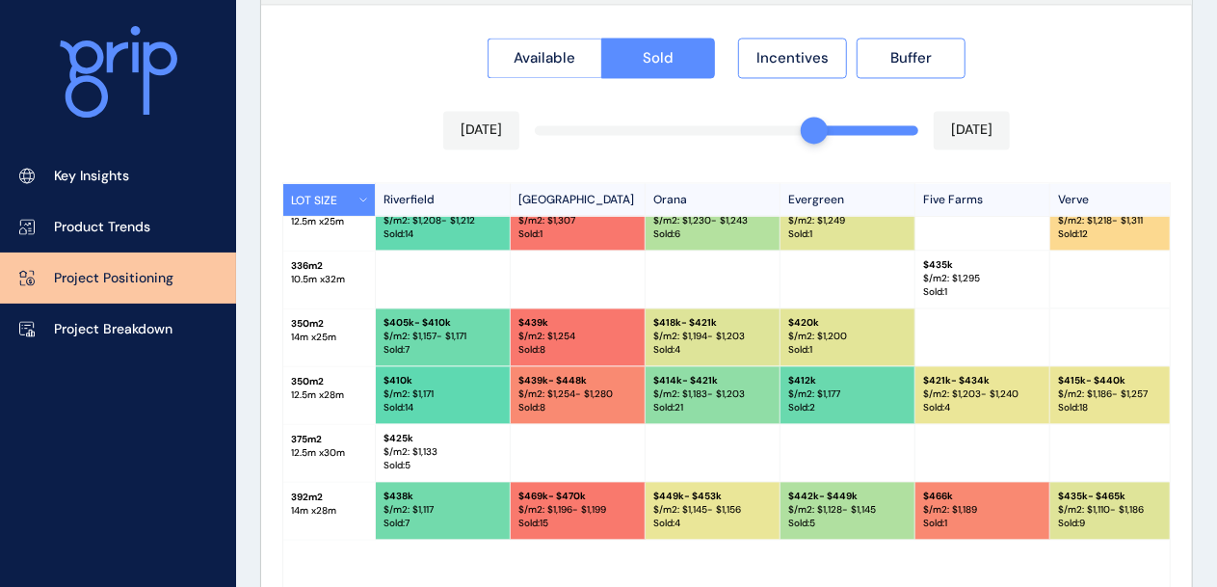
scroll to position [343, 0]
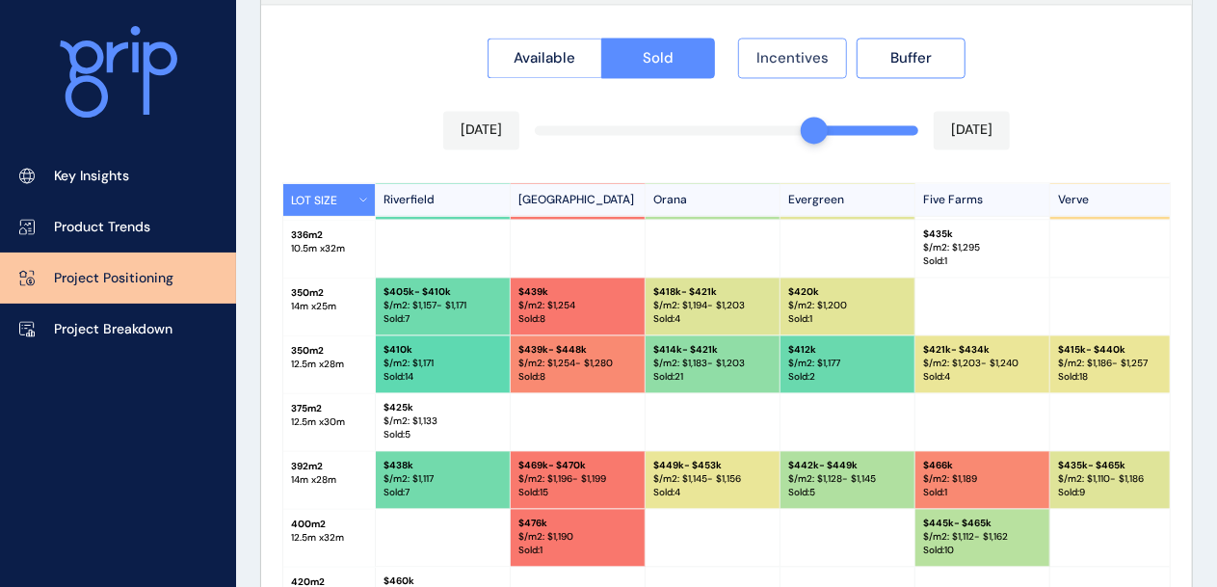
click at [789, 65] on button "Incentives" at bounding box center [792, 58] width 109 height 40
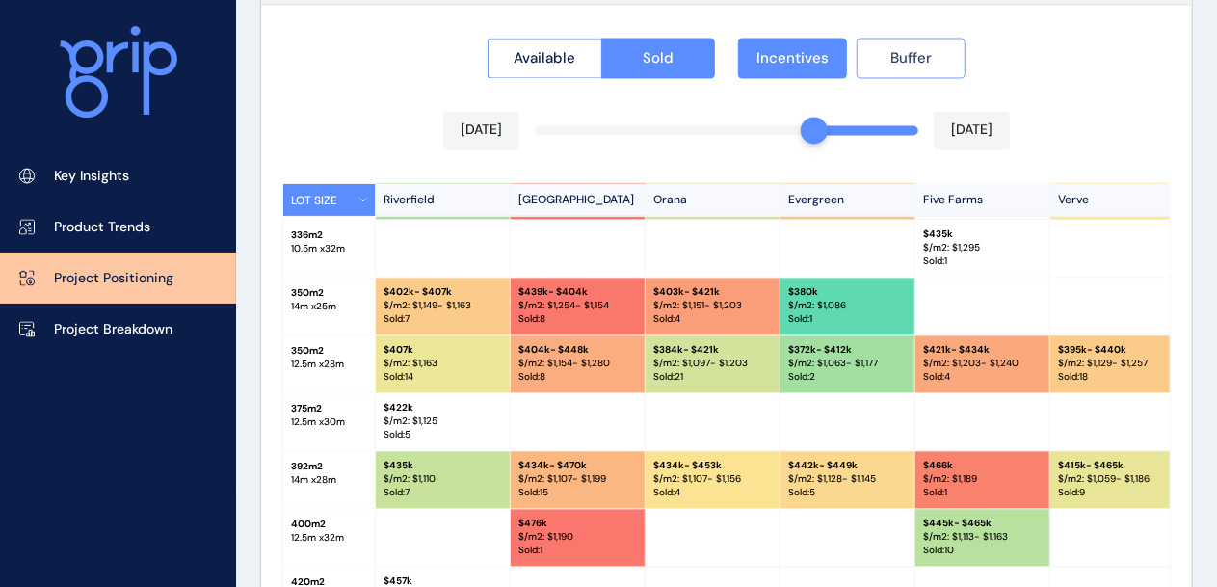
click at [922, 46] on button "Buffer" at bounding box center [911, 58] width 109 height 40
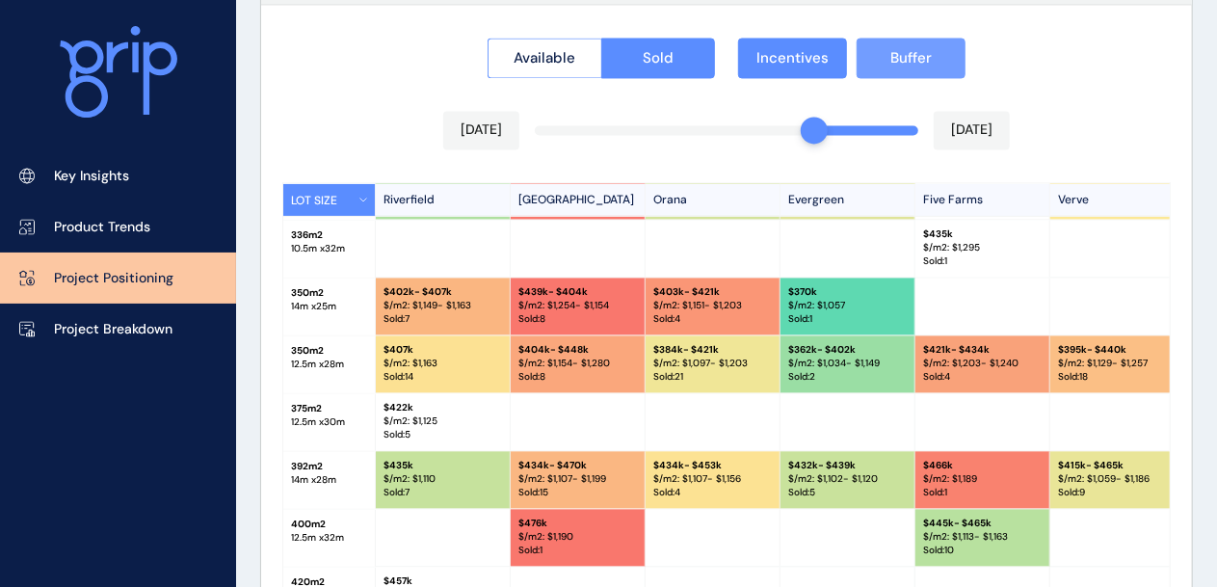
click at [880, 67] on button "Buffer" at bounding box center [911, 58] width 109 height 40
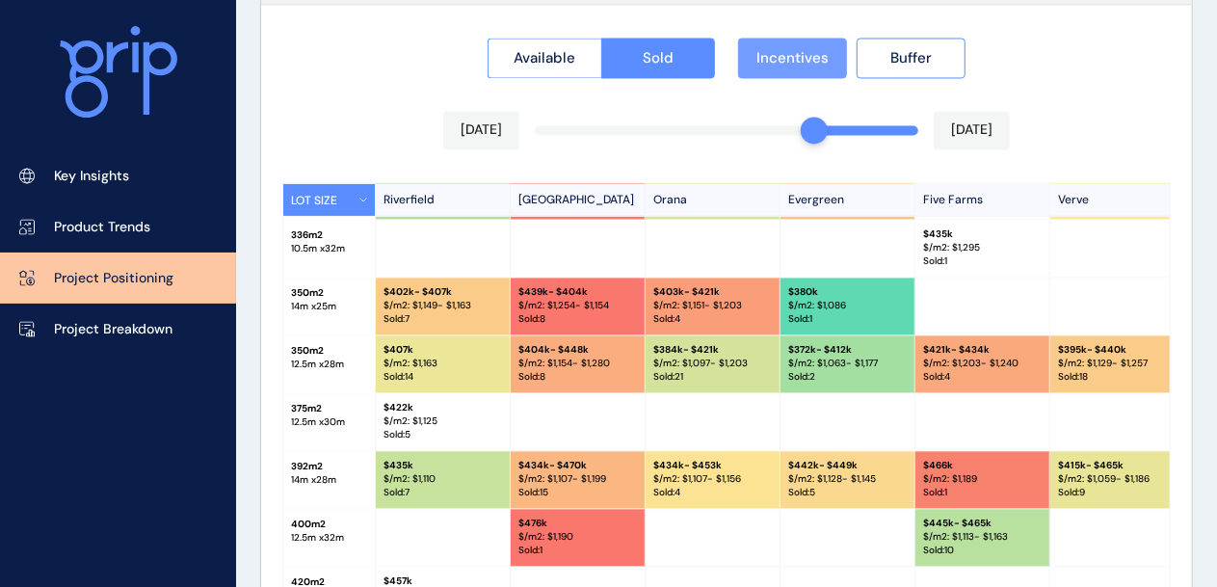
click at [776, 62] on span "Incentives" at bounding box center [793, 57] width 72 height 19
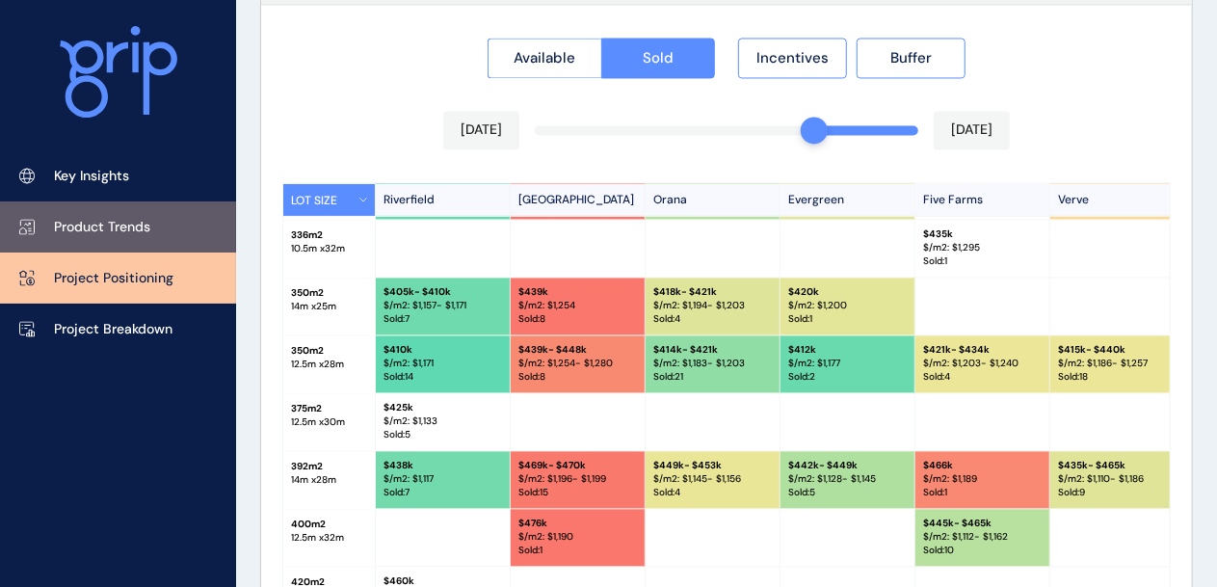
click at [152, 233] on link "Product Trends" at bounding box center [118, 226] width 236 height 51
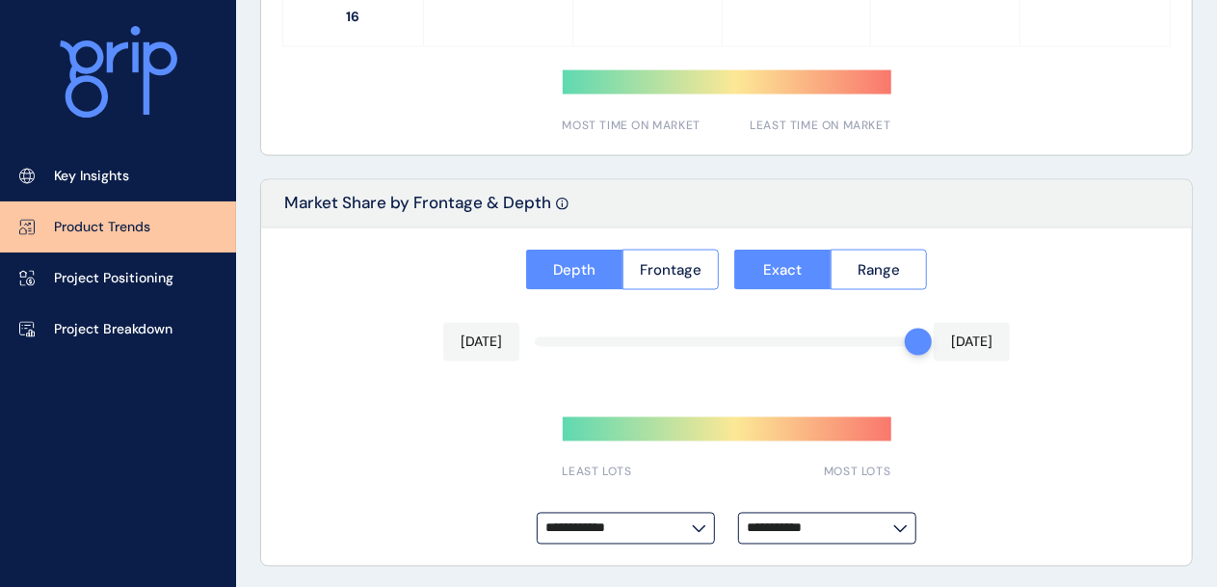
type input "**********"
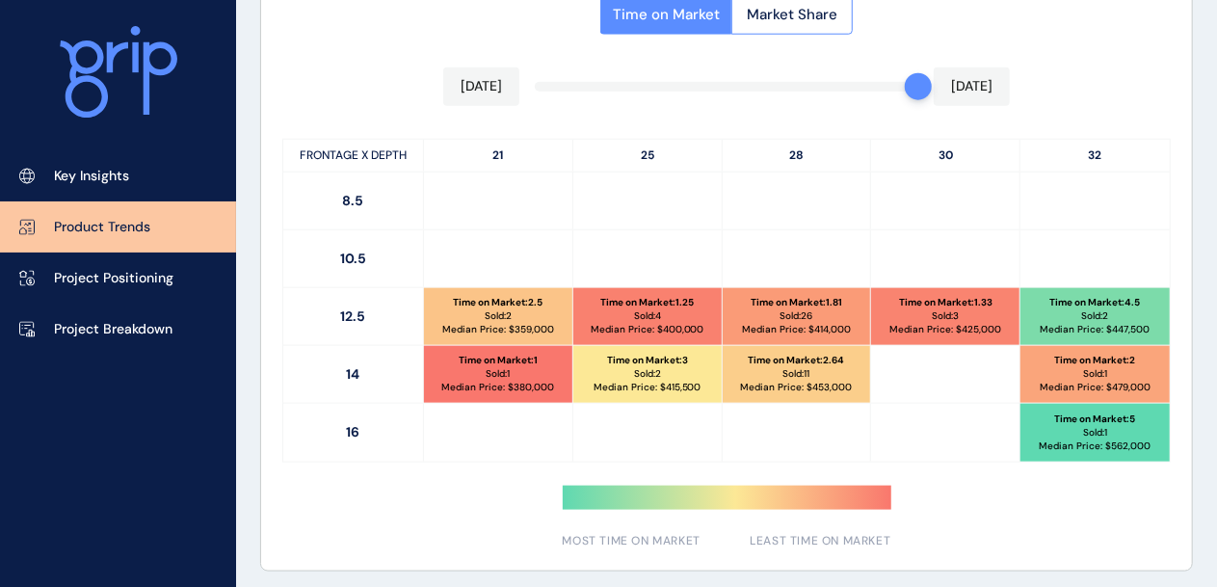
scroll to position [990, 0]
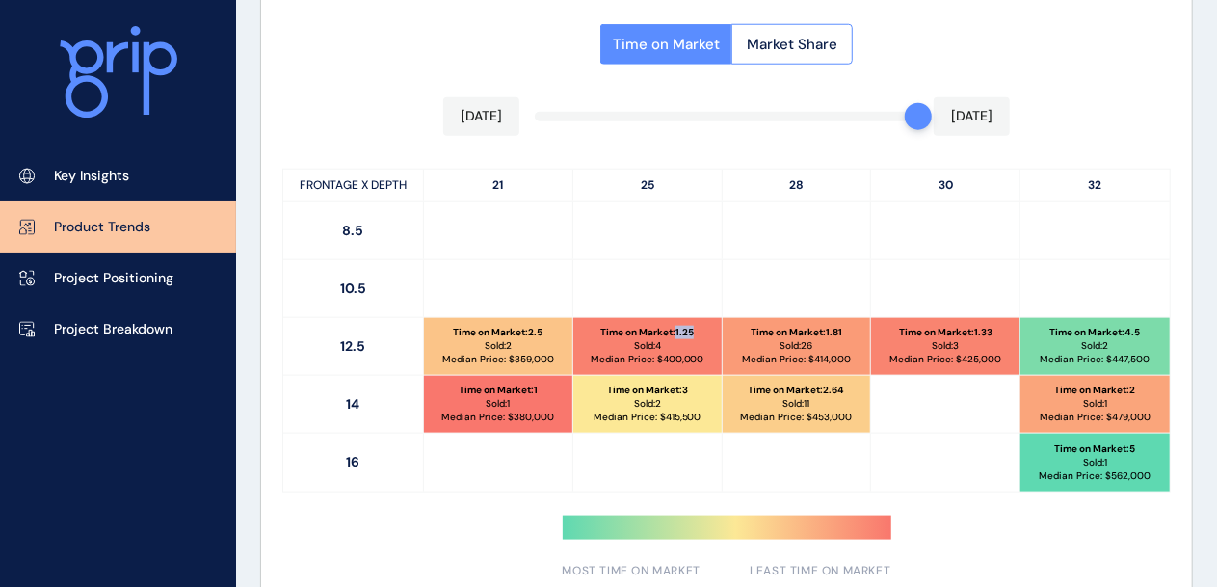
drag, startPoint x: 675, startPoint y: 334, endPoint x: 700, endPoint y: 334, distance: 25.1
click at [700, 334] on div "Time on Market : 1.25 Sold: 4 Median Price: $ 400,000" at bounding box center [648, 346] width 148 height 57
click at [701, 335] on div "Time on Market : 1.25 Sold: 4 Median Price: $ 400,000" at bounding box center [648, 346] width 148 height 57
click at [814, 37] on span "Market Share" at bounding box center [792, 44] width 91 height 19
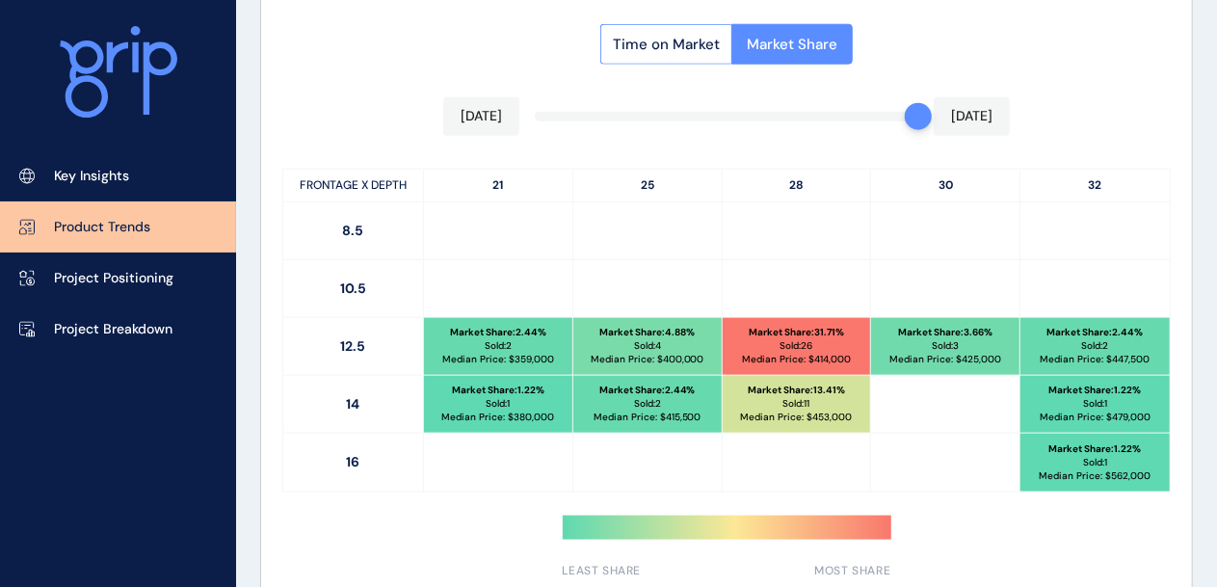
click at [740, 364] on div "Market Share : 31.71 % Sold: 26 Median Price: $ 414,000" at bounding box center [797, 346] width 148 height 57
drag, startPoint x: 914, startPoint y: 120, endPoint x: 715, endPoint y: 113, distance: 198.7
click at [715, 113] on div "Time on Market Market Share Feb 2025 Aug 2025 FRONTAGE X DEPTH 21 25 28 30 32 8…" at bounding box center [726, 295] width 931 height 609
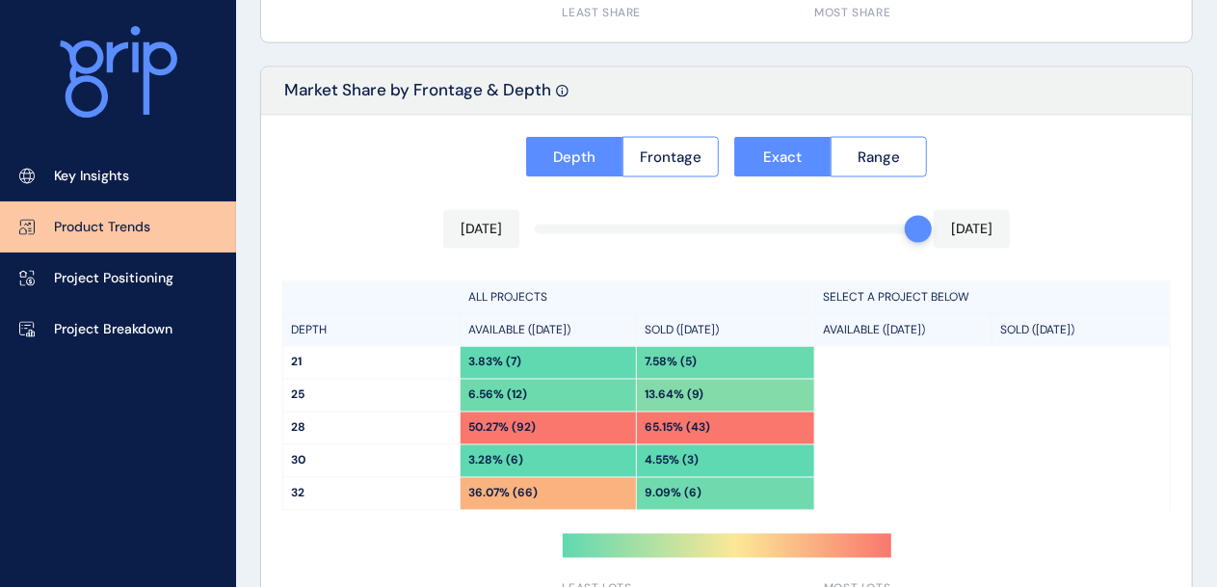
scroll to position [1568, 0]
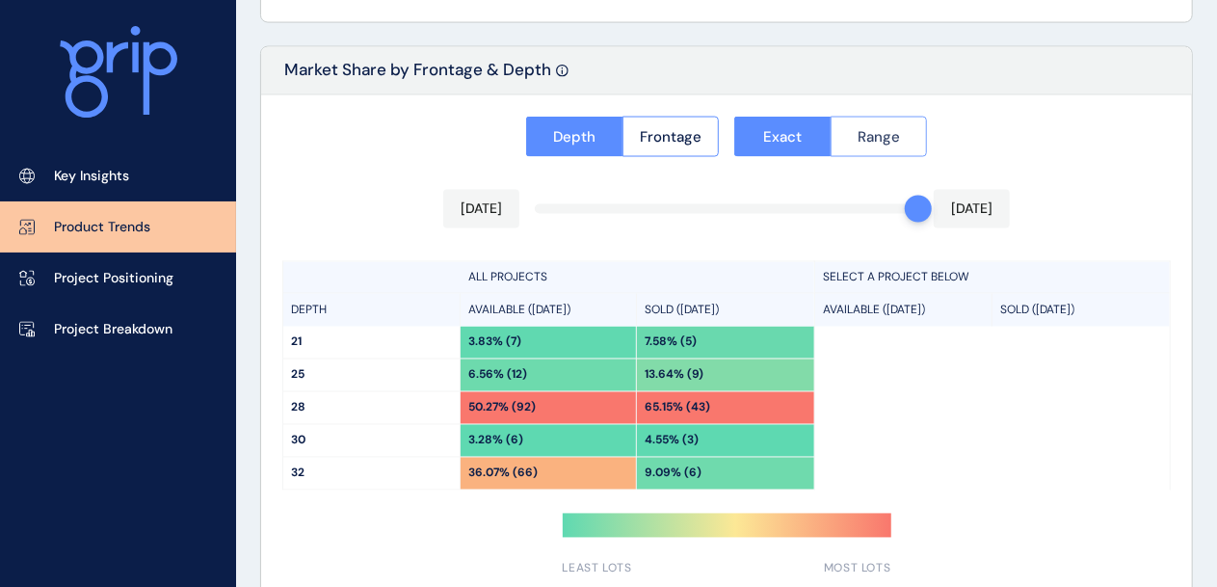
click at [912, 124] on button "Range" at bounding box center [879, 137] width 97 height 40
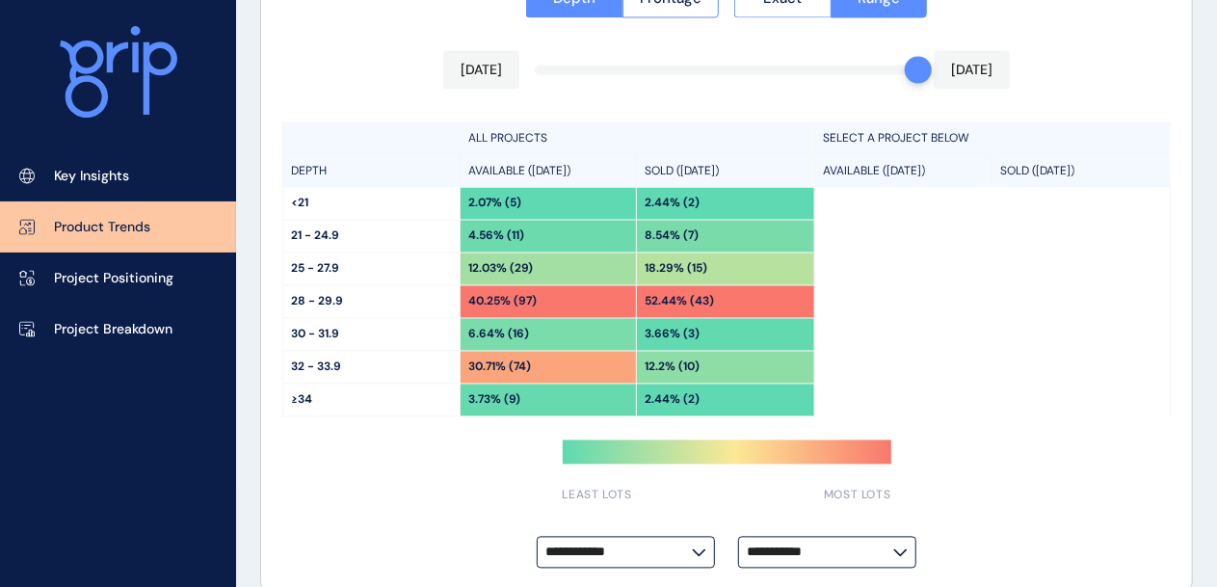
scroll to position [1730, 0]
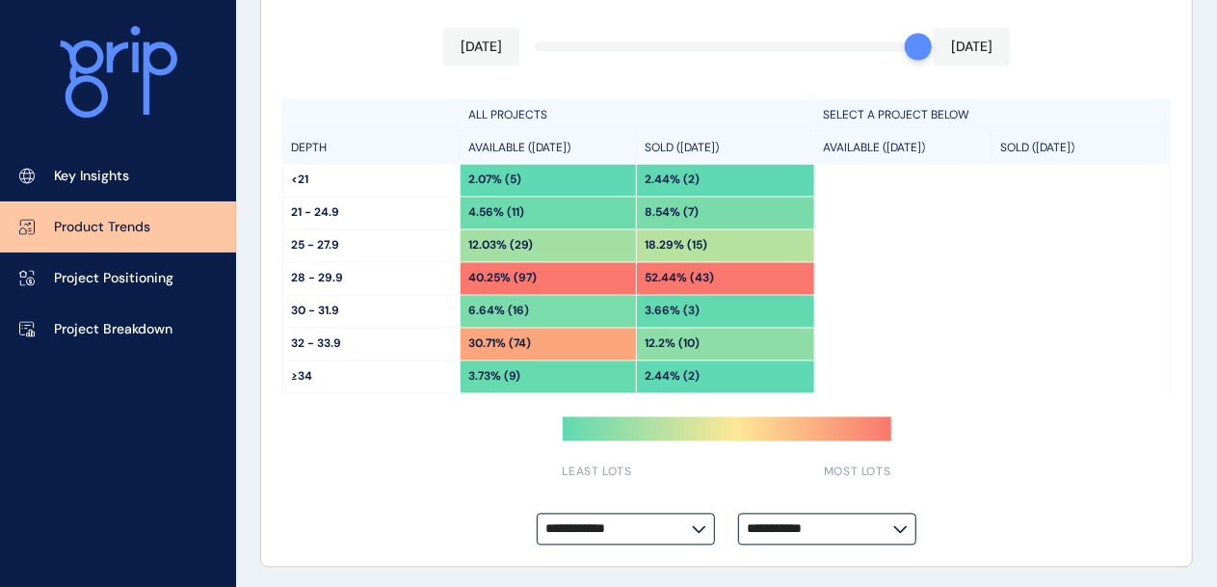
click at [881, 522] on input "**********" at bounding box center [820, 529] width 147 height 14
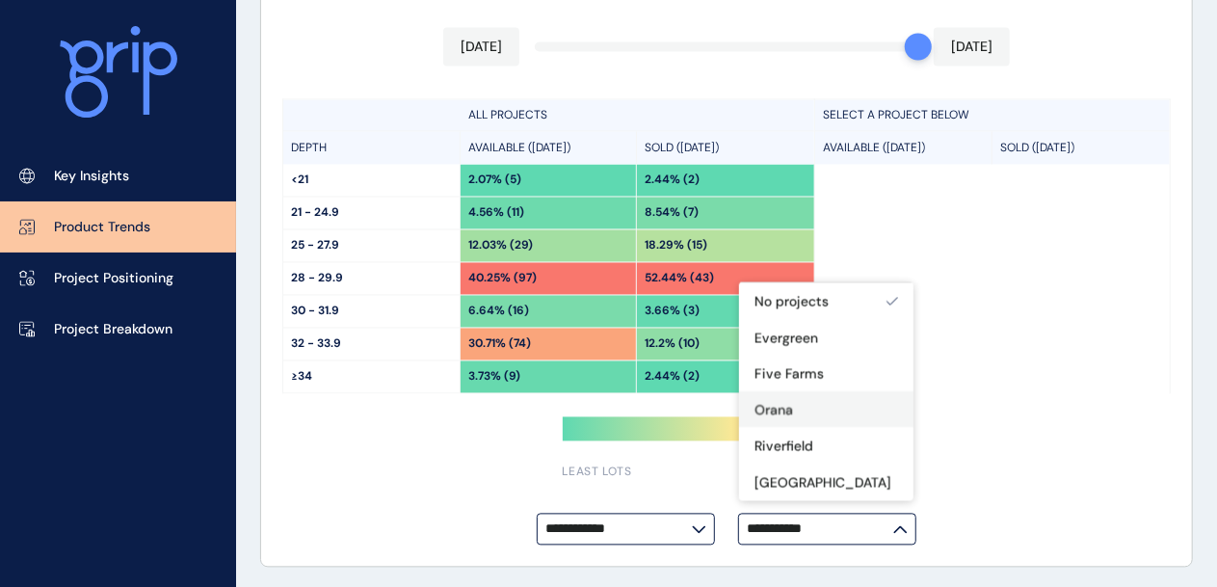
click at [778, 404] on p "Orana" at bounding box center [774, 411] width 39 height 19
type input "*****"
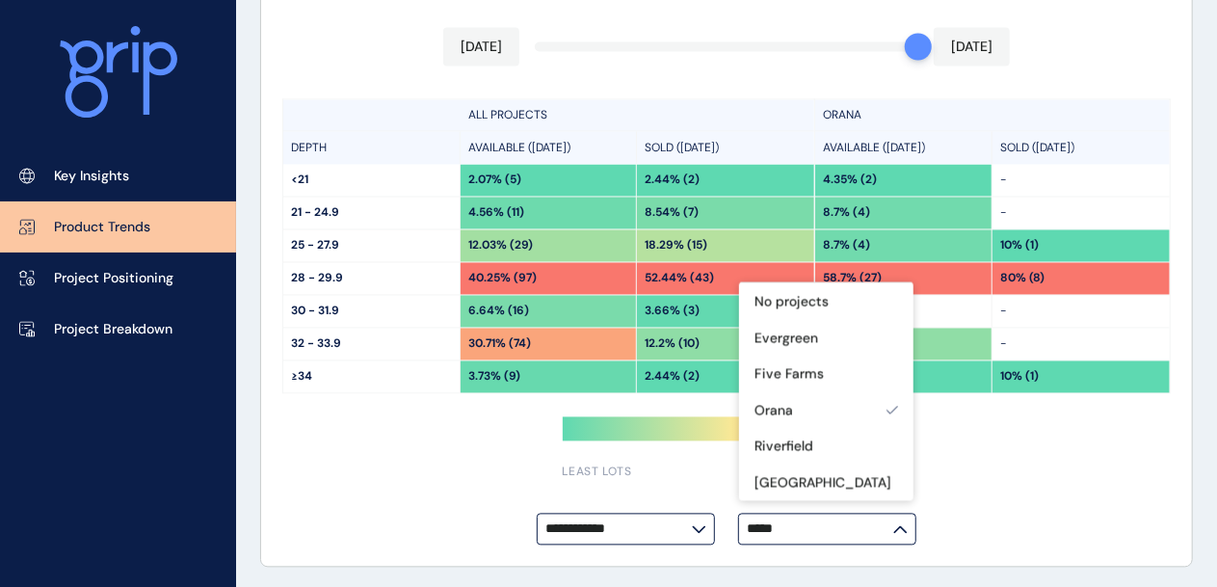
click at [335, 456] on div "**********" at bounding box center [726, 250] width 931 height 634
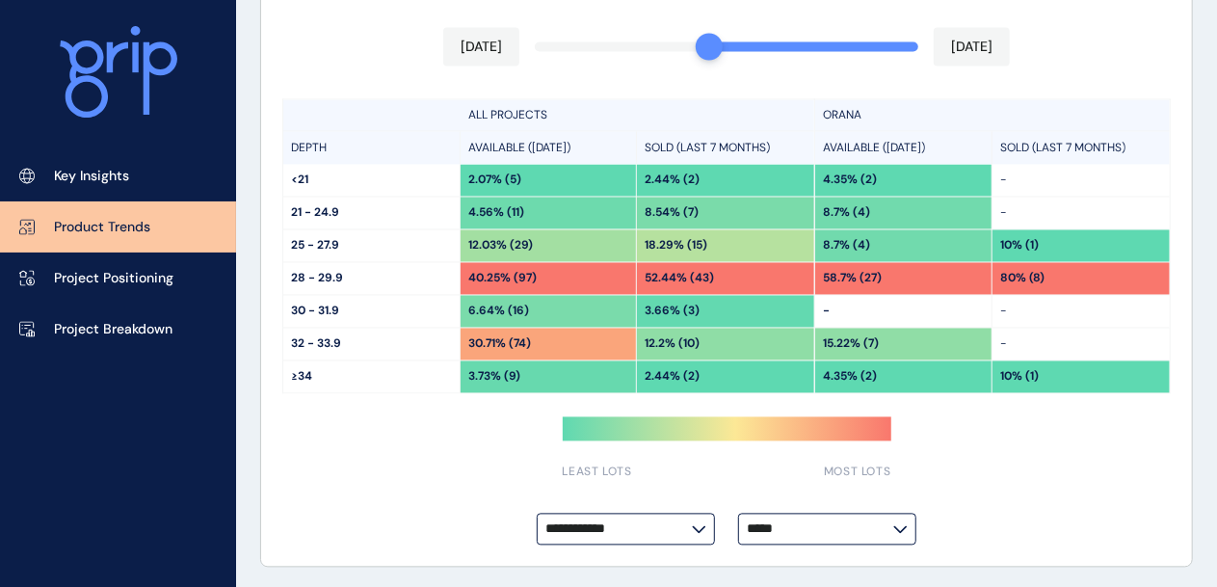
drag, startPoint x: 908, startPoint y: 41, endPoint x: 706, endPoint y: 47, distance: 202.5
click at [706, 47] on div "**********" at bounding box center [726, 250] width 931 height 634
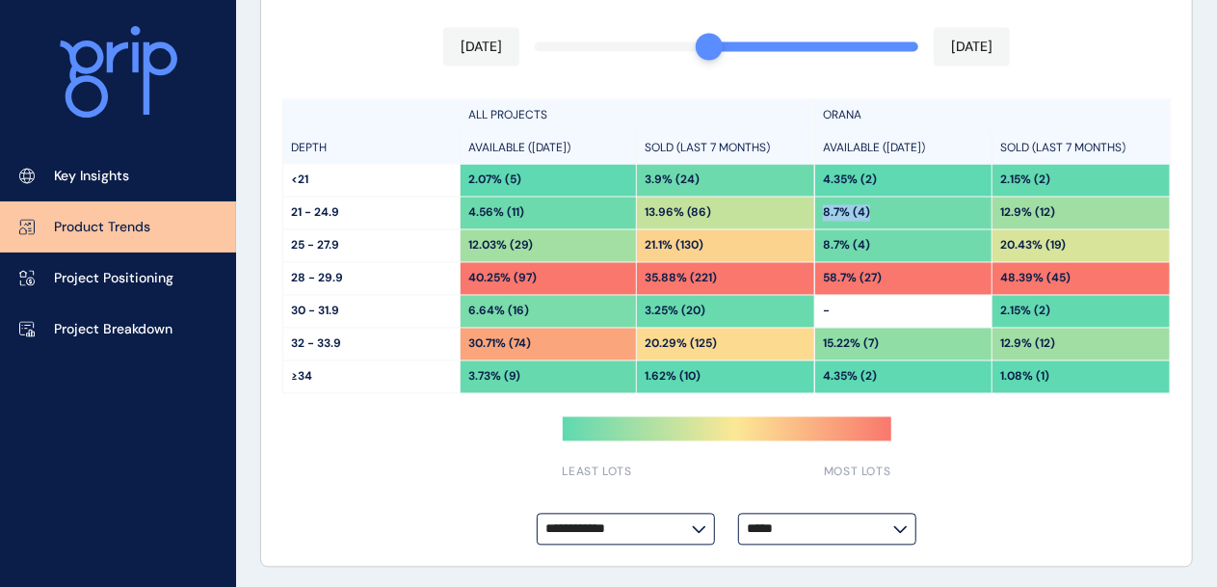
drag, startPoint x: 821, startPoint y: 211, endPoint x: 873, endPoint y: 209, distance: 52.1
click at [873, 209] on div "8.7% (4)" at bounding box center [903, 214] width 176 height 32
drag, startPoint x: 1009, startPoint y: 212, endPoint x: 1028, endPoint y: 211, distance: 18.3
click at [1028, 211] on p "12.9% (12)" at bounding box center [1028, 213] width 55 height 16
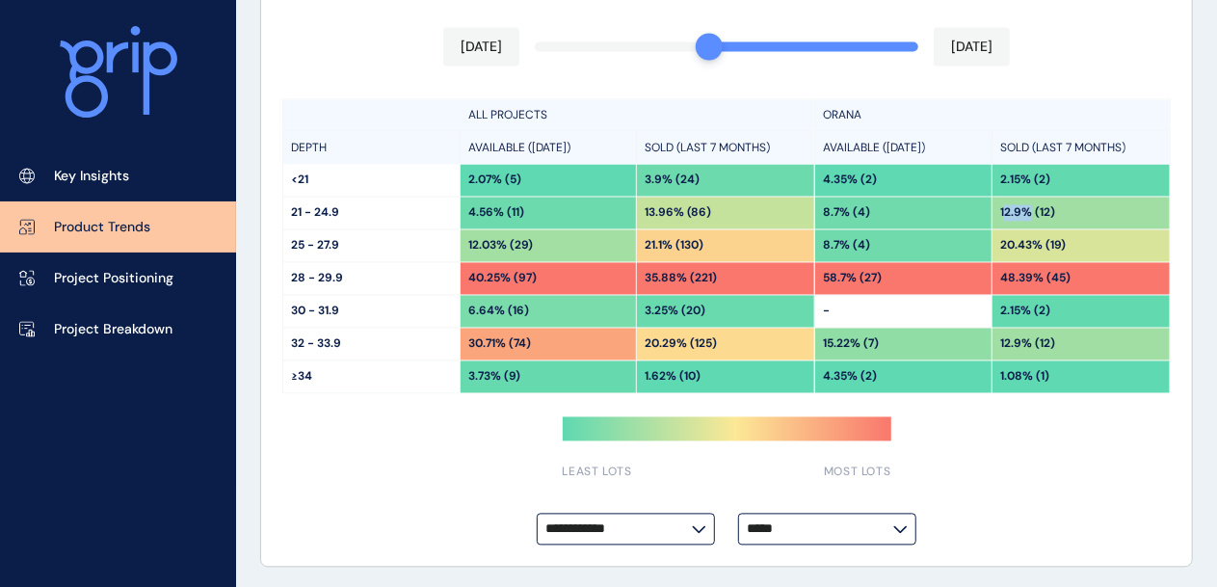
click at [1028, 211] on p "12.9% (12)" at bounding box center [1028, 213] width 55 height 16
drag, startPoint x: 1002, startPoint y: 245, endPoint x: 1061, endPoint y: 242, distance: 58.9
click at [1060, 243] on p "20.43% (19)" at bounding box center [1034, 246] width 66 height 16
click at [1043, 246] on p "20.43% (19)" at bounding box center [1034, 246] width 66 height 16
drag, startPoint x: 819, startPoint y: 276, endPoint x: 1135, endPoint y: 279, distance: 315.2
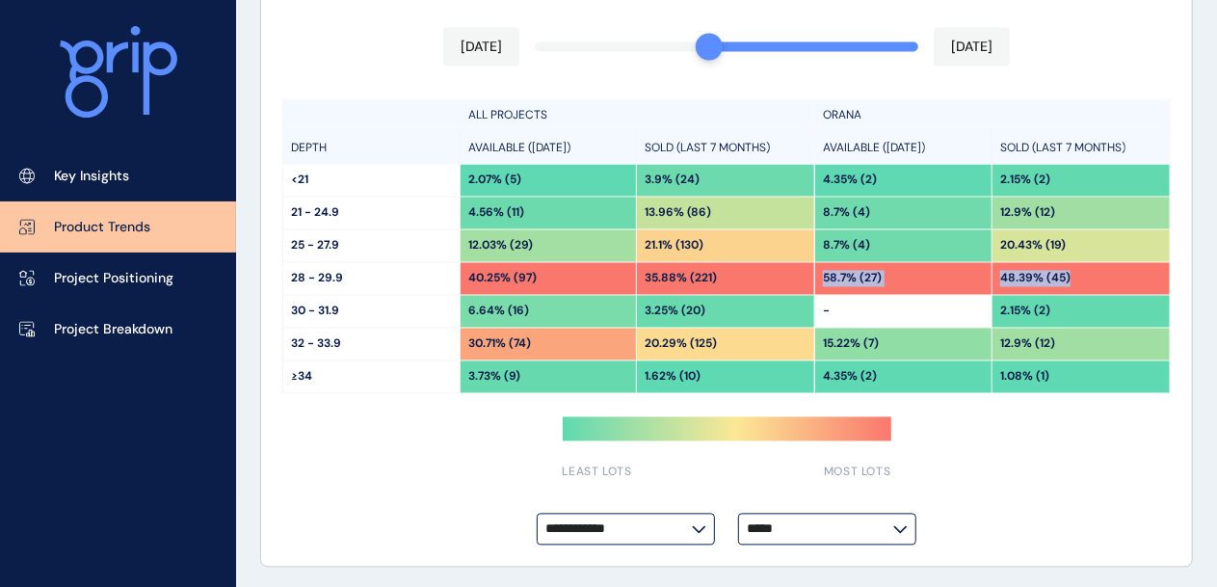
click at [1135, 279] on div "58.7% (27) 48.39% (45)" at bounding box center [992, 279] width 355 height 33
click at [1070, 311] on div "2.15% (2)" at bounding box center [1081, 312] width 177 height 32
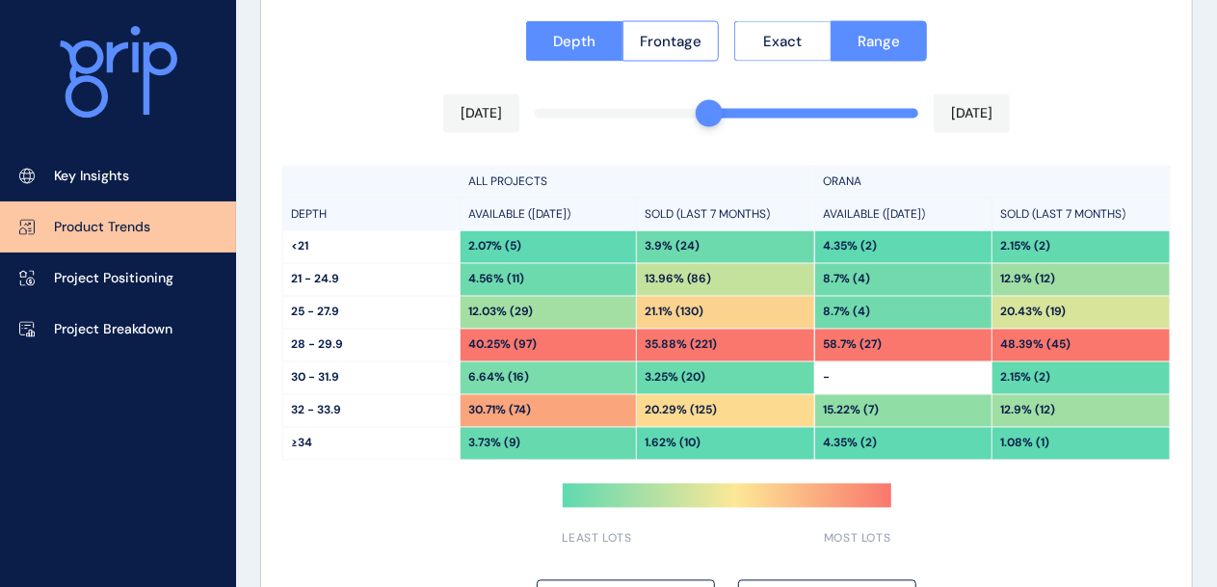
scroll to position [1634, 0]
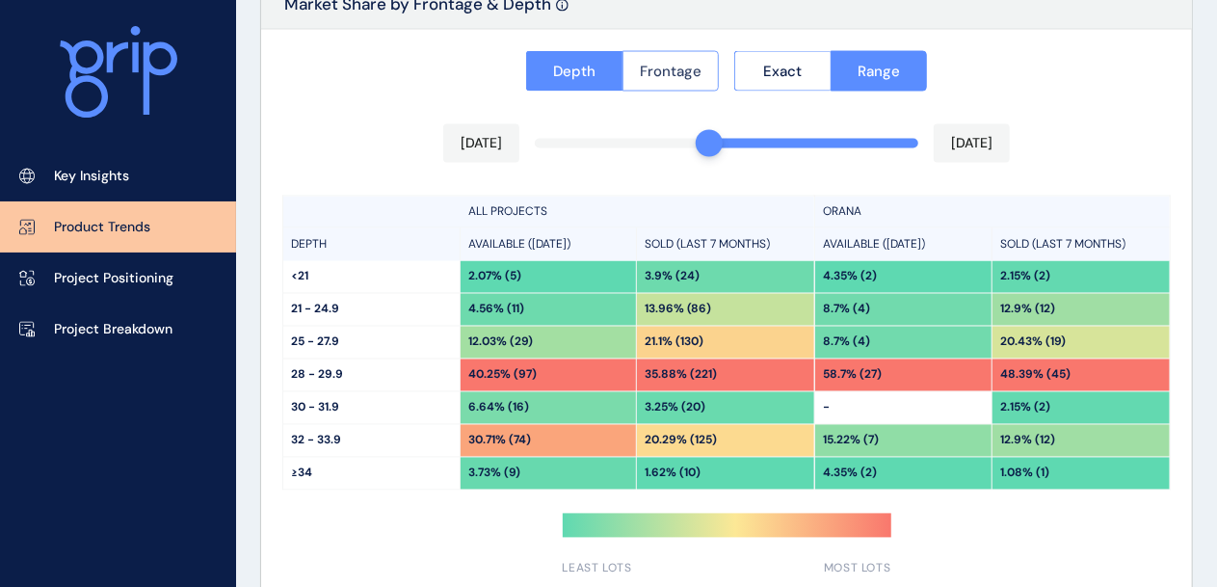
click at [642, 62] on span "Frontage" at bounding box center [671, 71] width 62 height 19
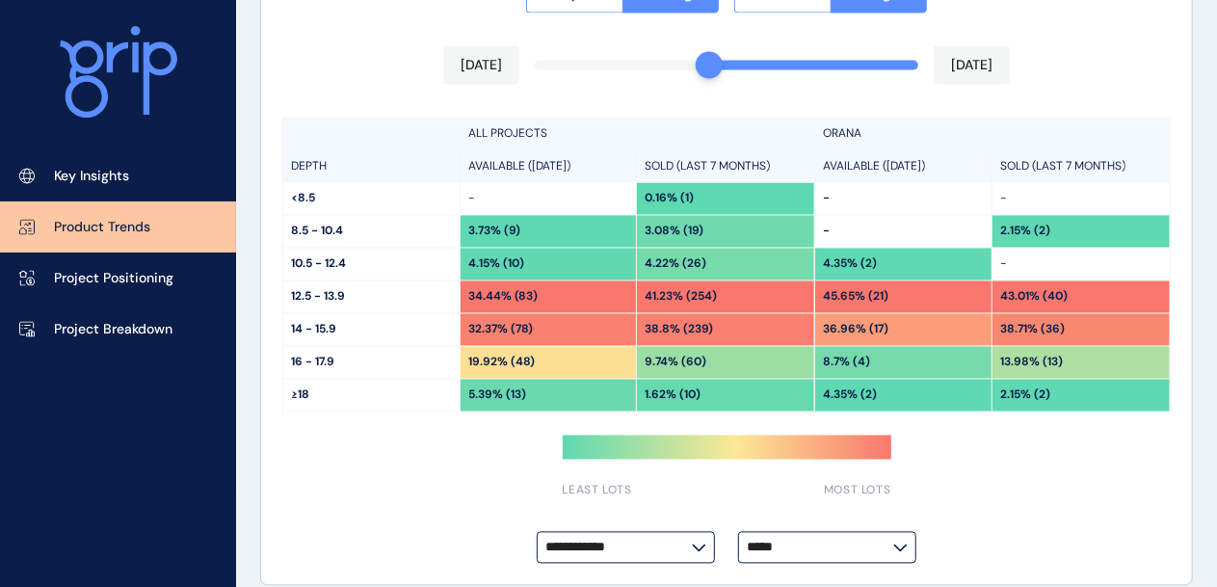
scroll to position [1730, 0]
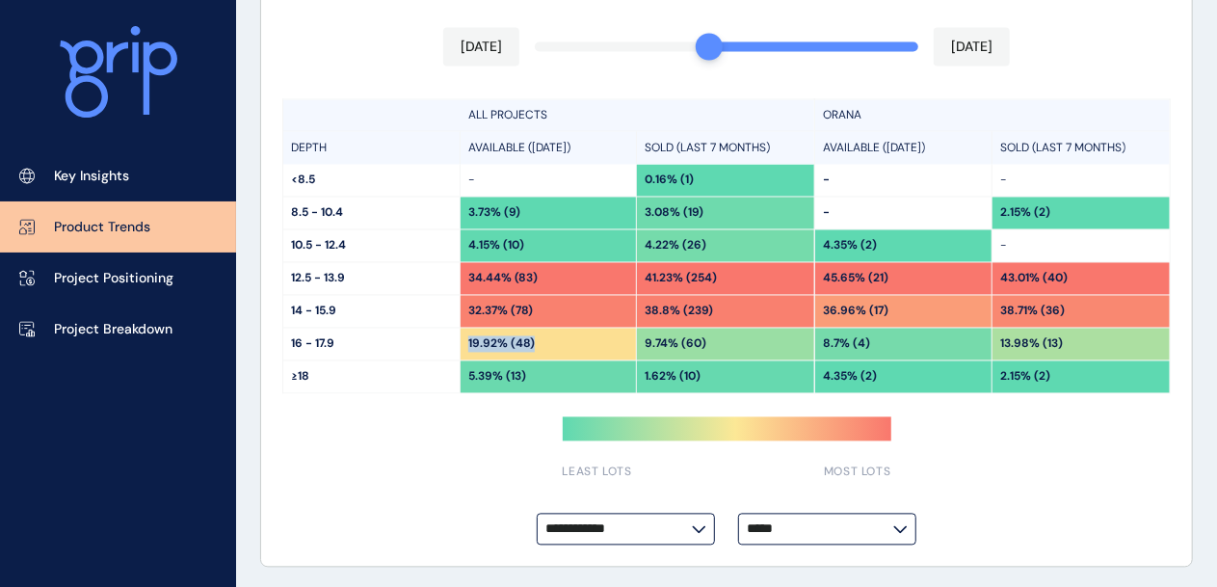
drag, startPoint x: 469, startPoint y: 339, endPoint x: 564, endPoint y: 344, distance: 94.6
click at [564, 344] on div "19.92% (48)" at bounding box center [549, 345] width 176 height 32
click at [409, 422] on div "**********" at bounding box center [726, 250] width 931 height 634
drag, startPoint x: 467, startPoint y: 342, endPoint x: 573, endPoint y: 342, distance: 106.0
click at [573, 342] on div "19.92% (48)" at bounding box center [549, 345] width 176 height 32
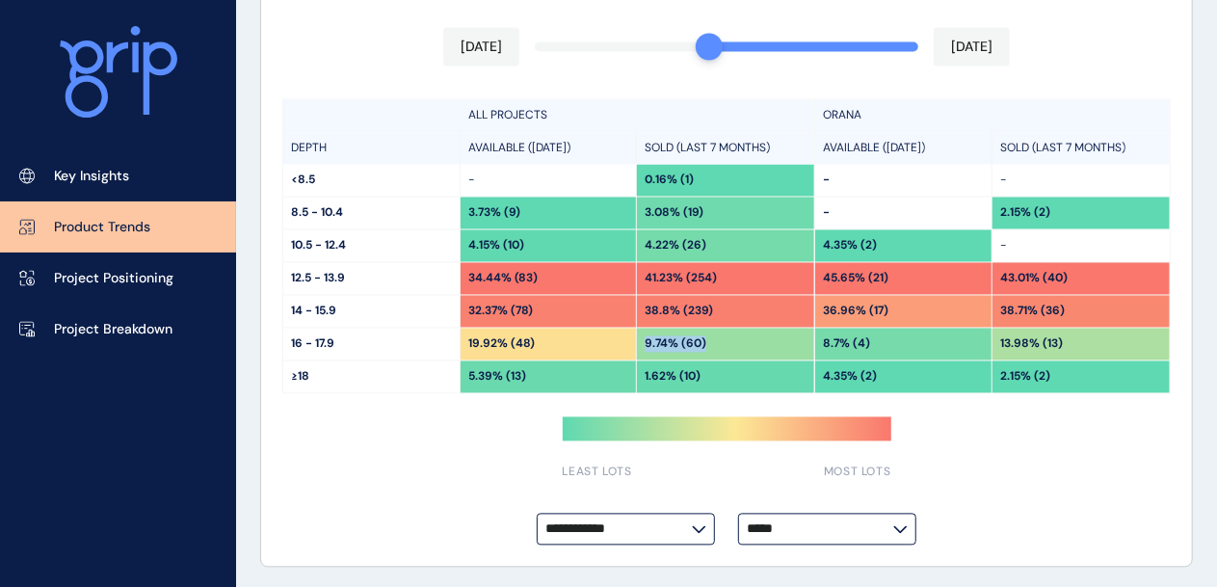
drag, startPoint x: 644, startPoint y: 340, endPoint x: 733, endPoint y: 342, distance: 88.7
click at [730, 341] on div "9.74% (60)" at bounding box center [725, 345] width 177 height 32
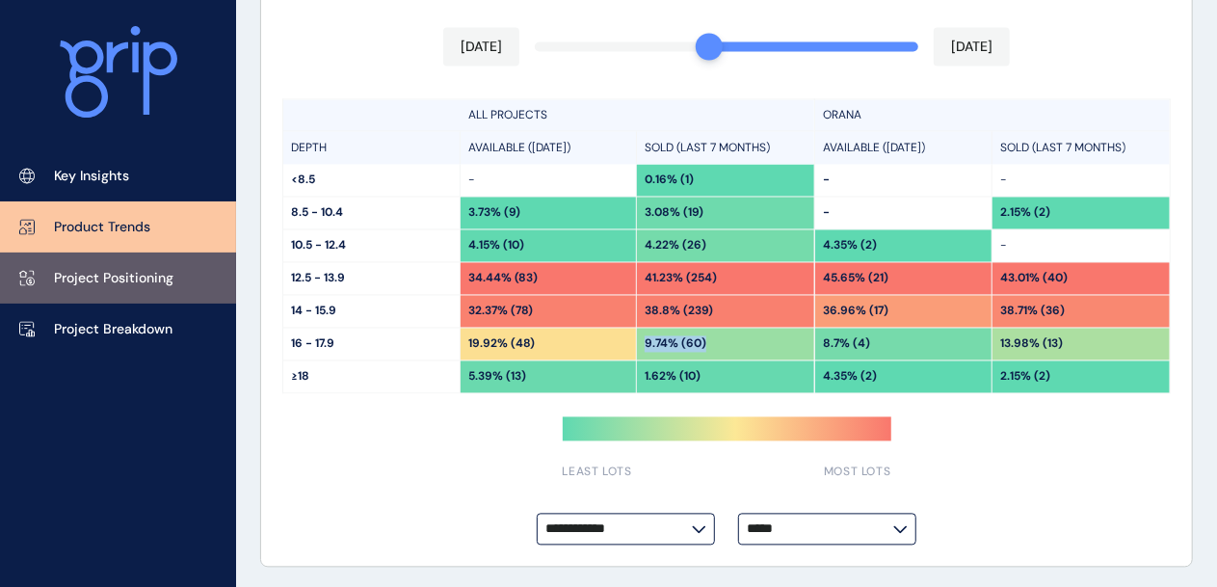
click at [133, 281] on p "Project Positioning" at bounding box center [114, 278] width 120 height 19
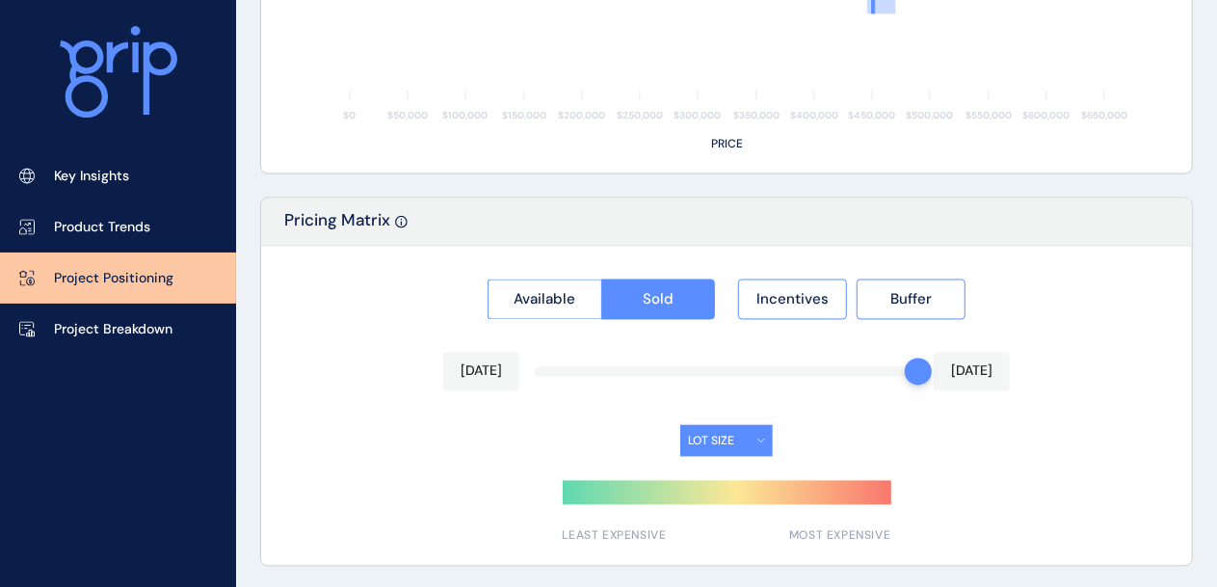
type input "**********"
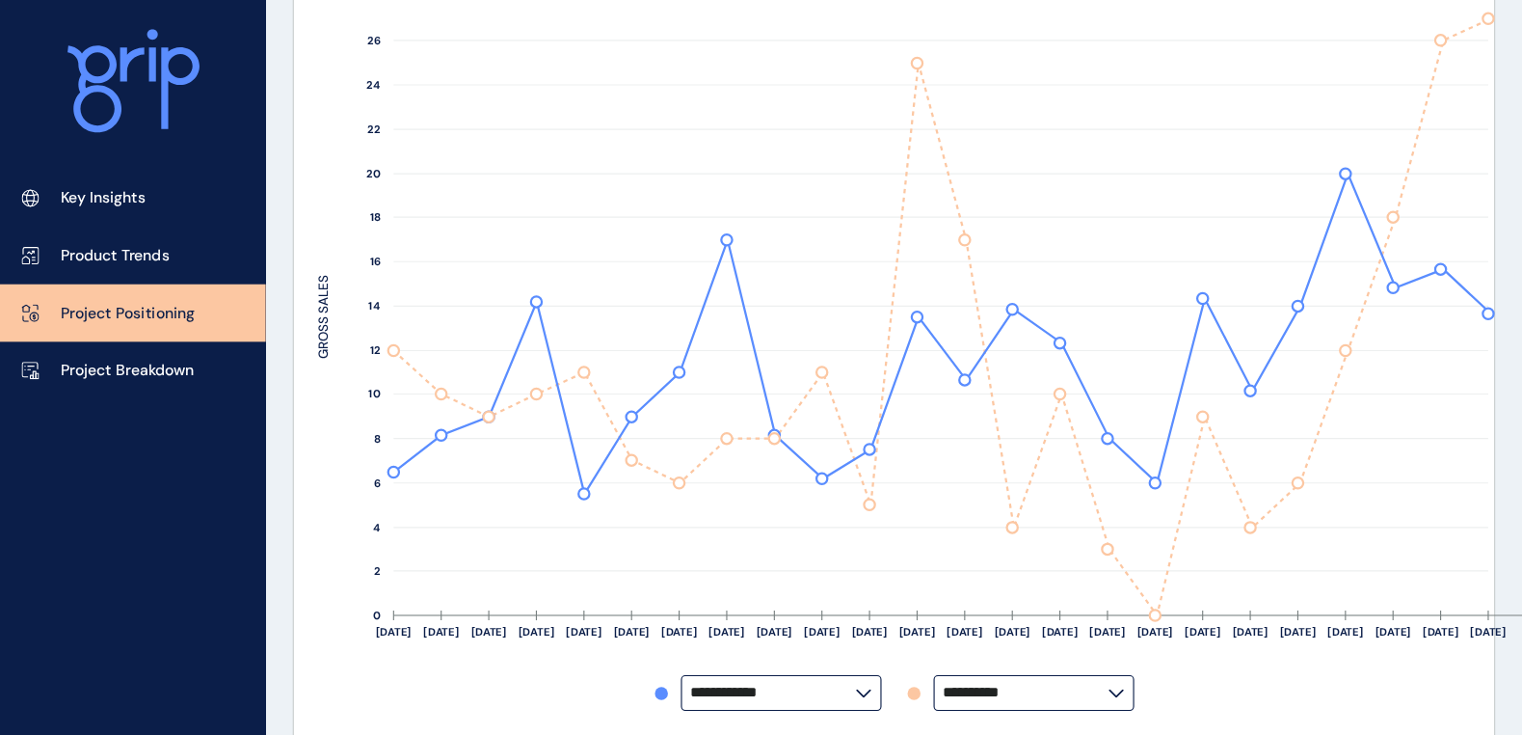
scroll to position [380, 0]
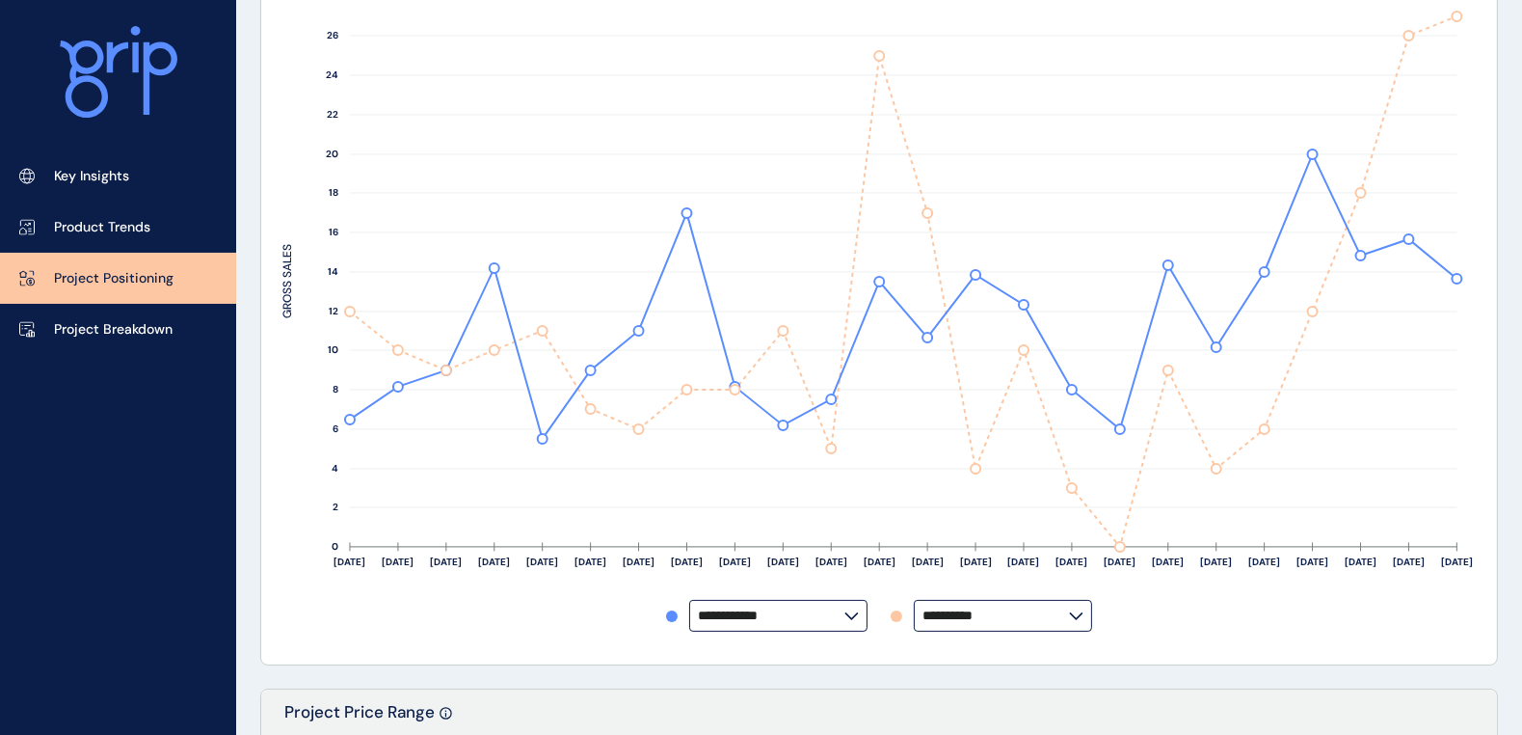
click at [125, 283] on p "Project Positioning" at bounding box center [114, 278] width 120 height 19
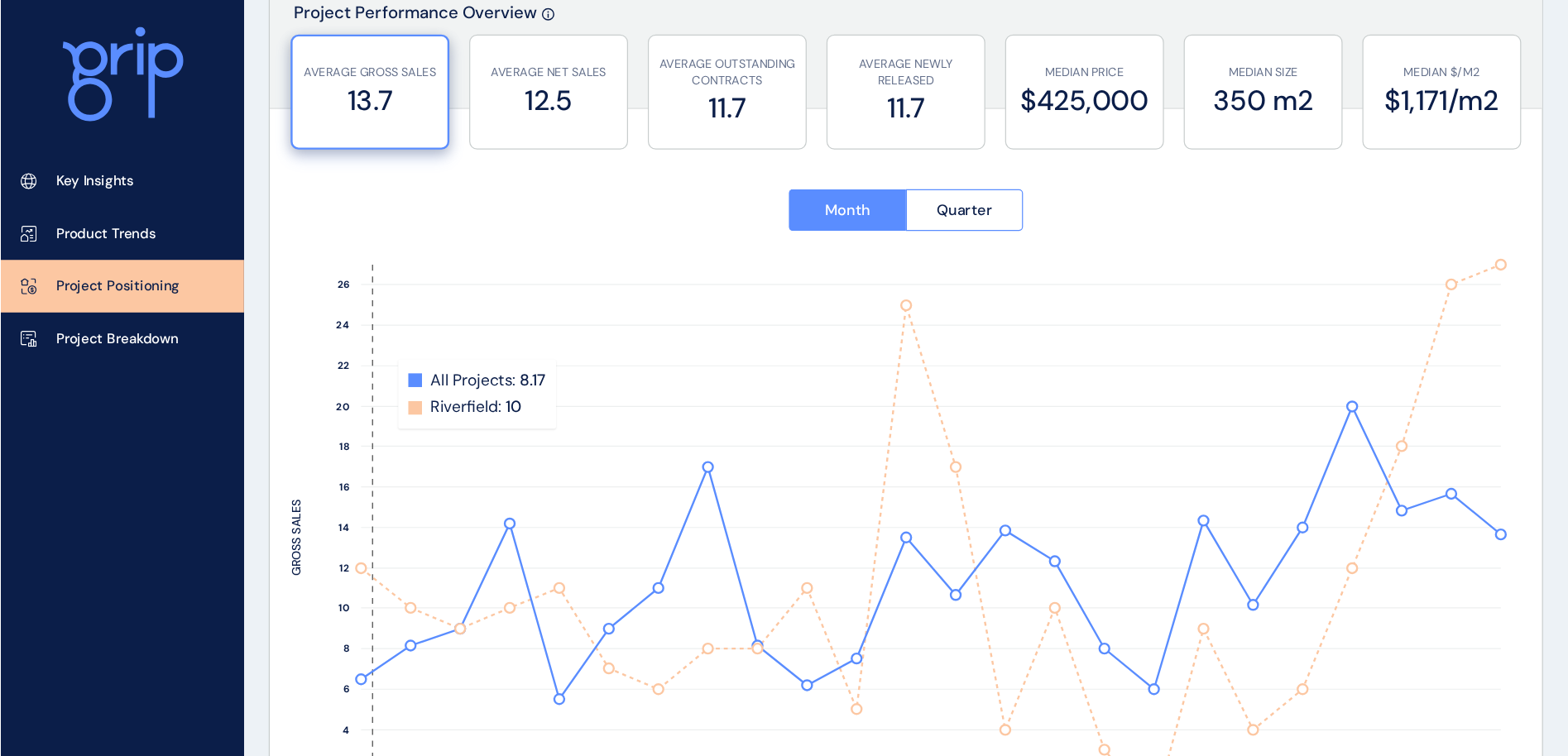
scroll to position [119, 0]
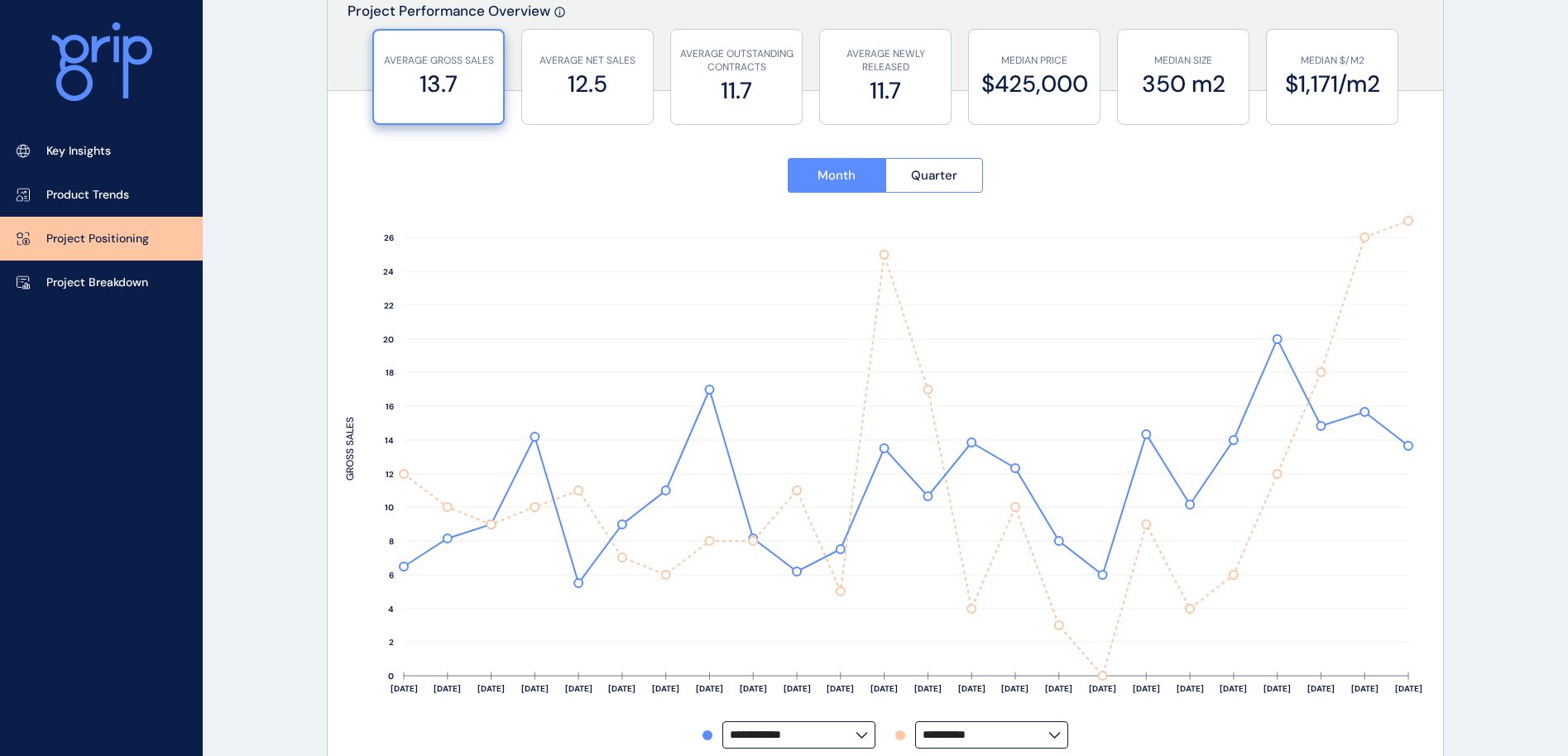
click at [837, 671] on label "**********" at bounding box center [799, 735] width 153 height 27
click at [776, 636] on div "Orana" at bounding box center [797, 635] width 149 height 32
type input "*****"
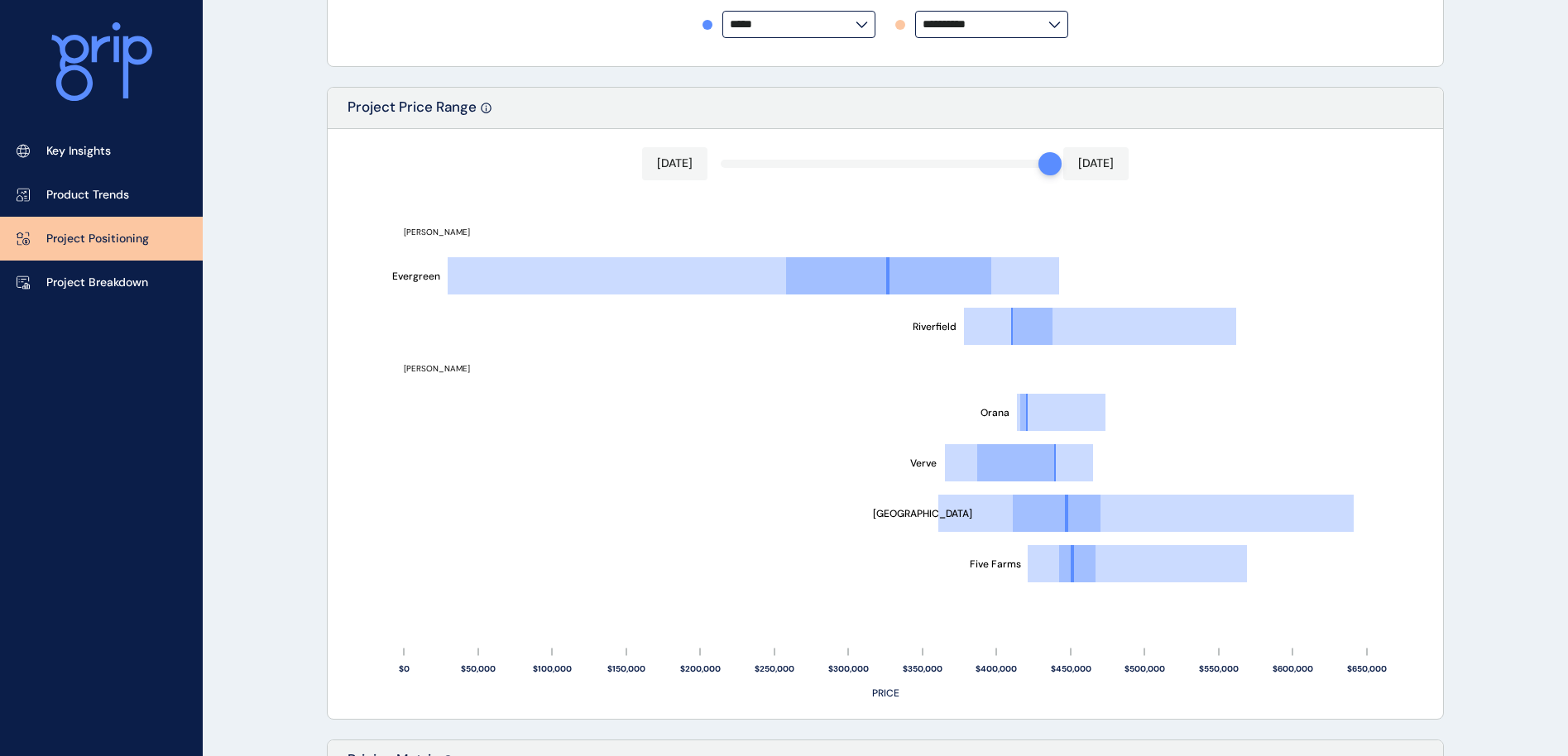
scroll to position [863, 0]
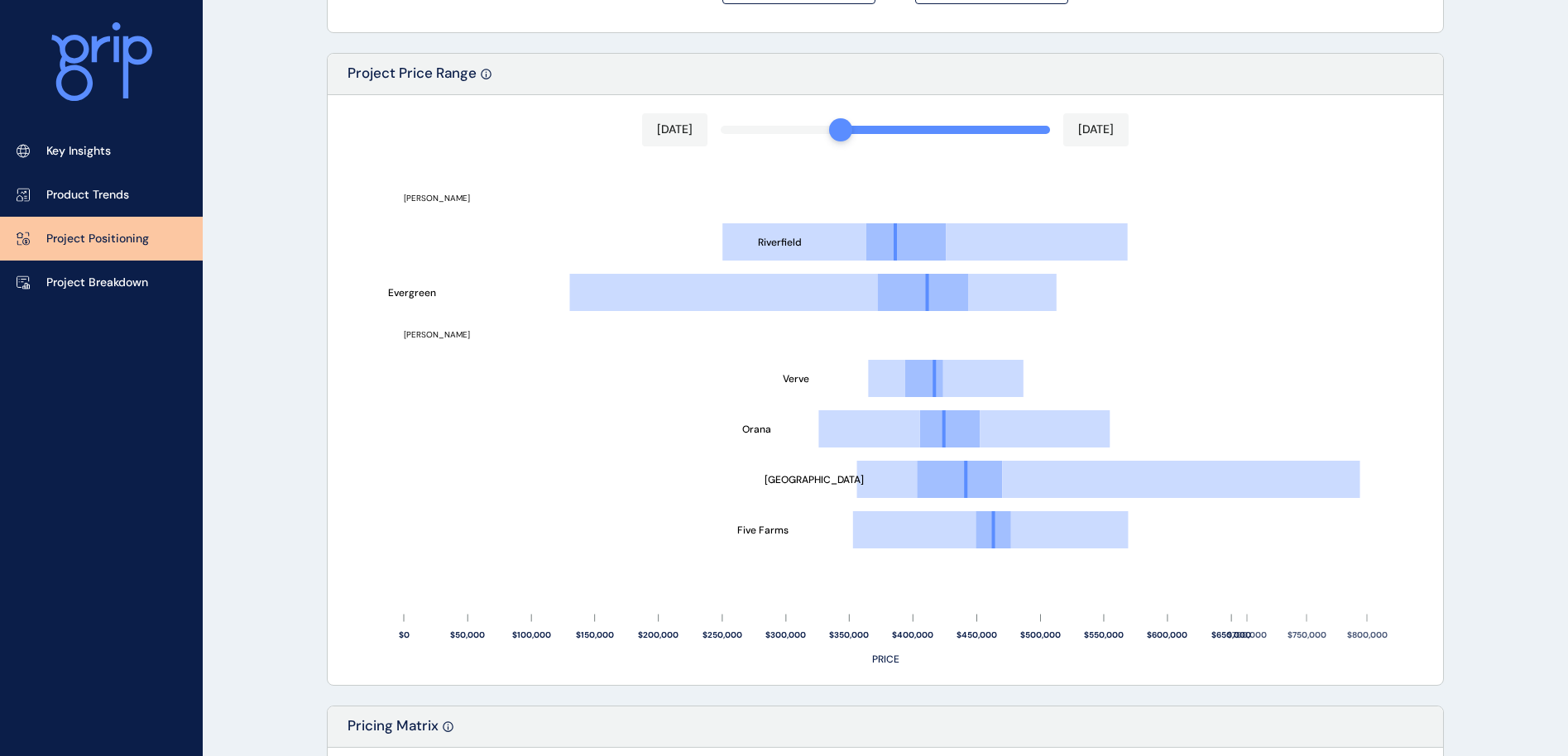
drag, startPoint x: 1045, startPoint y: 131, endPoint x: 823, endPoint y: 125, distance: 222.1
click at [830, 122] on div "Jan 2025 Aug 2025 Five Farms Smiths Lane Orana Verve Evergreen Riverfield Clyde…" at bounding box center [885, 390] width 1115 height 590
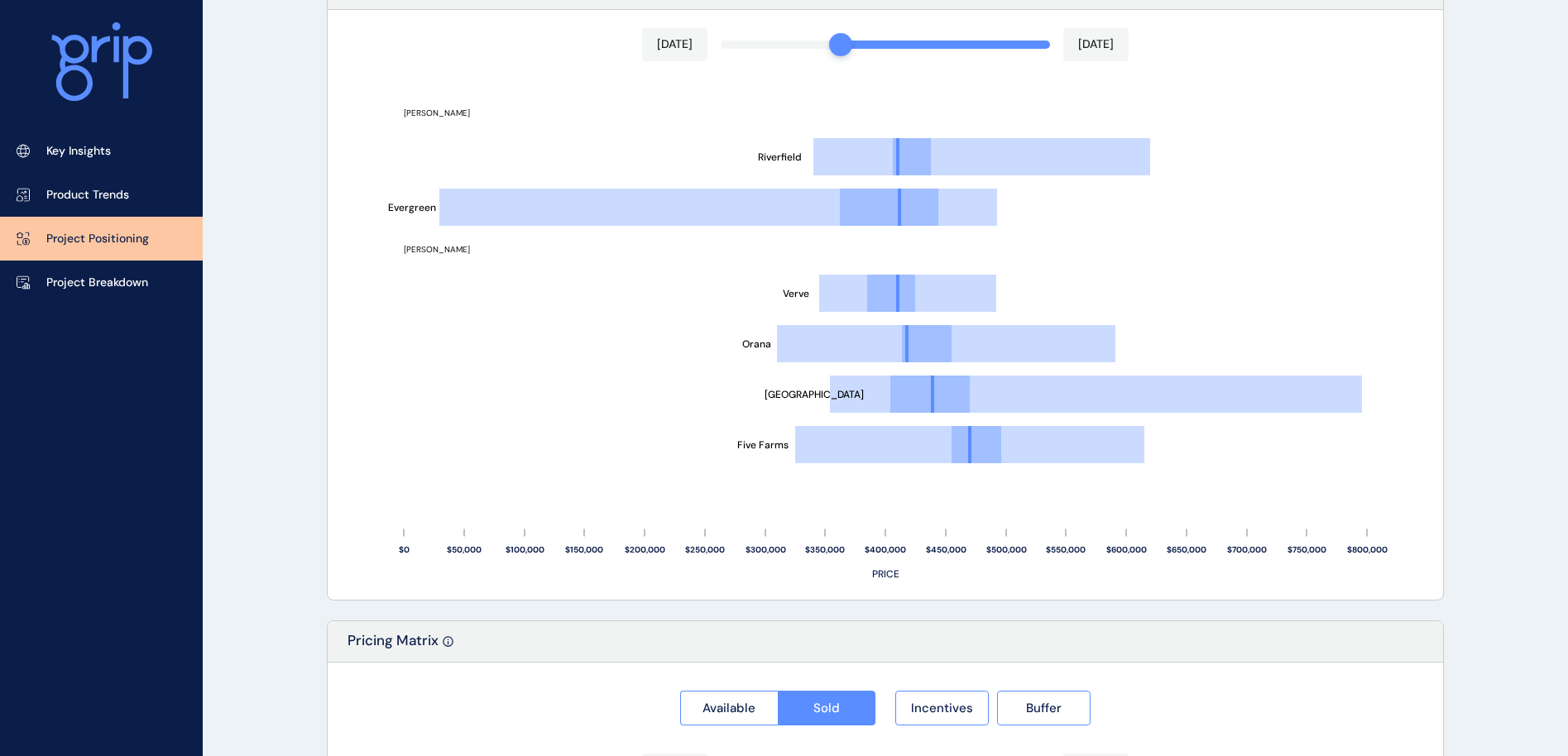
scroll to position [988, 0]
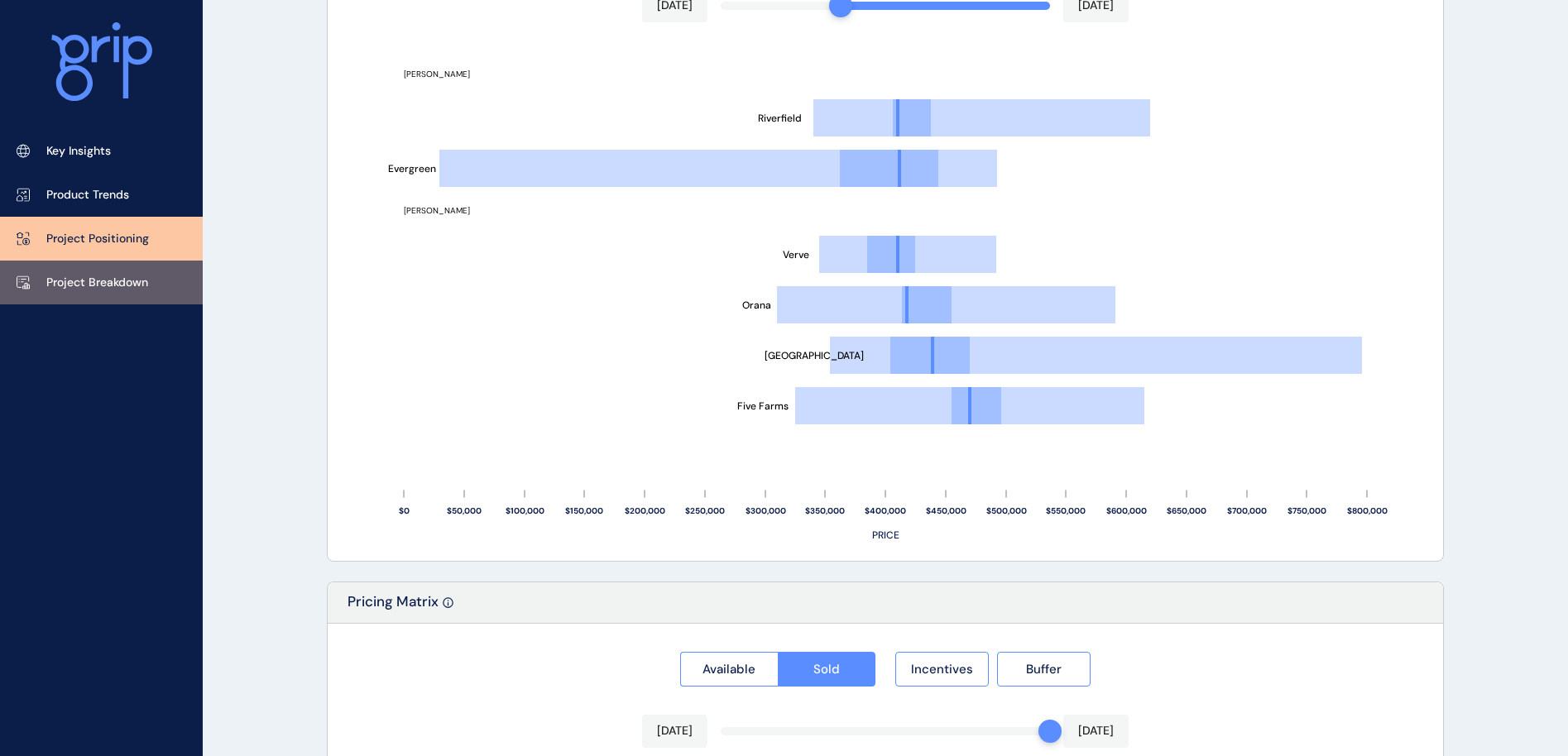
click at [148, 279] on p "Project Breakdown" at bounding box center [97, 282] width 102 height 16
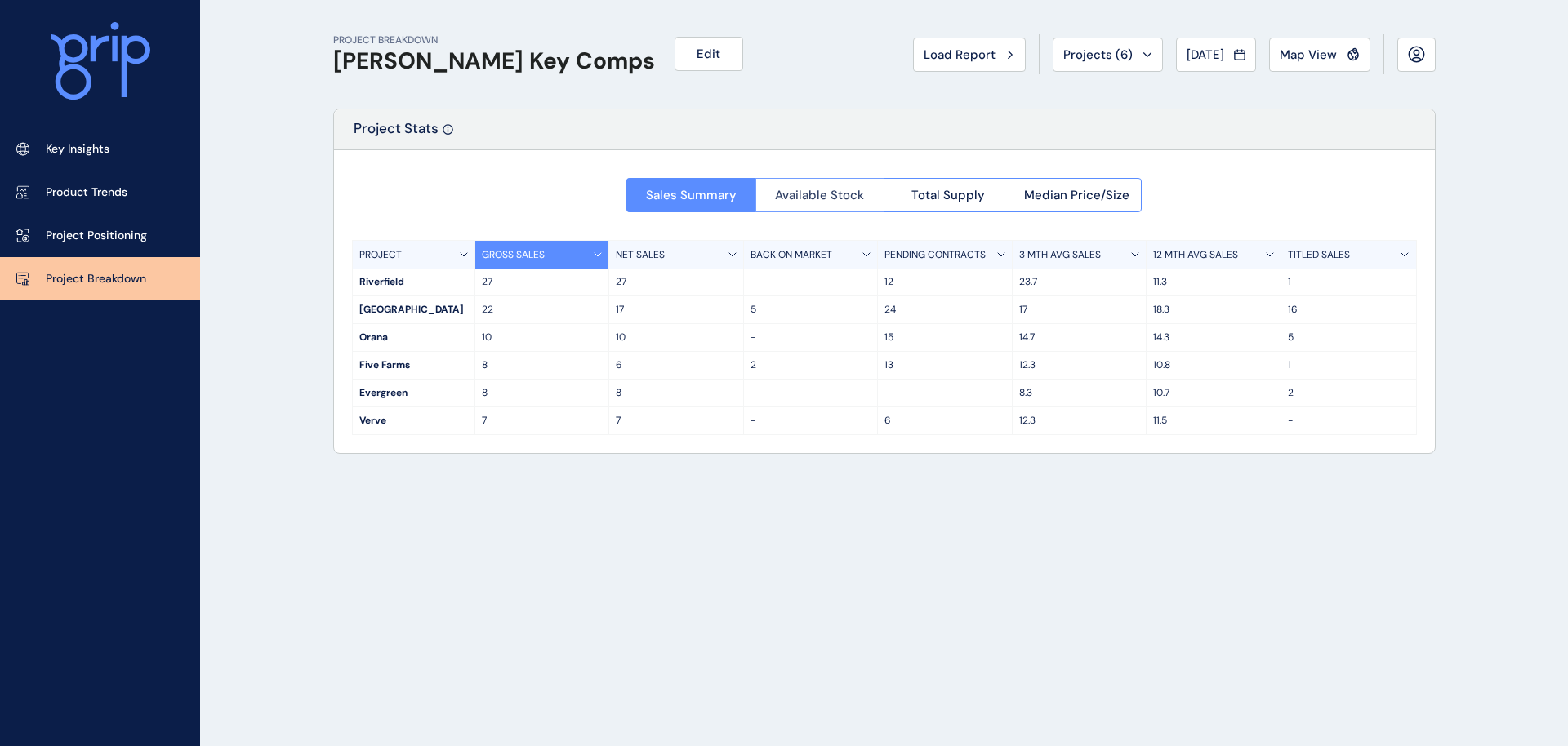
click at [833, 197] on span "Available Stock" at bounding box center [819, 195] width 89 height 16
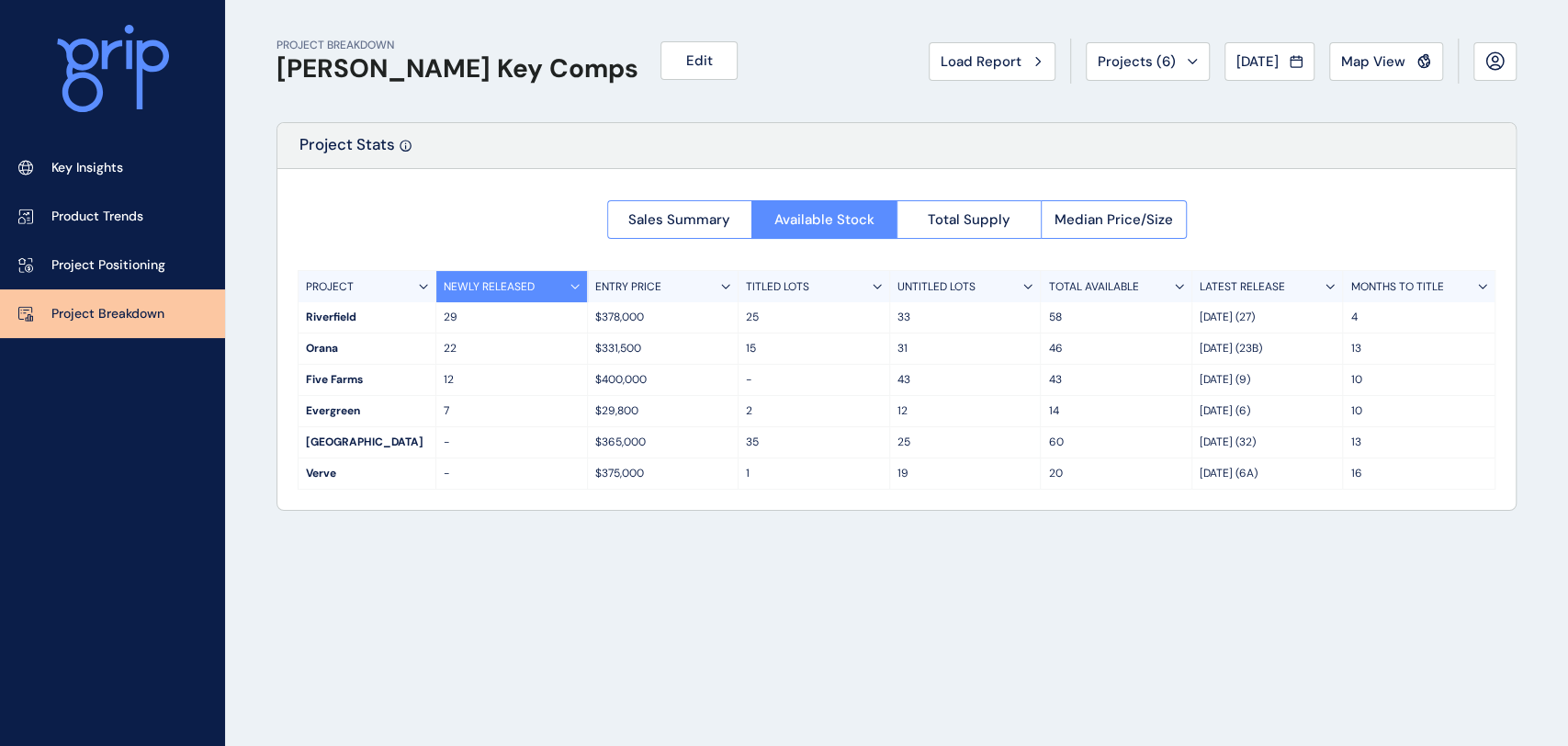
click at [1274, 281] on p "LATEST RELEASE" at bounding box center [1243, 287] width 86 height 15
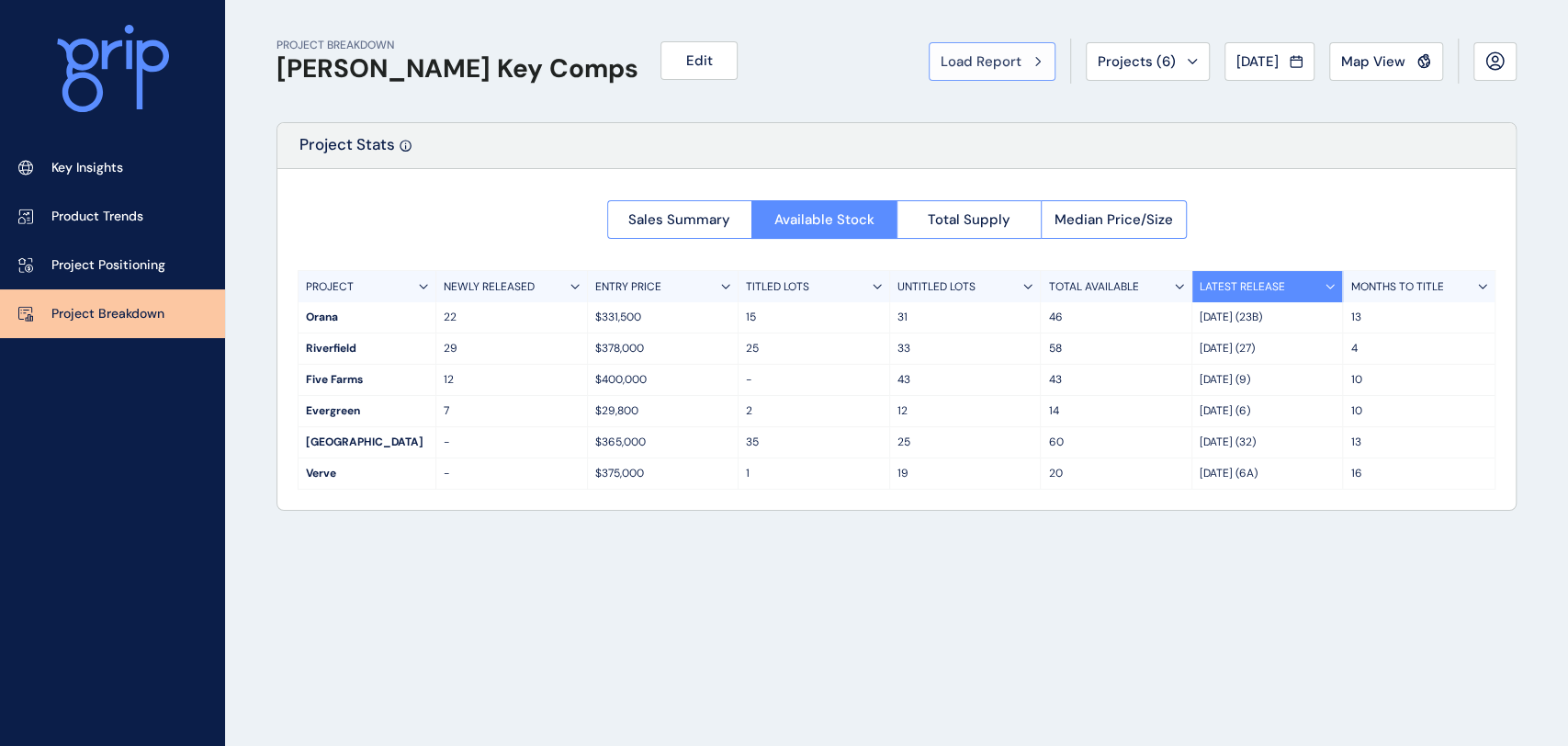
click at [982, 66] on span "Load Report" at bounding box center [981, 61] width 81 height 18
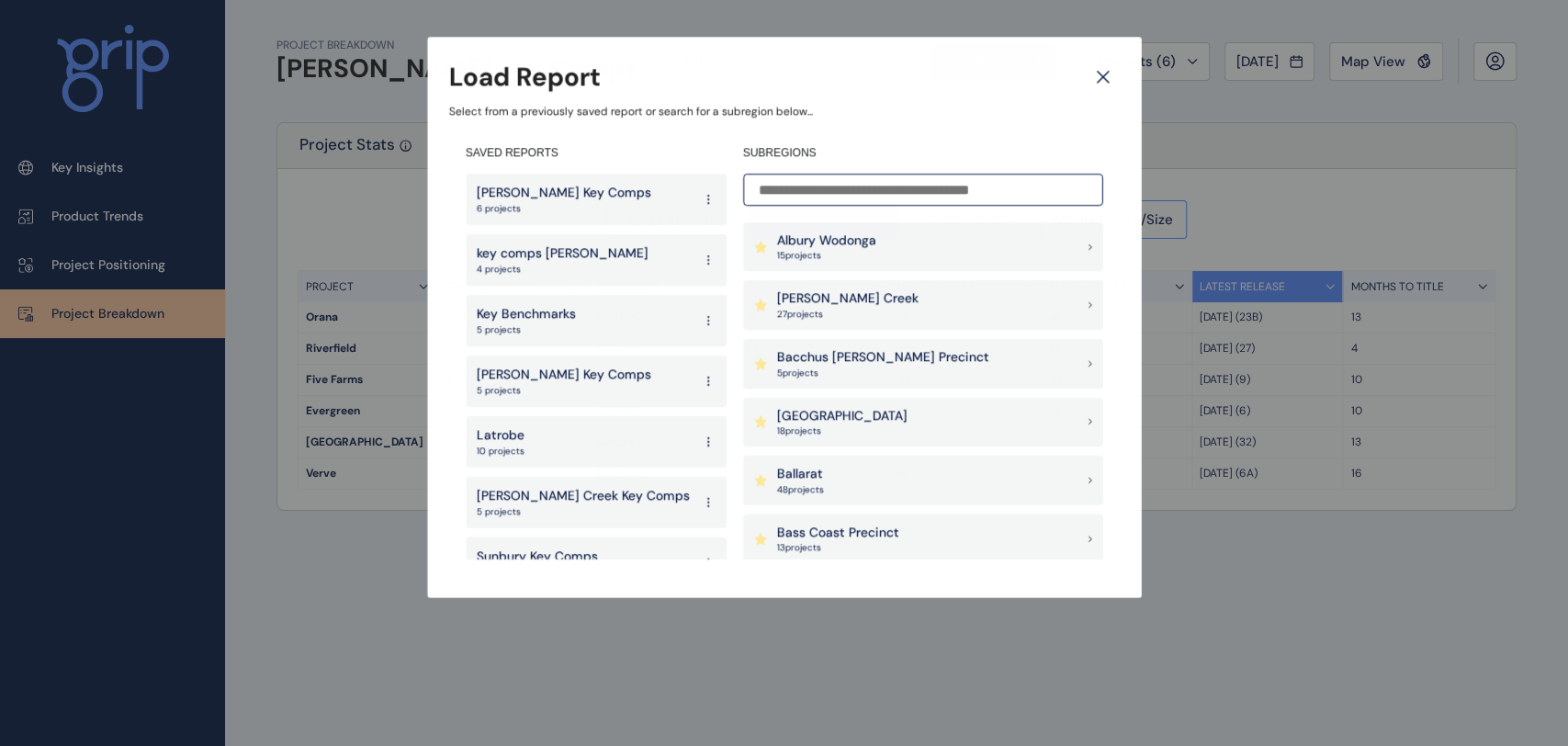
click at [798, 189] on input at bounding box center [924, 190] width 360 height 32
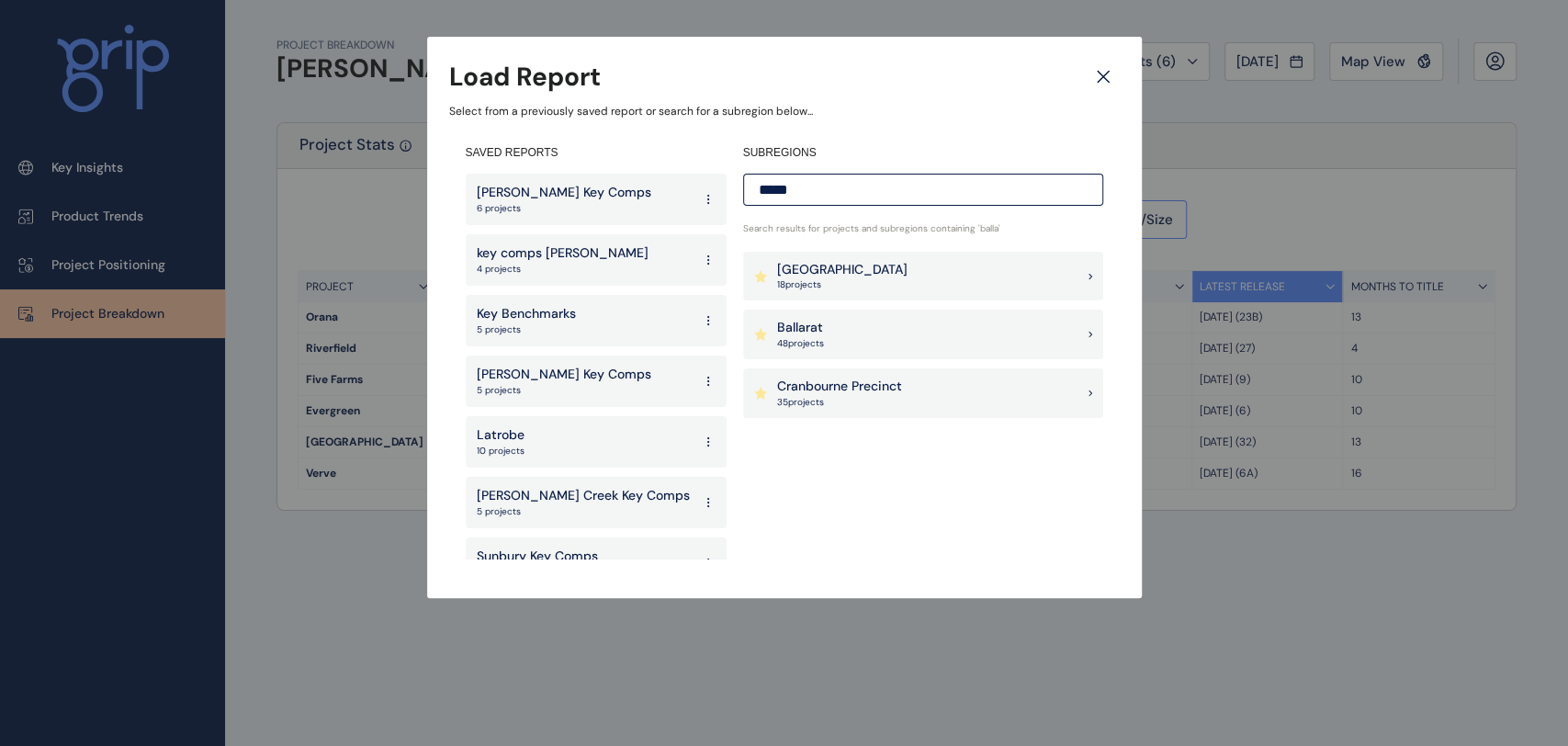
type input "*****"
click at [862, 327] on div "Ballarat 48 project s" at bounding box center [924, 334] width 360 height 50
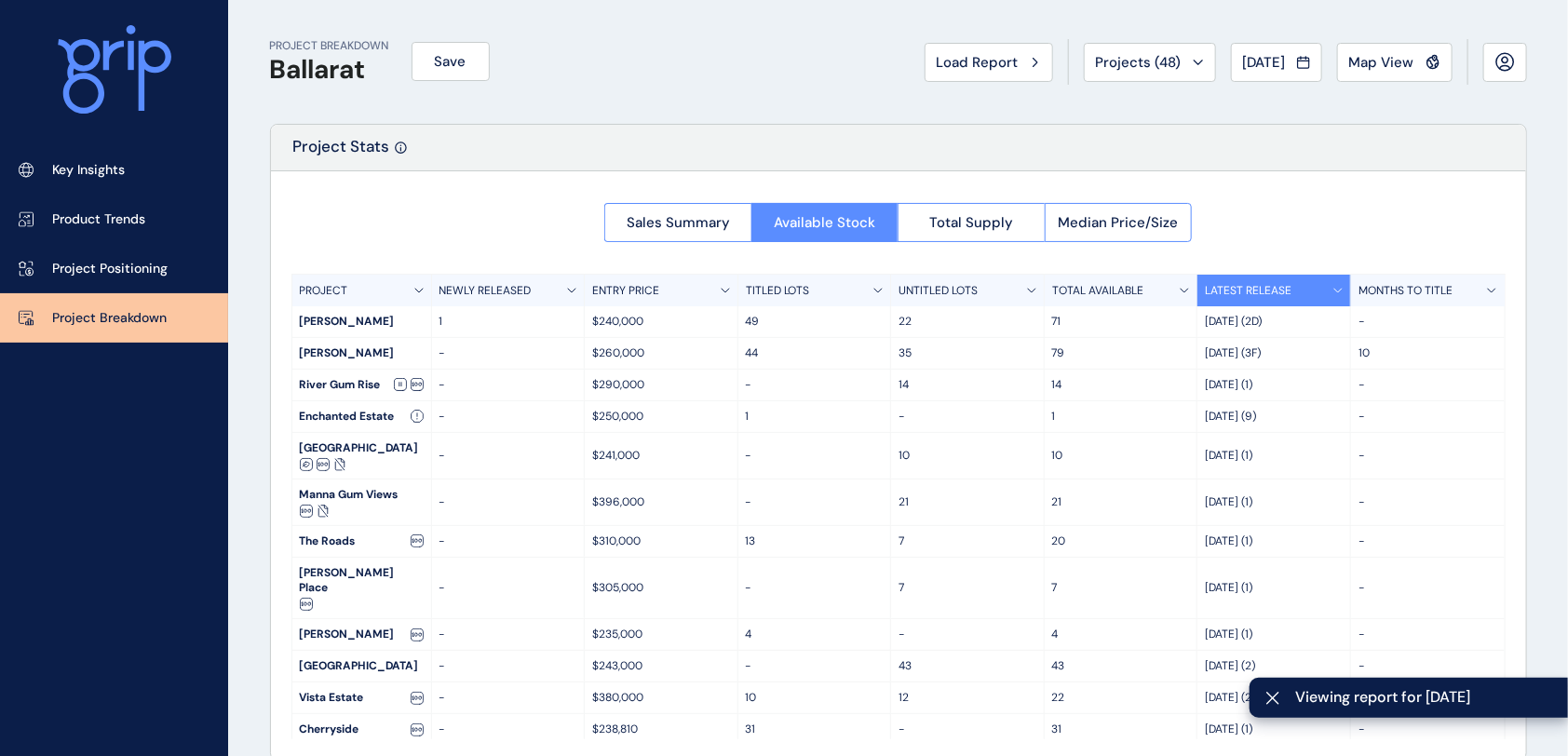
click at [1293, 223] on div "Sales Summary Available Stock Total Supply Median Price/Size PROJECT NEWLY RELE…" at bounding box center [898, 464] width 1255 height 588
click at [1264, 286] on p "LATEST RELEASE" at bounding box center [1248, 291] width 87 height 15
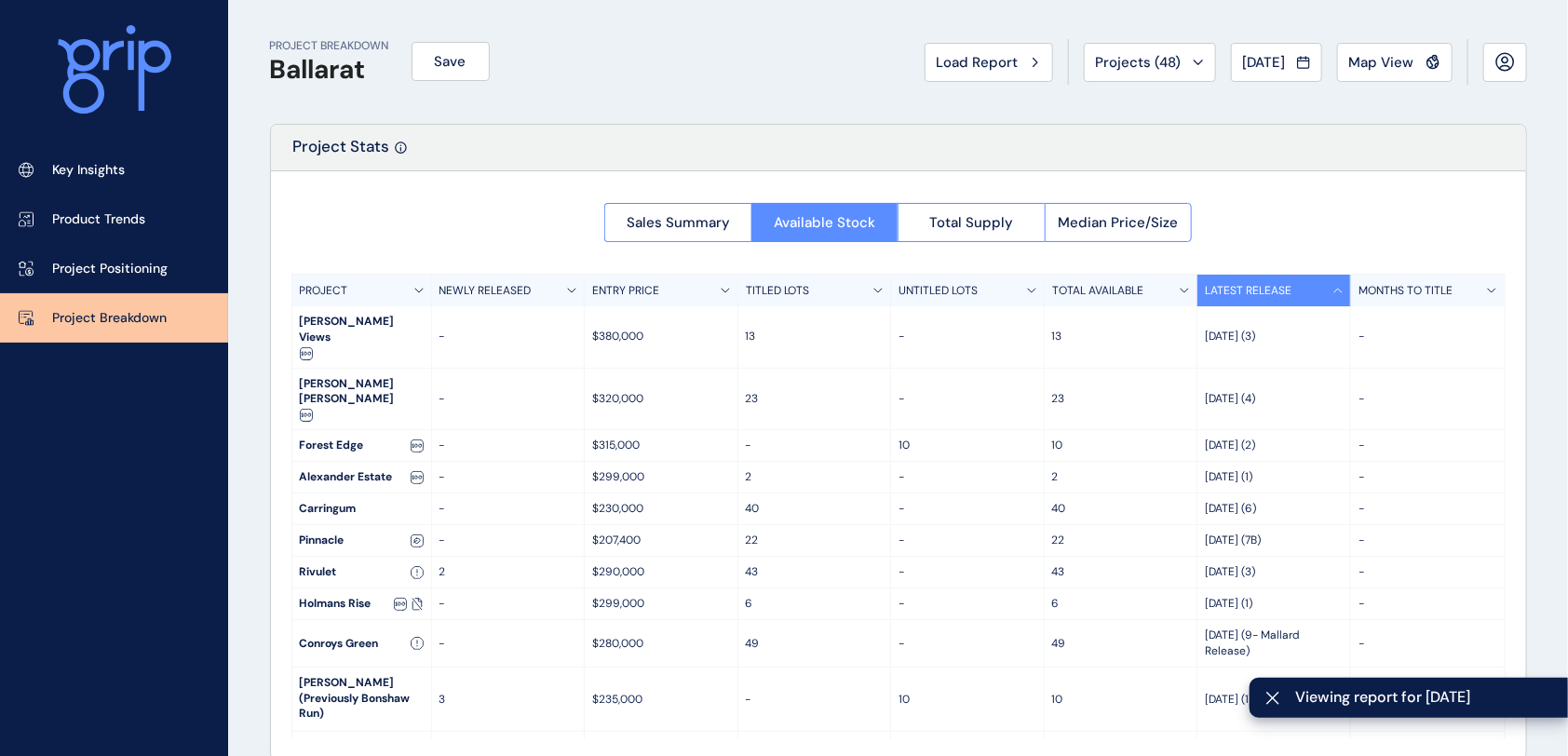
click at [1267, 286] on p "LATEST RELEASE" at bounding box center [1248, 291] width 87 height 15
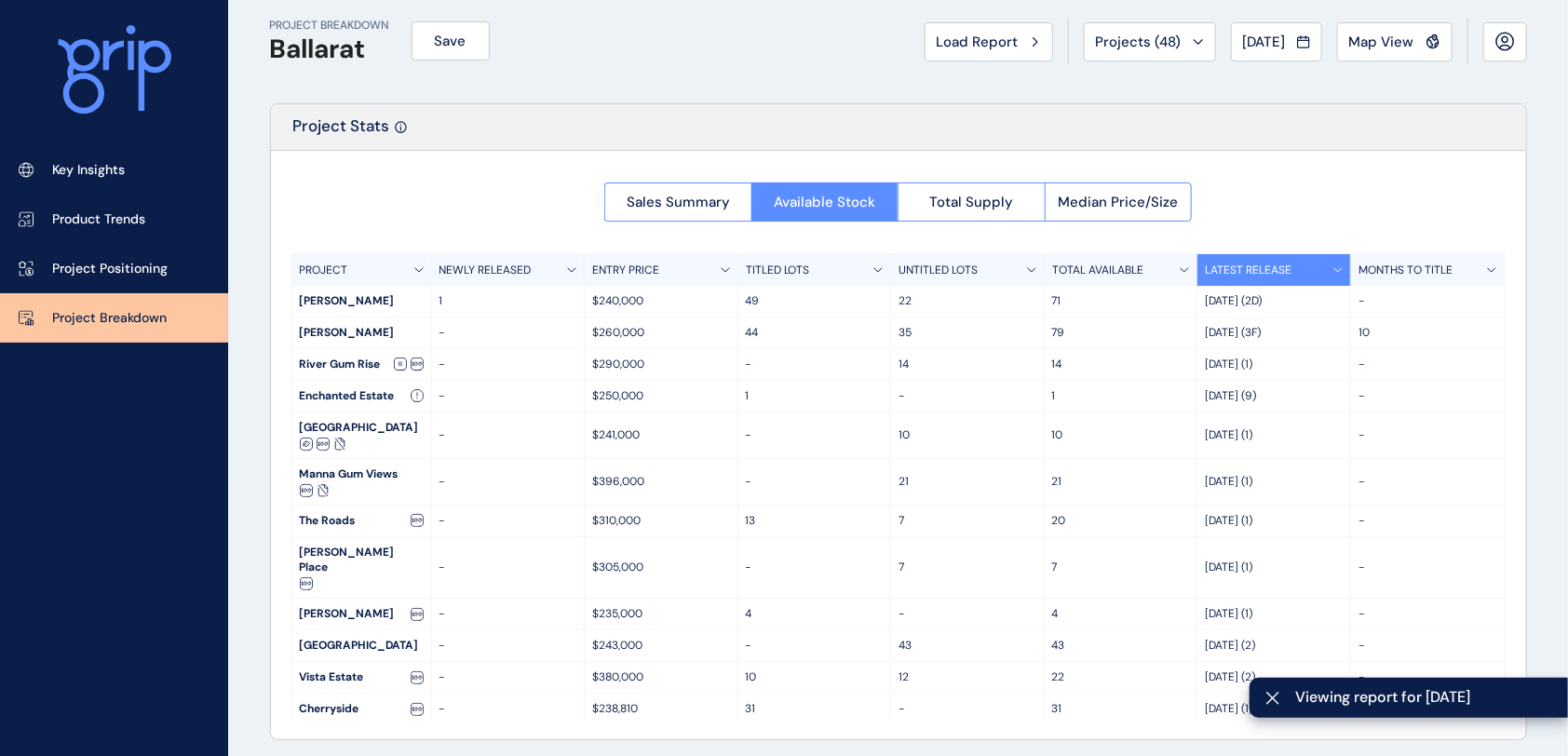
scroll to position [26, 0]
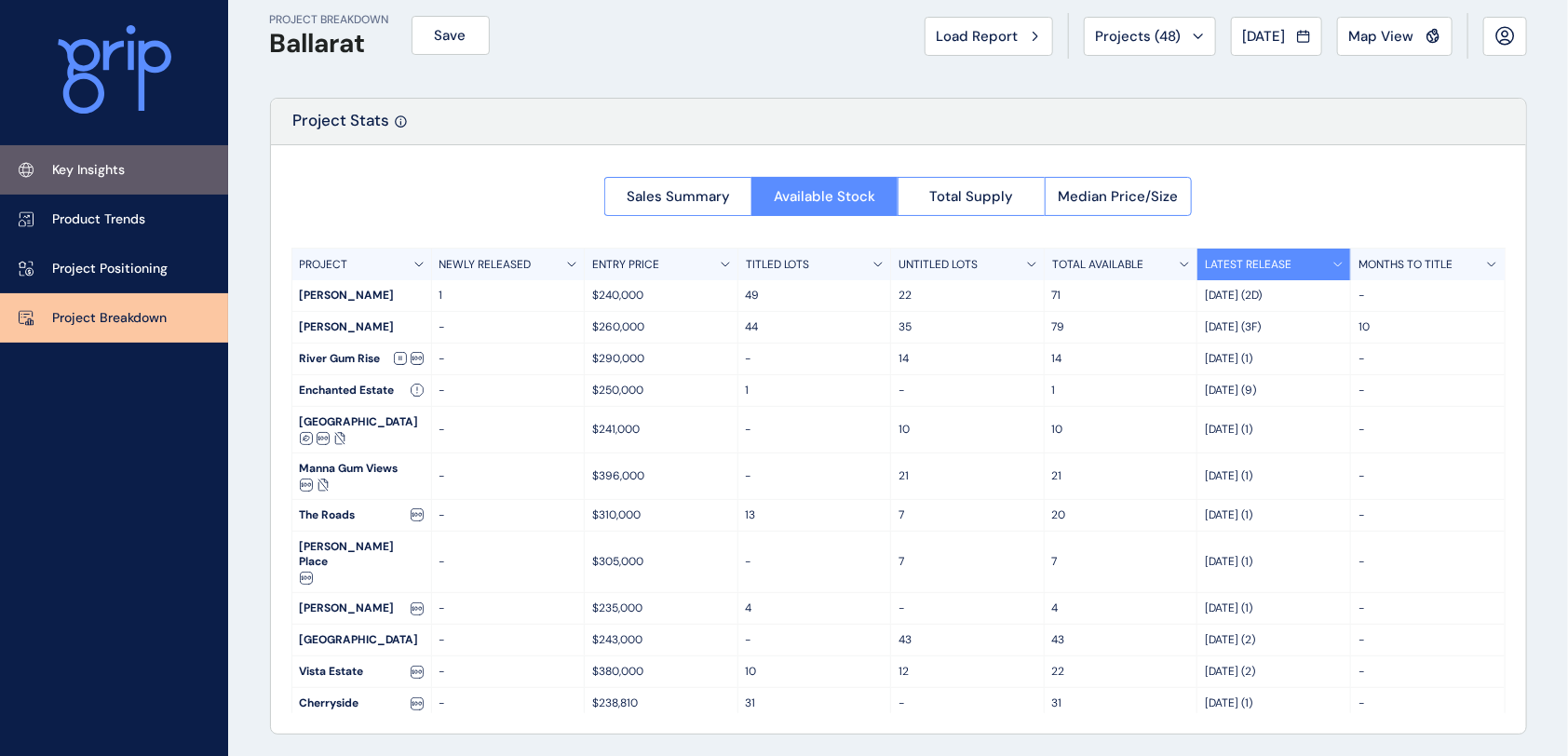
click at [122, 168] on p "Key Insights" at bounding box center [88, 170] width 72 height 18
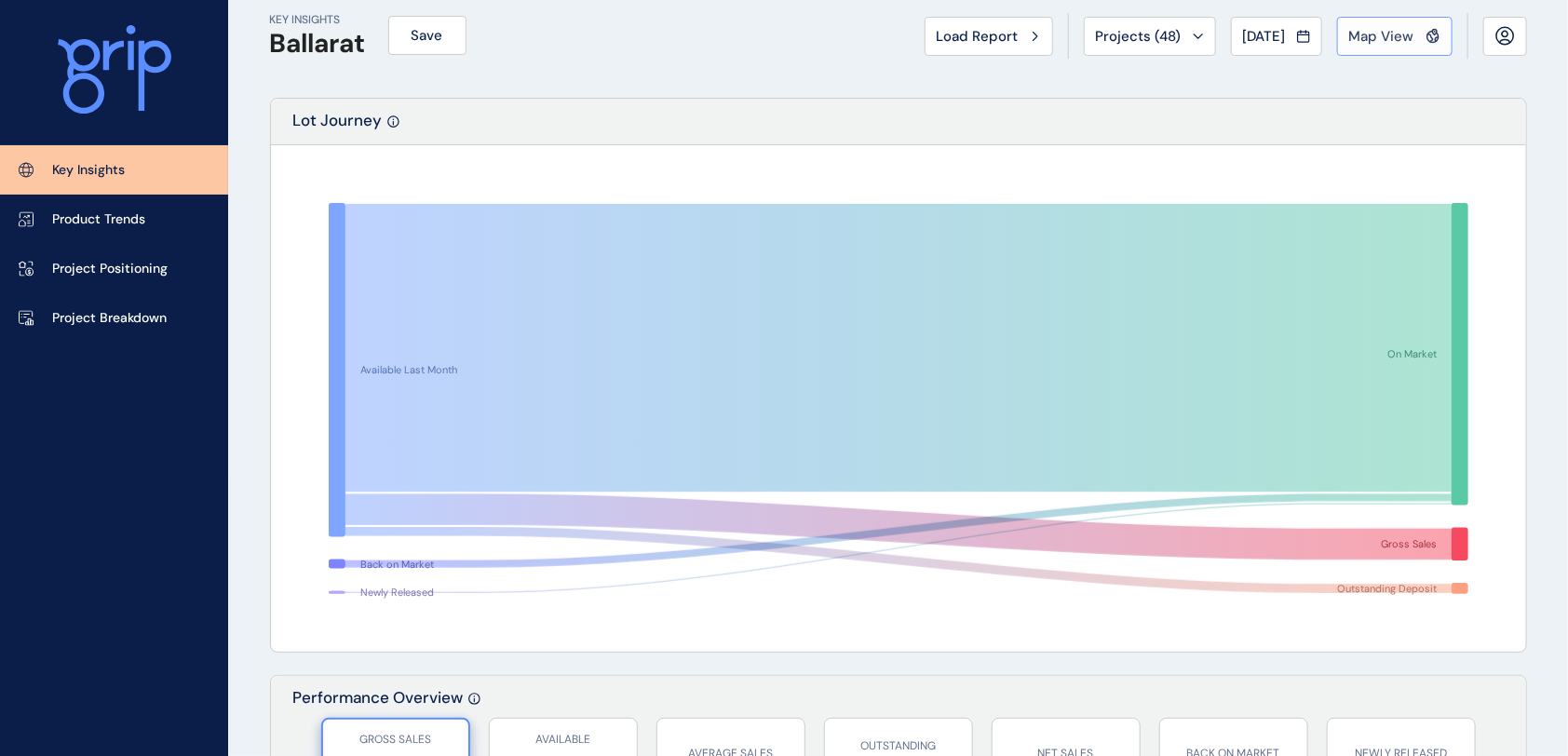
click at [1374, 36] on span "Map View" at bounding box center [1382, 36] width 65 height 18
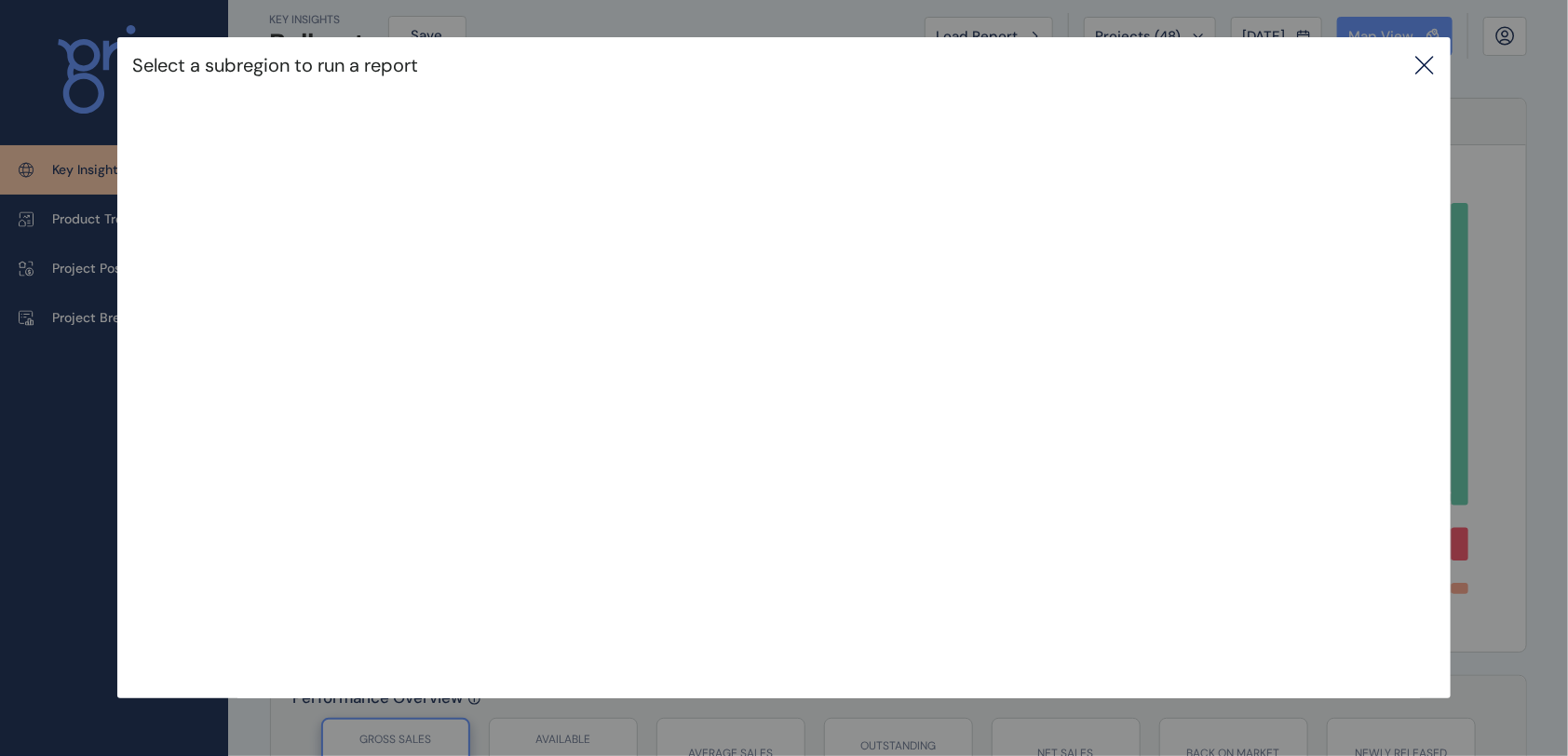
click at [1436, 60] on icon at bounding box center [1424, 65] width 22 height 22
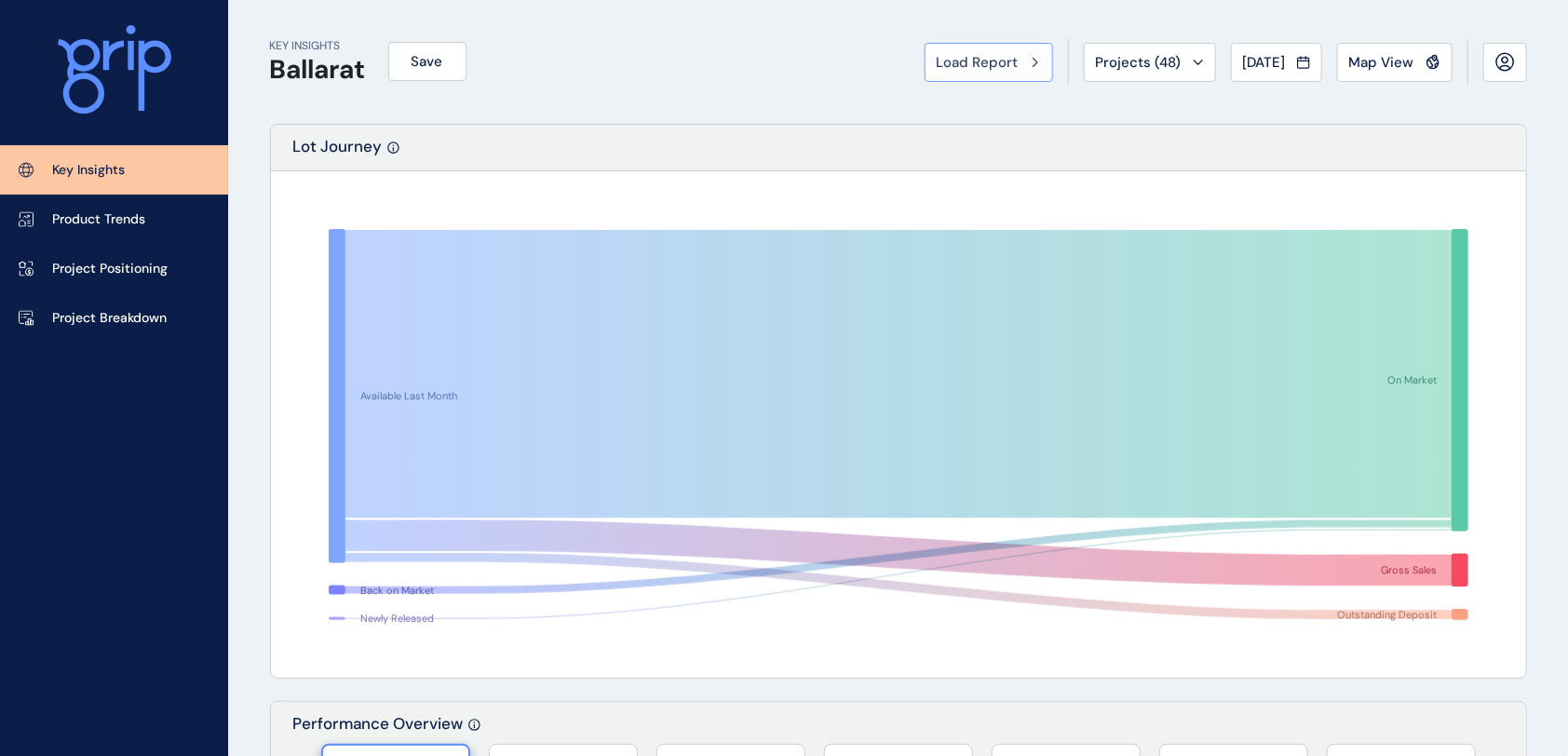
click at [1006, 64] on div "Load Report" at bounding box center [989, 62] width 104 height 18
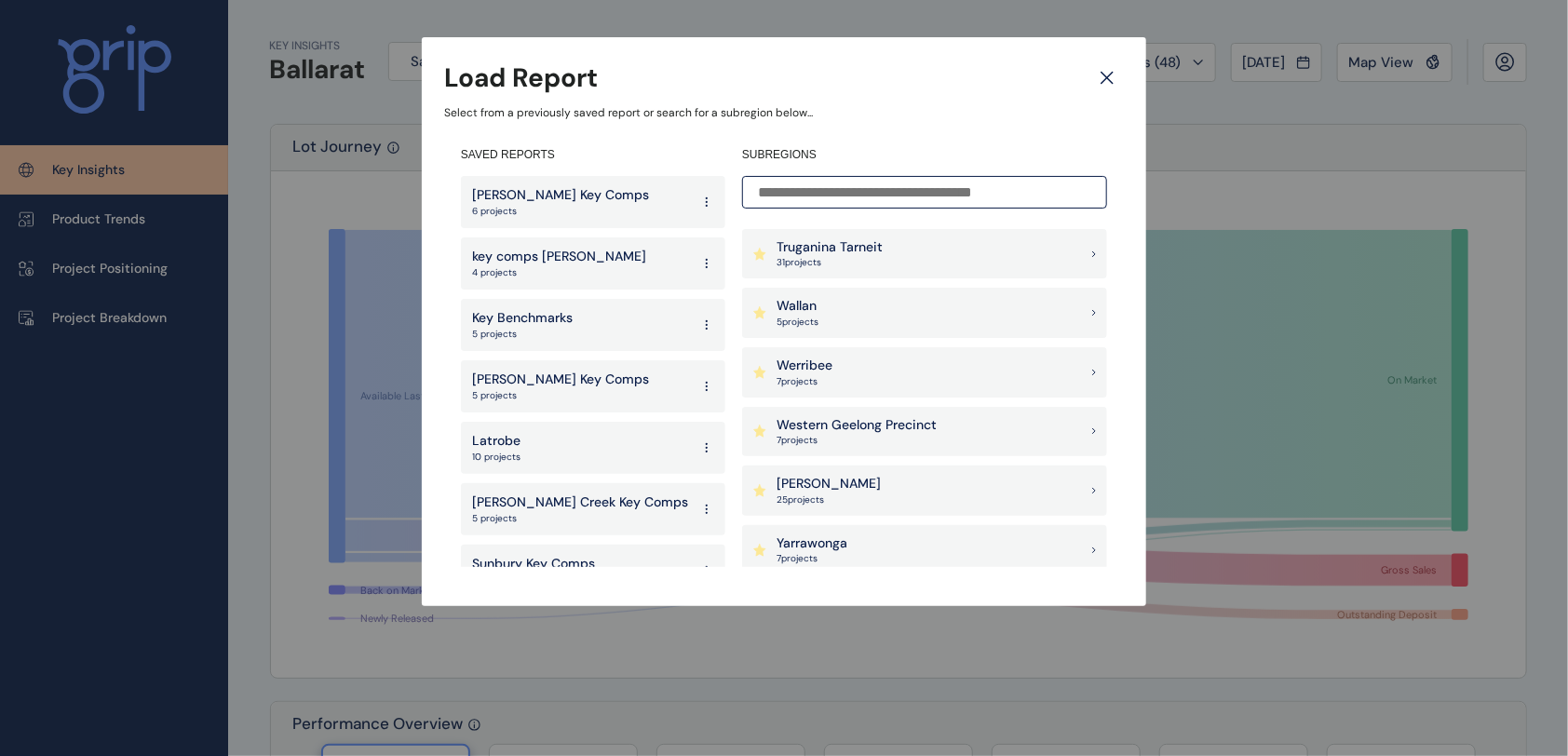
scroll to position [2016, 0]
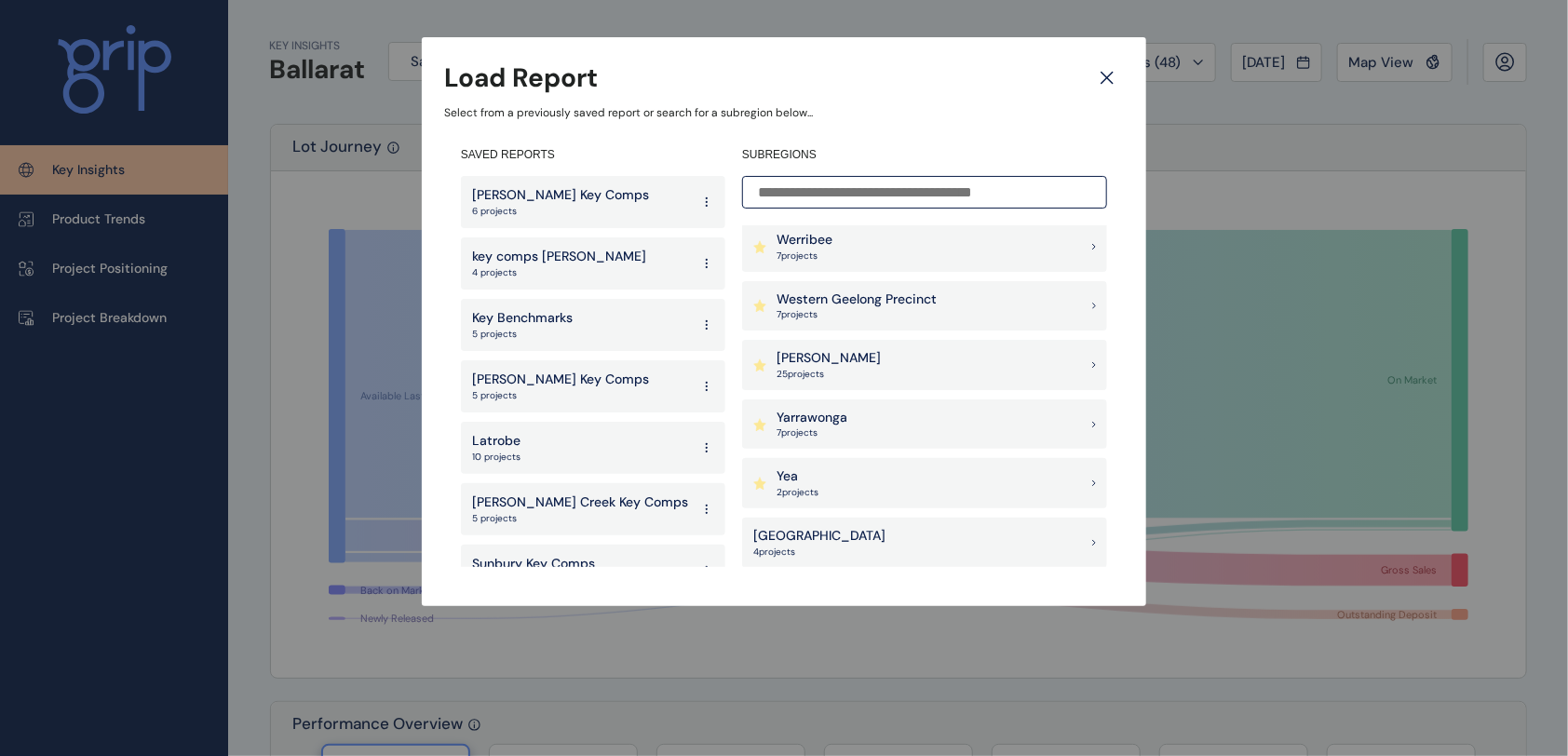
click at [839, 548] on div "Outer East 4 project s" at bounding box center [925, 543] width 365 height 50
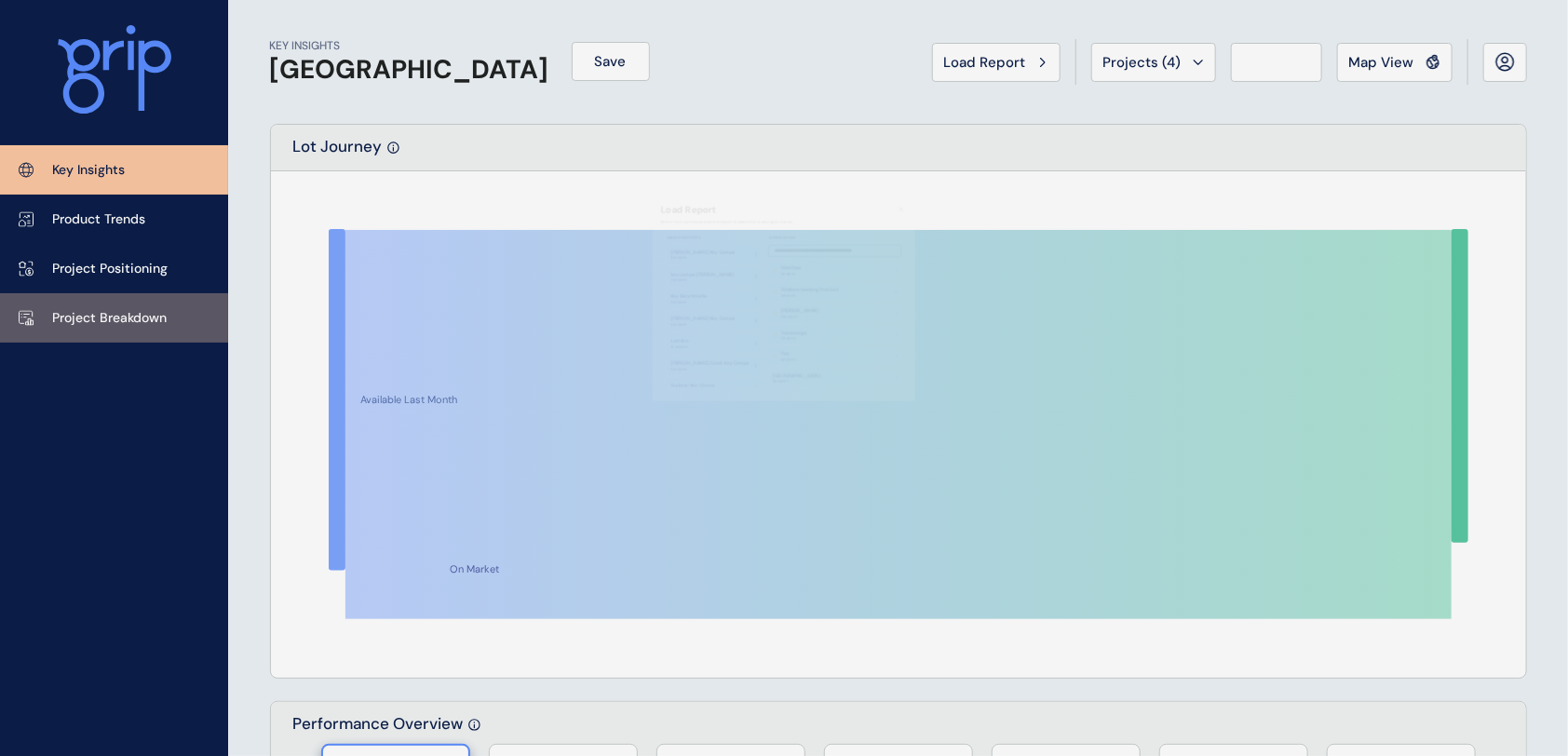
click at [145, 342] on link "Project Breakdown" at bounding box center [114, 318] width 228 height 49
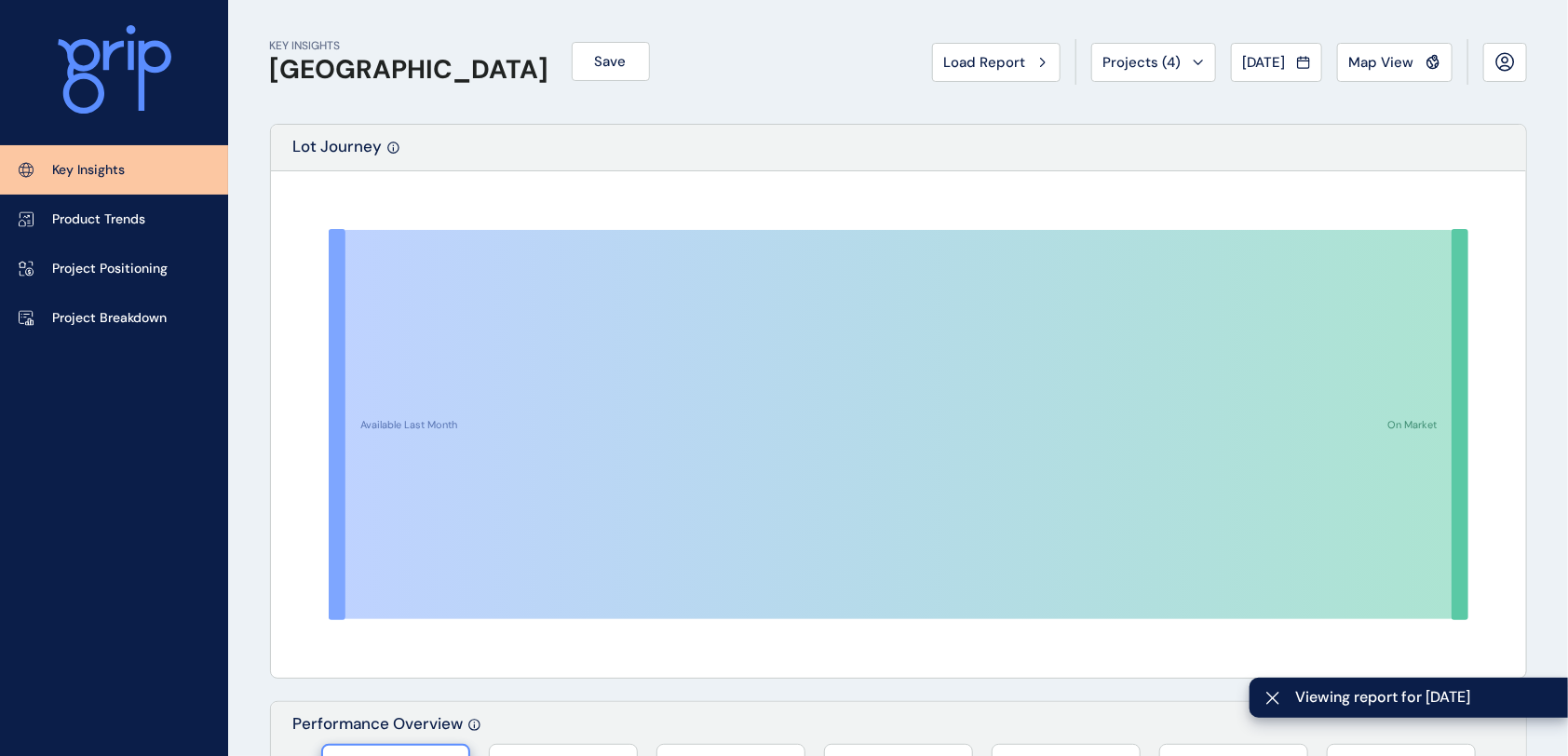
click at [544, 141] on div "Lot Journey" at bounding box center [898, 148] width 1255 height 46
click at [122, 219] on p "Product Trends" at bounding box center [99, 219] width 93 height 18
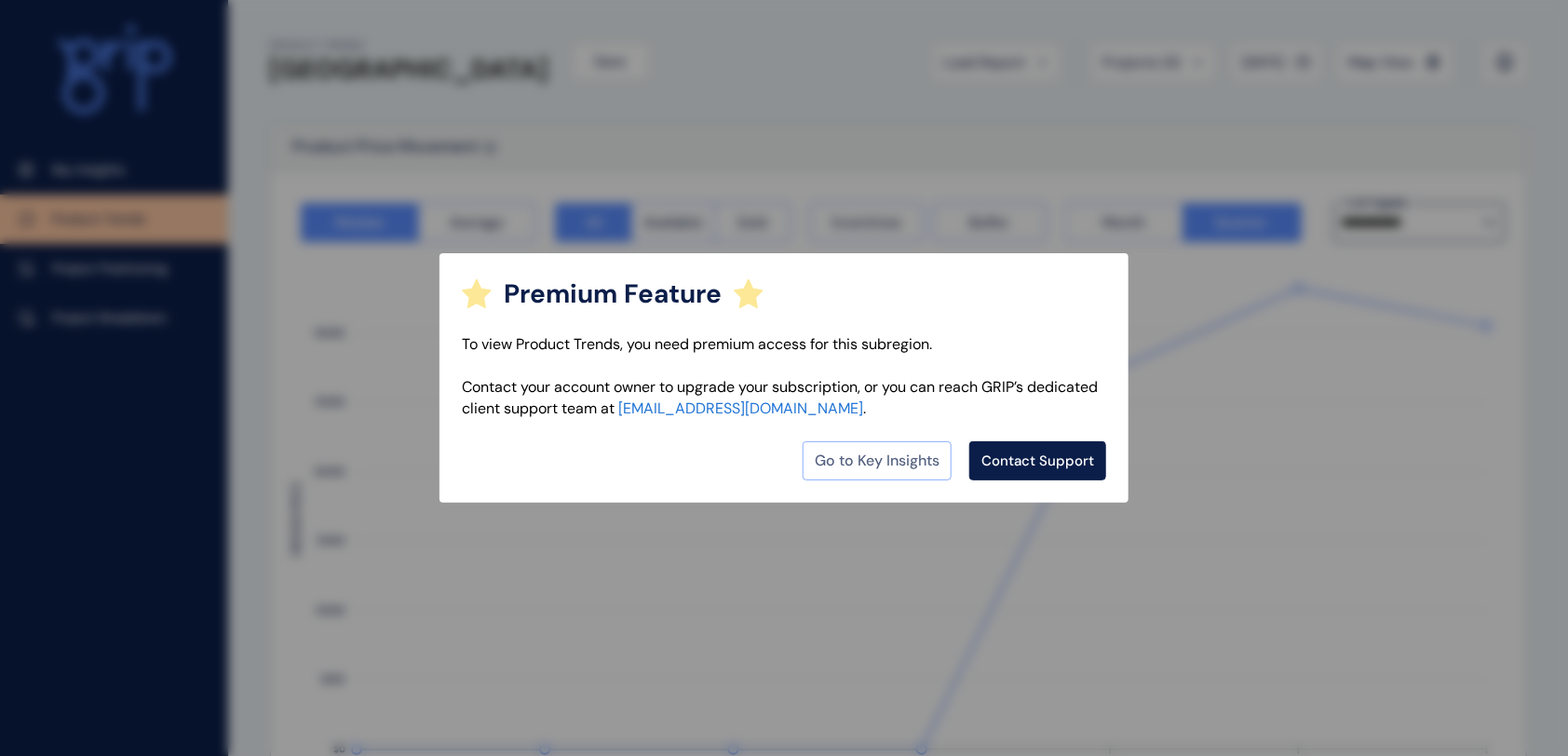
click at [909, 463] on link "Go to Key Insights" at bounding box center [877, 461] width 149 height 39
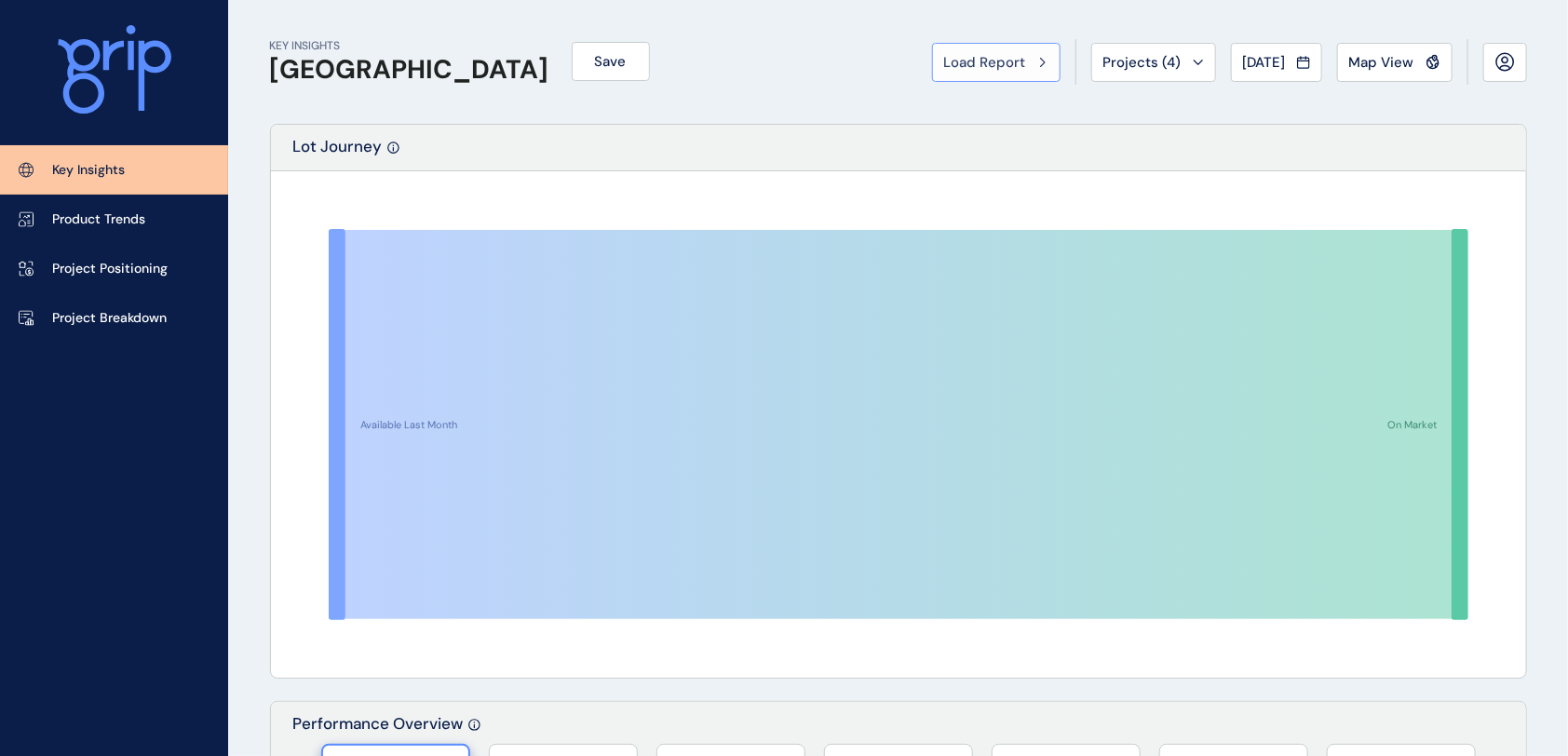
click at [978, 62] on span "Load Report" at bounding box center [984, 62] width 82 height 18
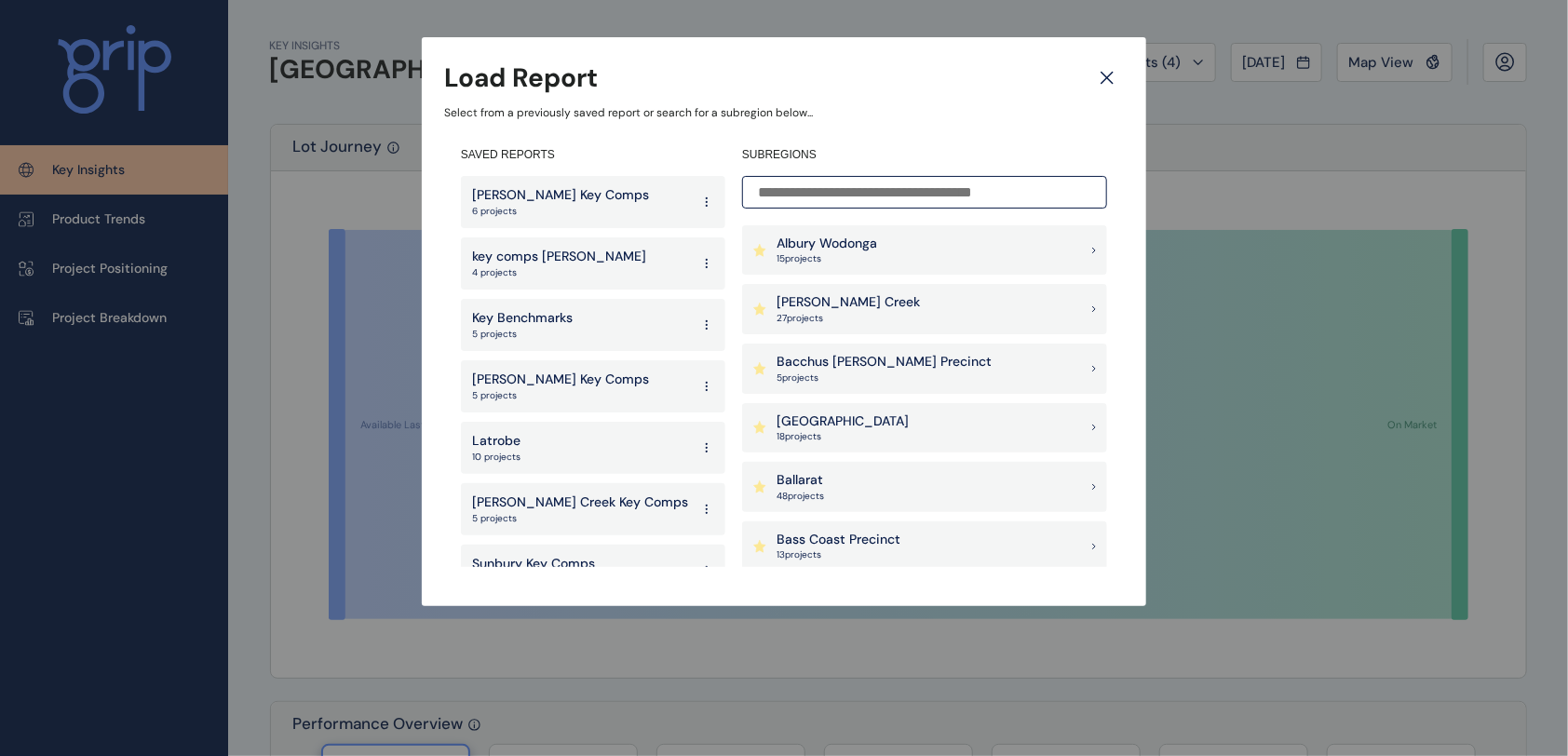
click at [886, 324] on div "[PERSON_NAME] Creek 27 project s" at bounding box center [925, 309] width 365 height 50
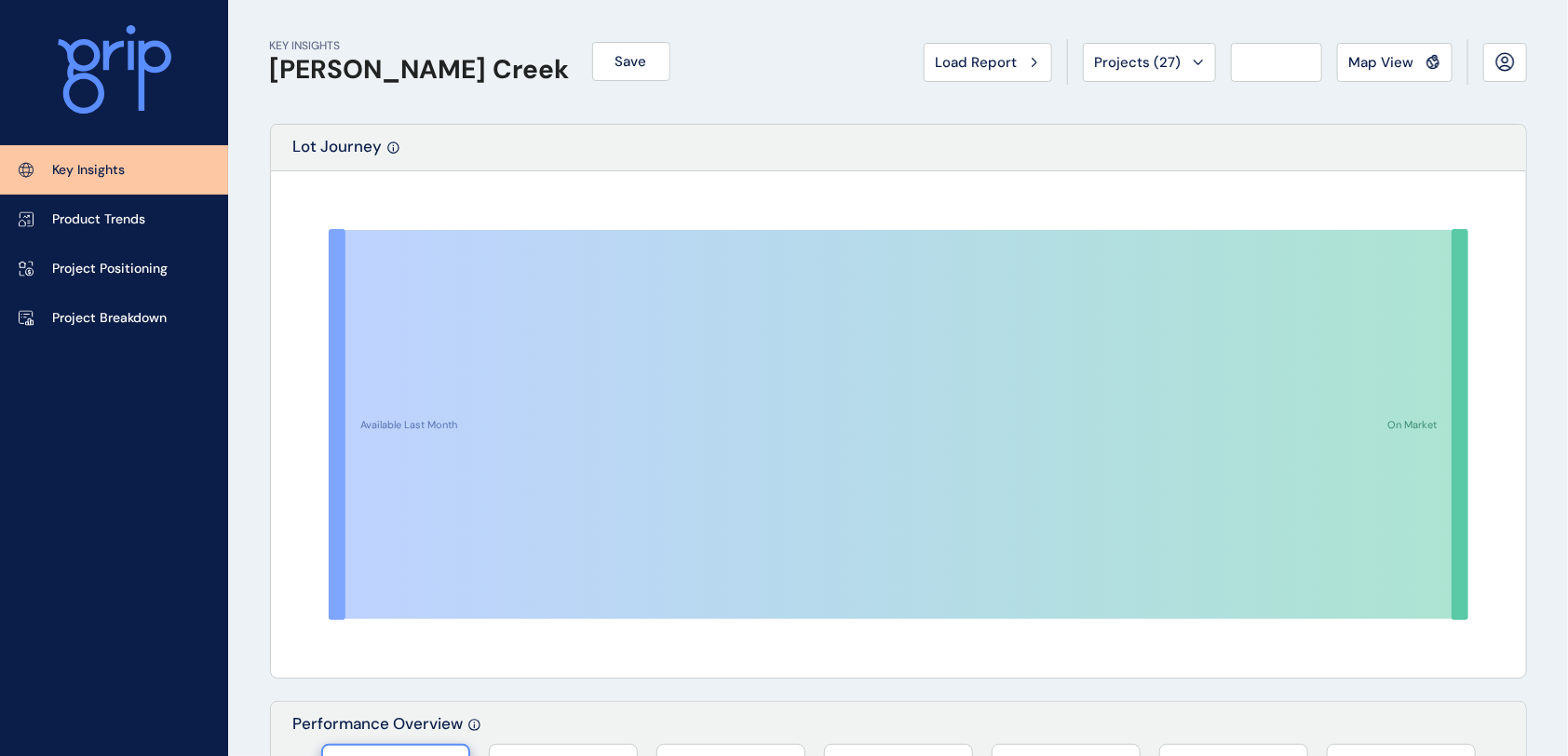
click at [1393, 51] on button "Map View" at bounding box center [1395, 62] width 116 height 39
